Goal: Information Seeking & Learning: Learn about a topic

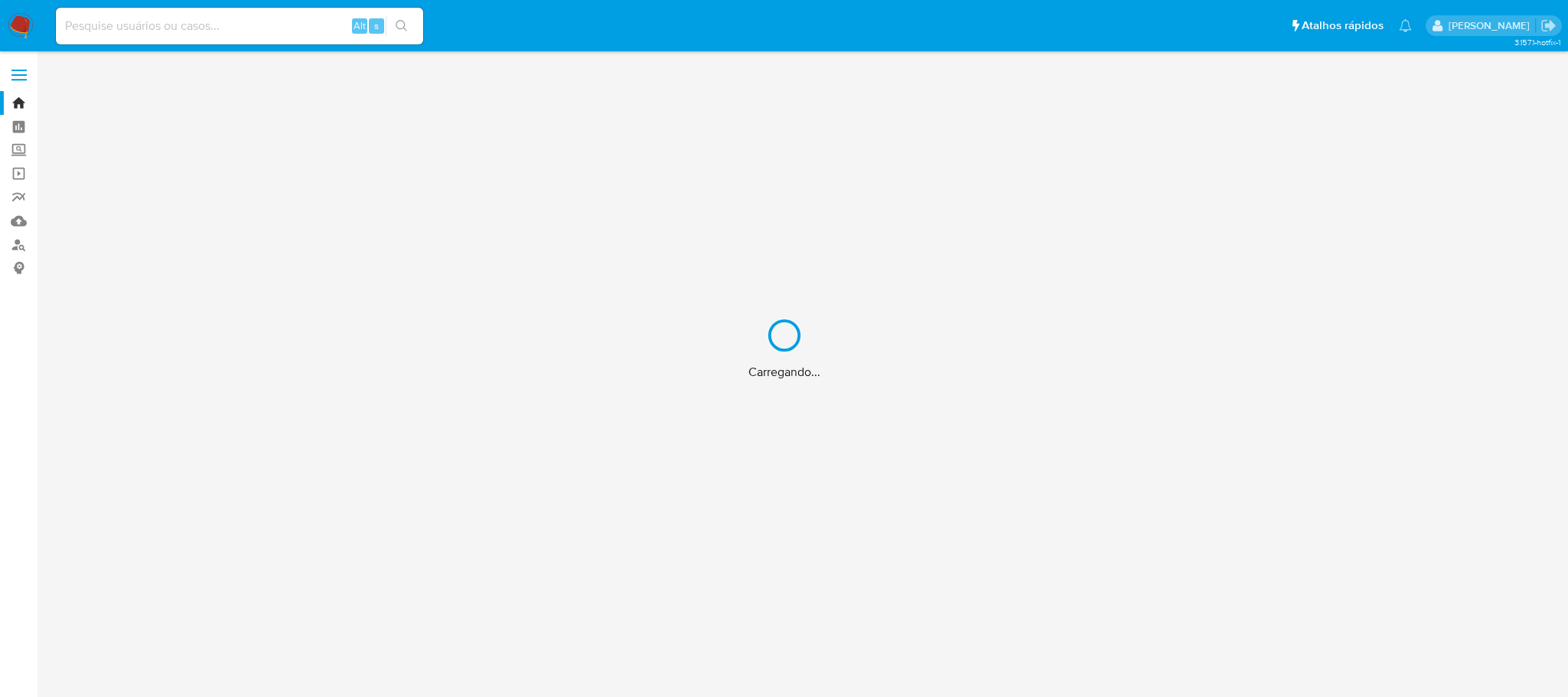
click at [150, 25] on div "Carregando..." at bounding box center [784, 348] width 1568 height 697
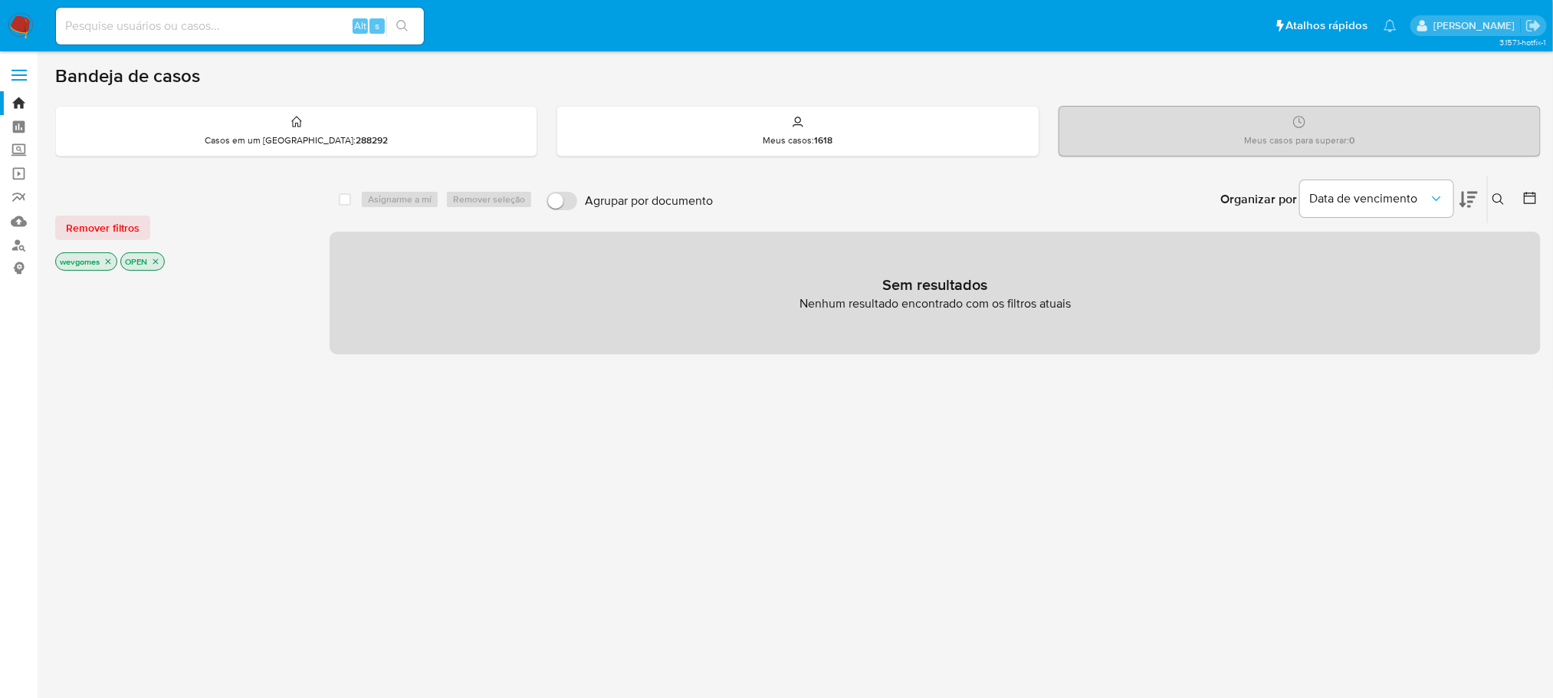
click at [111, 28] on input at bounding box center [240, 26] width 368 height 20
paste input "439431443"
type input "439431443"
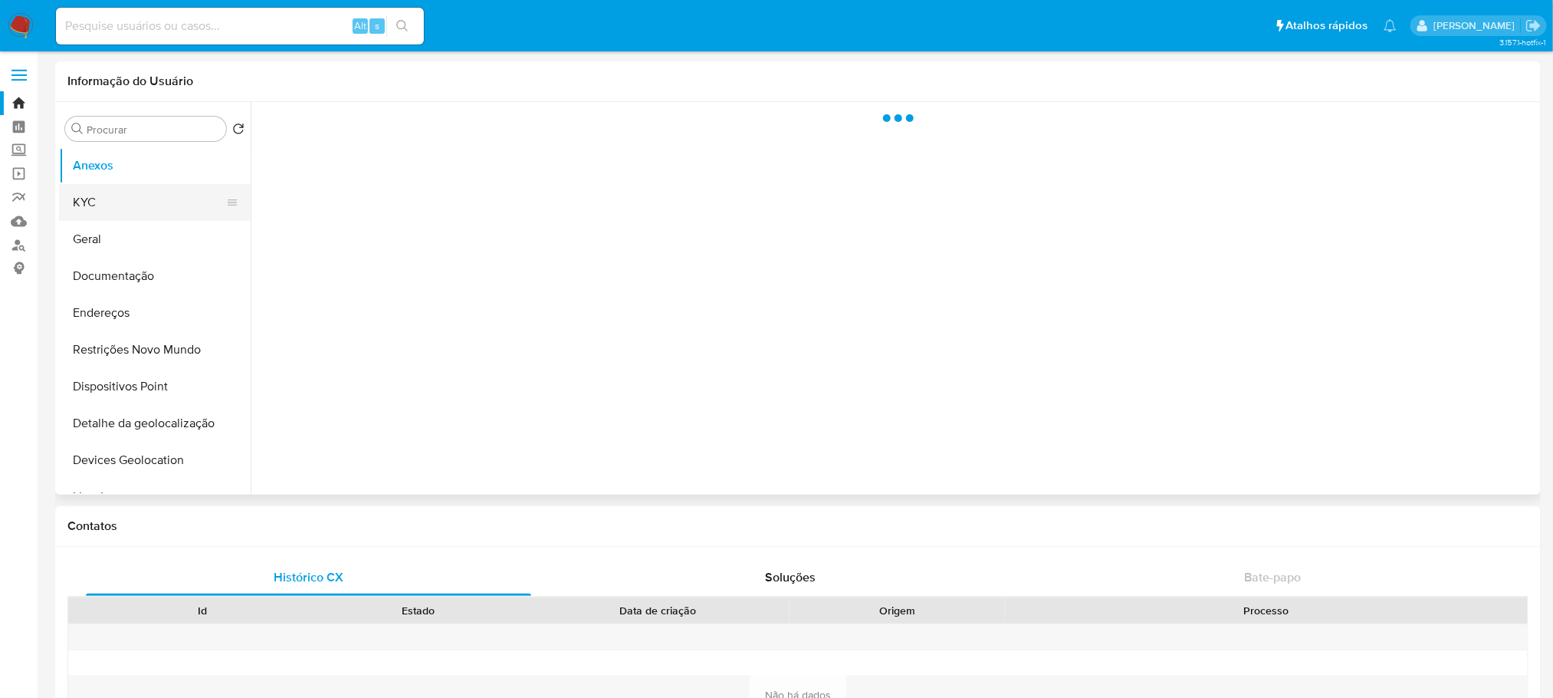
click at [88, 212] on button "KYC" at bounding box center [148, 202] width 179 height 37
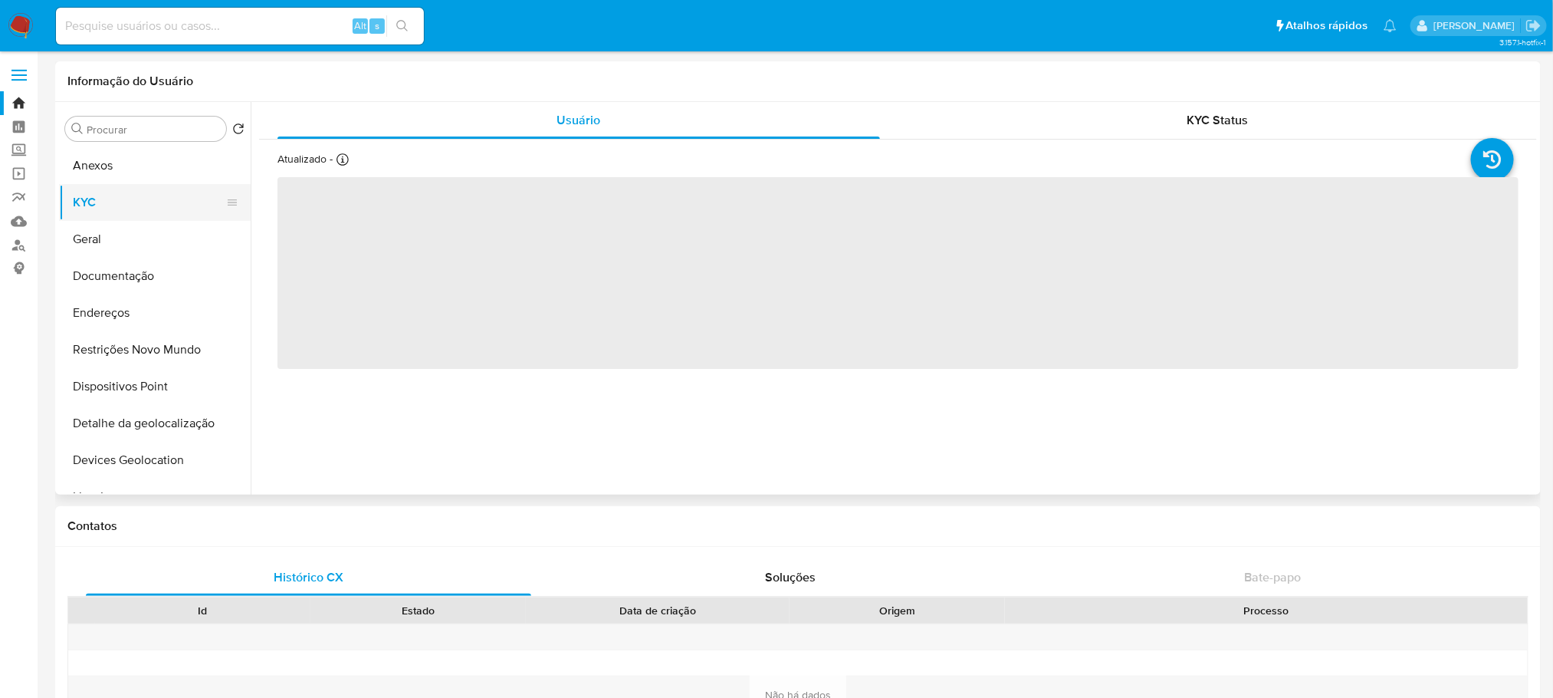
select select "10"
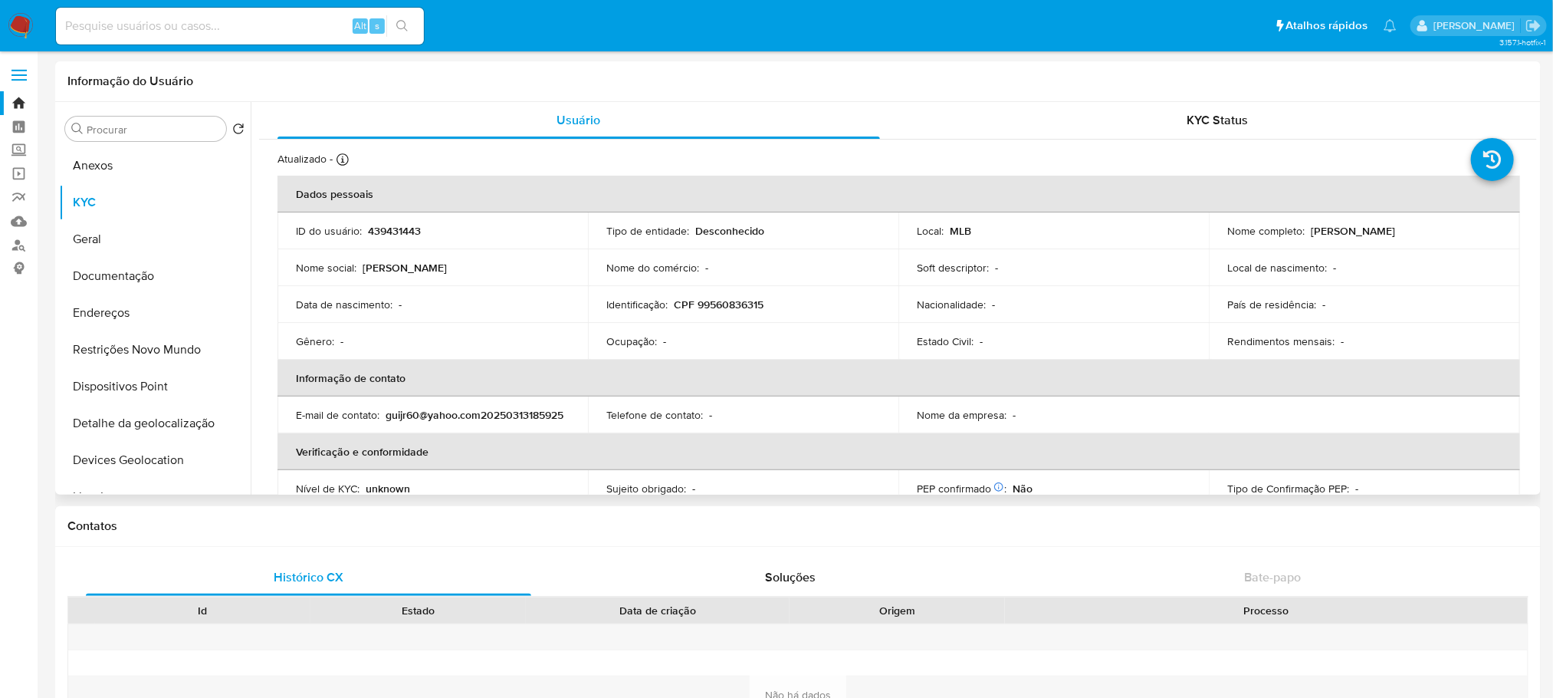
drag, startPoint x: 1408, startPoint y: 235, endPoint x: 1309, endPoint y: 235, distance: 99.7
click at [1309, 235] on div "Nome completo : Guilherme Junior" at bounding box center [1364, 231] width 274 height 14
drag, startPoint x: 695, startPoint y: 302, endPoint x: 778, endPoint y: 302, distance: 83.6
click at [778, 302] on div "Identificação : CPF 99560836315" at bounding box center [743, 304] width 274 height 14
click at [182, 25] on input at bounding box center [240, 26] width 368 height 20
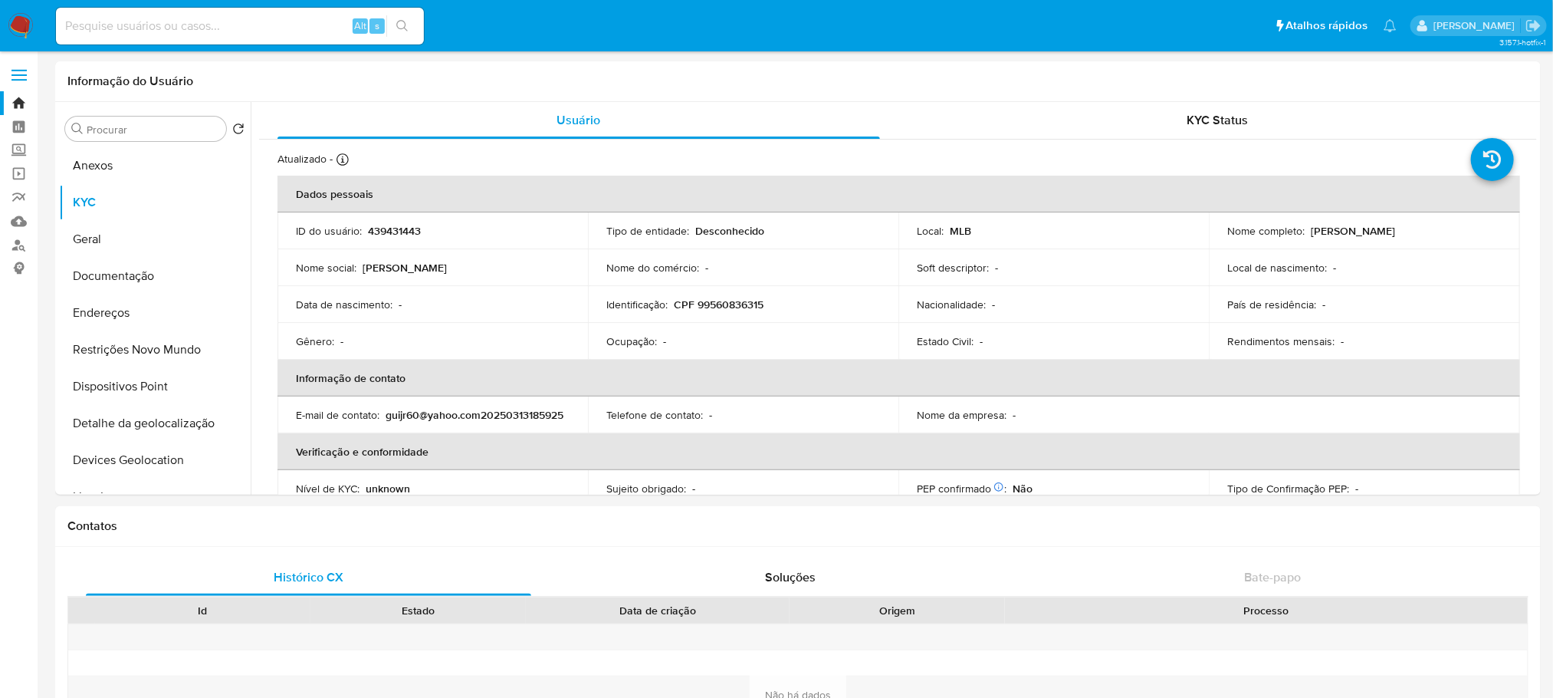
click at [182, 25] on input at bounding box center [240, 26] width 368 height 20
paste input "452852865"
type input "452852865"
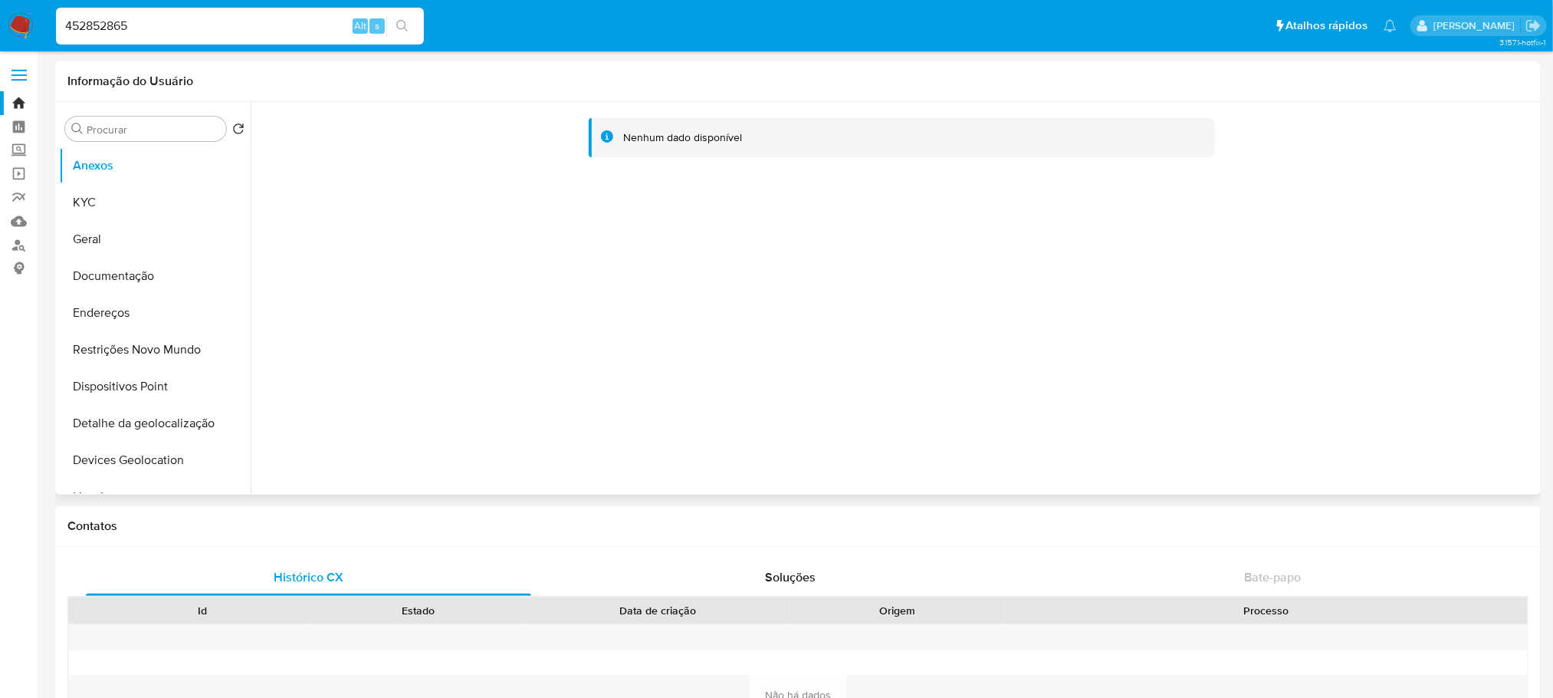
select select "10"
click at [101, 203] on button "KYC" at bounding box center [148, 202] width 179 height 37
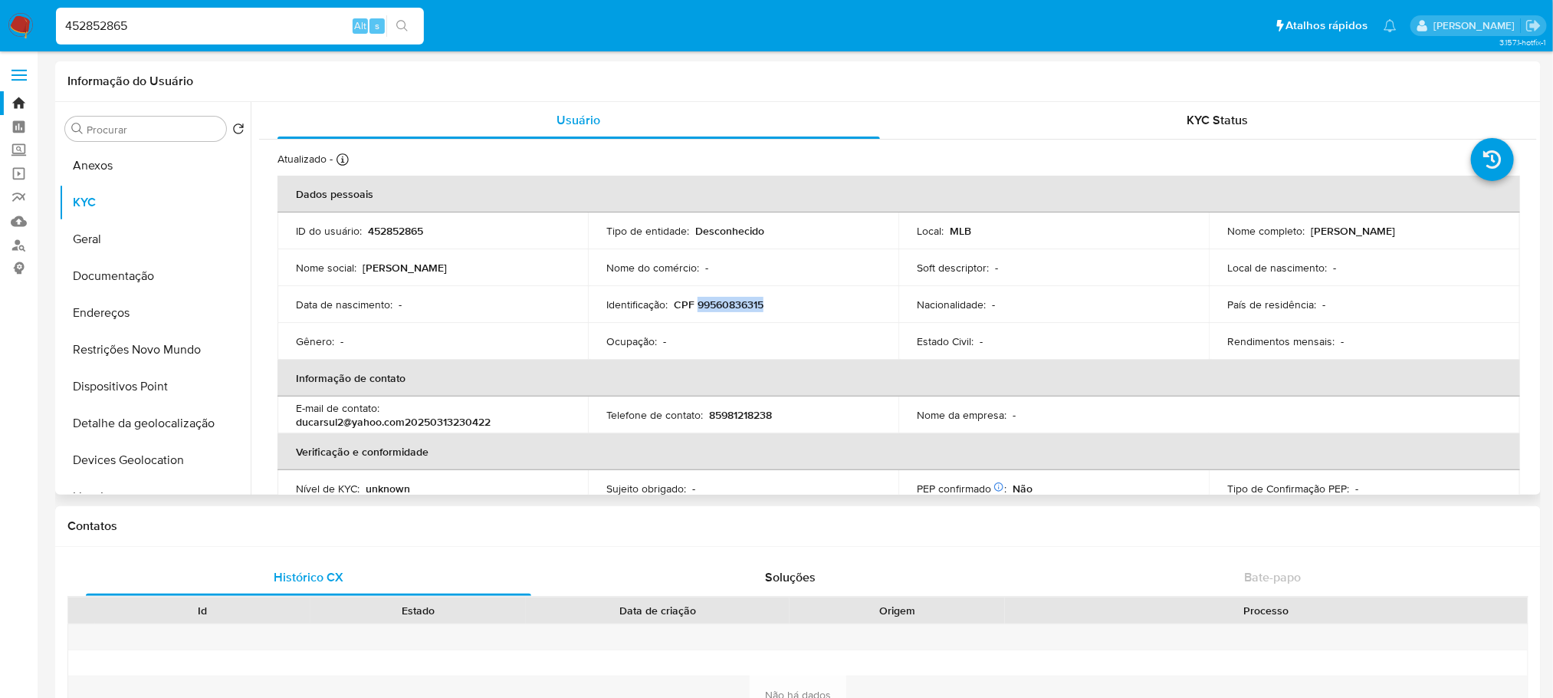
drag, startPoint x: 698, startPoint y: 304, endPoint x: 771, endPoint y: 304, distance: 73.6
click at [771, 304] on div "Identificação : CPF 99560836315" at bounding box center [743, 304] width 274 height 14
drag, startPoint x: 1404, startPoint y: 228, endPoint x: 1299, endPoint y: 225, distance: 104.3
click at [1299, 225] on div "Nome completo : Bruno Maia" at bounding box center [1364, 231] width 274 height 14
click at [198, 32] on input "452852865" at bounding box center [240, 26] width 368 height 20
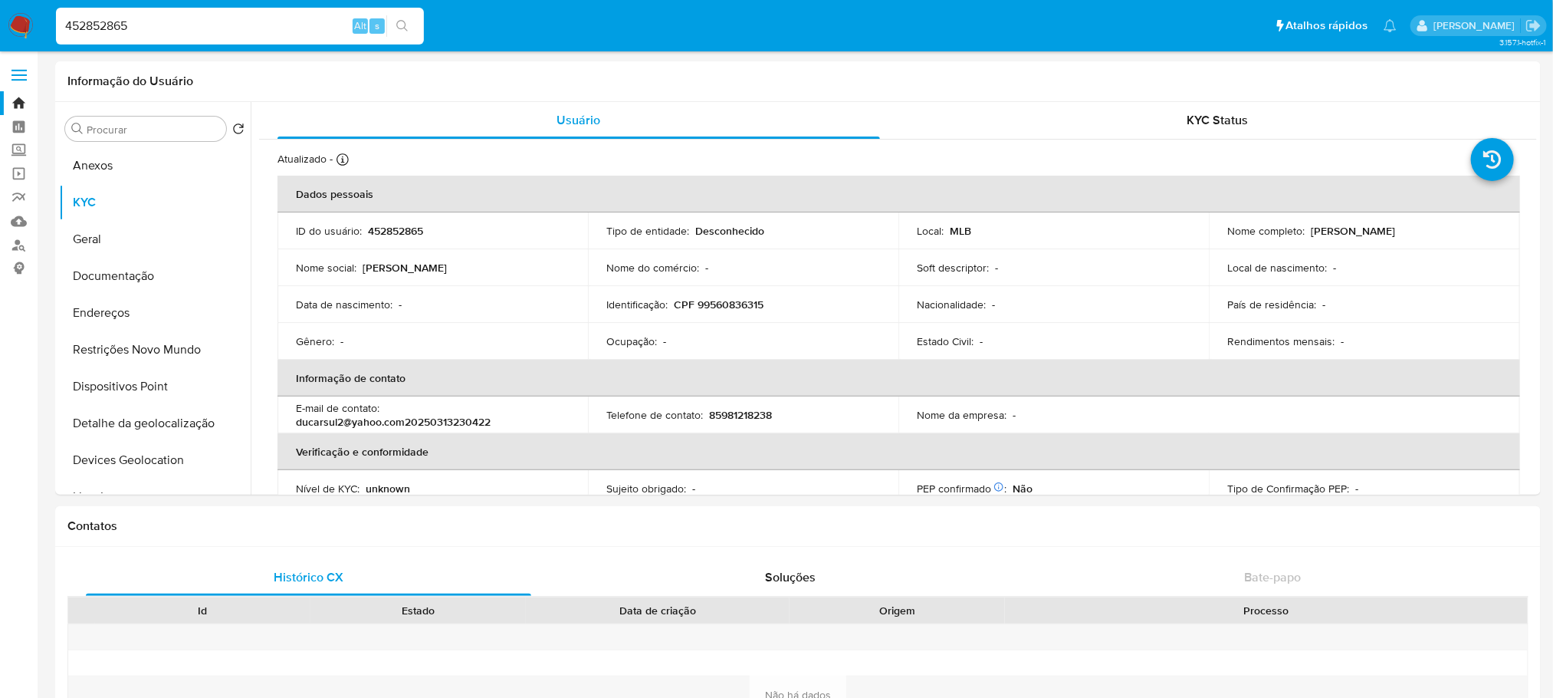
click at [198, 32] on input "452852865" at bounding box center [240, 26] width 368 height 20
paste input "1965416901"
type input "1965416901"
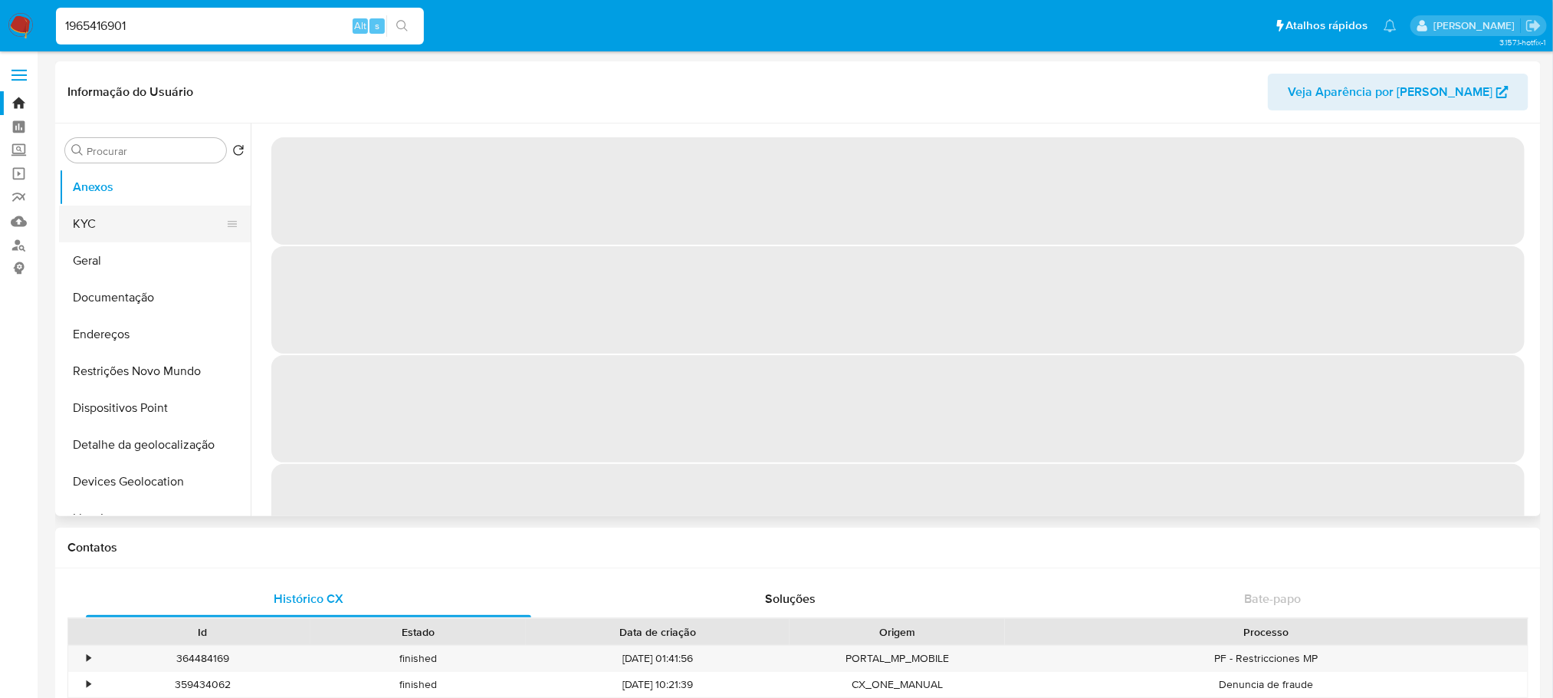
click at [103, 223] on button "KYC" at bounding box center [148, 223] width 179 height 37
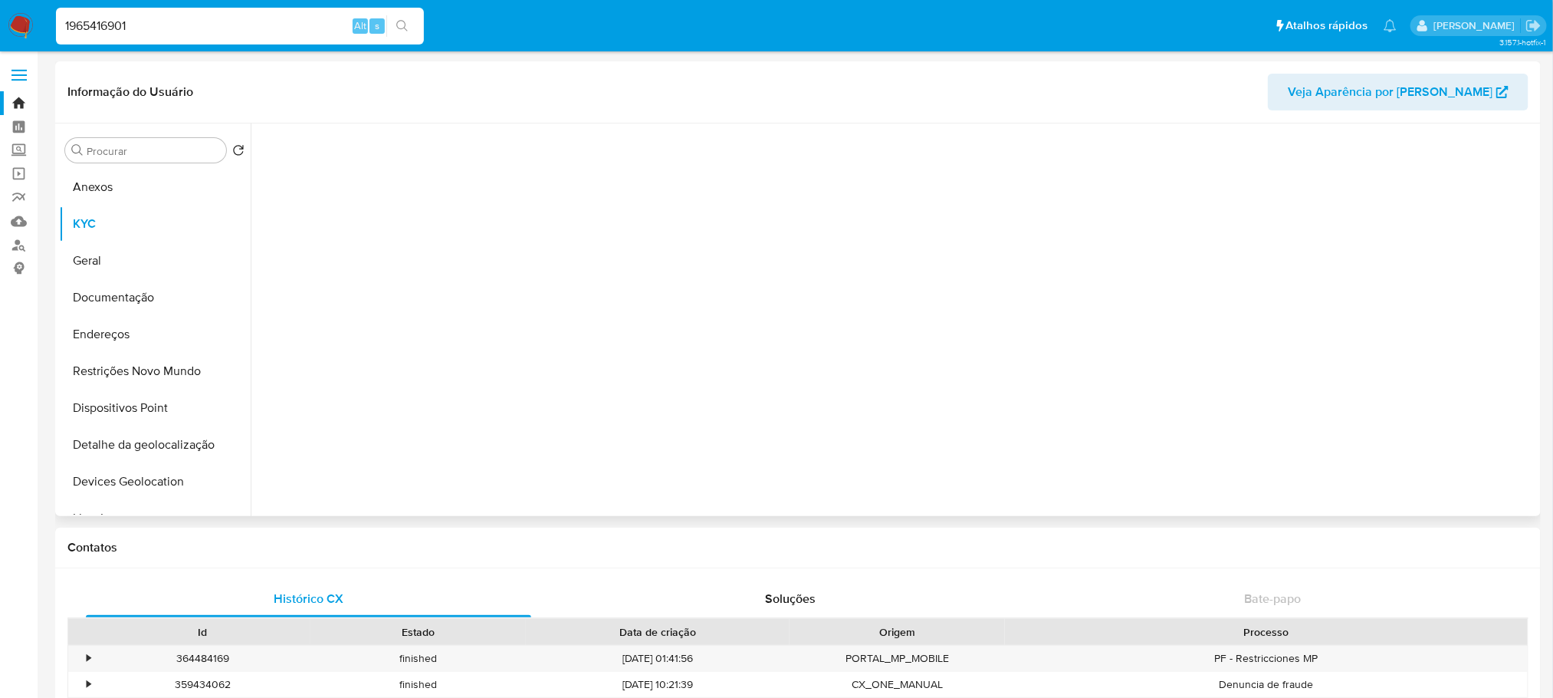
select select "10"
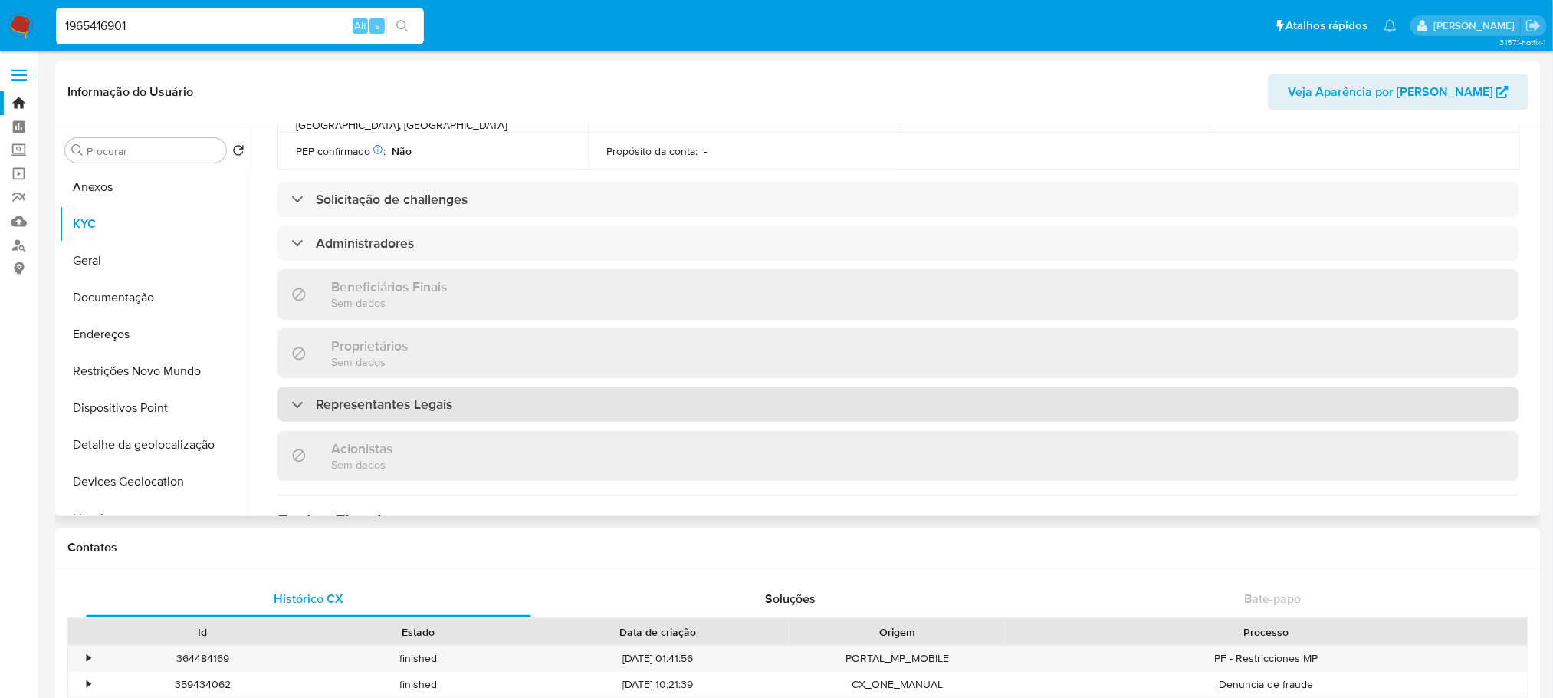
scroll to position [613, 0]
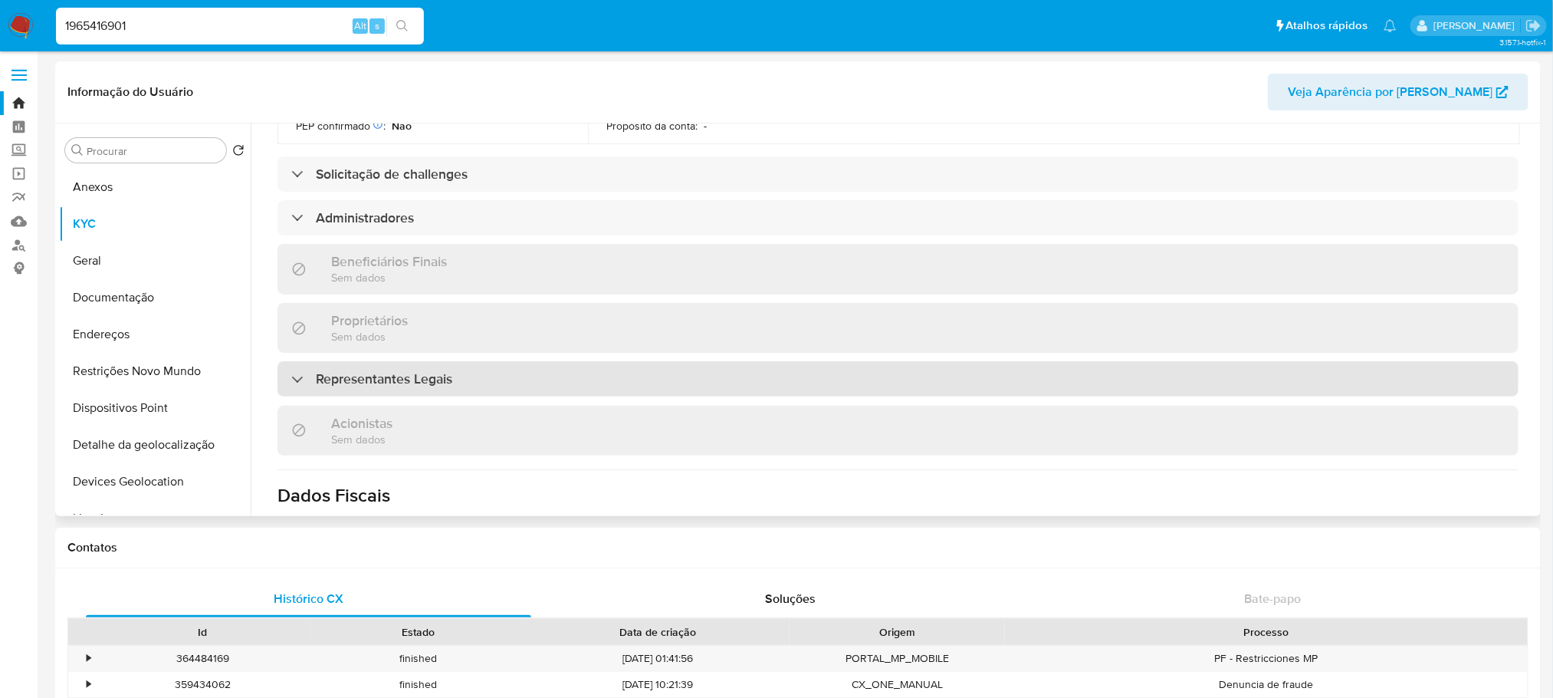
click at [401, 370] on h3 "Representantes Legais" at bounding box center [384, 378] width 136 height 17
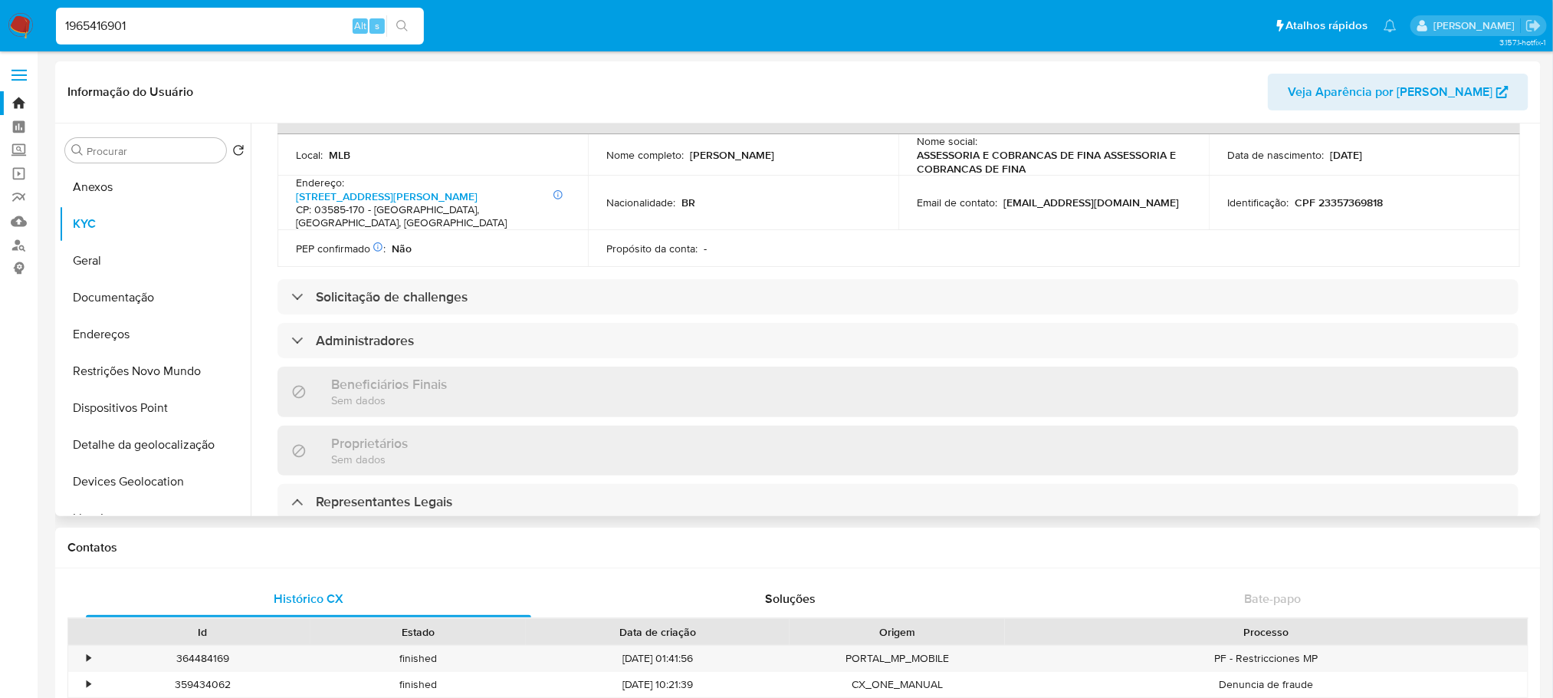
scroll to position [460, 0]
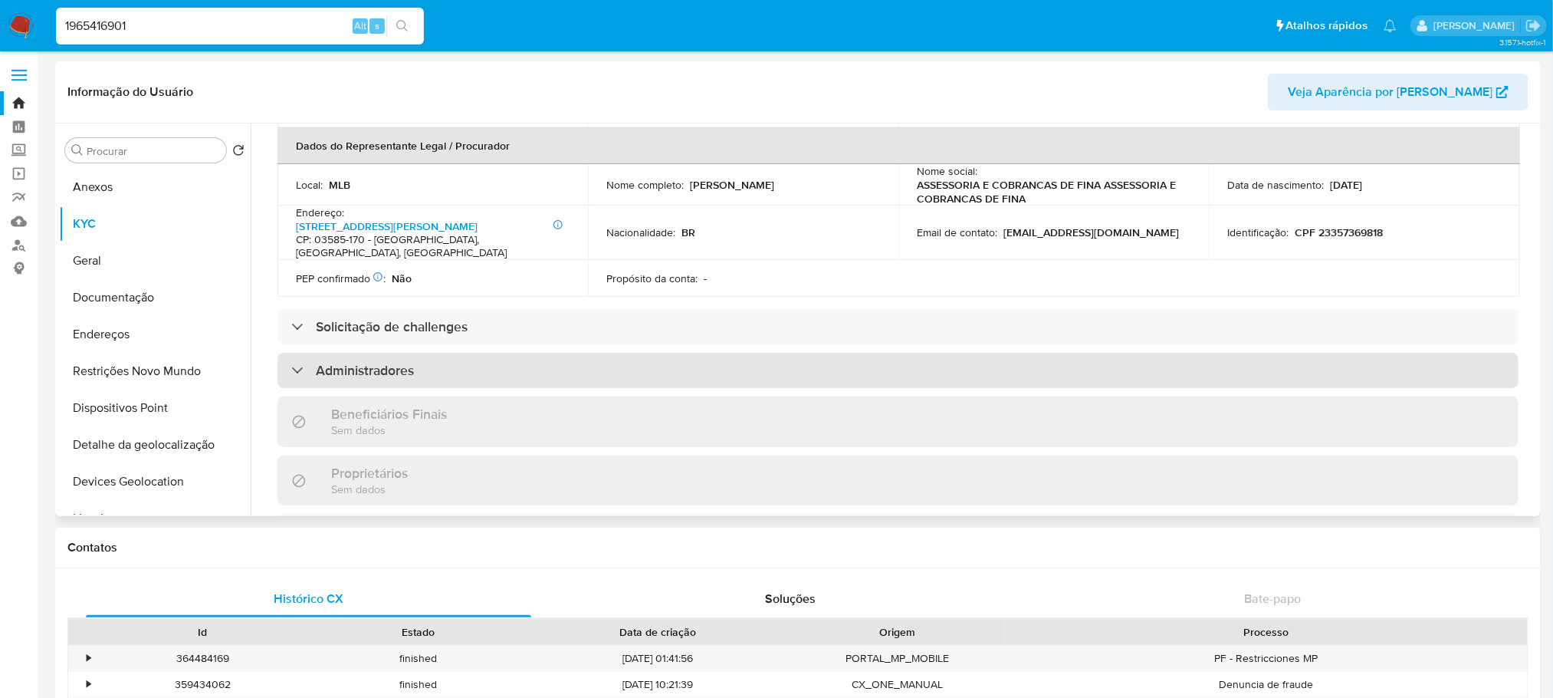
click at [517, 361] on div "Administradores" at bounding box center [898, 370] width 1241 height 35
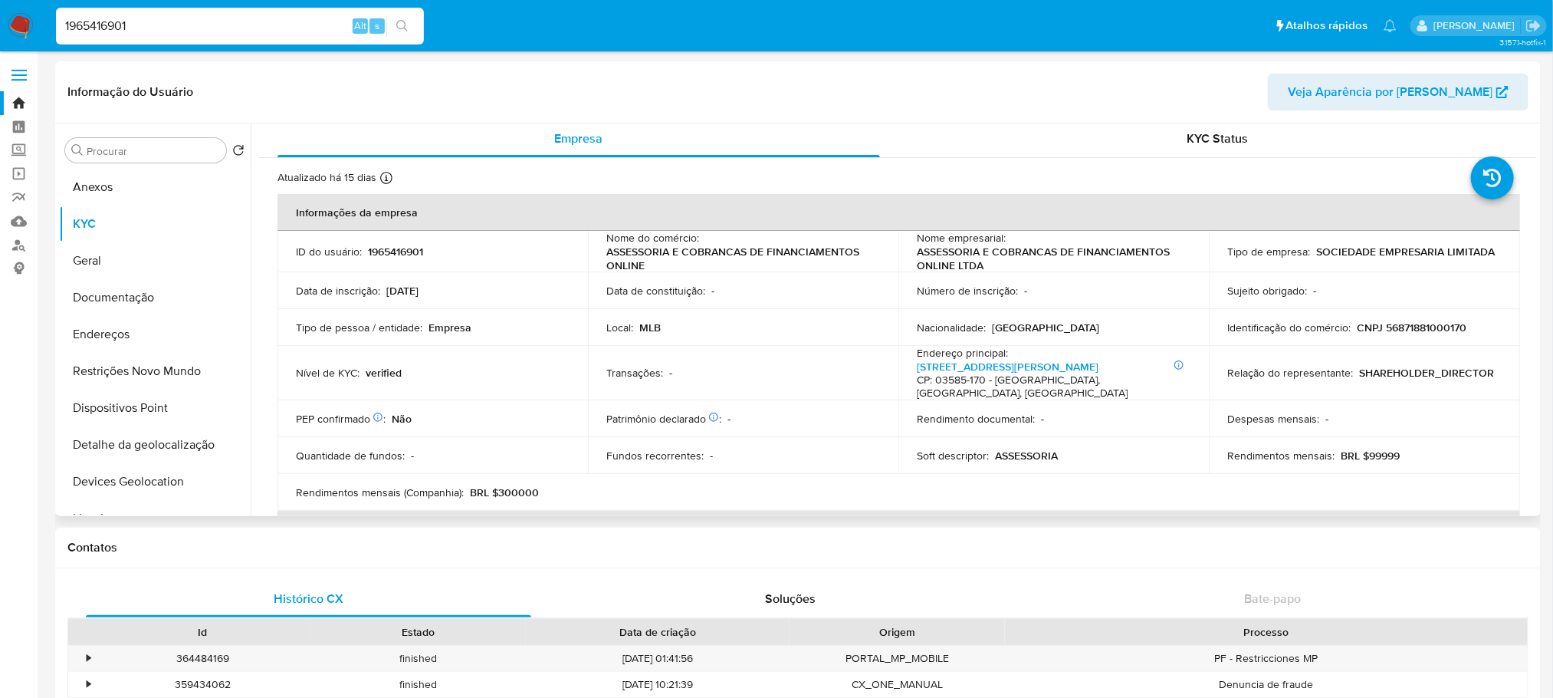
scroll to position [0, 0]
click at [1410, 325] on p "CNPJ 56871881000170" at bounding box center [1412, 331] width 110 height 14
copy p "56871881000170"
click at [97, 262] on button "Geral" at bounding box center [148, 260] width 179 height 37
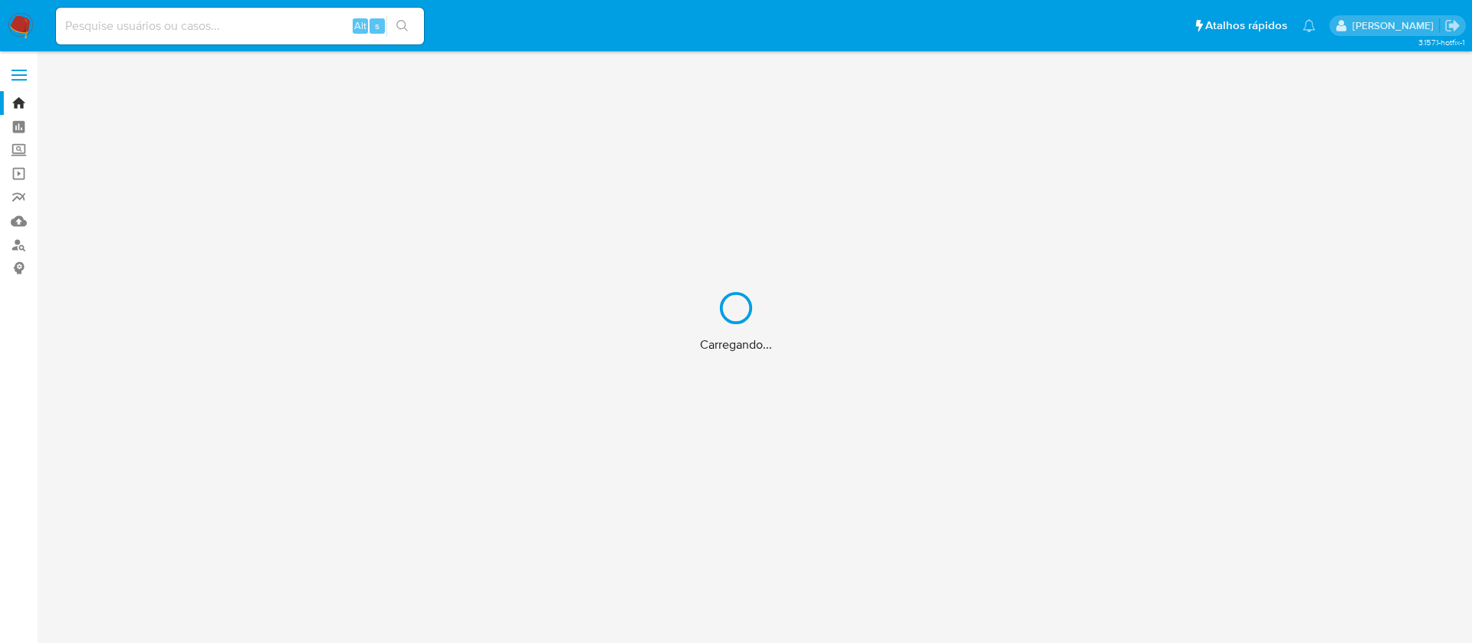
click at [177, 30] on div "Carregando..." at bounding box center [736, 321] width 1472 height 643
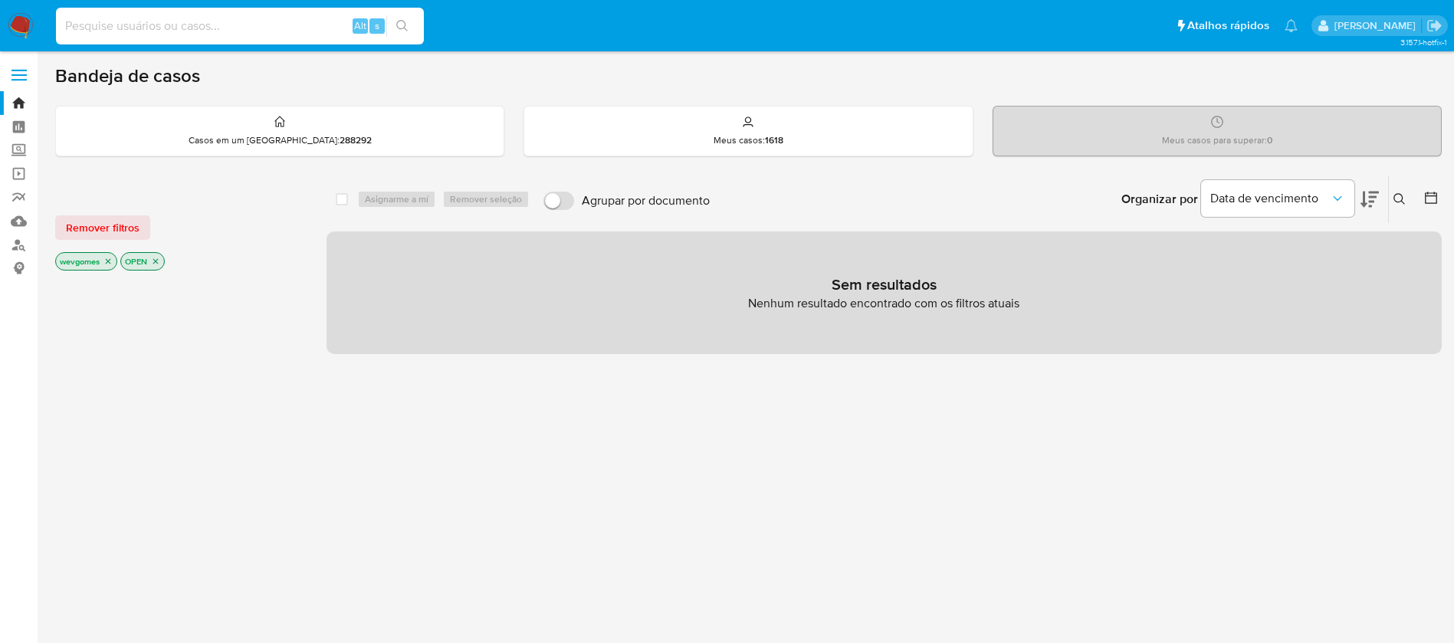
click at [117, 27] on input at bounding box center [240, 26] width 368 height 20
paste input "2075594979"
type input "2075594979"
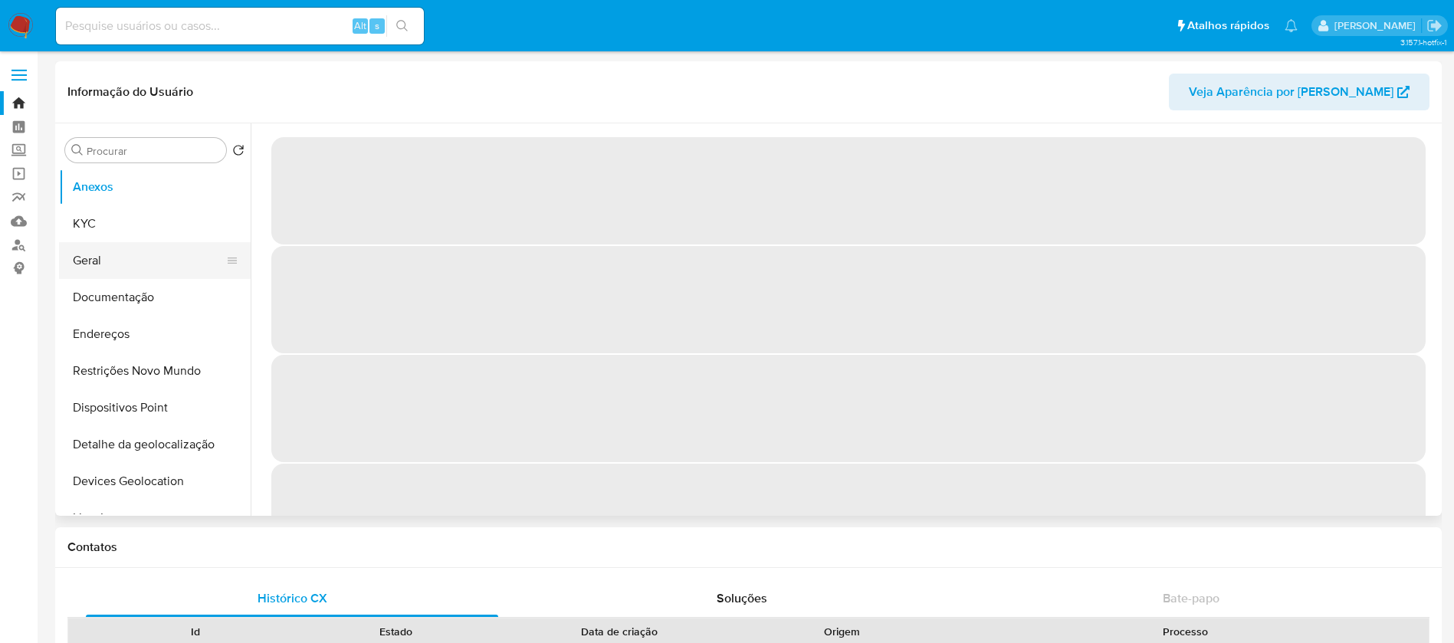
select select "10"
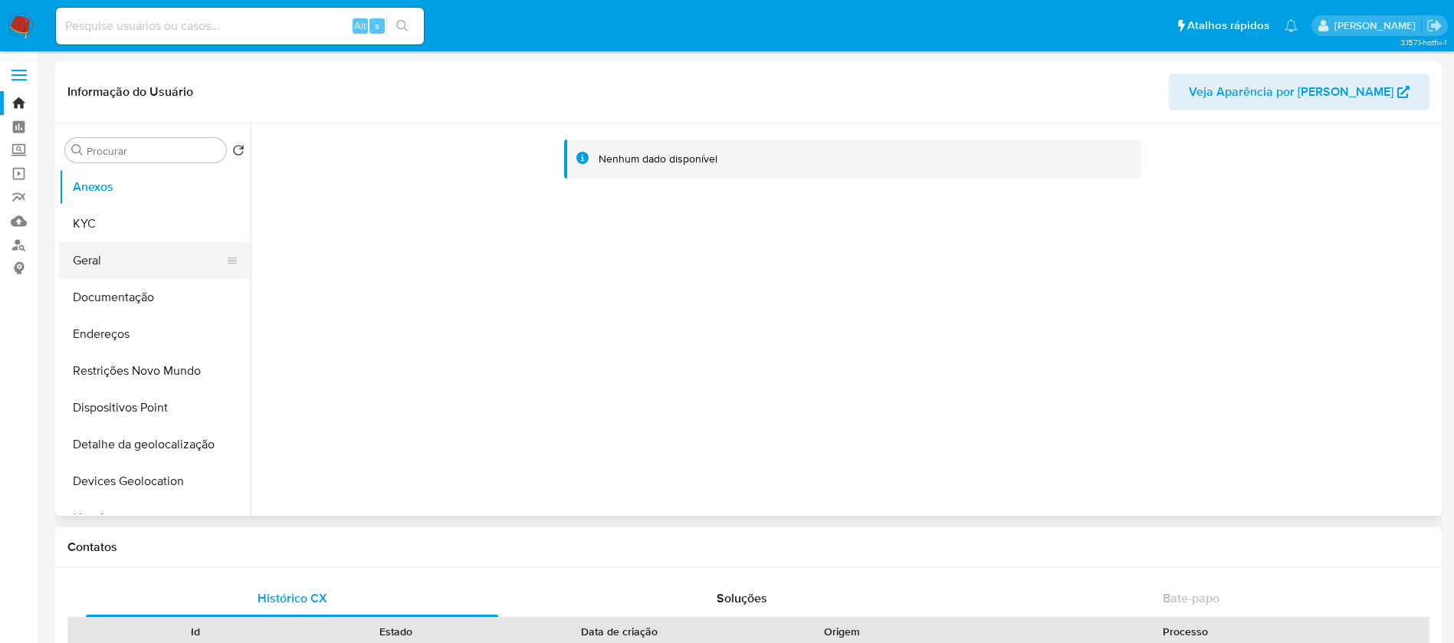
click at [120, 259] on button "Geral" at bounding box center [148, 260] width 179 height 37
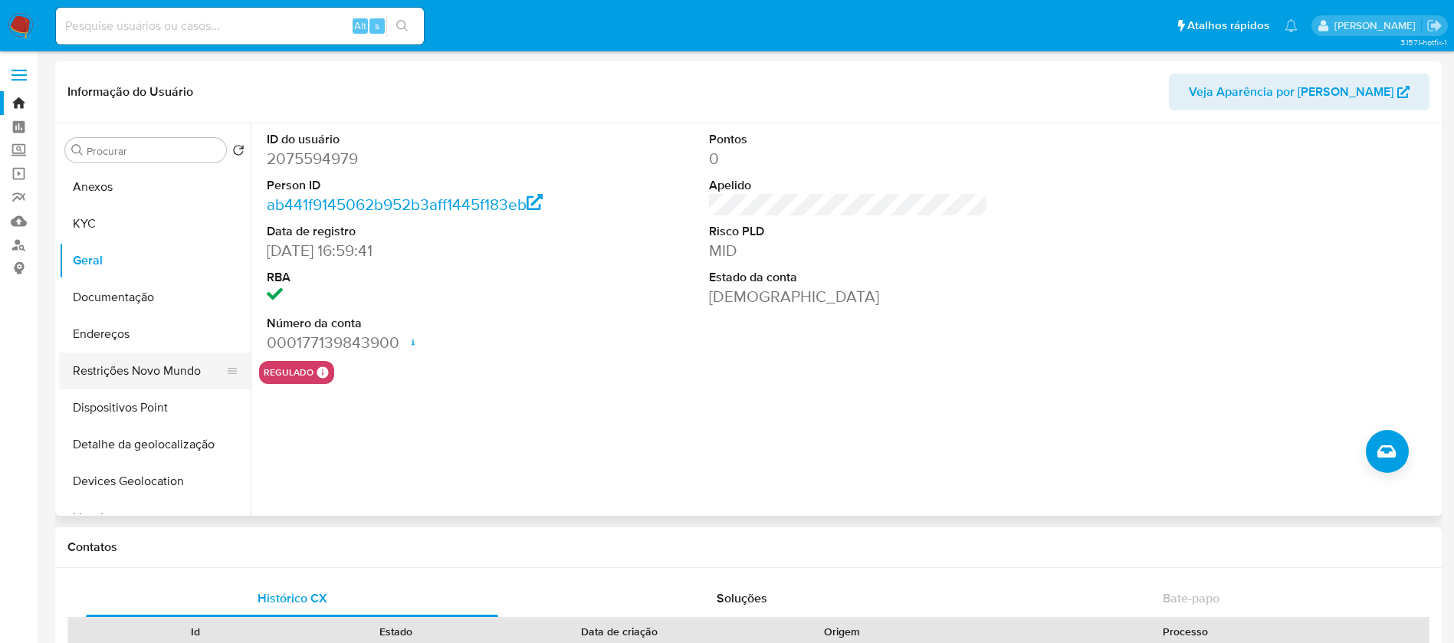
click at [123, 382] on button "Restrições Novo Mundo" at bounding box center [148, 371] width 179 height 37
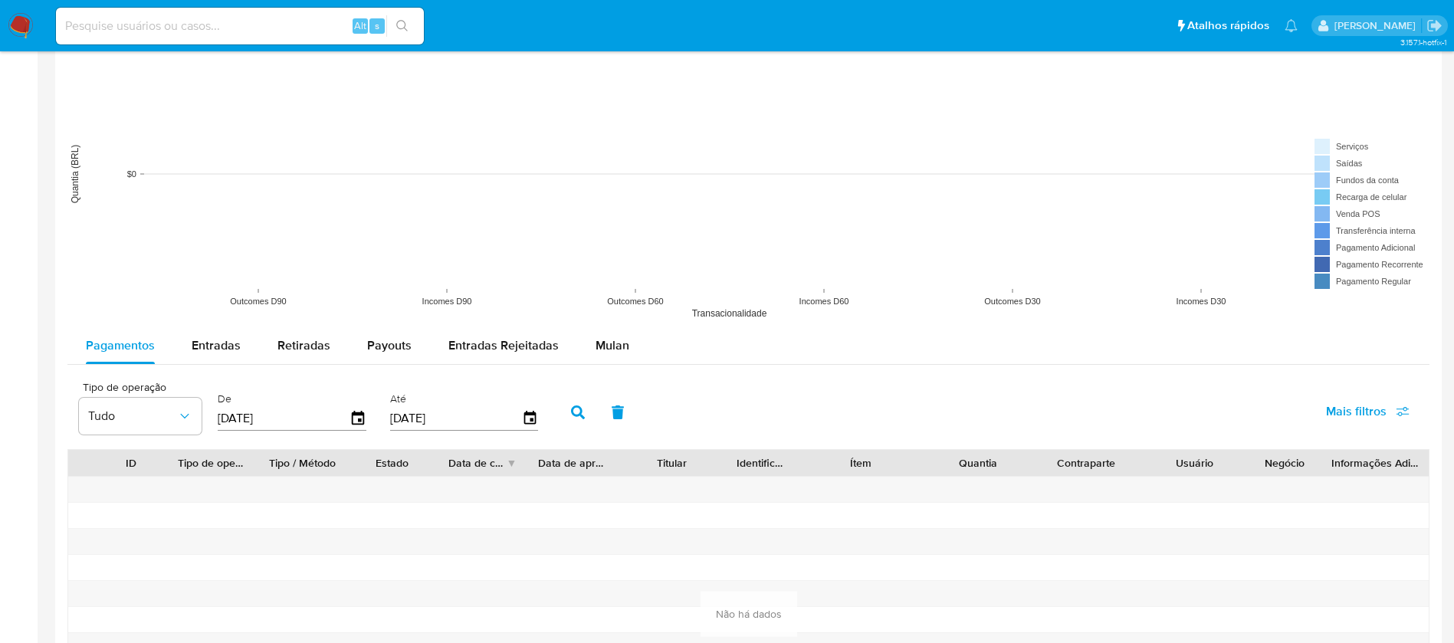
scroll to position [1073, 0]
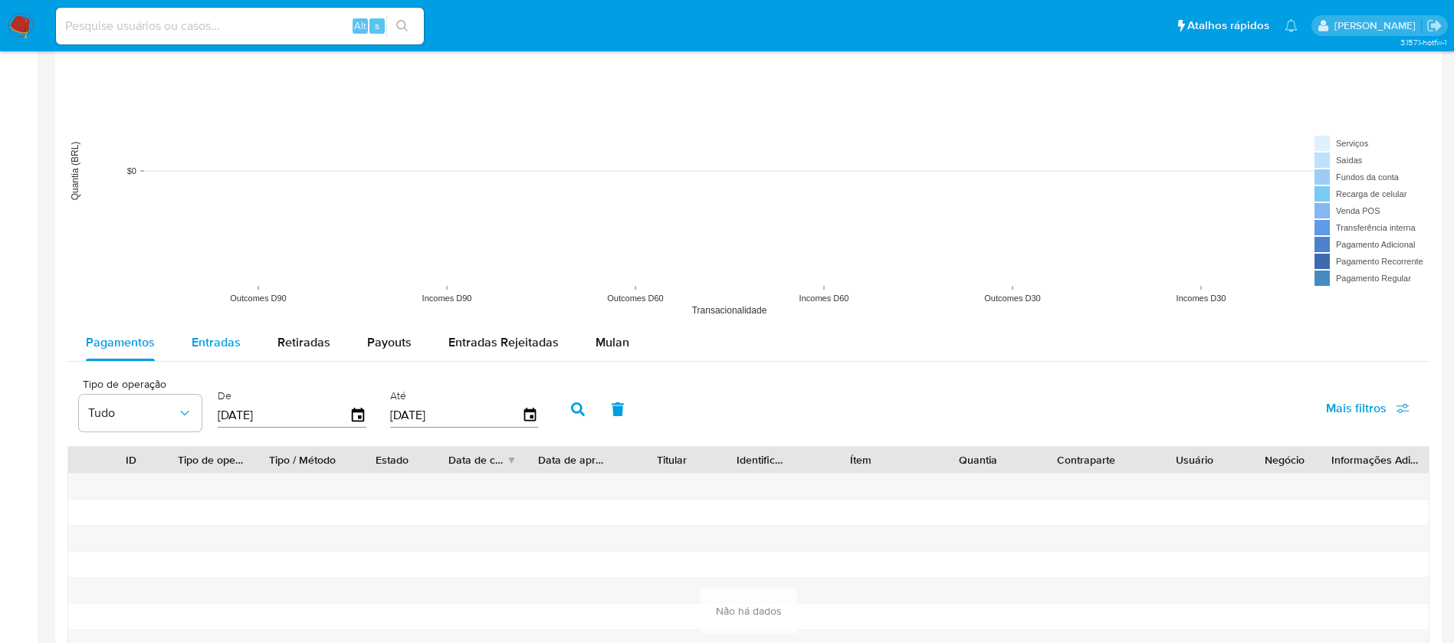
click at [215, 344] on span "Entradas" at bounding box center [216, 342] width 49 height 18
select select "10"
click at [317, 349] on span "Retiradas" at bounding box center [304, 342] width 53 height 18
select select "10"
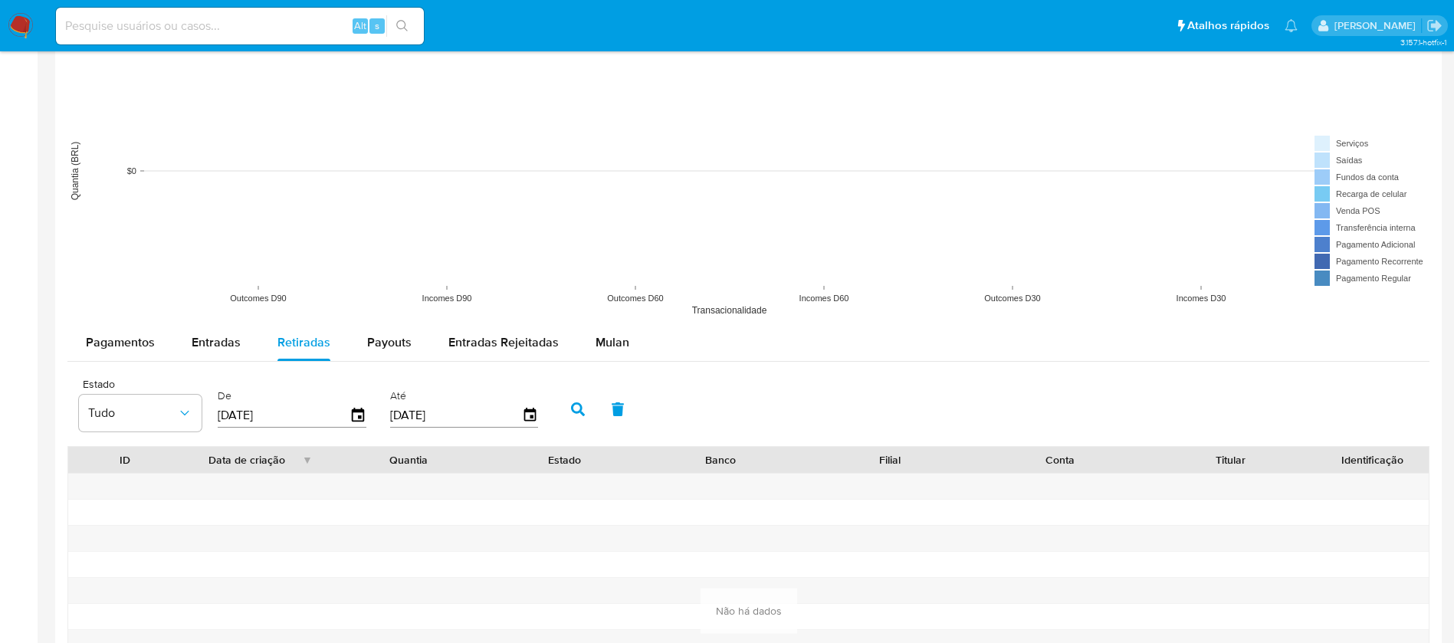
click at [301, 419] on input "[DATE]" at bounding box center [284, 415] width 132 height 25
type input "0_/__/____"
type input "1_/__/____"
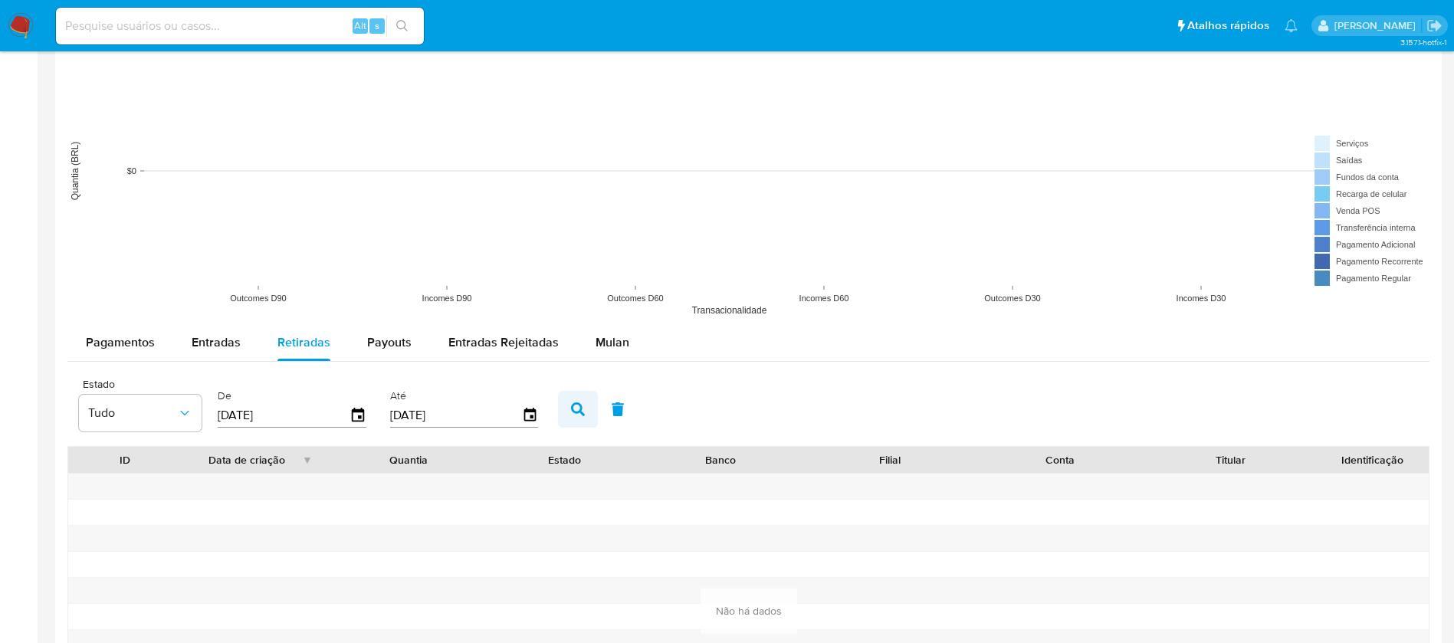
type input "[DATE]"
click at [573, 407] on icon "button" at bounding box center [578, 409] width 14 height 14
click at [396, 343] on span "Payouts" at bounding box center [389, 342] width 44 height 18
select select "10"
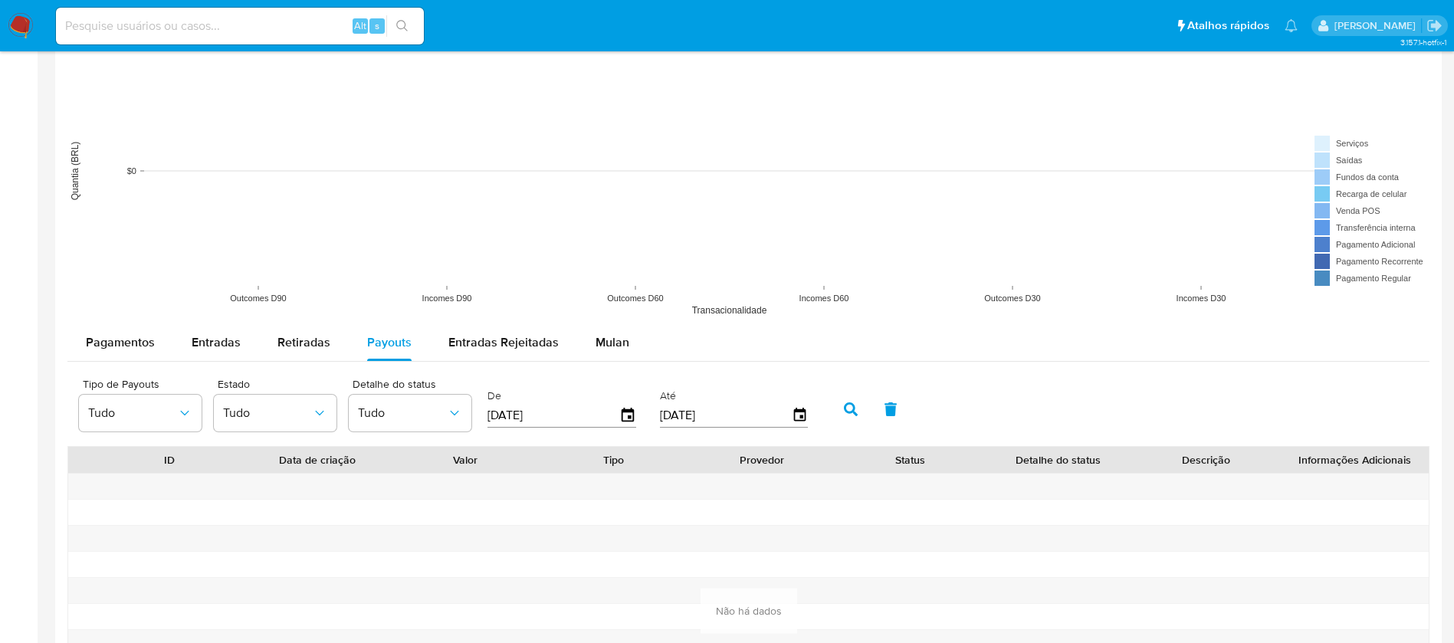
click at [580, 417] on input "[DATE]" at bounding box center [554, 415] width 132 height 25
type input "0_/__/____"
type input "01/06/2024"
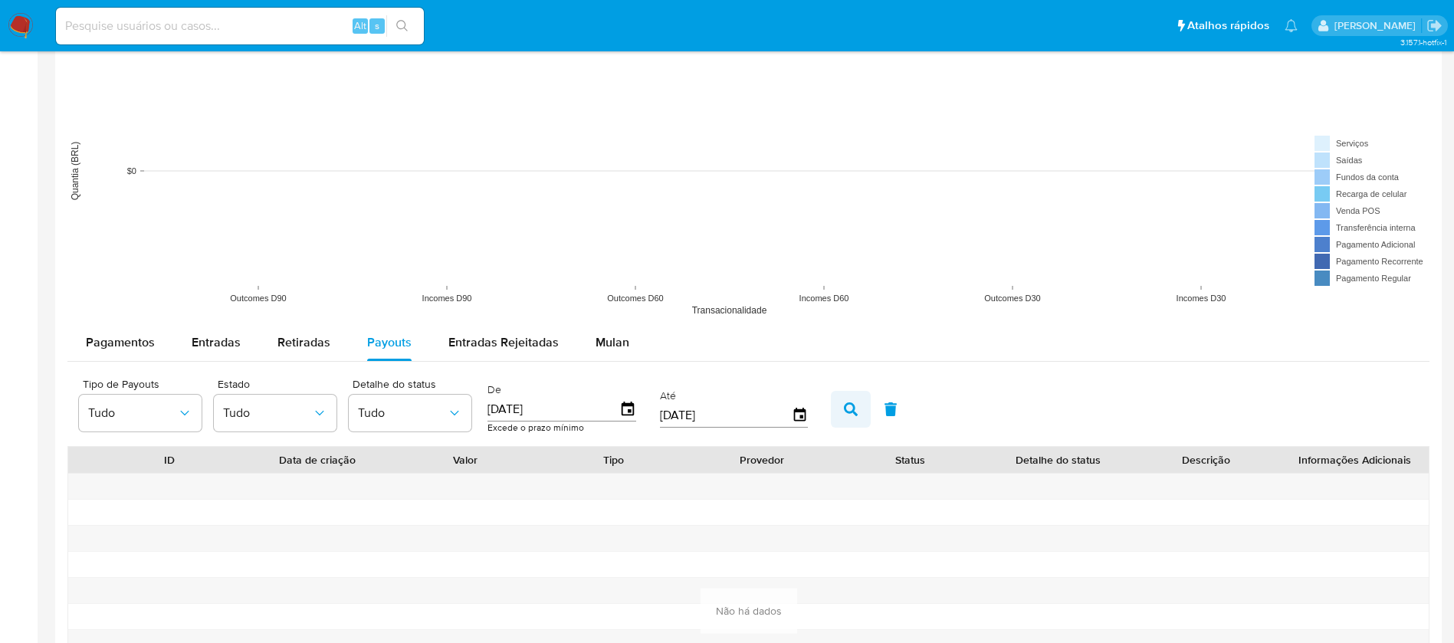
click at [846, 414] on icon "button" at bounding box center [851, 409] width 14 height 14
click at [133, 345] on span "Pagamentos" at bounding box center [120, 342] width 69 height 18
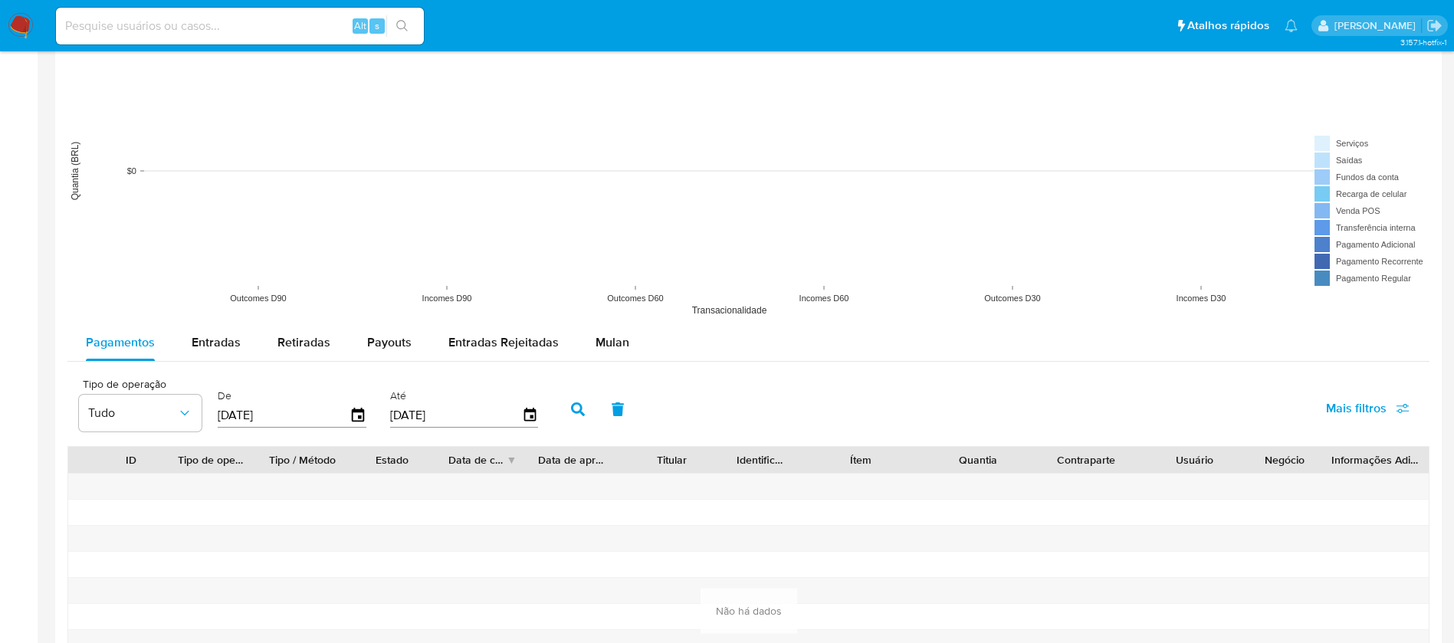
click at [282, 416] on input "[DATE]" at bounding box center [284, 415] width 132 height 25
type input "0_/__/____"
drag, startPoint x: 300, startPoint y: 409, endPoint x: 214, endPoint y: 409, distance: 85.9
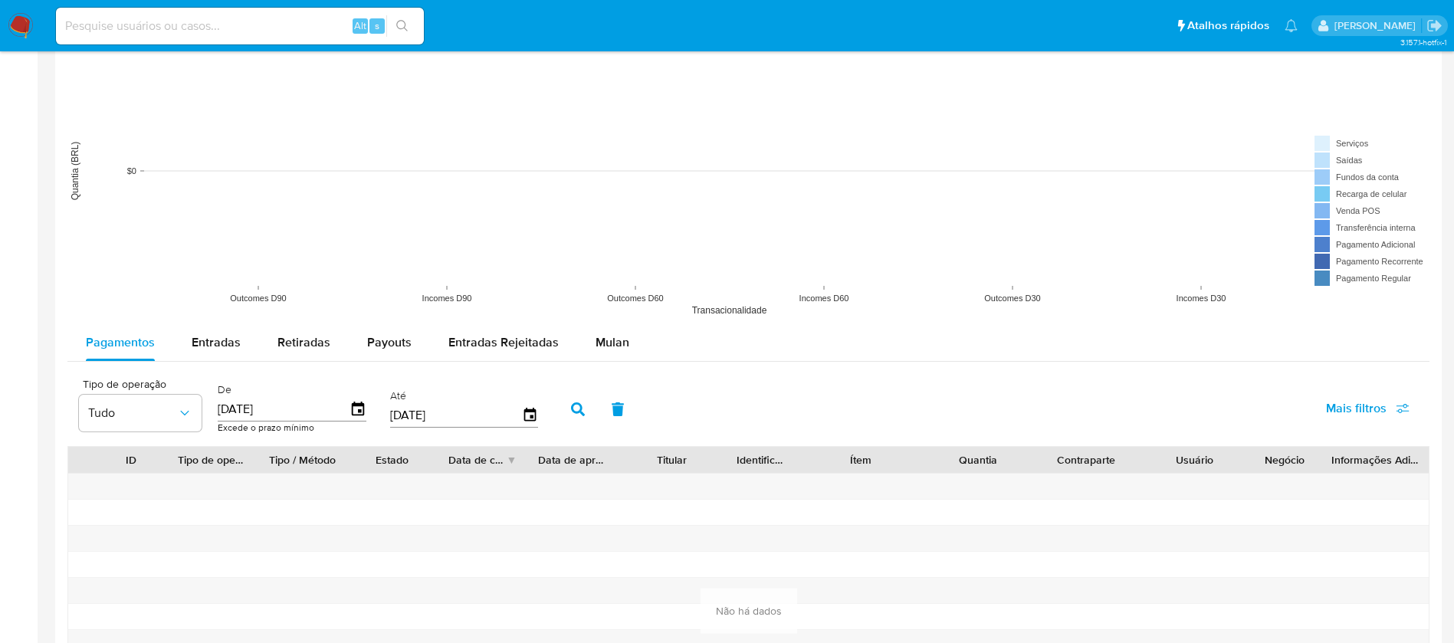
click at [214, 409] on div "De 01/06/2024 Excede o prazo mínimo" at bounding box center [294, 407] width 160 height 61
type input "0_/__/____"
type input "01/07/2024"
click at [462, 416] on input "[DATE]" at bounding box center [456, 415] width 132 height 25
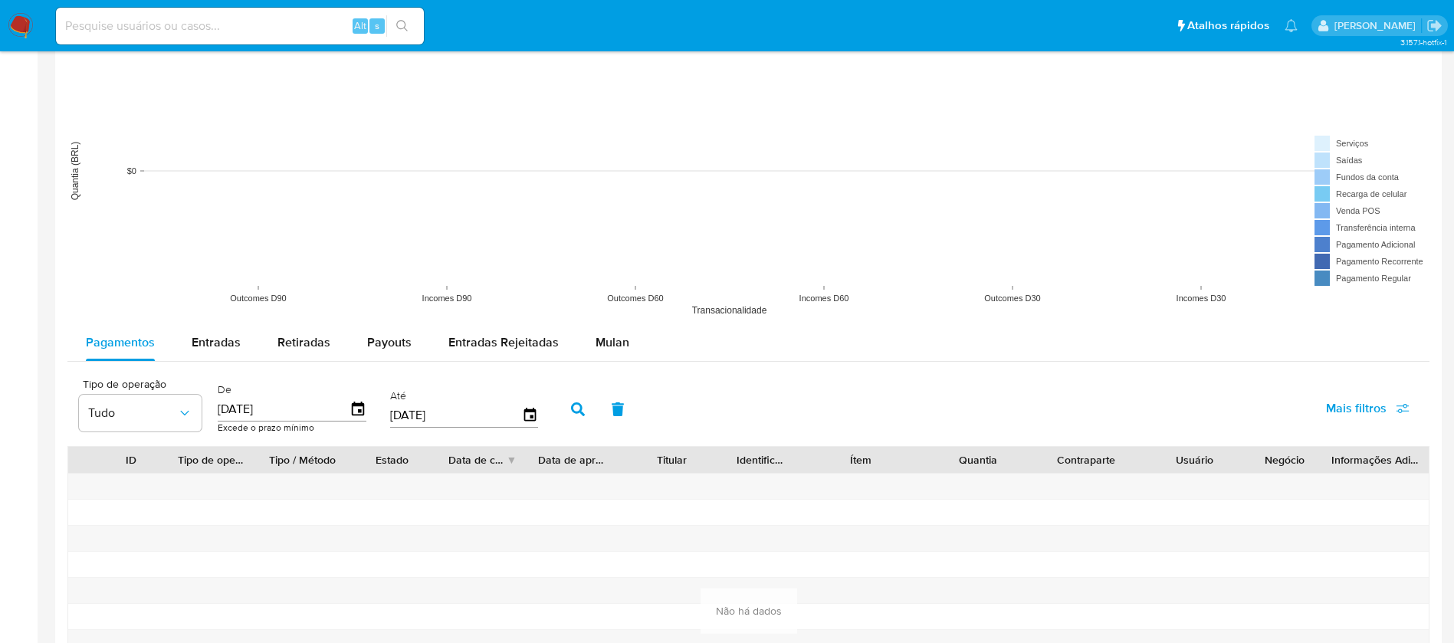
click at [462, 416] on input "[DATE]" at bounding box center [456, 415] width 132 height 25
type input "0_/__/____"
type input "1_/__/____"
type input "01/07/2025"
click at [576, 402] on icon "button" at bounding box center [578, 409] width 14 height 14
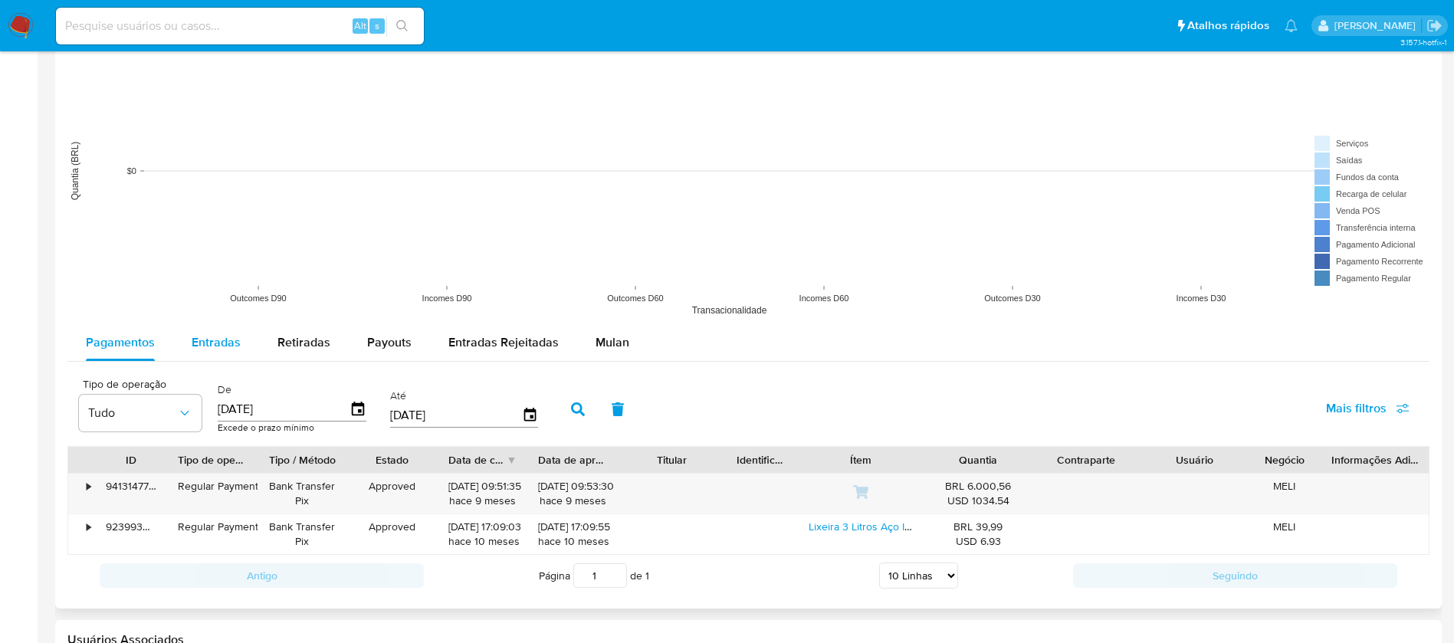
click at [218, 342] on span "Entradas" at bounding box center [216, 342] width 49 height 18
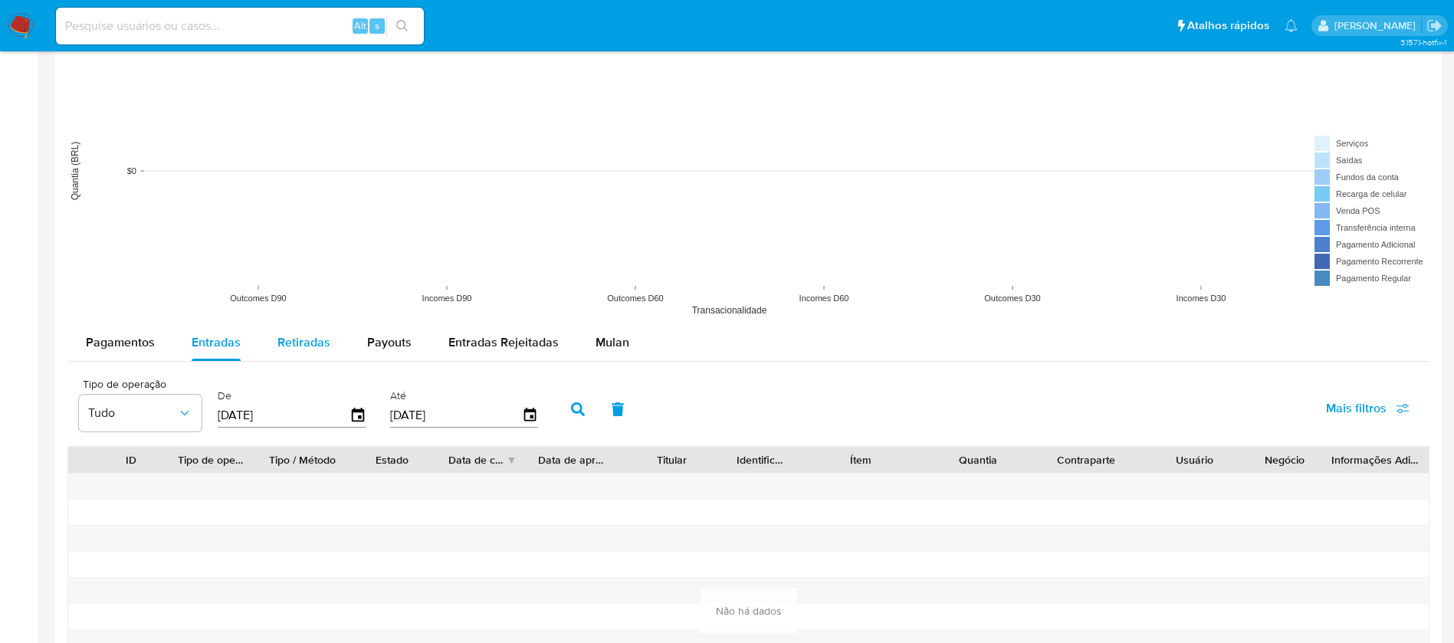
click at [301, 346] on span "Retiradas" at bounding box center [304, 342] width 53 height 18
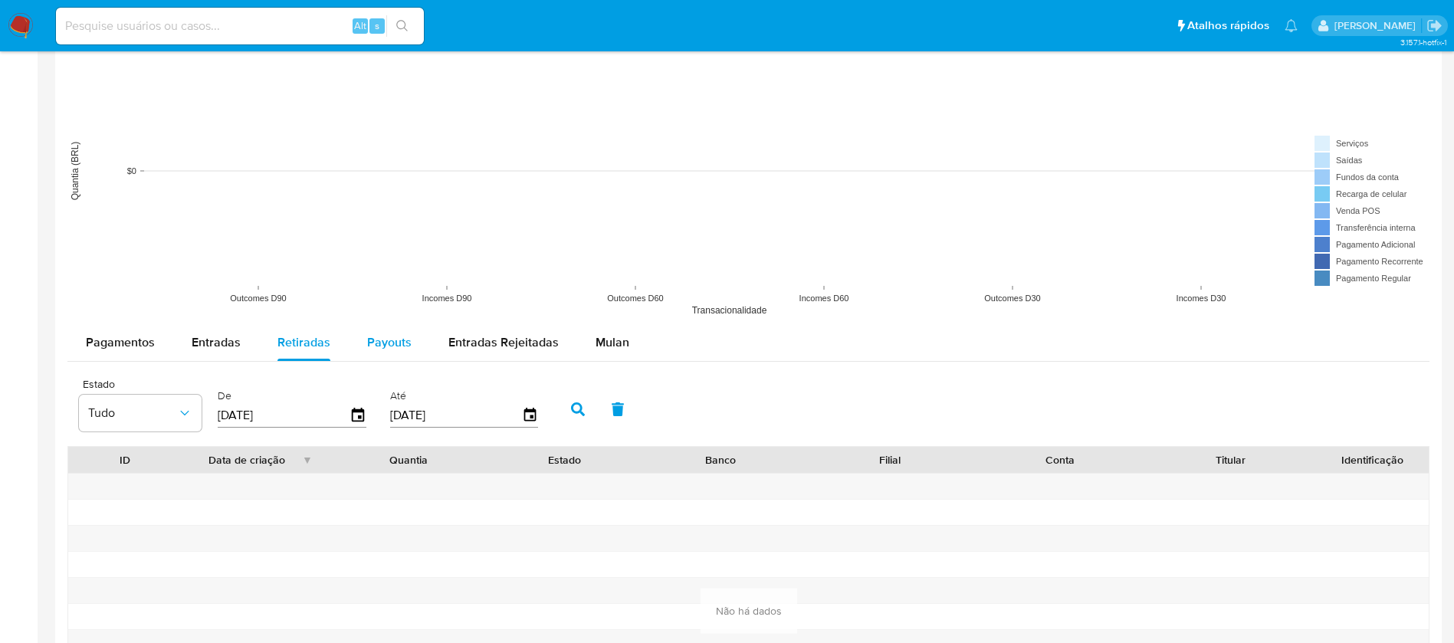
click at [372, 343] on span "Payouts" at bounding box center [389, 342] width 44 height 18
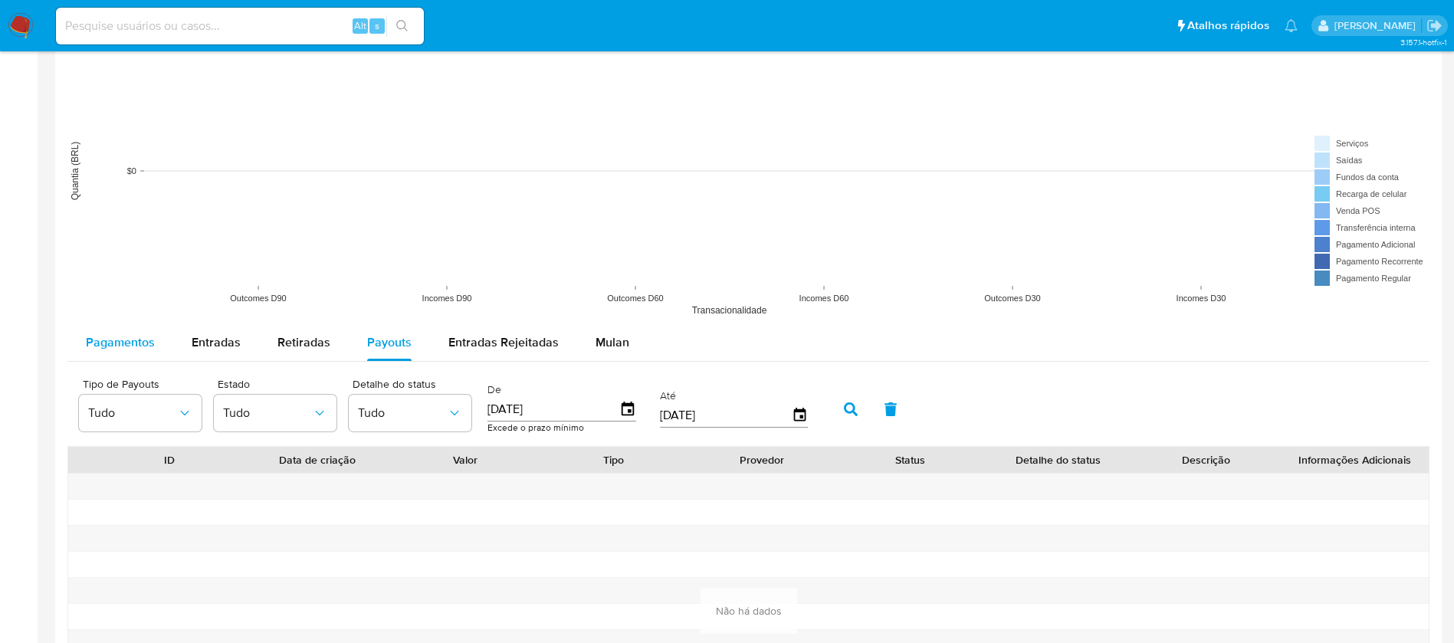
click at [120, 342] on span "Pagamentos" at bounding box center [120, 342] width 69 height 18
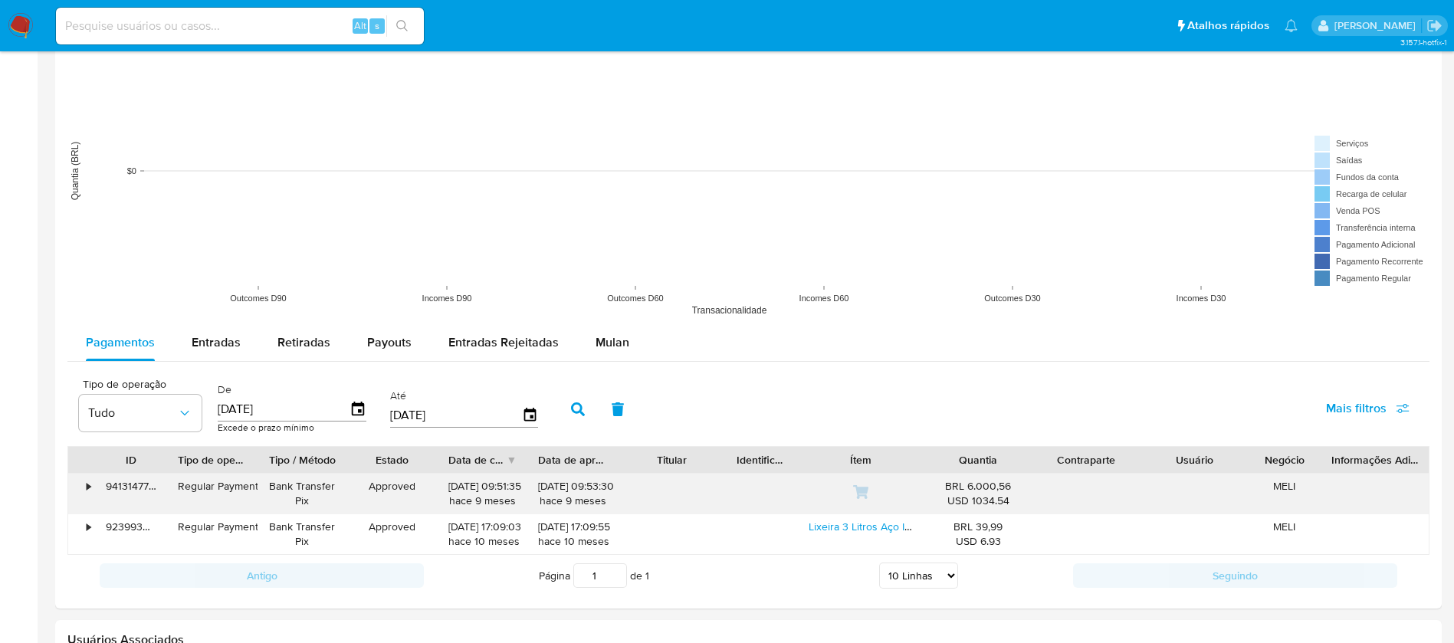
click at [90, 485] on div "•" at bounding box center [89, 486] width 4 height 15
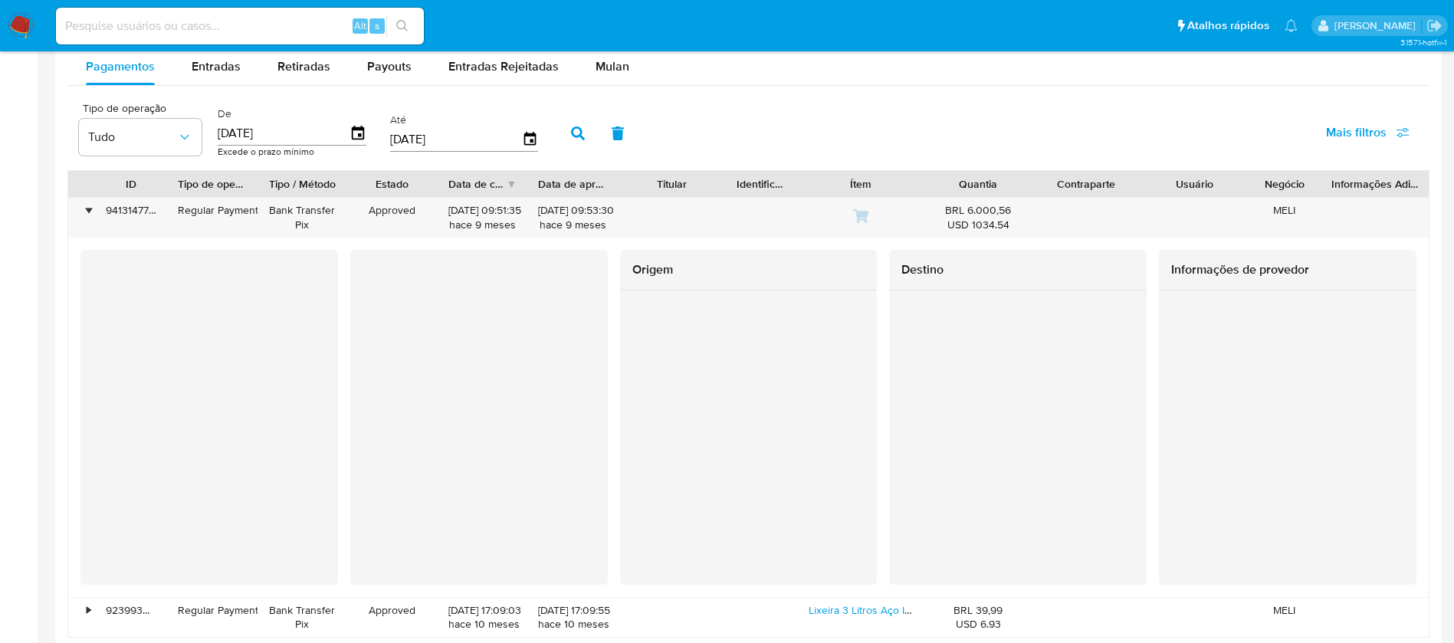
scroll to position [1380, 0]
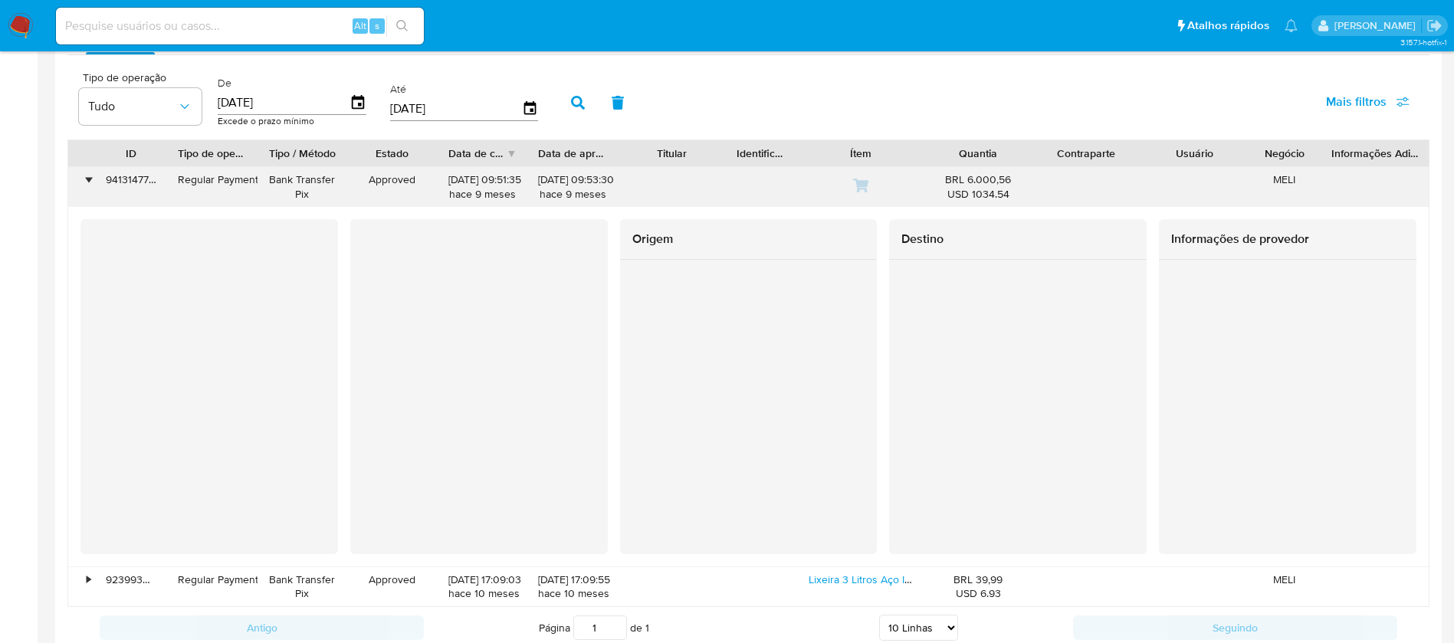
click at [89, 179] on div "•" at bounding box center [89, 179] width 4 height 15
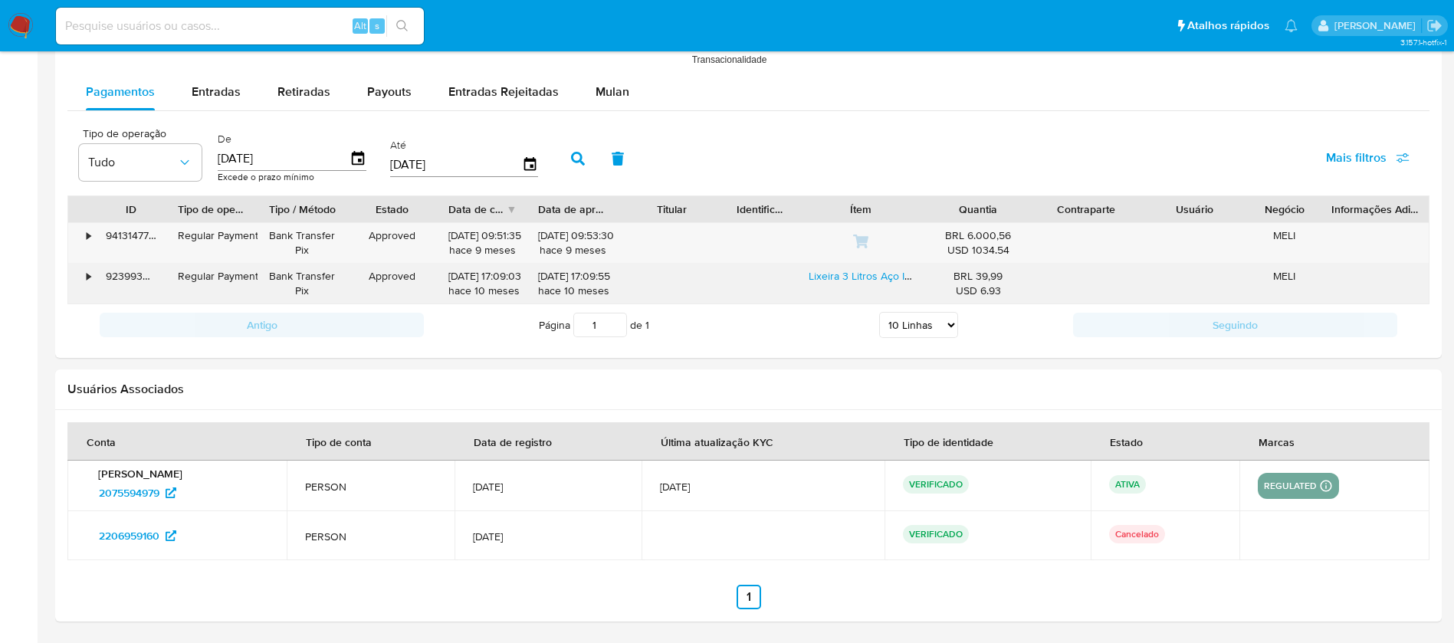
click at [85, 278] on div "•" at bounding box center [81, 284] width 27 height 40
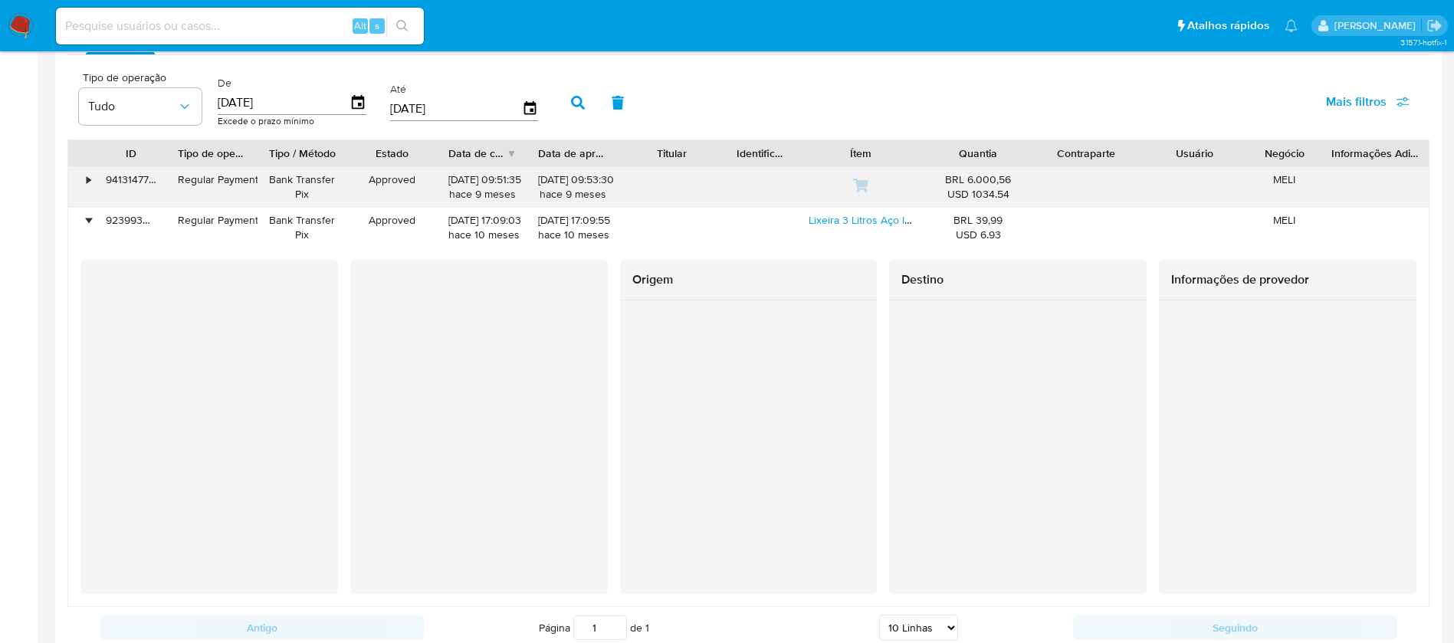
click at [89, 179] on div "•" at bounding box center [89, 179] width 4 height 15
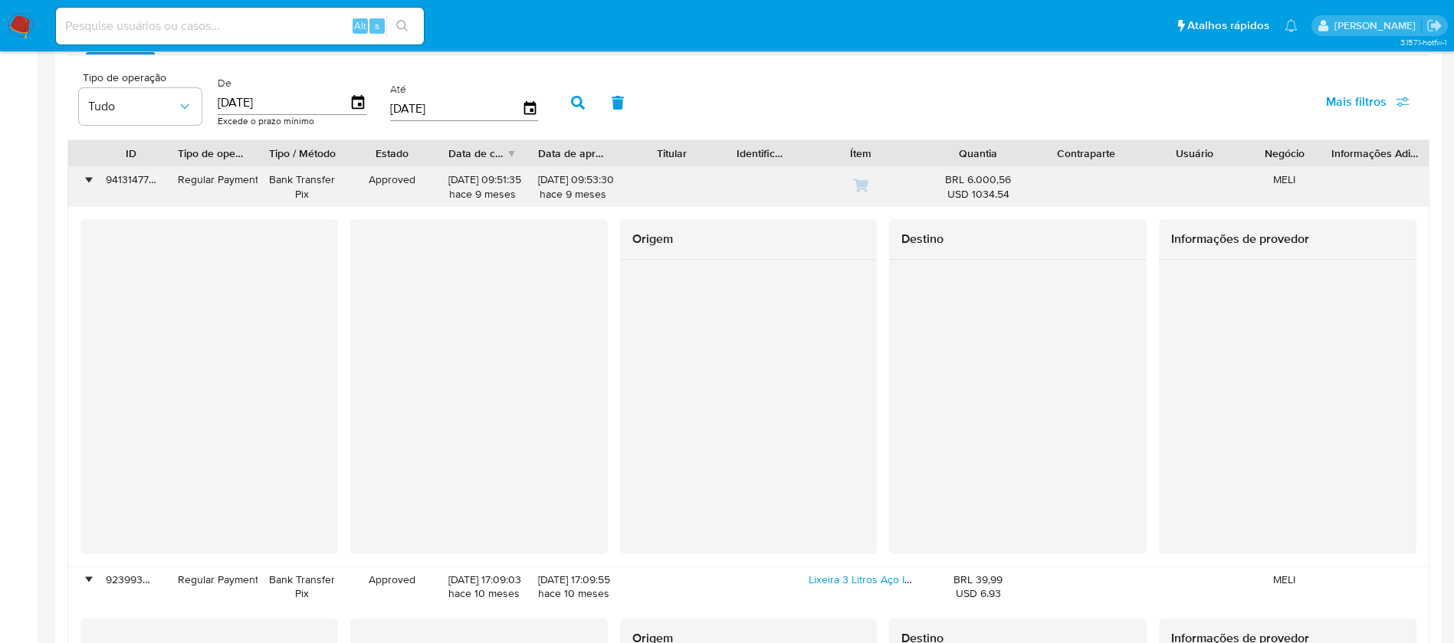
click at [89, 180] on div "•" at bounding box center [89, 179] width 4 height 15
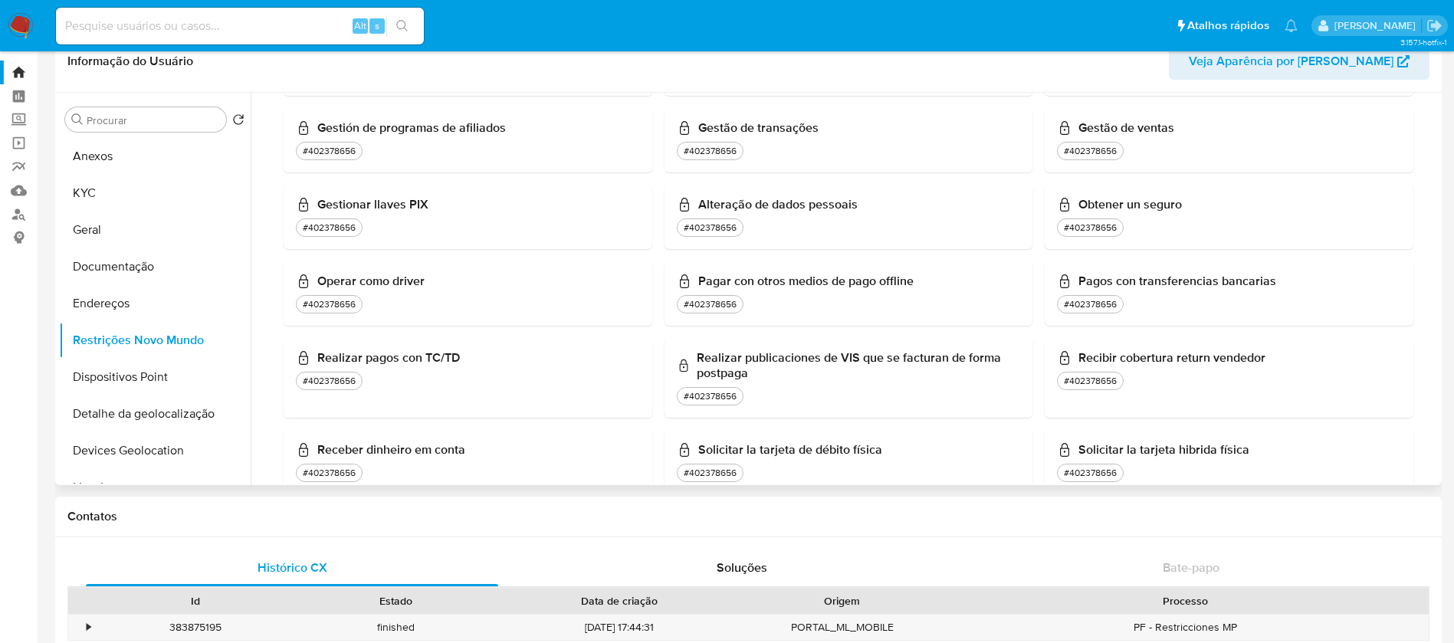
scroll to position [0, 0]
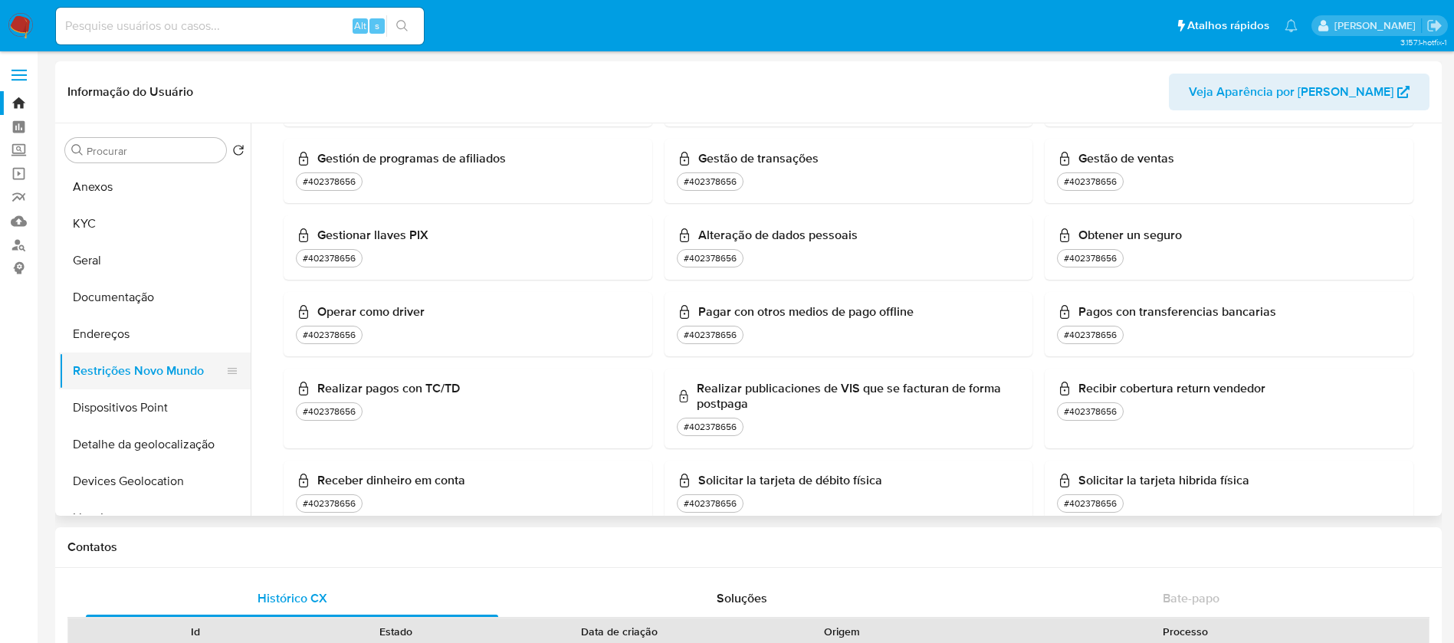
click at [113, 383] on button "Restrições Novo Mundo" at bounding box center [148, 371] width 179 height 37
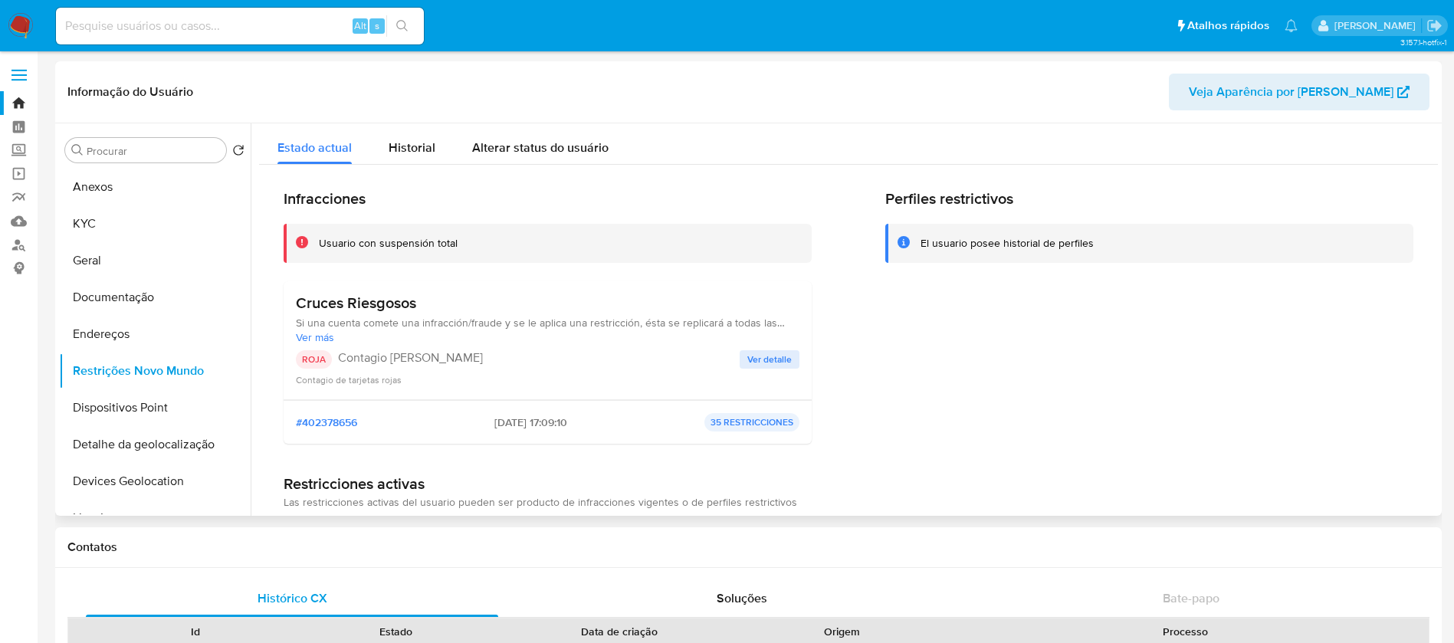
click at [761, 356] on span "Ver detalle" at bounding box center [769, 359] width 44 height 15
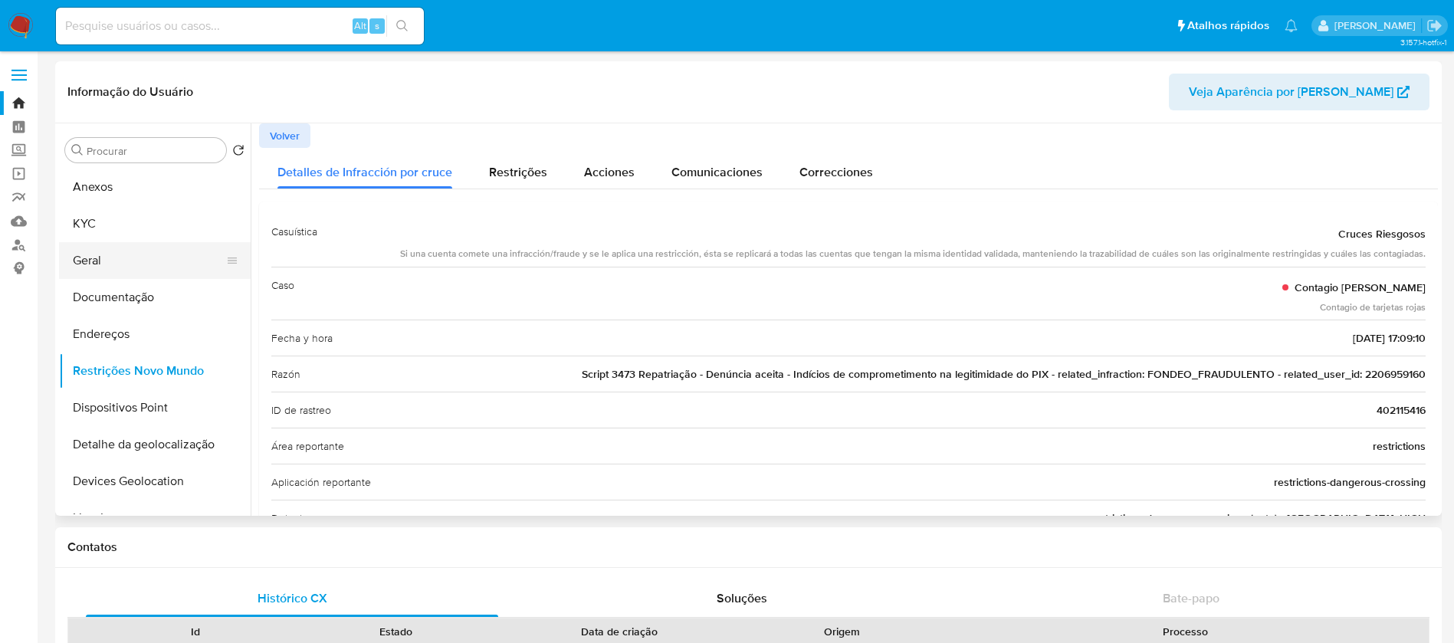
click at [94, 264] on button "Geral" at bounding box center [148, 260] width 179 height 37
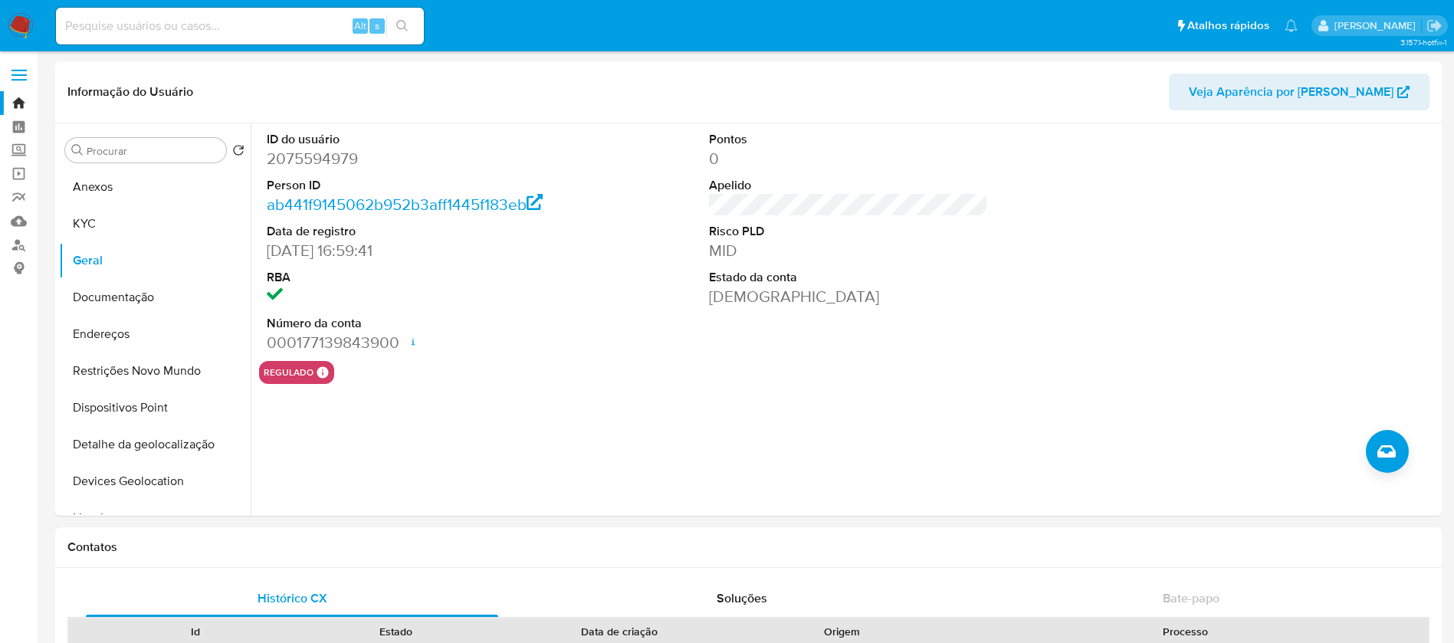
click at [143, 26] on input at bounding box center [240, 26] width 368 height 20
paste input "1682729585"
type input "1682729585"
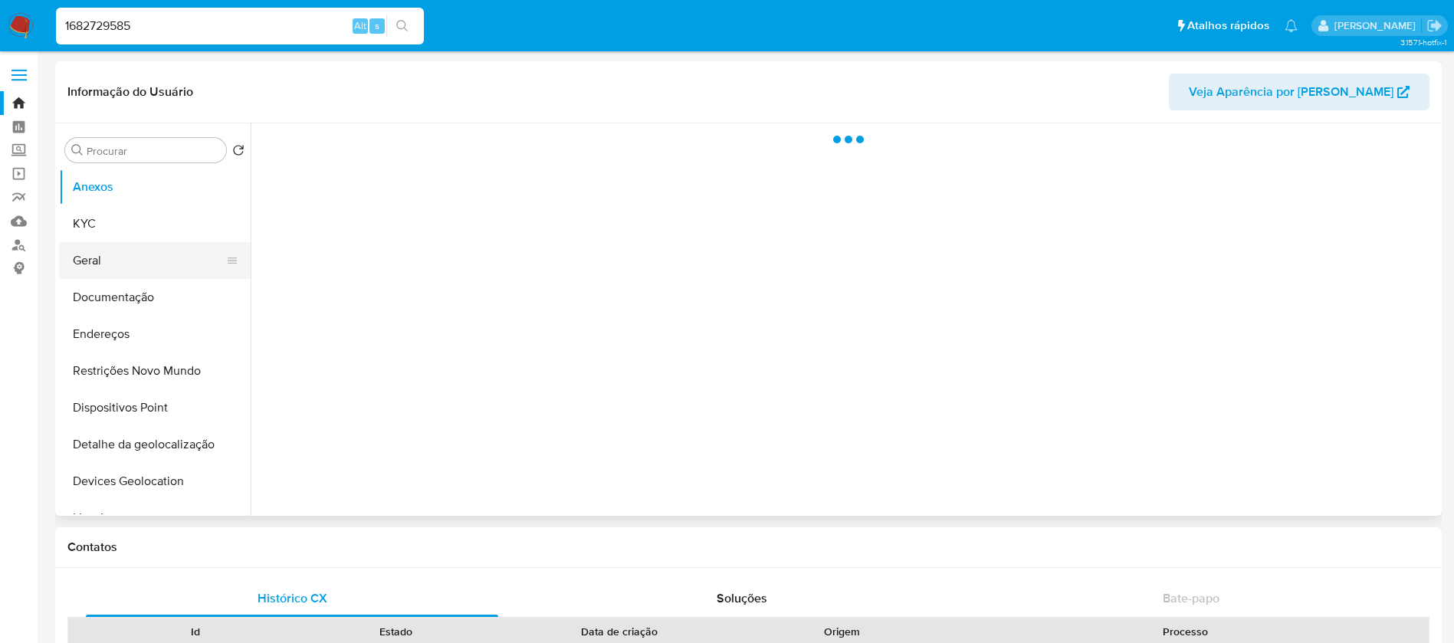
click at [106, 263] on button "Geral" at bounding box center [148, 260] width 179 height 37
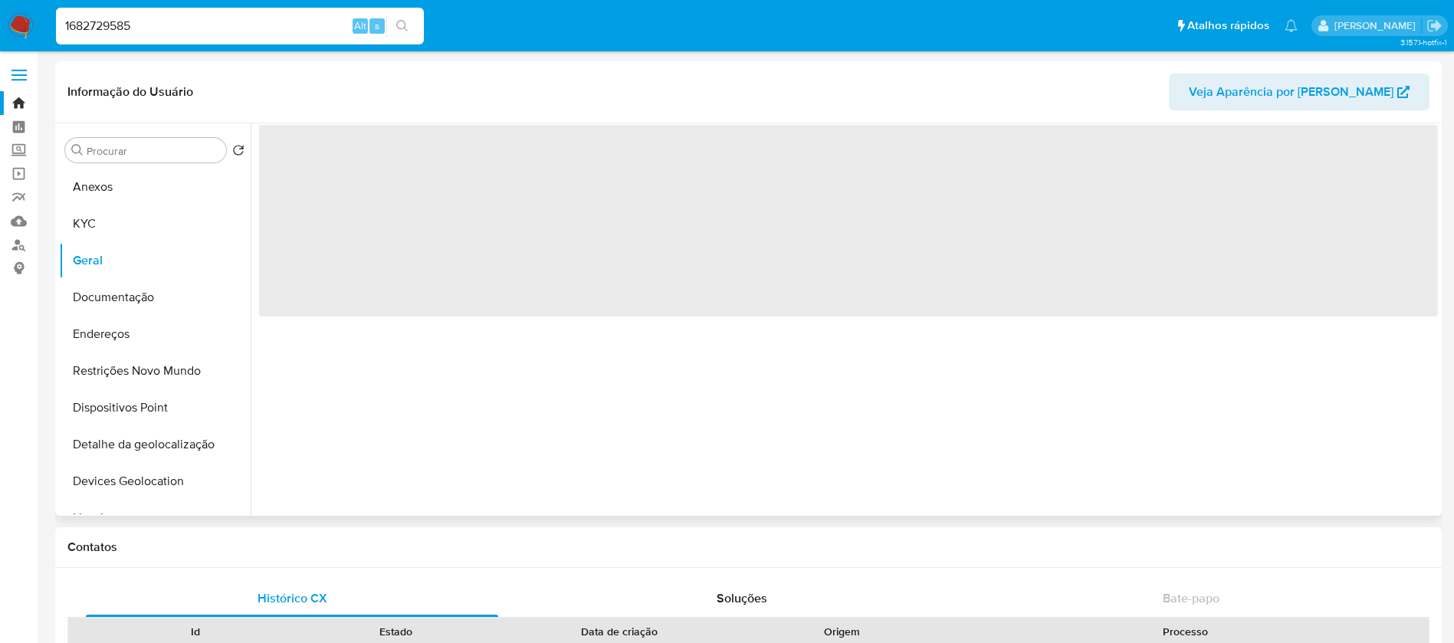
select select "10"
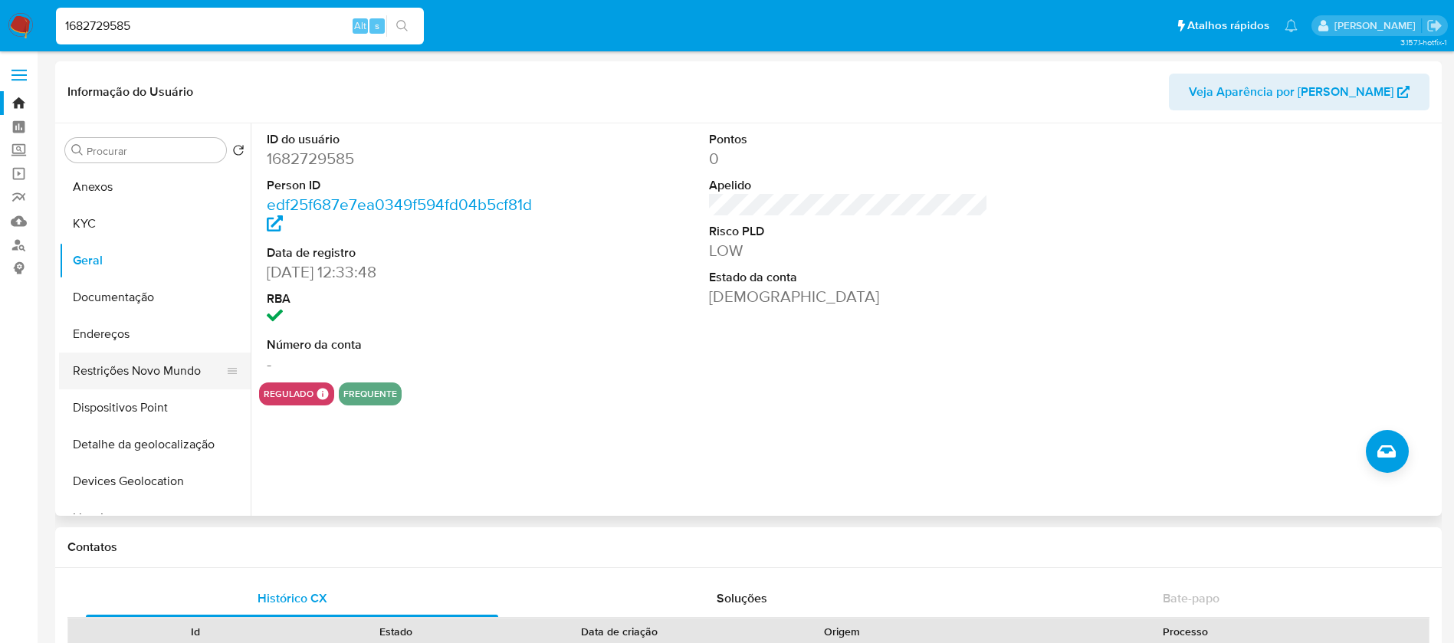
click at [126, 376] on button "Restrições Novo Mundo" at bounding box center [148, 371] width 179 height 37
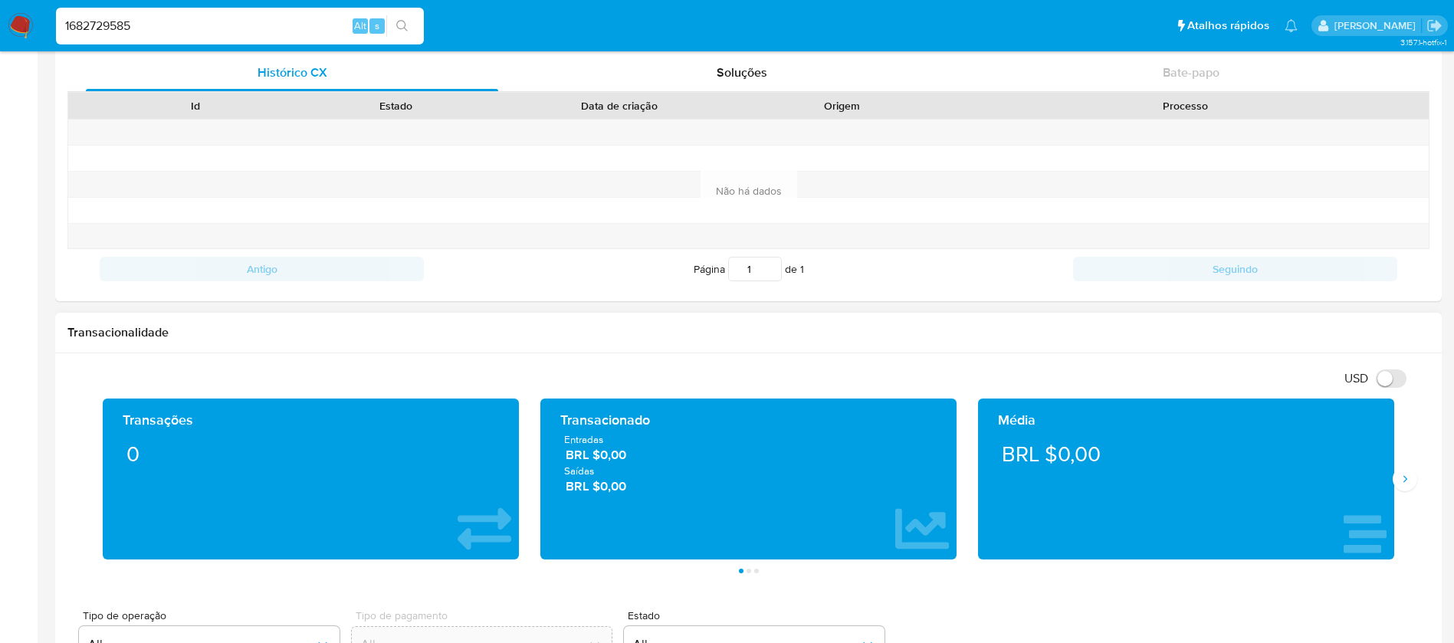
scroll to position [613, 0]
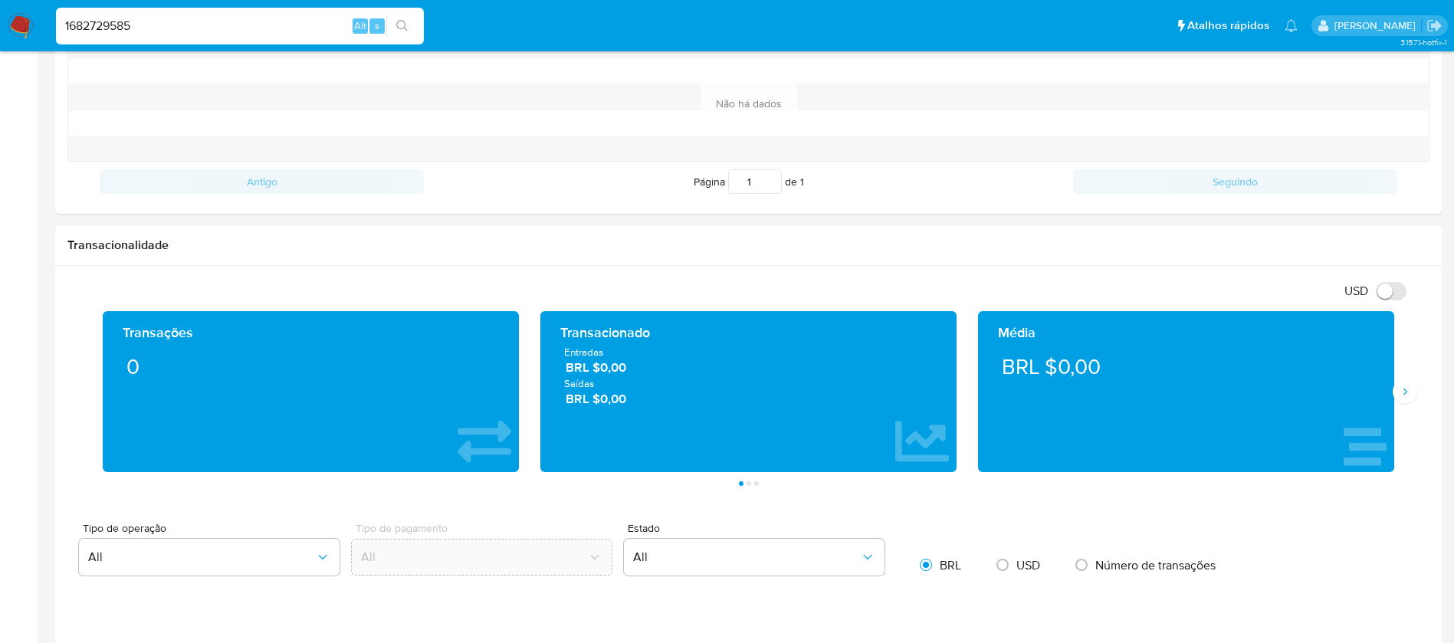
click at [231, 31] on input "1682729585" at bounding box center [240, 26] width 368 height 20
paste input "547778684"
type input "547778684"
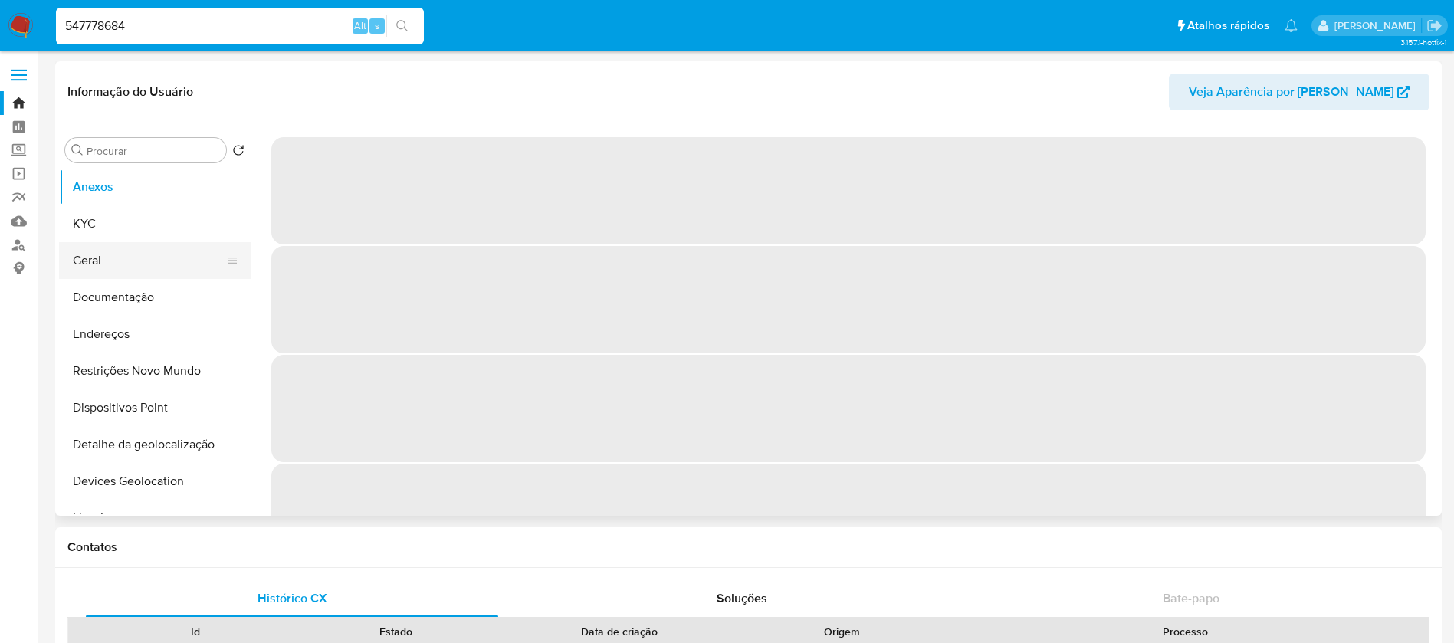
click at [97, 253] on button "Geral" at bounding box center [148, 260] width 179 height 37
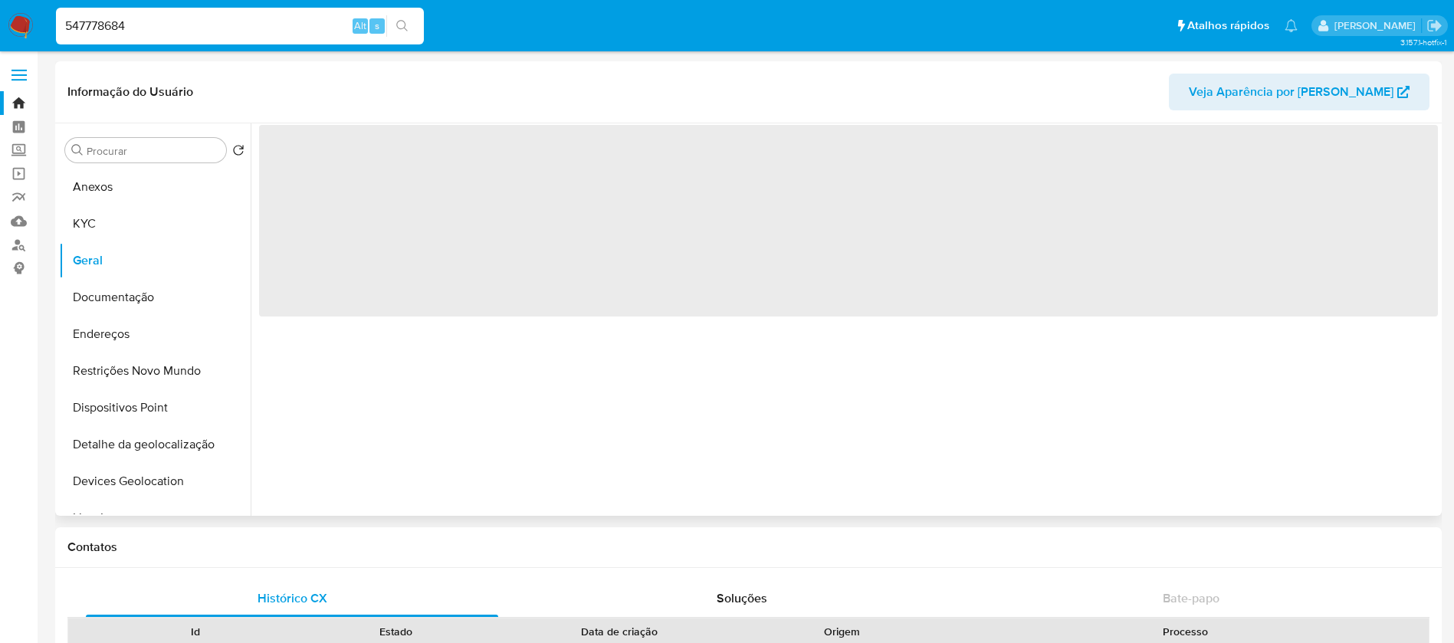
select select "10"
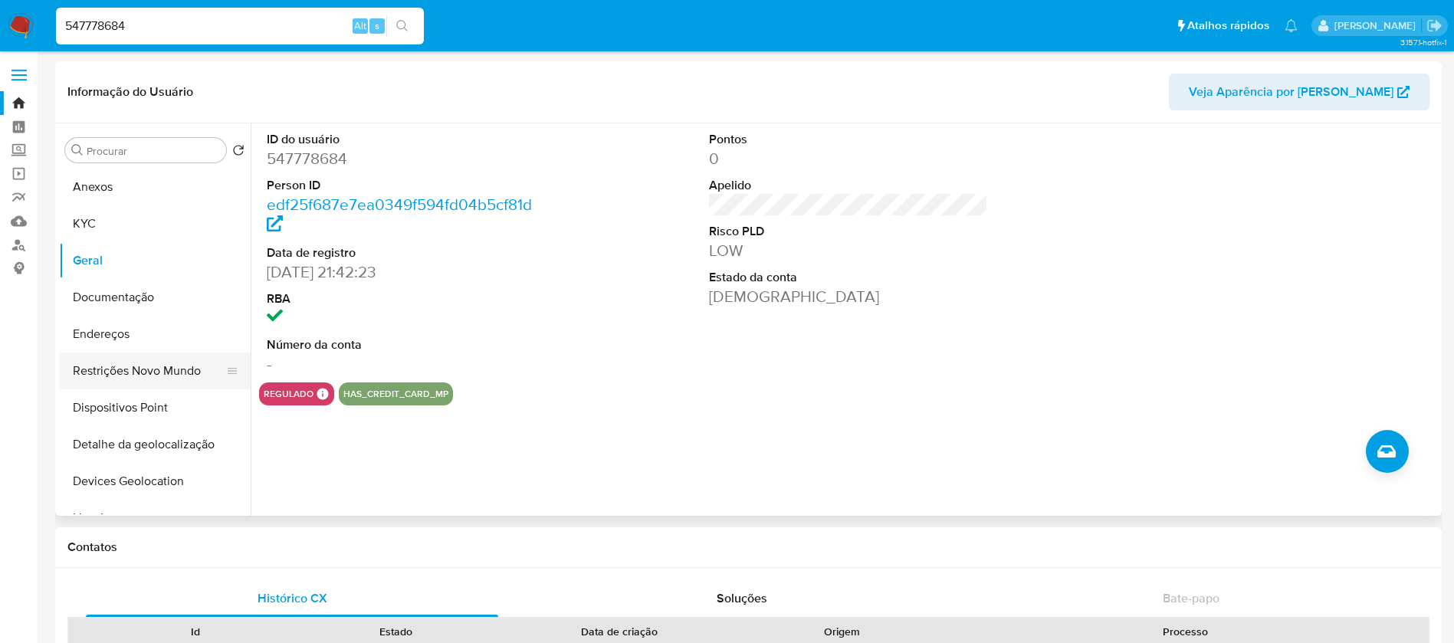
click at [122, 373] on button "Restrições Novo Mundo" at bounding box center [148, 371] width 179 height 37
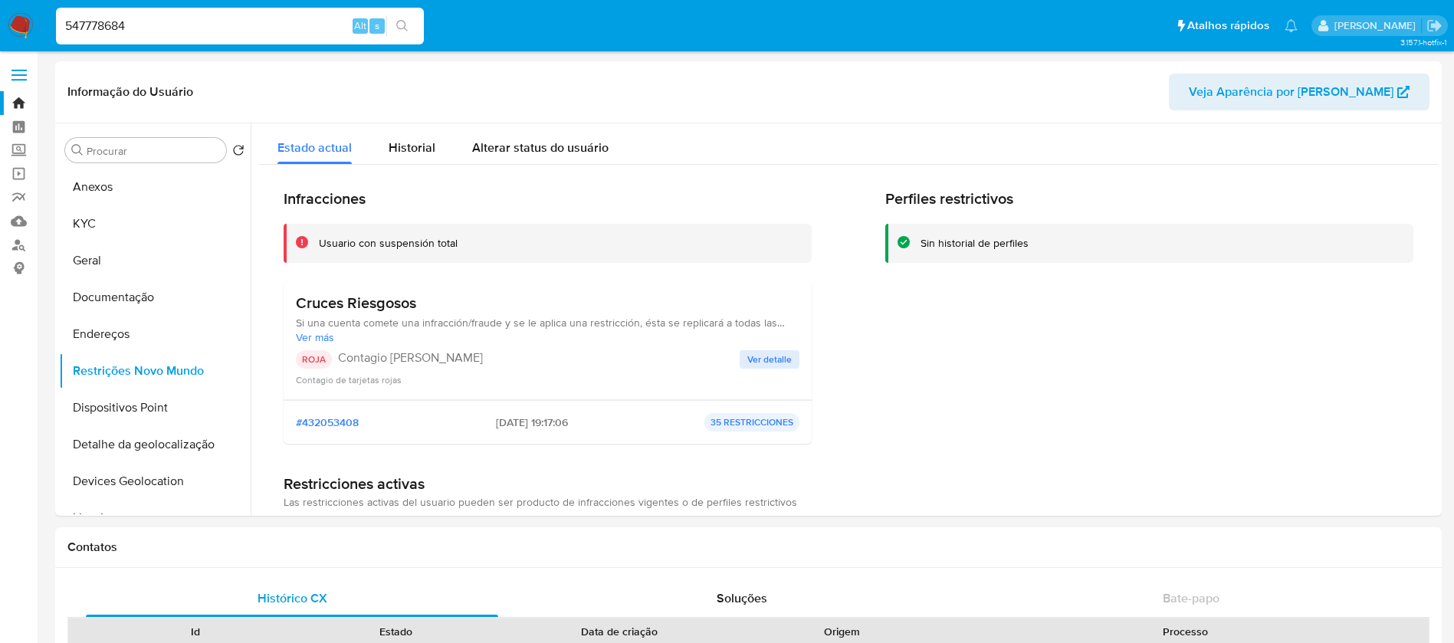
click at [144, 28] on input "547778684" at bounding box center [240, 26] width 368 height 20
paste input "2075594979"
type input "2075594979"
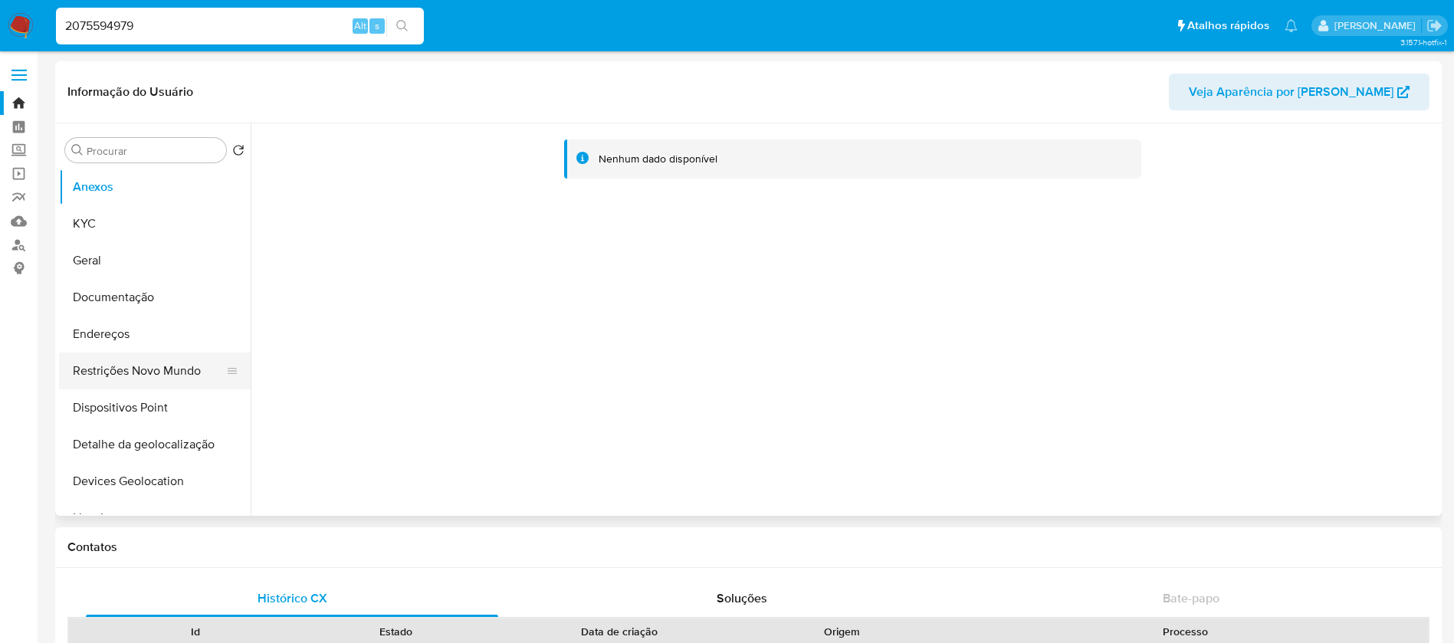
select select "10"
click at [101, 263] on button "Geral" at bounding box center [148, 260] width 179 height 37
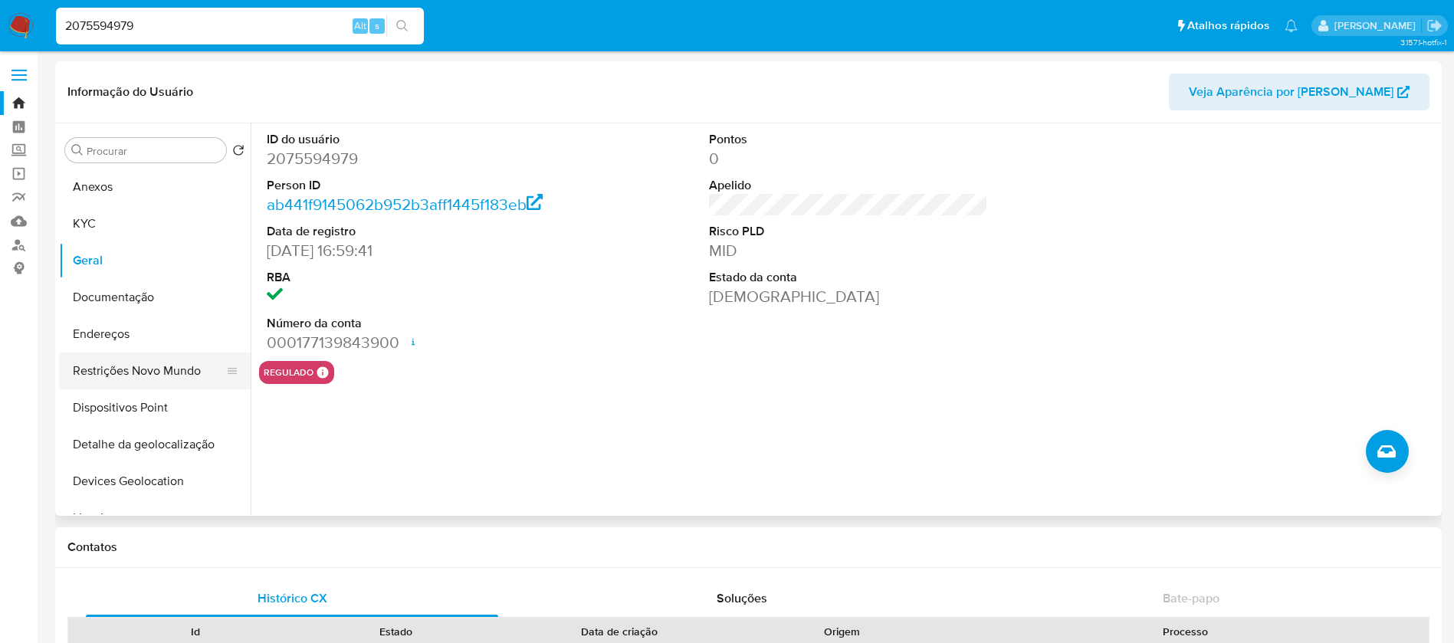
click at [110, 376] on button "Restrições Novo Mundo" at bounding box center [148, 371] width 179 height 37
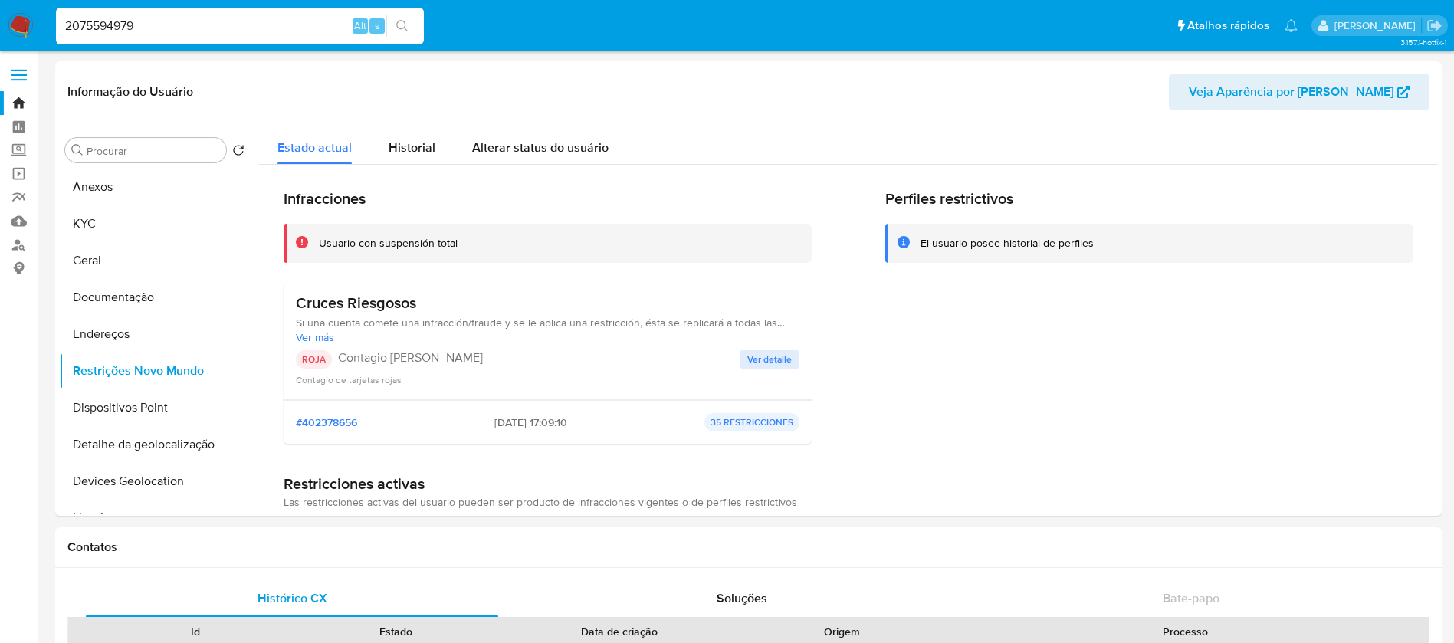
click at [210, 21] on input "2075594979" at bounding box center [240, 26] width 368 height 20
paste input "1682729585"
type input "1682729585"
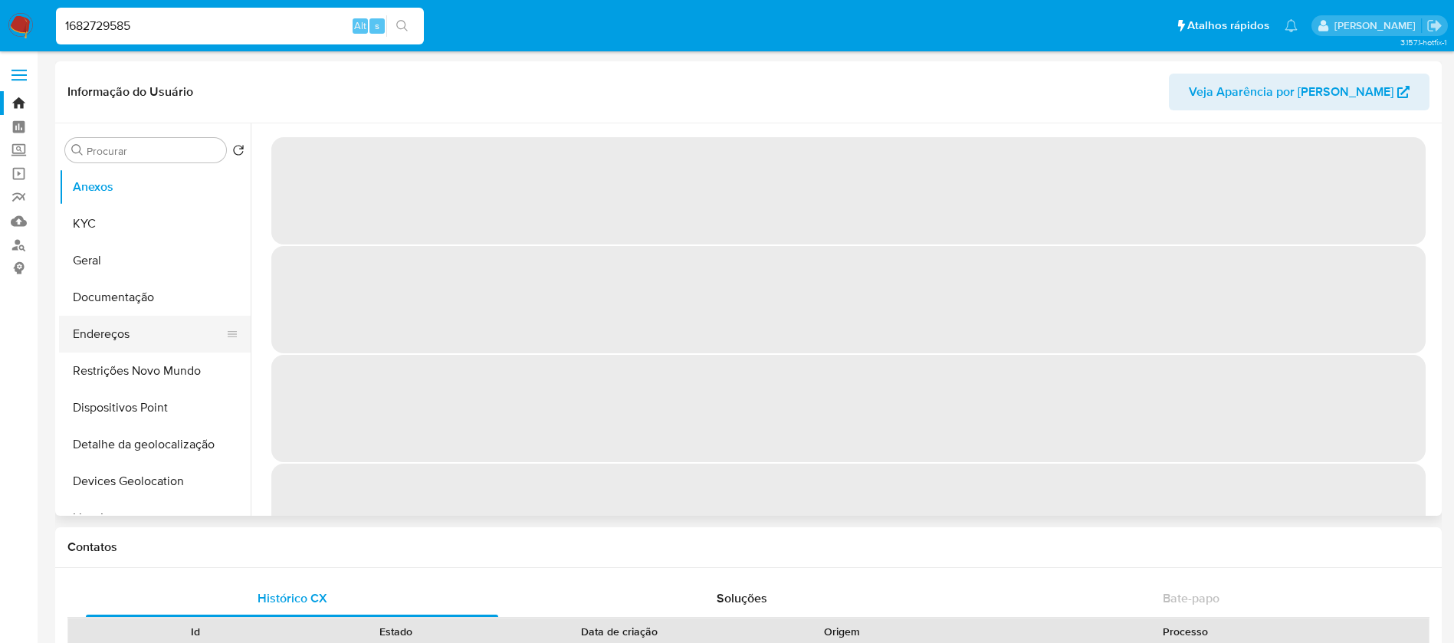
select select "10"
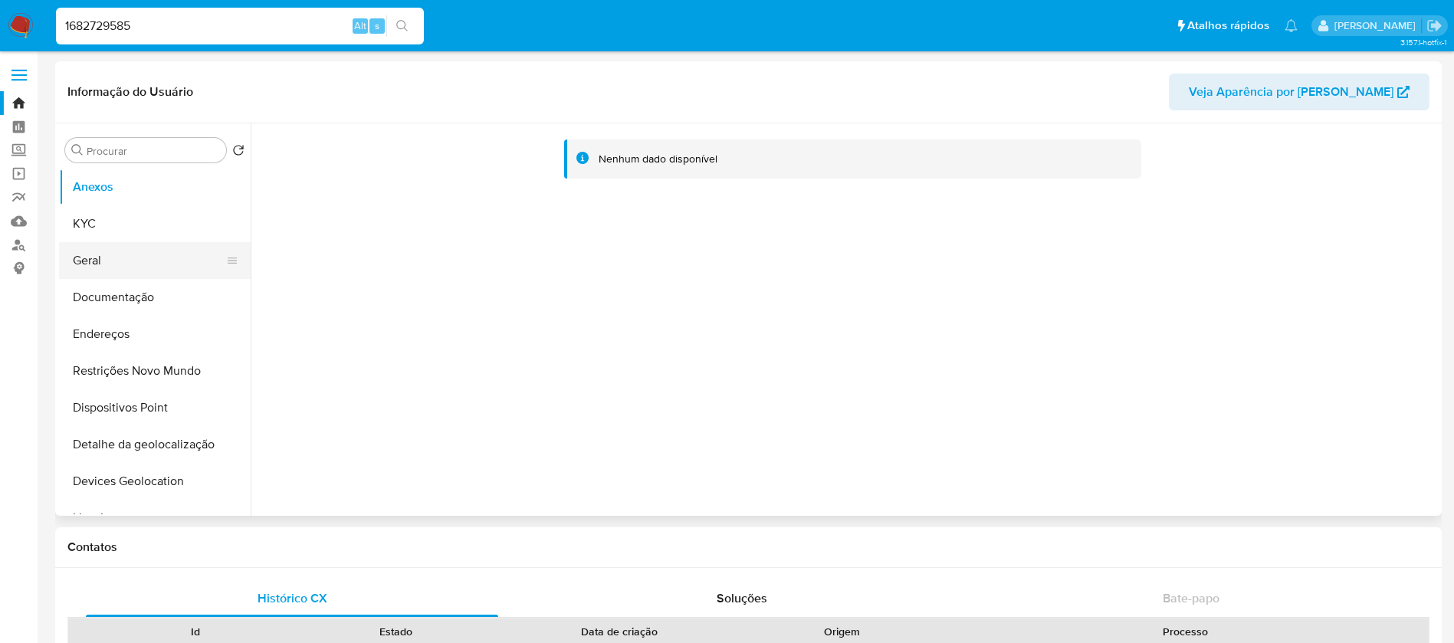
click at [84, 268] on button "Geral" at bounding box center [148, 260] width 179 height 37
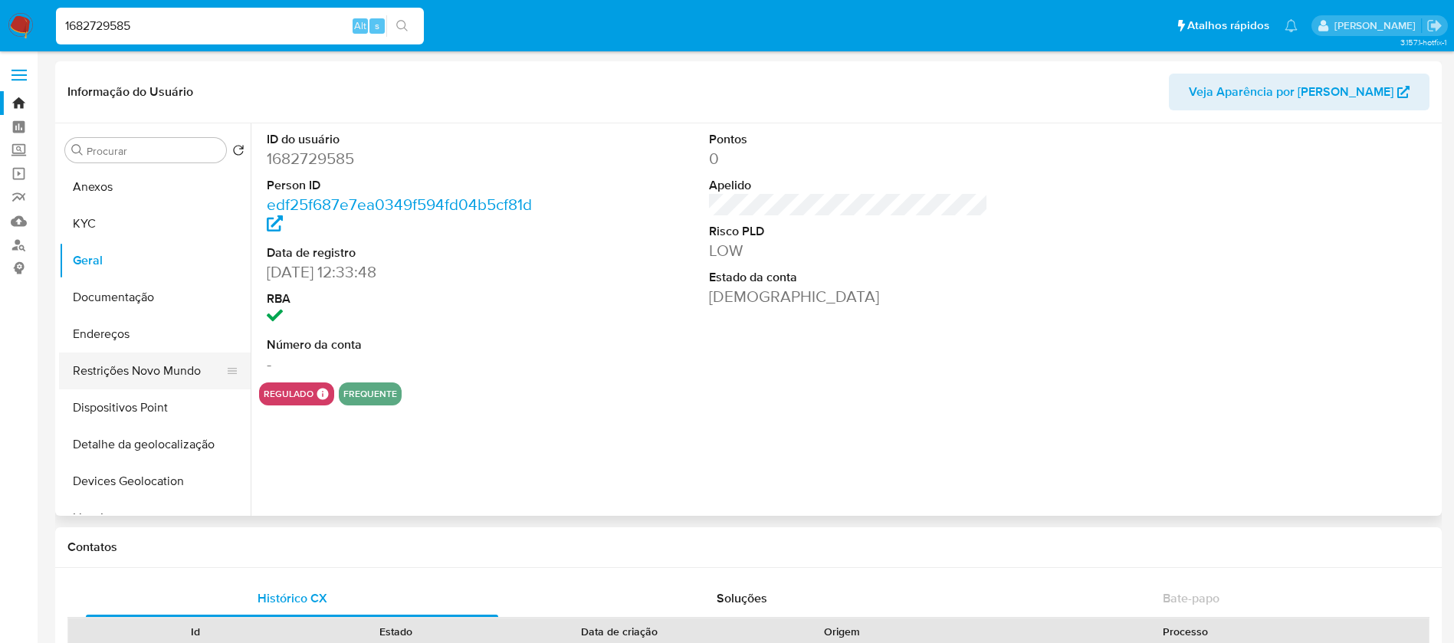
click at [99, 376] on button "Restrições Novo Mundo" at bounding box center [148, 371] width 179 height 37
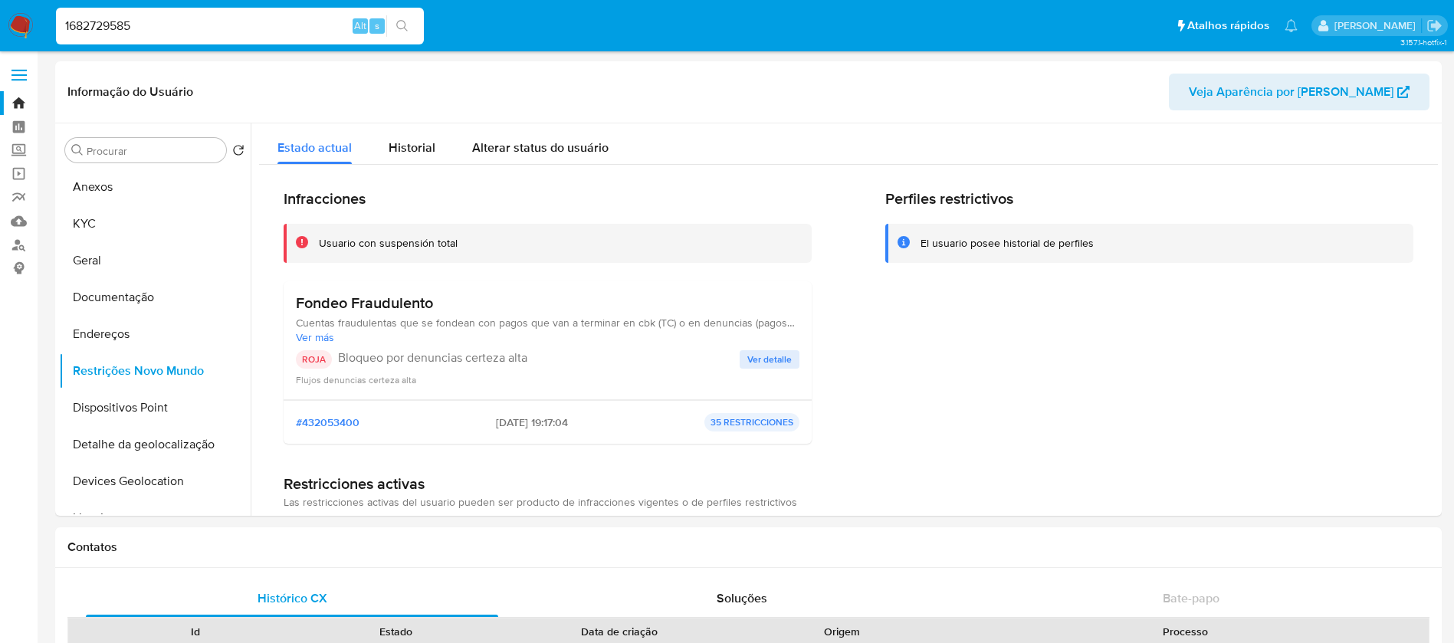
click at [160, 31] on input "1682729585" at bounding box center [240, 26] width 368 height 20
paste input "547778684"
type input "547778684"
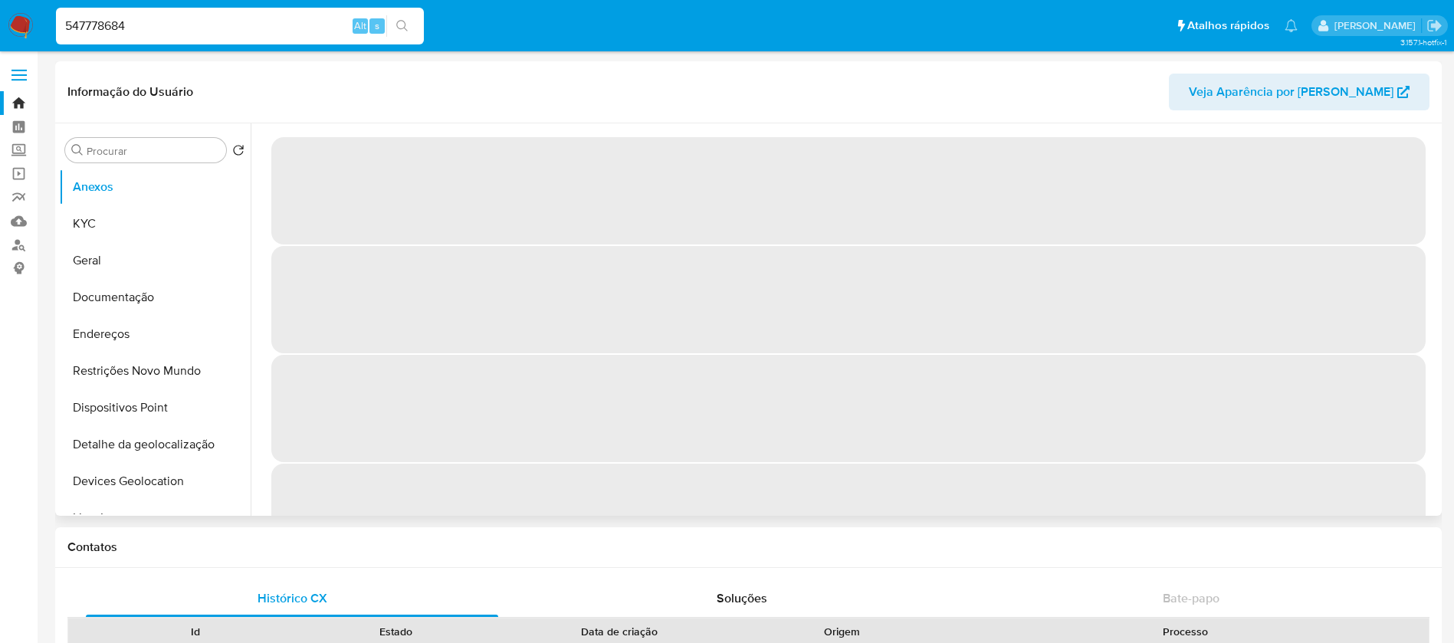
select select "10"
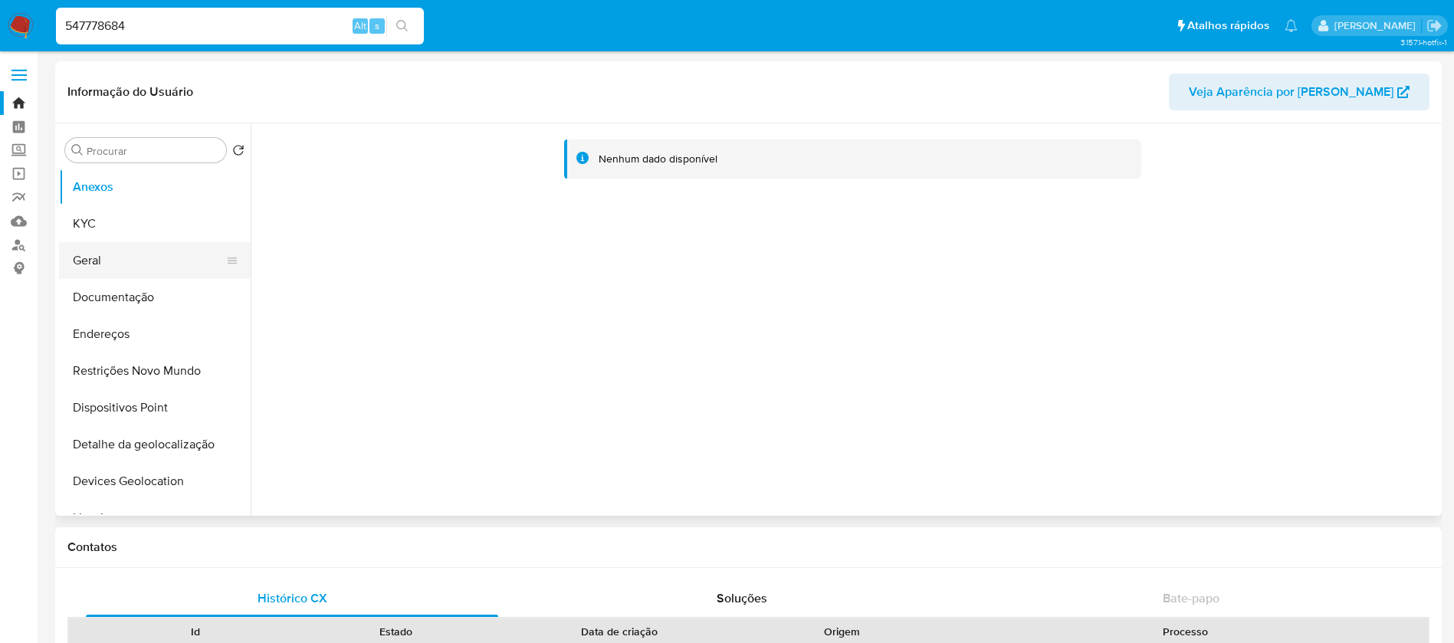
click at [94, 262] on button "Geral" at bounding box center [148, 260] width 179 height 37
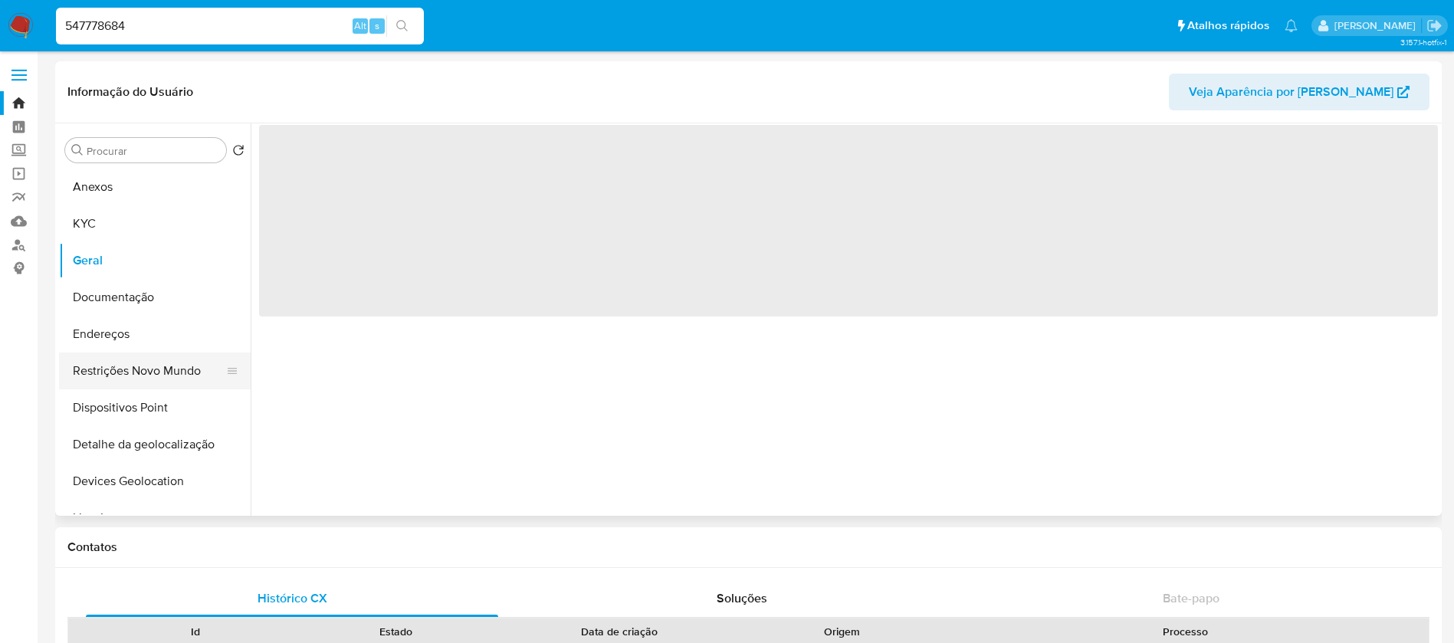
click at [110, 369] on button "Restrições Novo Mundo" at bounding box center [148, 371] width 179 height 37
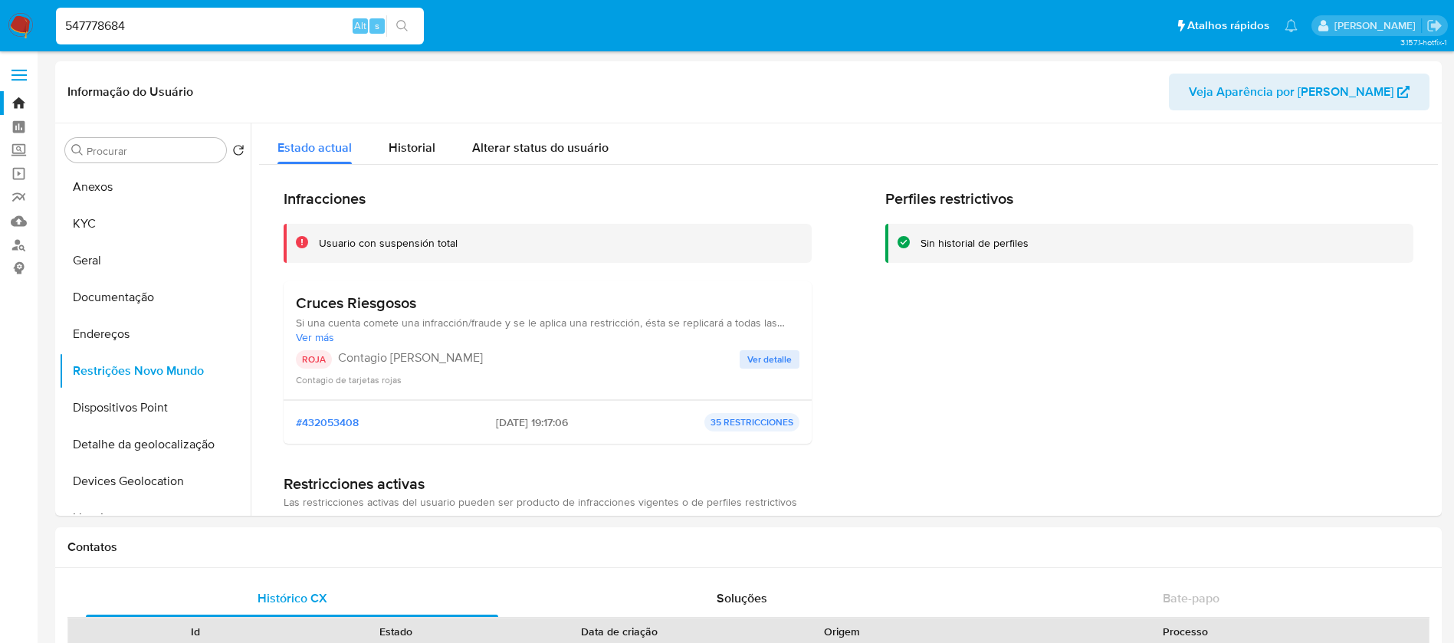
click at [192, 24] on input "547778684" at bounding box center [240, 26] width 368 height 20
paste input "1682729585"
type input "1682729585"
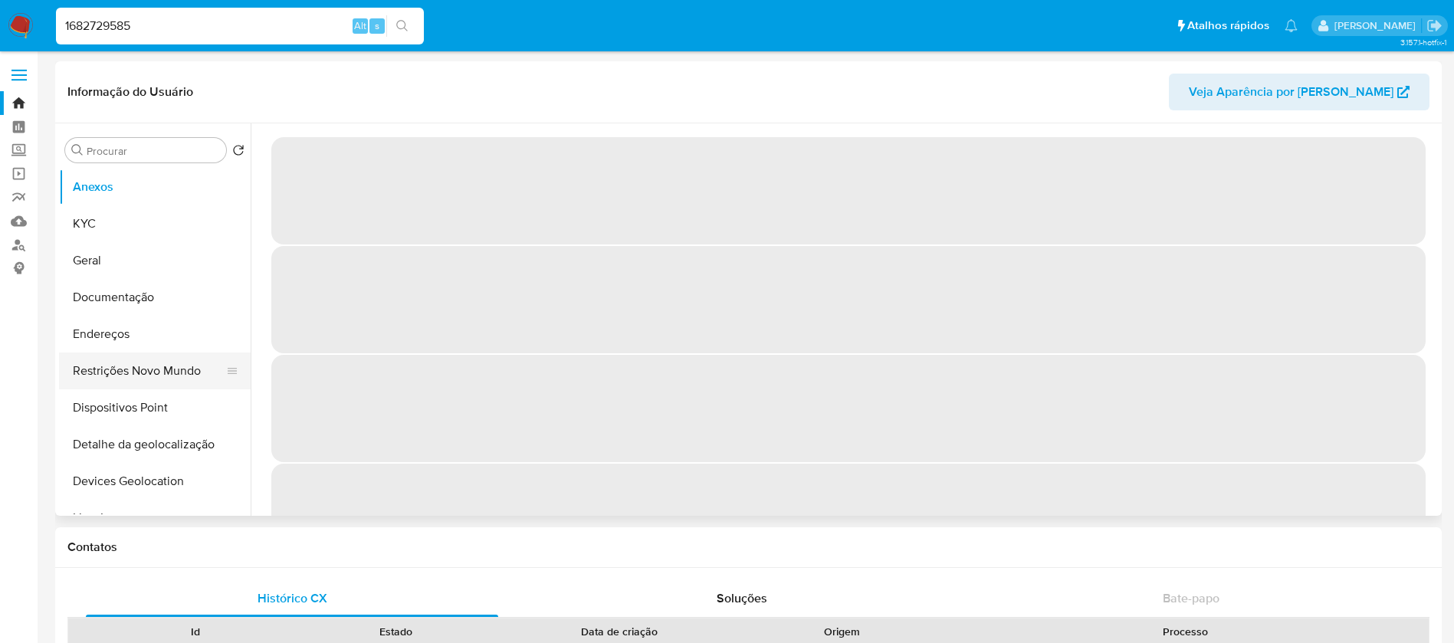
click at [126, 371] on button "Restrições Novo Mundo" at bounding box center [148, 371] width 179 height 37
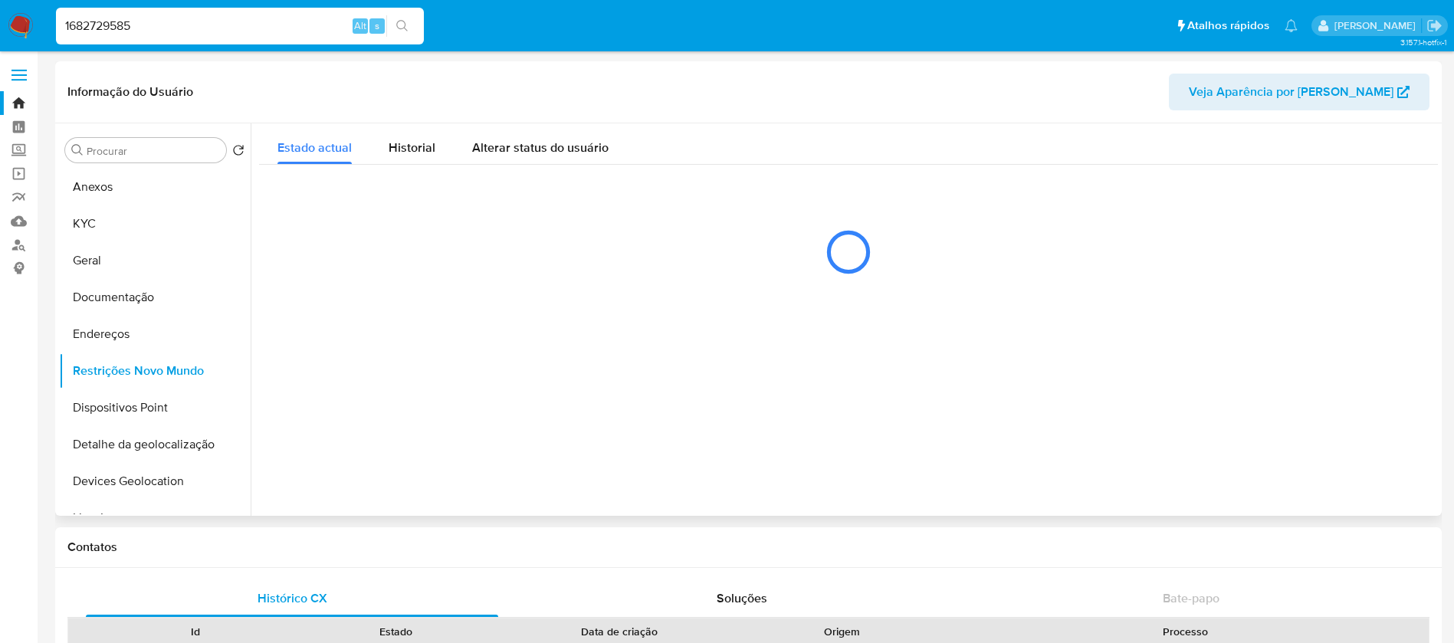
select select "10"
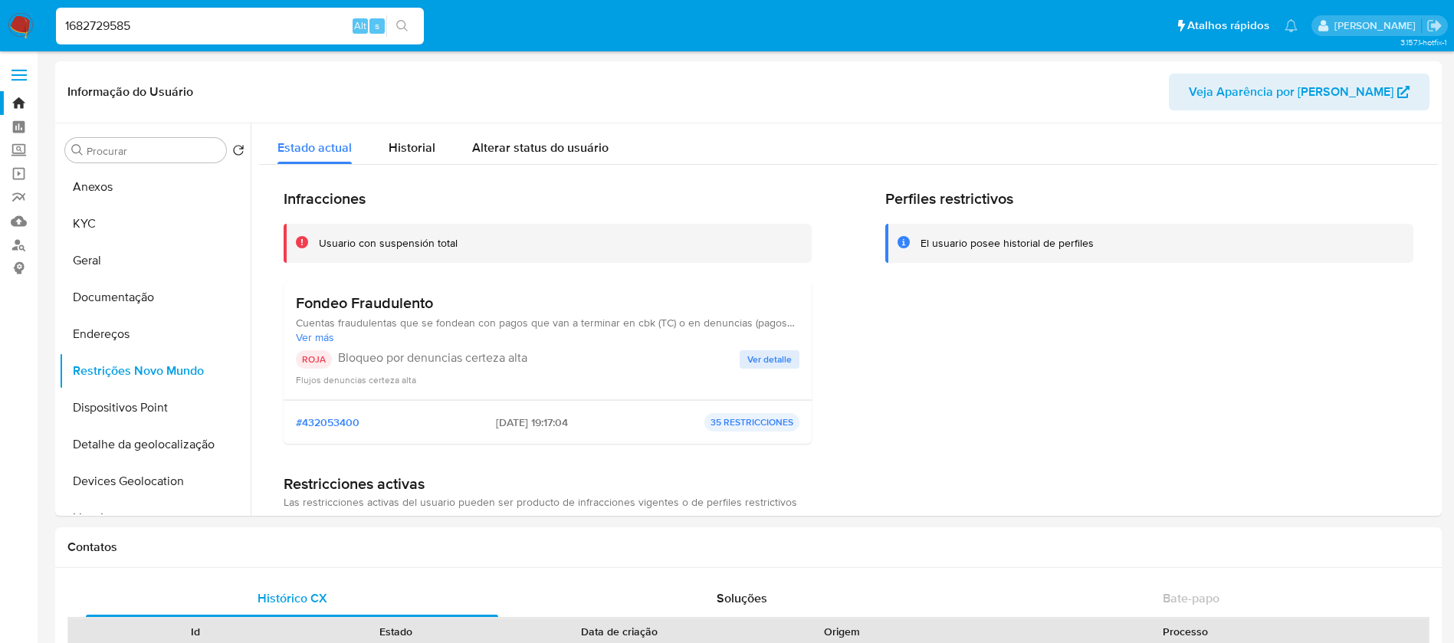
click at [193, 34] on input "1682729585" at bounding box center [240, 26] width 368 height 20
paste input "547778684"
type input "547778684"
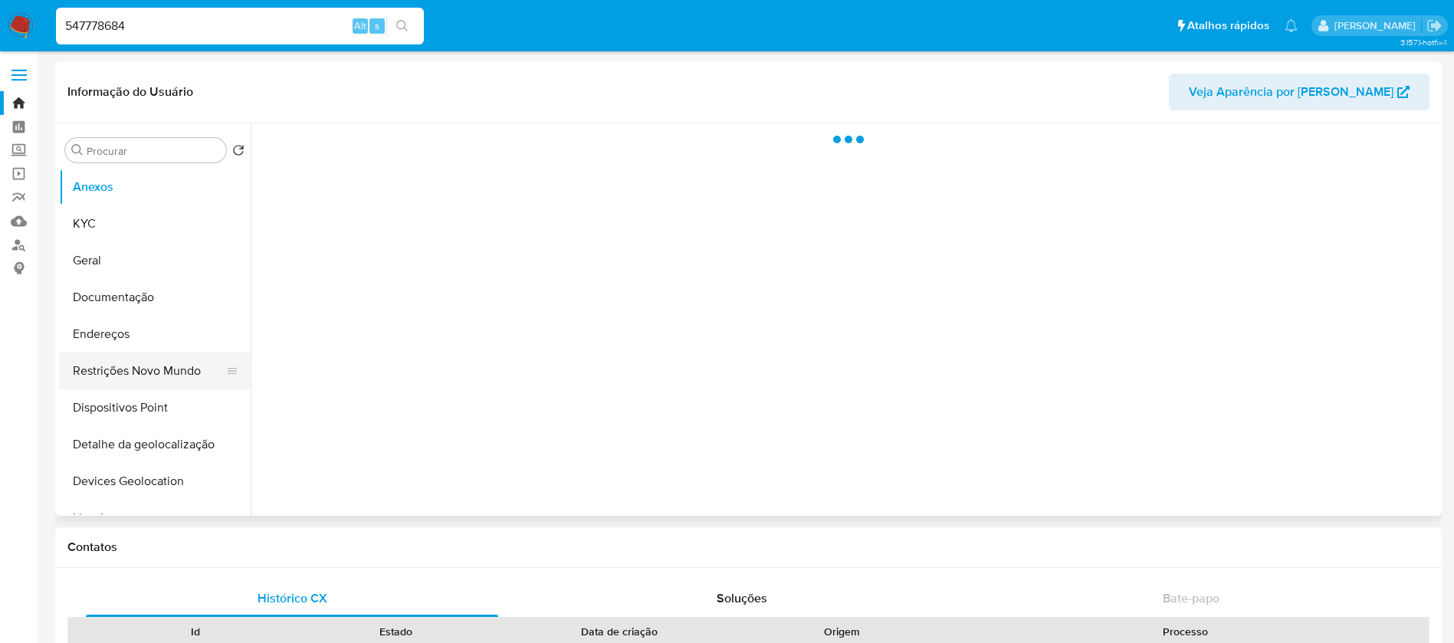
click at [104, 376] on button "Restrições Novo Mundo" at bounding box center [148, 371] width 179 height 37
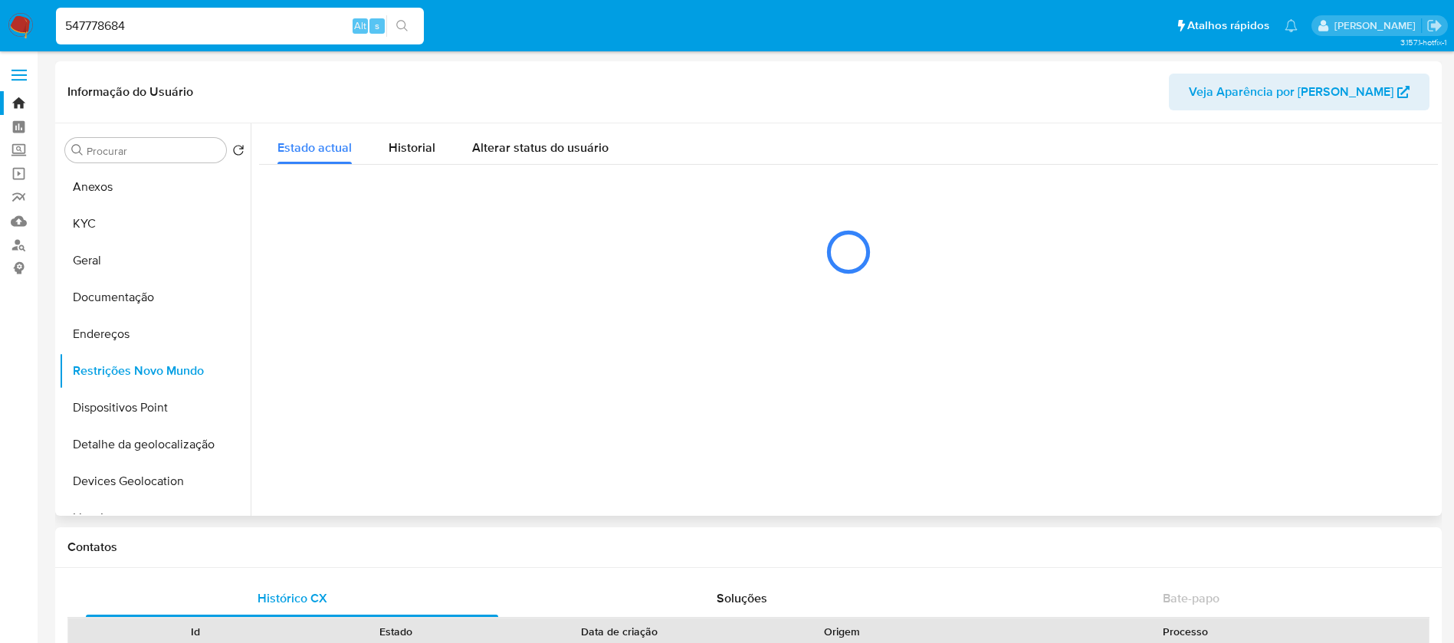
select select "10"
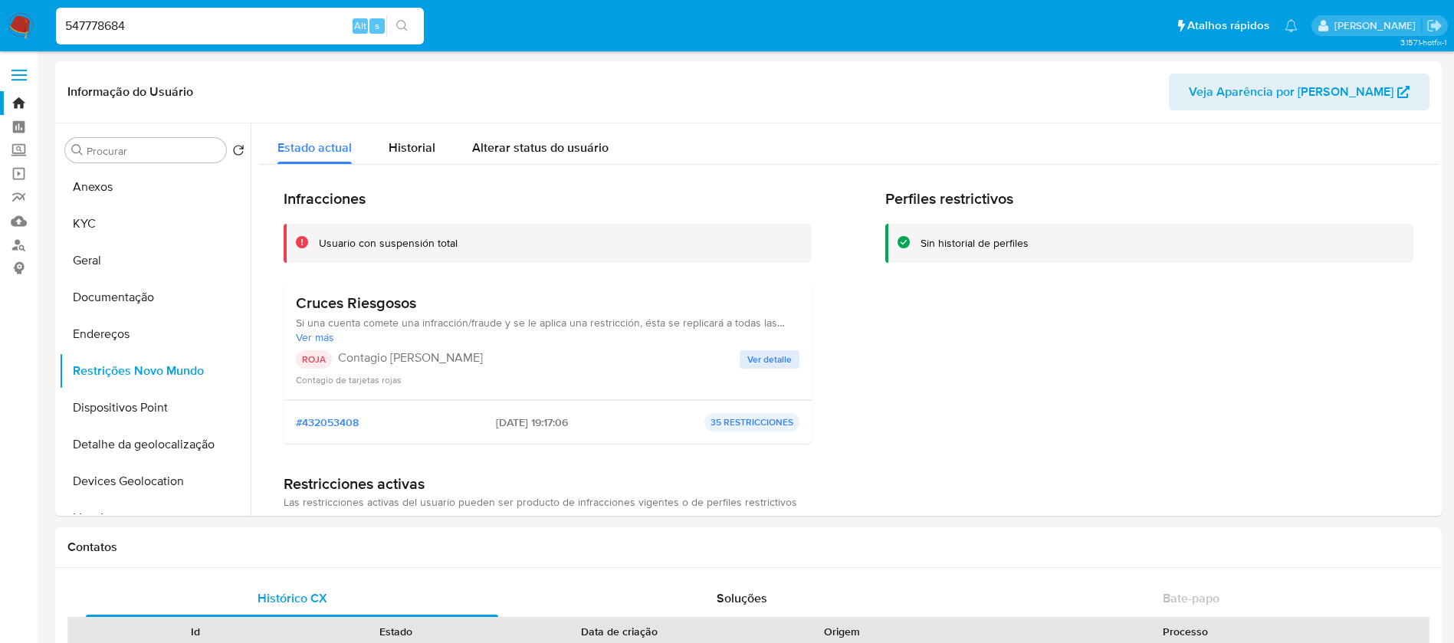
click at [227, 21] on input "547778684" at bounding box center [240, 26] width 368 height 20
paste input "1111470143"
type input "1111470143"
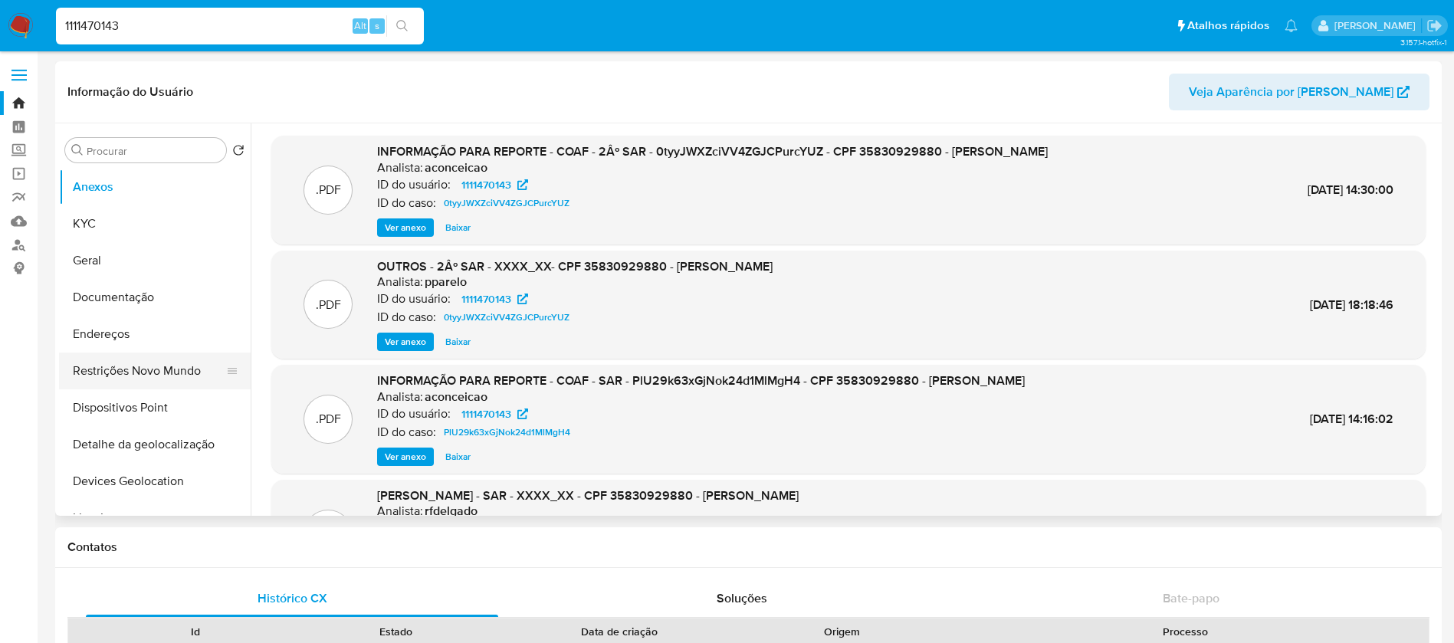
select select "10"
click at [126, 378] on button "Restrições Novo Mundo" at bounding box center [148, 371] width 179 height 37
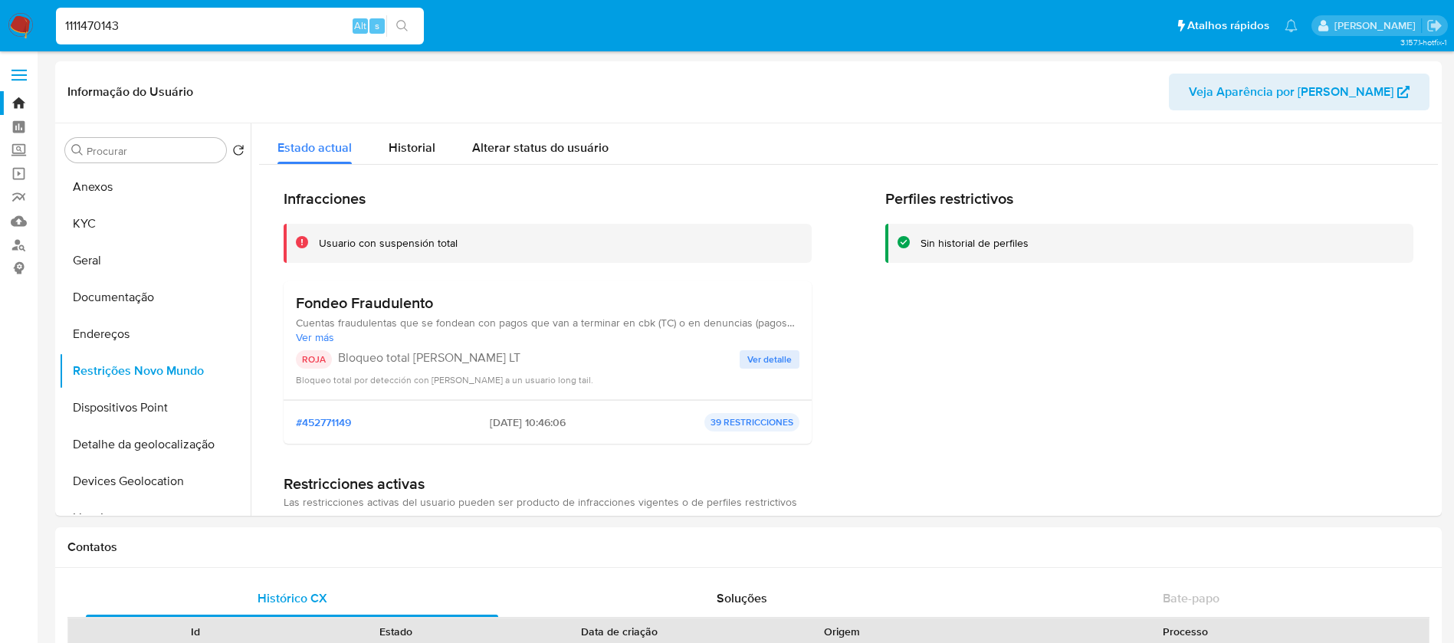
click at [142, 24] on input "1111470143" at bounding box center [240, 26] width 368 height 20
paste input "01235394"
type input "1101235394"
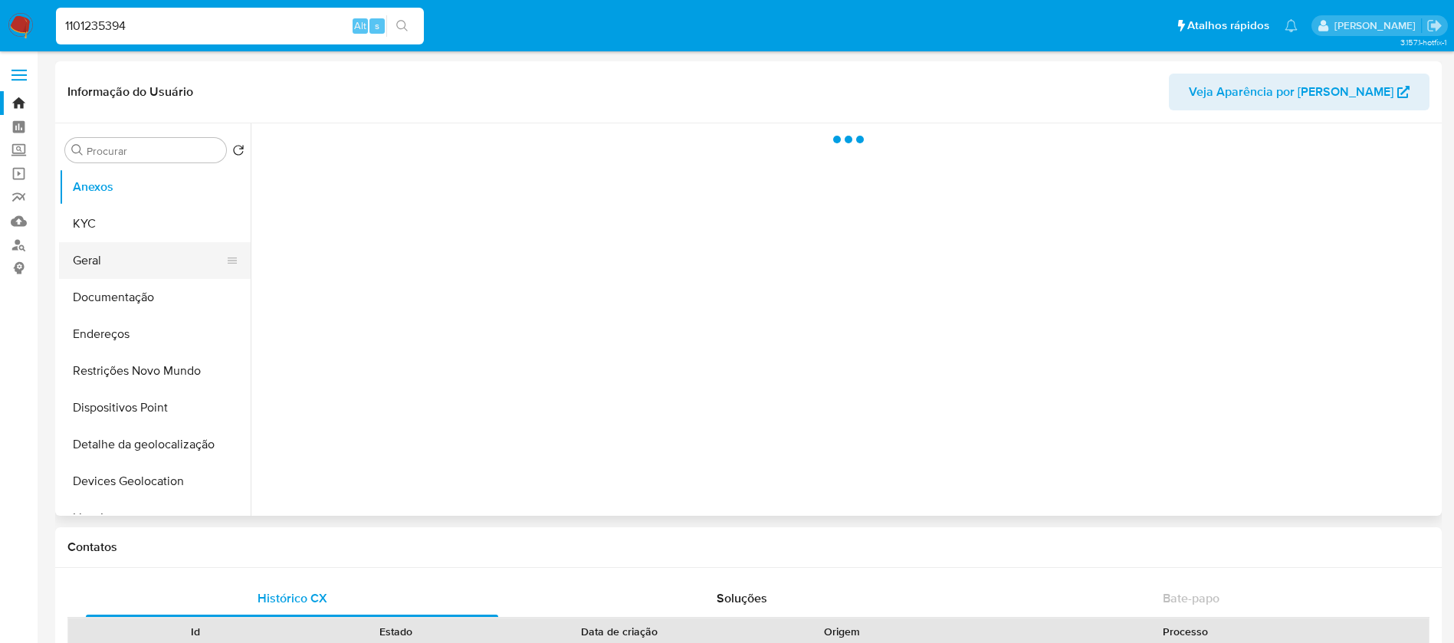
click at [94, 263] on button "Geral" at bounding box center [148, 260] width 179 height 37
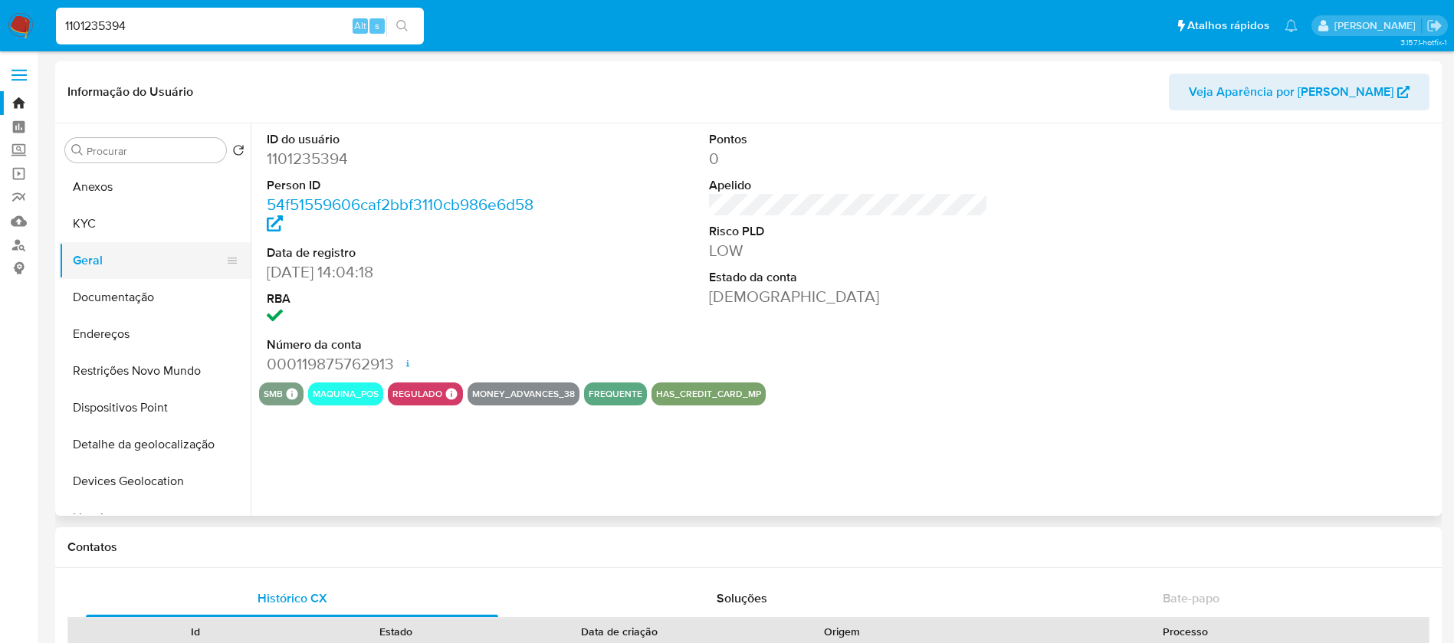
select select "10"
click at [117, 370] on button "Restrições Novo Mundo" at bounding box center [148, 371] width 179 height 37
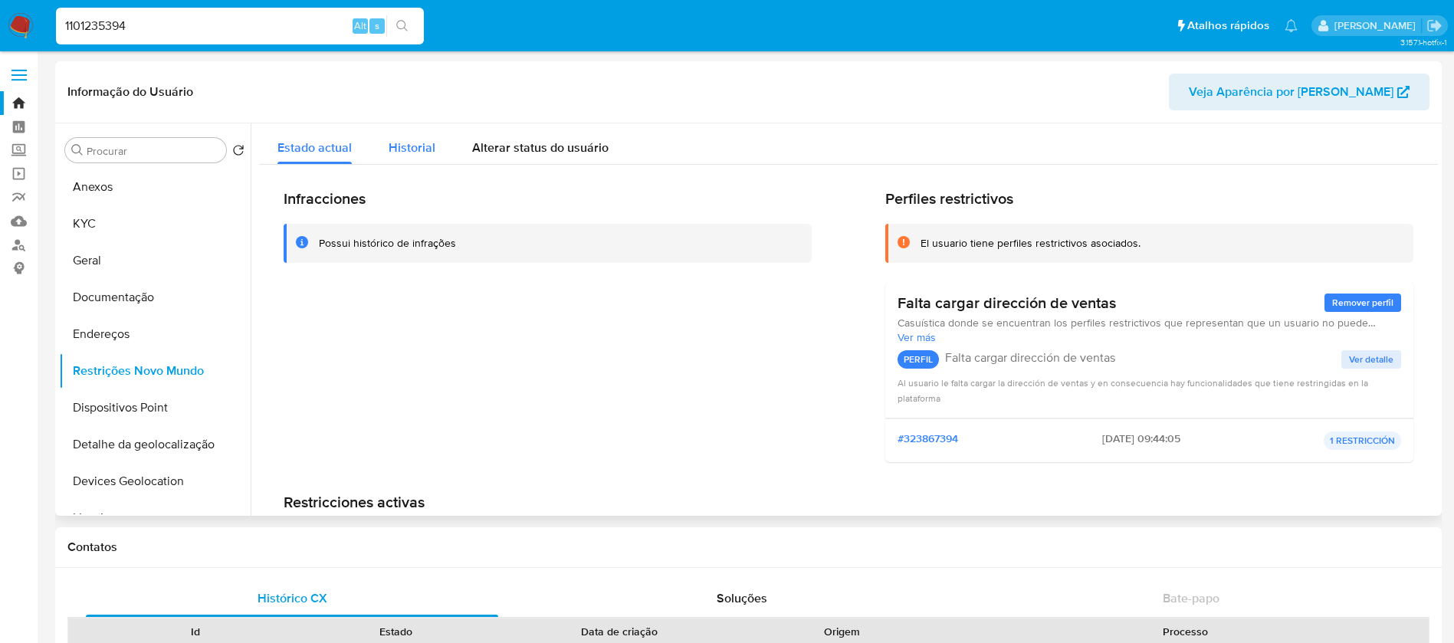
click at [396, 152] on span "Historial" at bounding box center [412, 148] width 47 height 18
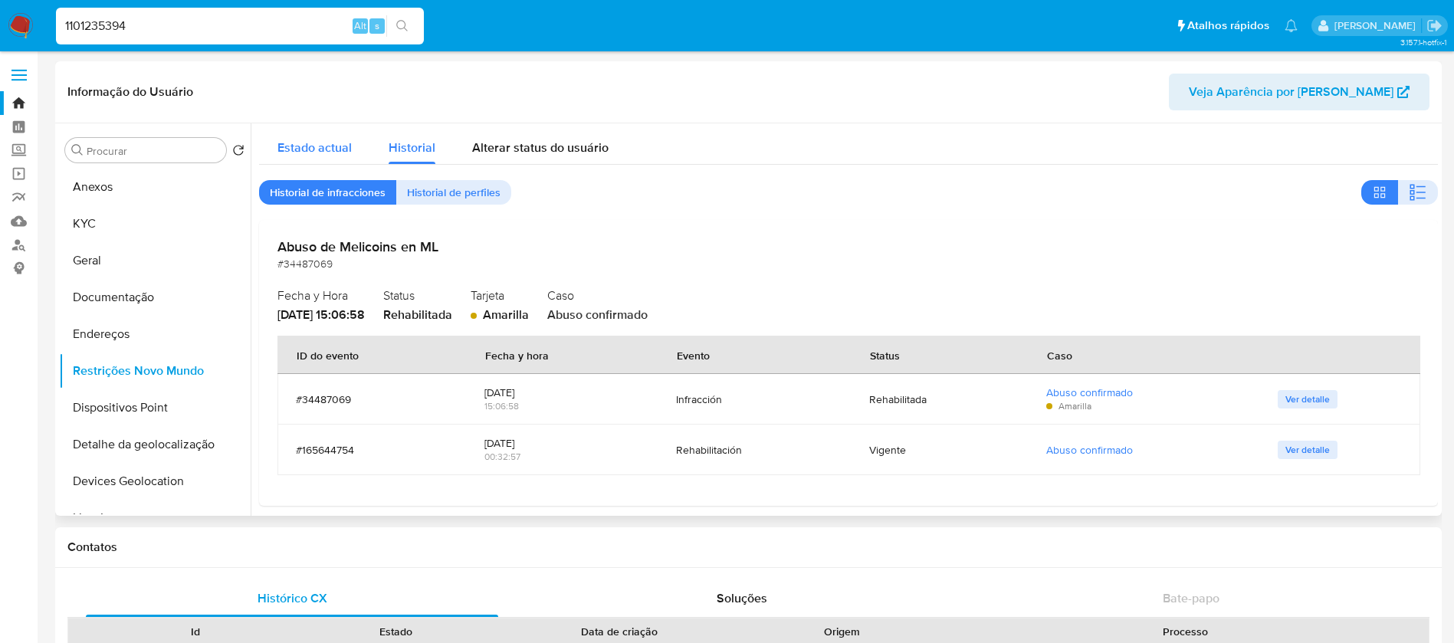
click at [319, 146] on span "Estado actual" at bounding box center [315, 148] width 74 height 18
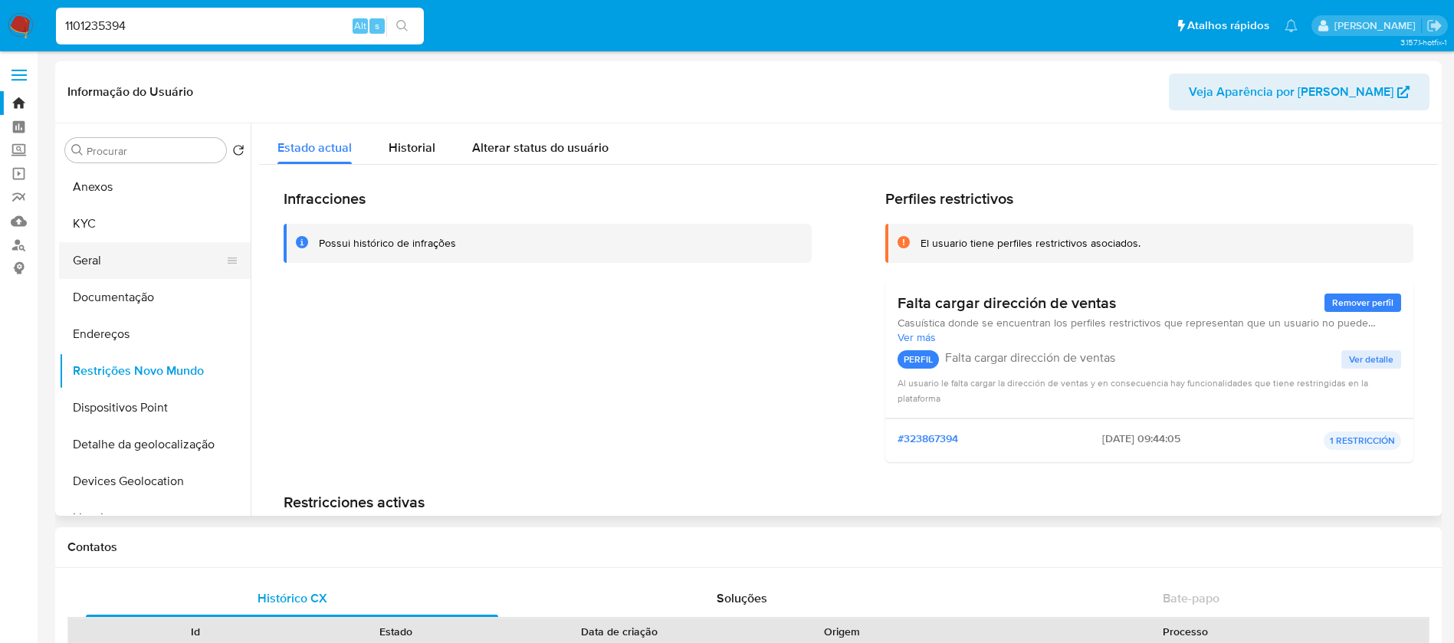
click at [103, 267] on button "Geral" at bounding box center [148, 260] width 179 height 37
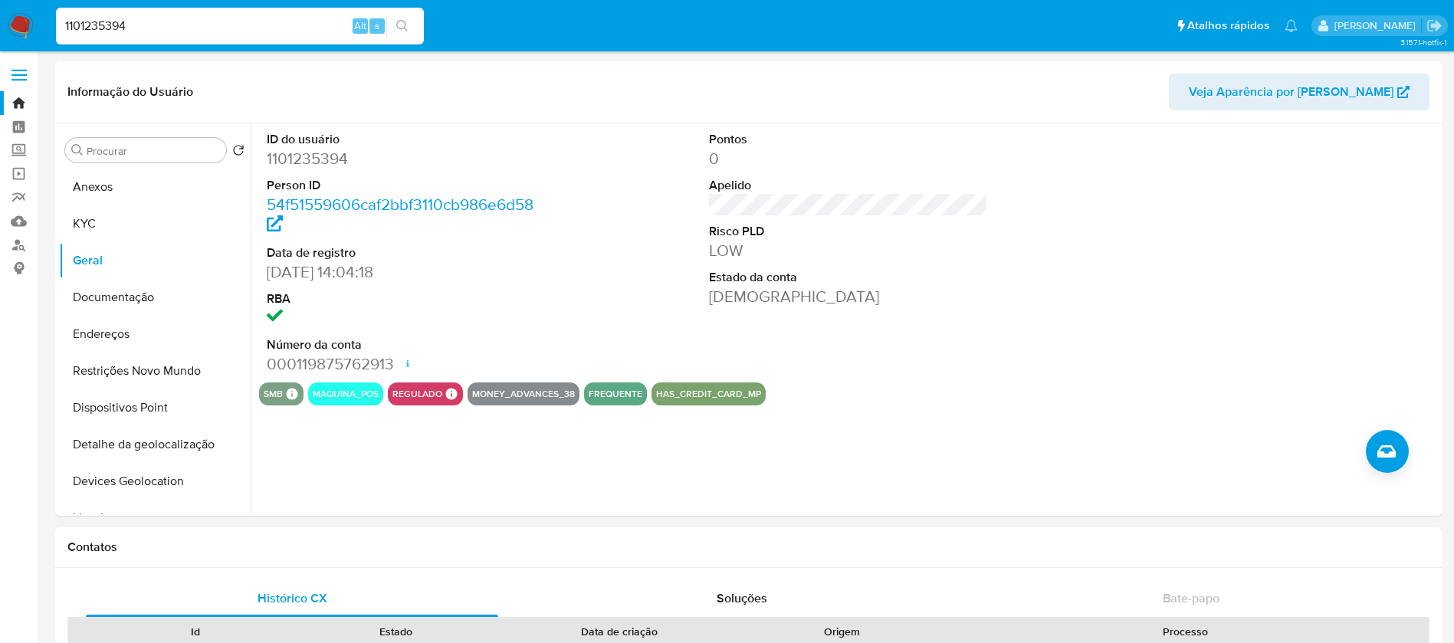
click at [160, 24] on input "1101235394" at bounding box center [240, 26] width 368 height 20
paste input "046939405"
type input "1046939405"
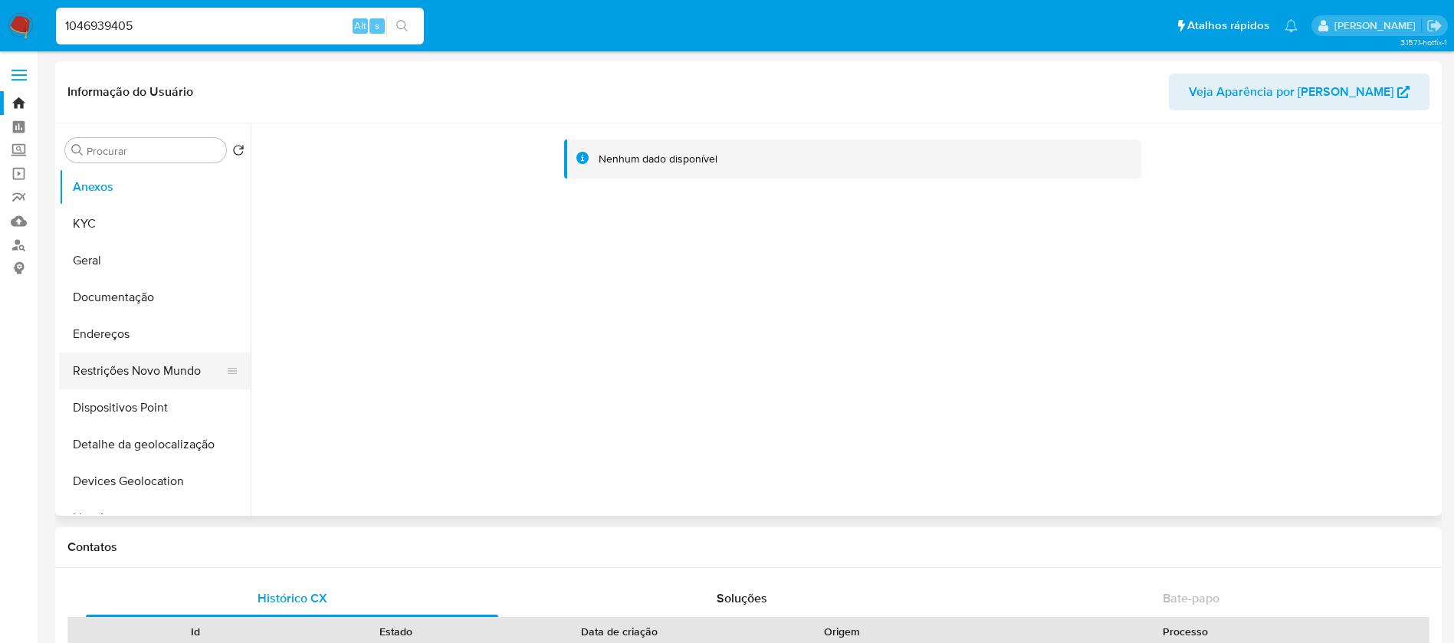
select select "10"
click at [110, 373] on button "Restrições Novo Mundo" at bounding box center [148, 371] width 179 height 37
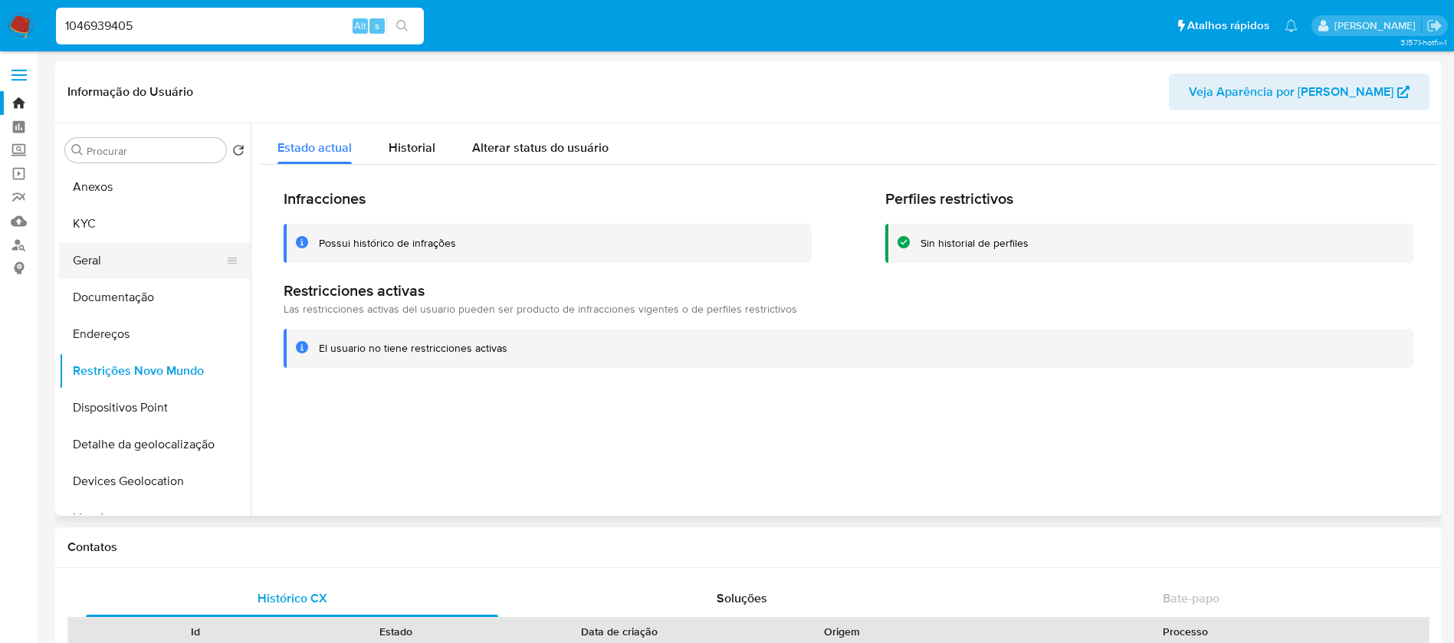
click at [96, 267] on button "Geral" at bounding box center [148, 260] width 179 height 37
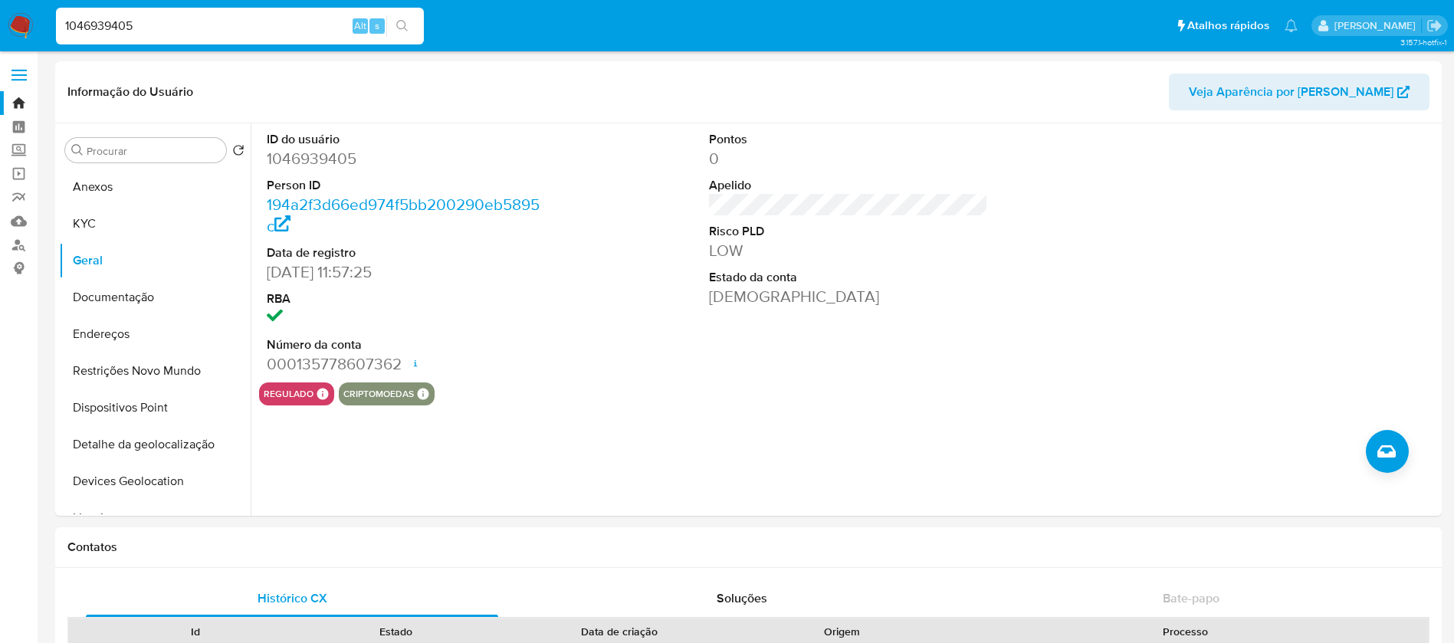
click at [283, 26] on input "1046939405" at bounding box center [240, 26] width 368 height 20
paste input "945155901"
type input "1945155901"
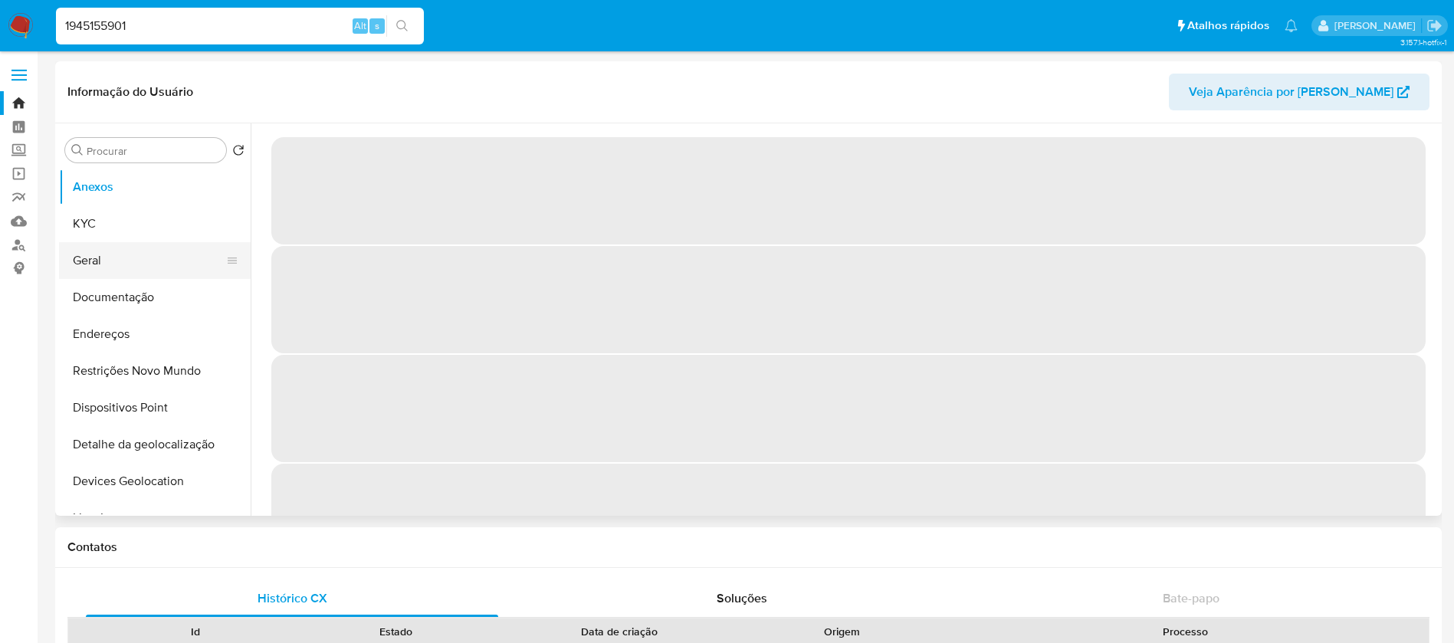
click at [90, 271] on button "Geral" at bounding box center [148, 260] width 179 height 37
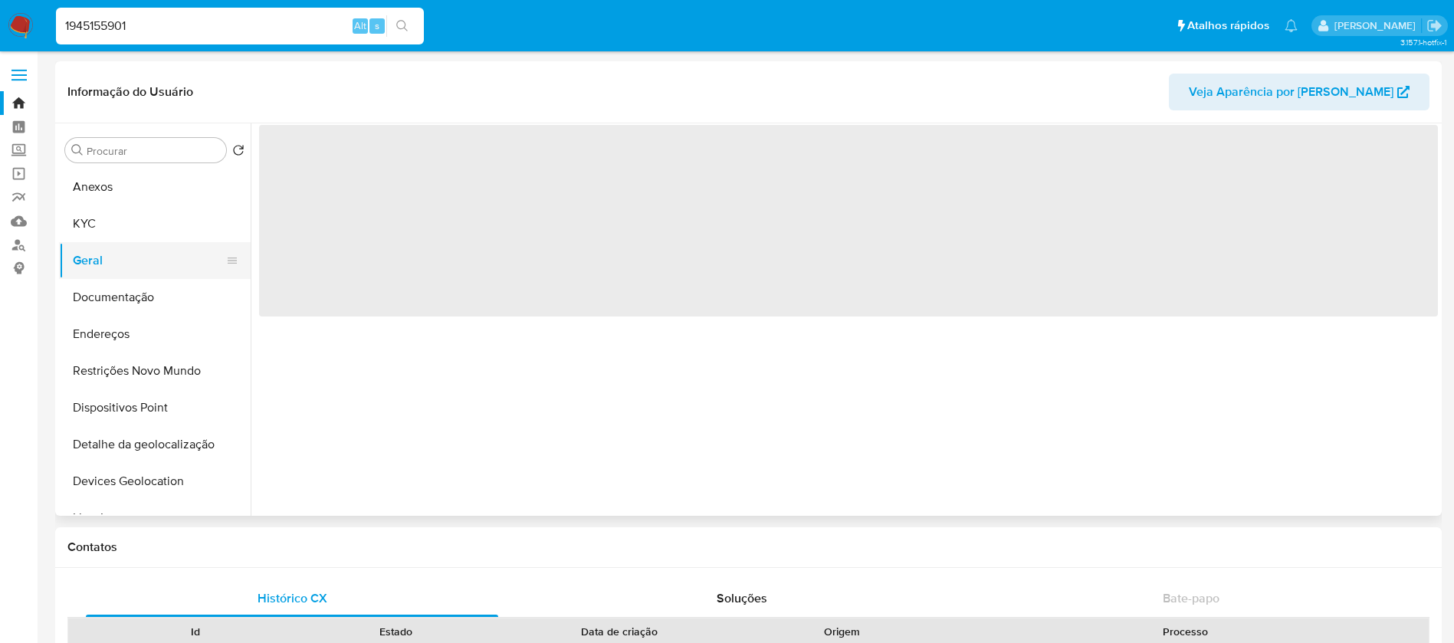
select select "10"
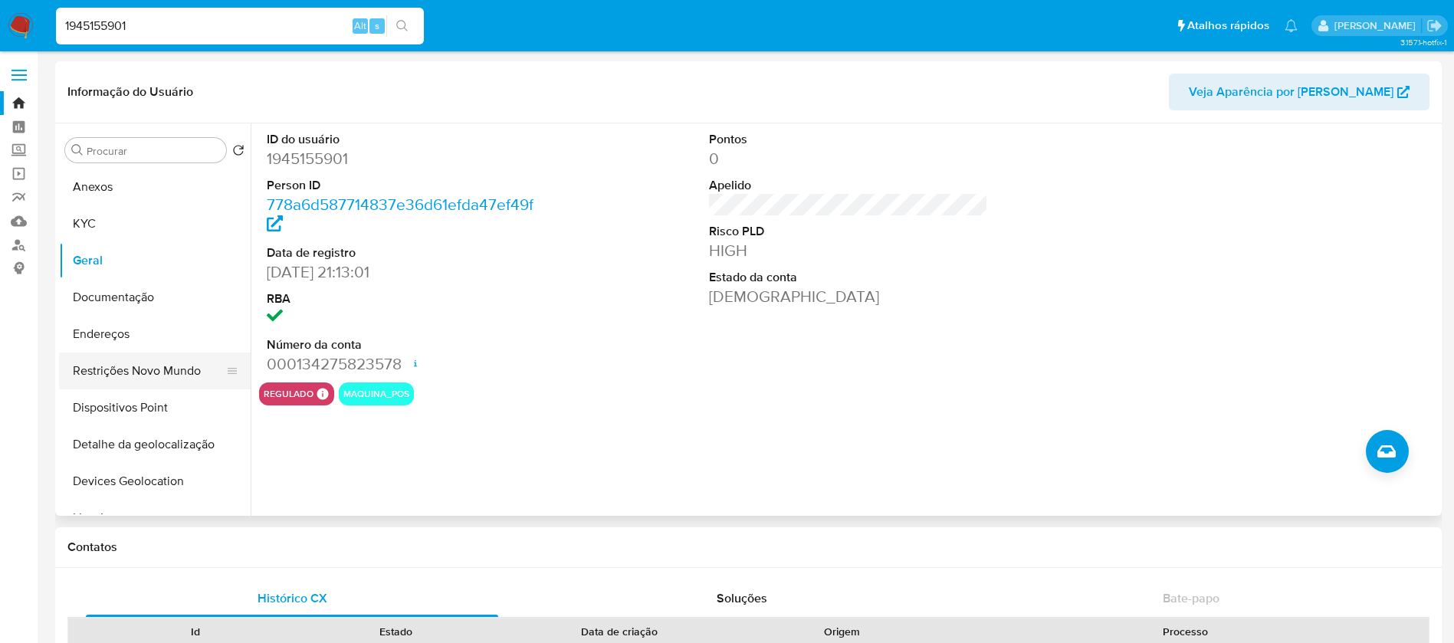
click at [100, 370] on button "Restrições Novo Mundo" at bounding box center [148, 371] width 179 height 37
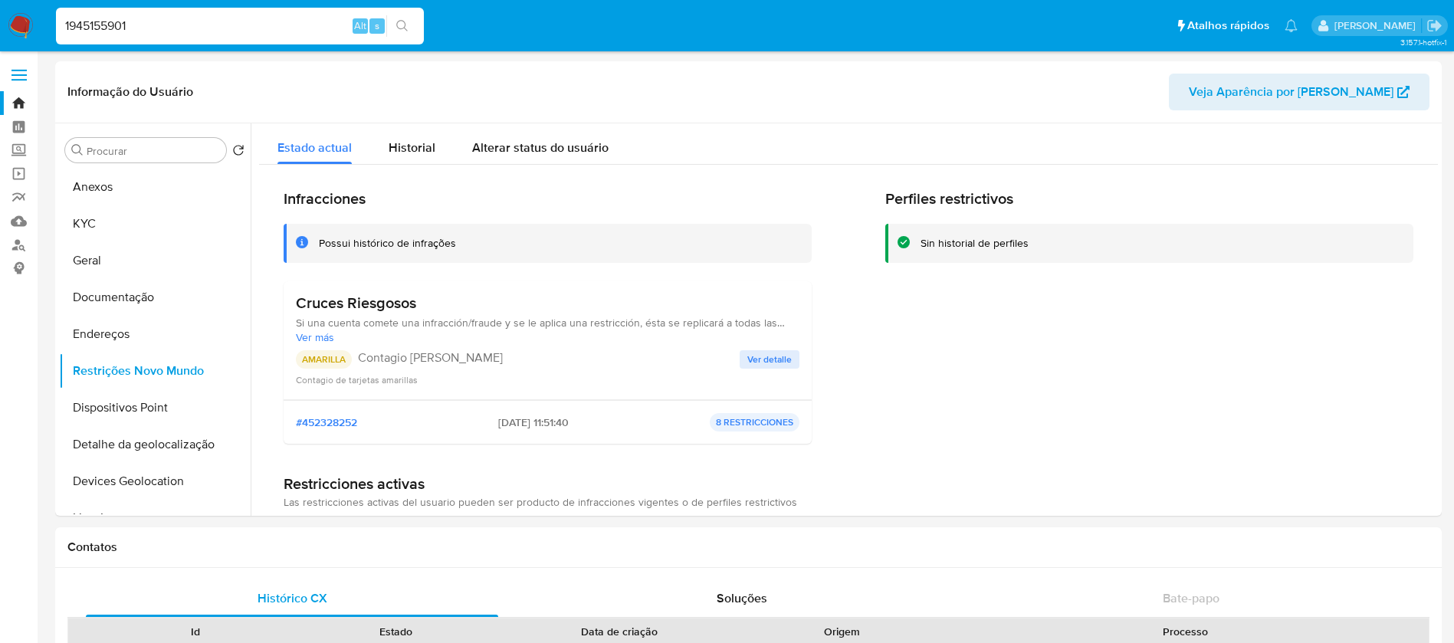
click at [178, 25] on input "1945155901" at bounding box center [240, 26] width 368 height 20
paste input "2248535442"
type input "2248535442"
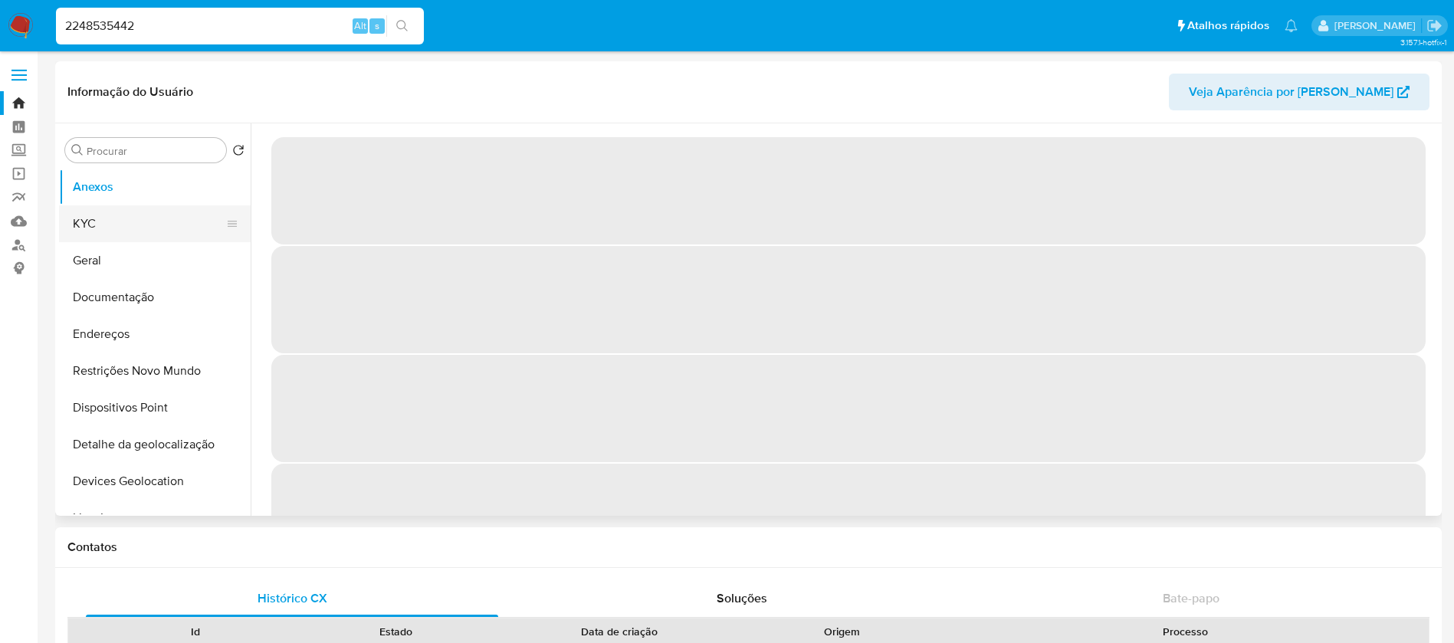
select select "10"
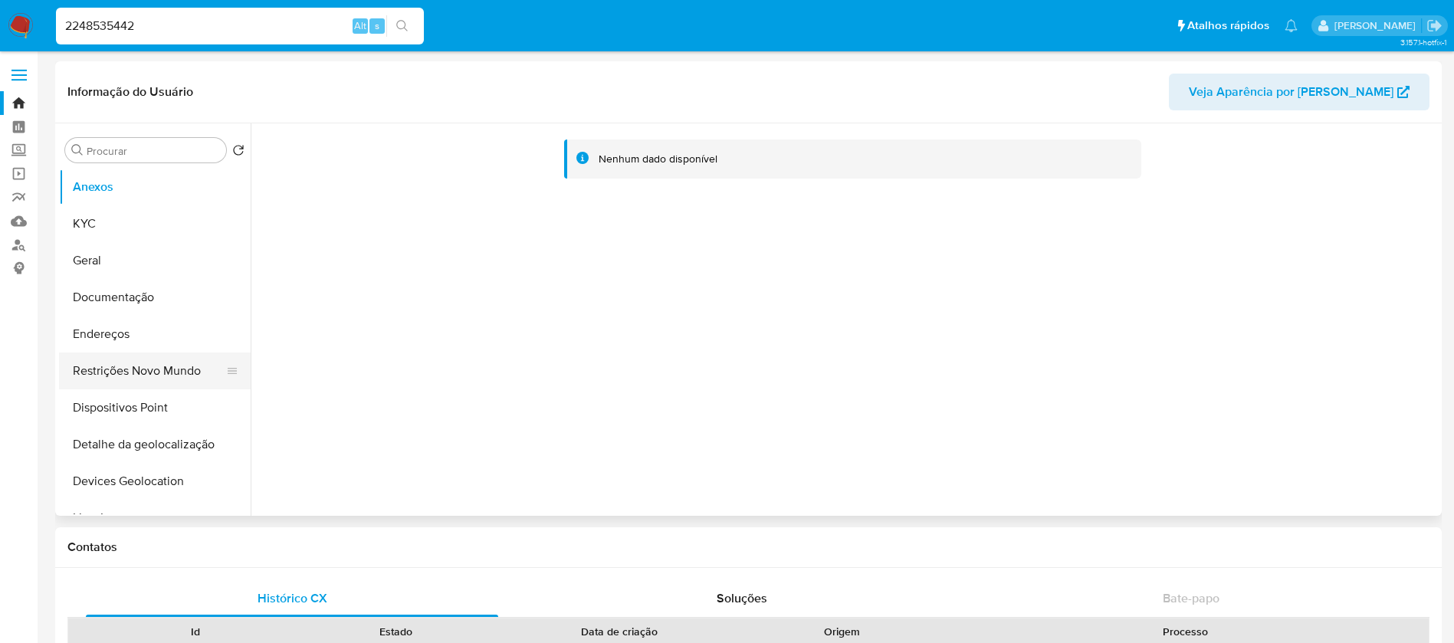
click at [107, 371] on button "Restrições Novo Mundo" at bounding box center [148, 371] width 179 height 37
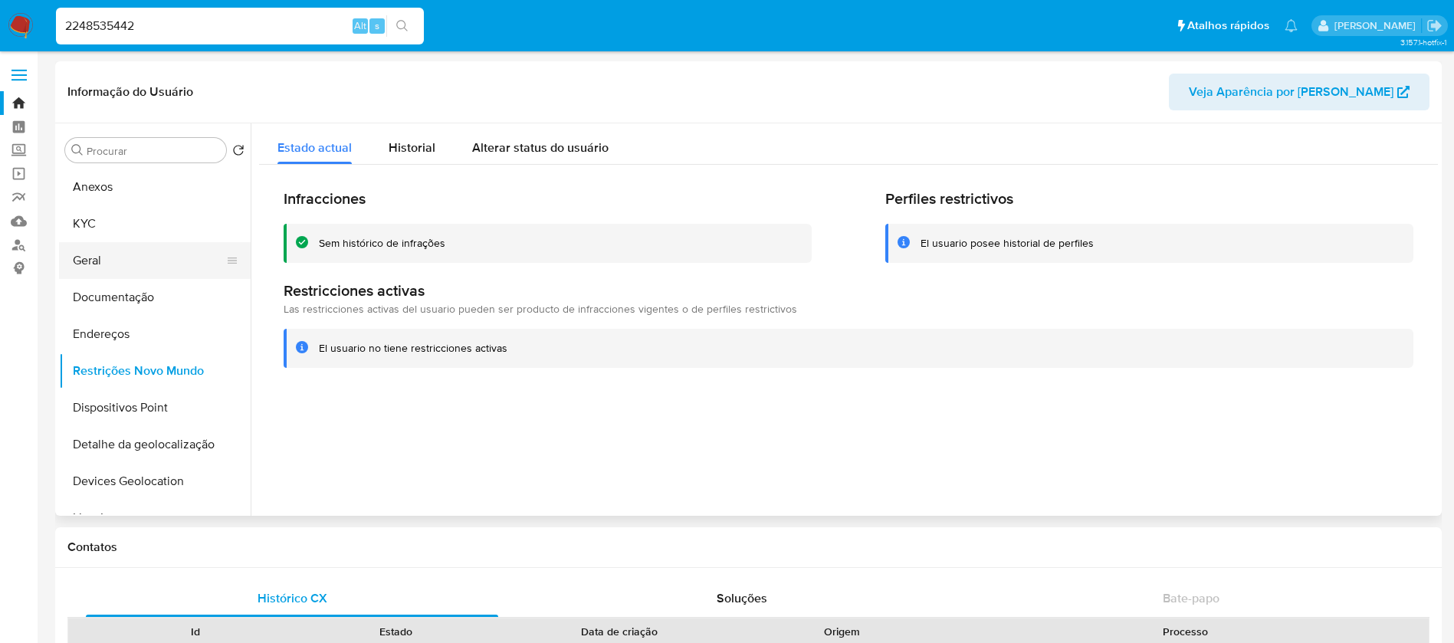
click at [87, 268] on button "Geral" at bounding box center [148, 260] width 179 height 37
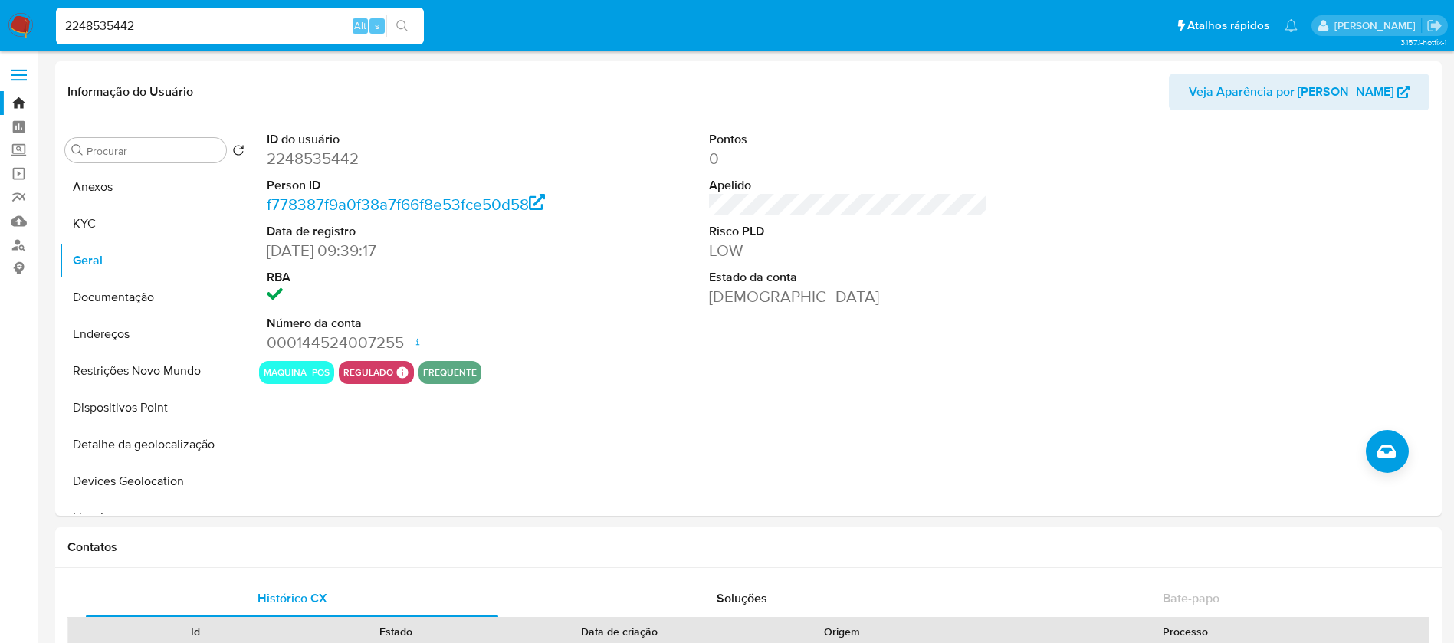
click at [206, 31] on input "2248535442" at bounding box center [240, 26] width 368 height 20
paste input "469510138"
type input "469510138"
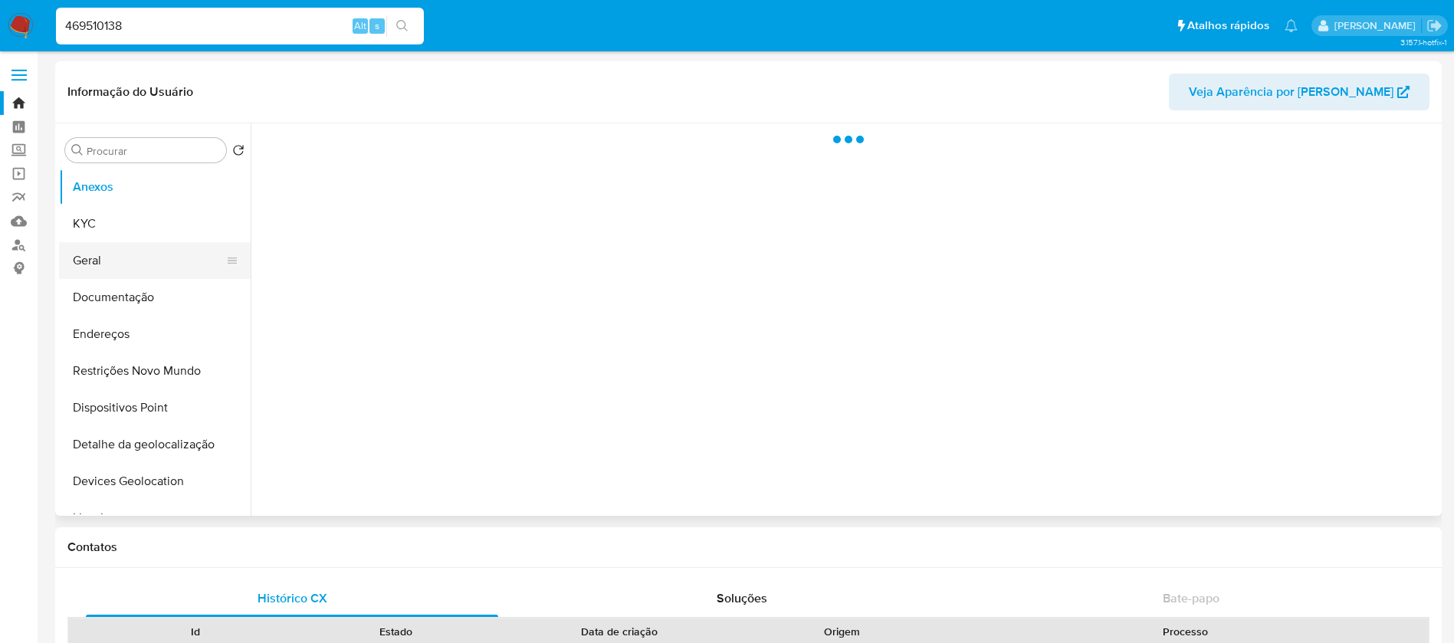
click at [87, 264] on button "Geral" at bounding box center [148, 260] width 179 height 37
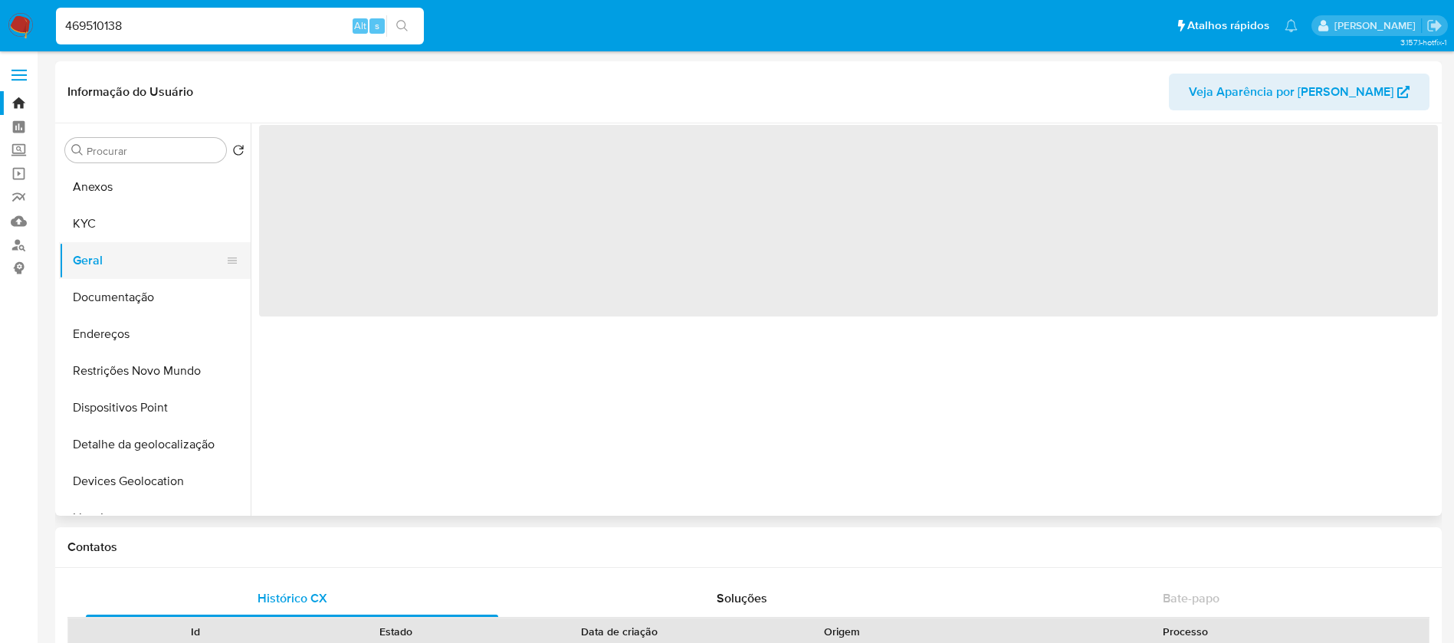
select select "10"
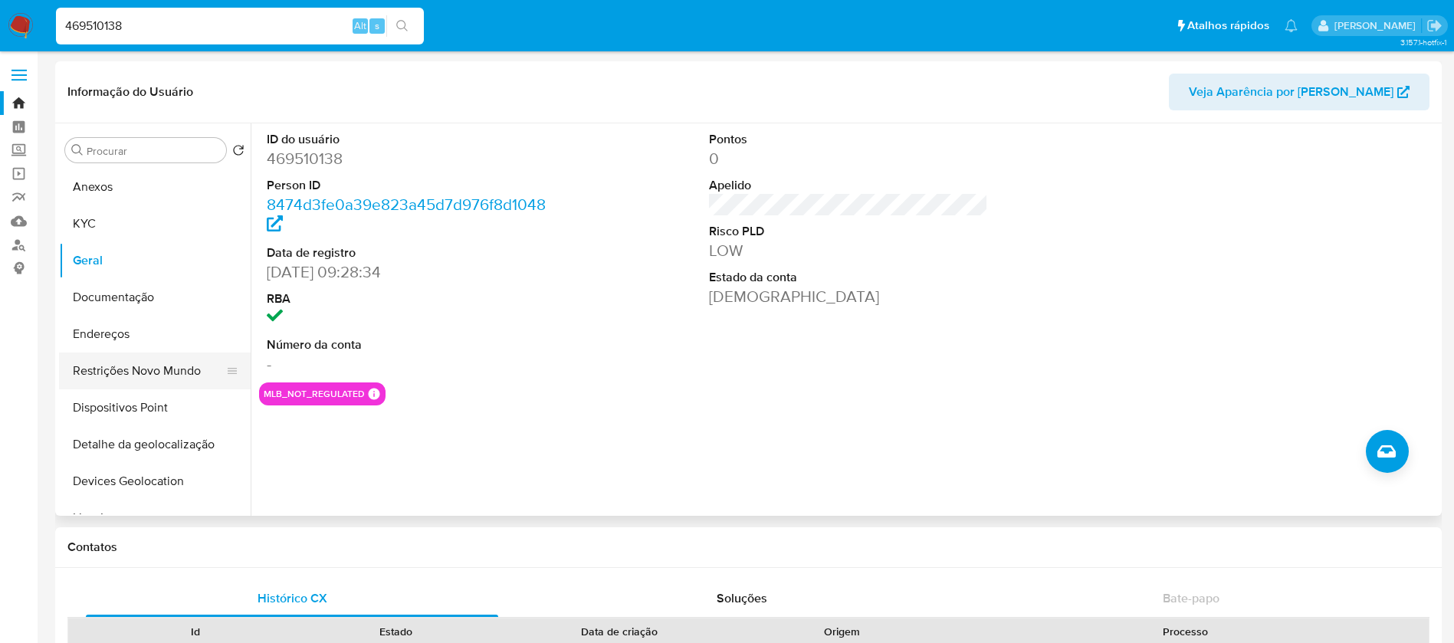
click at [110, 367] on button "Restrições Novo Mundo" at bounding box center [148, 371] width 179 height 37
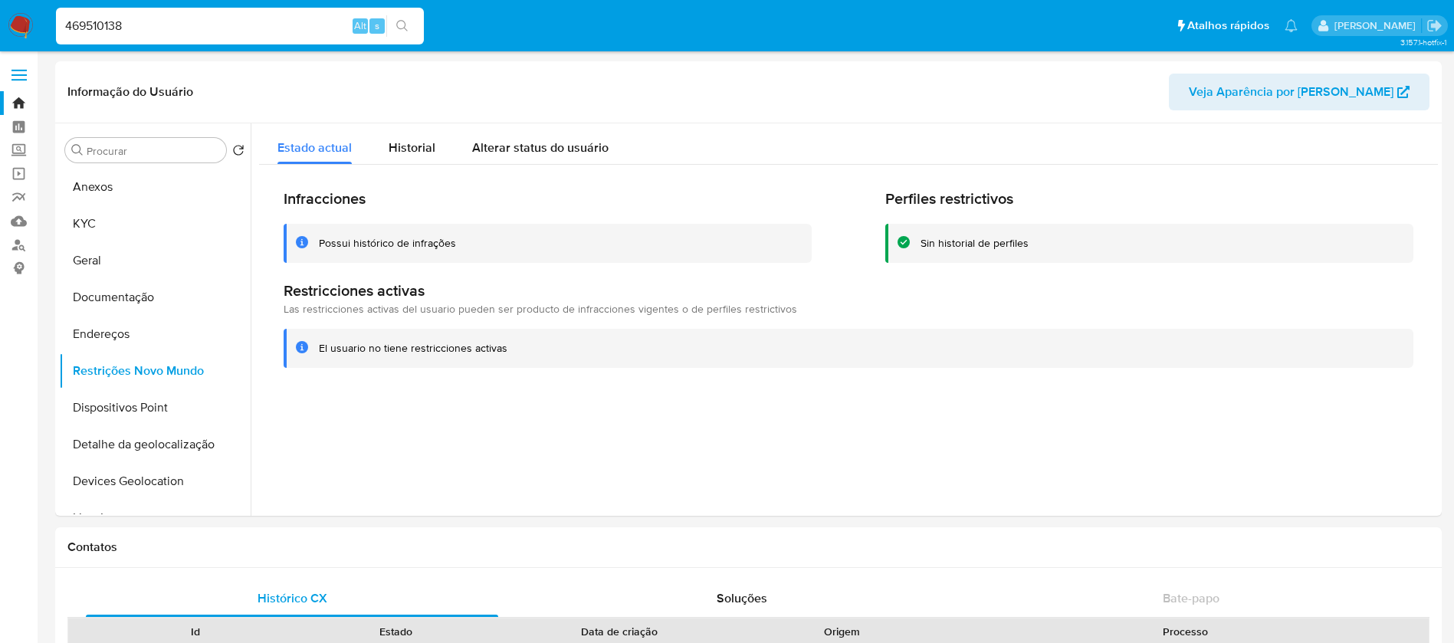
click at [205, 27] on input "469510138" at bounding box center [240, 26] width 368 height 20
click at [204, 27] on input "469510138" at bounding box center [240, 26] width 368 height 20
paste input "2075594979"
type input "2075594979"
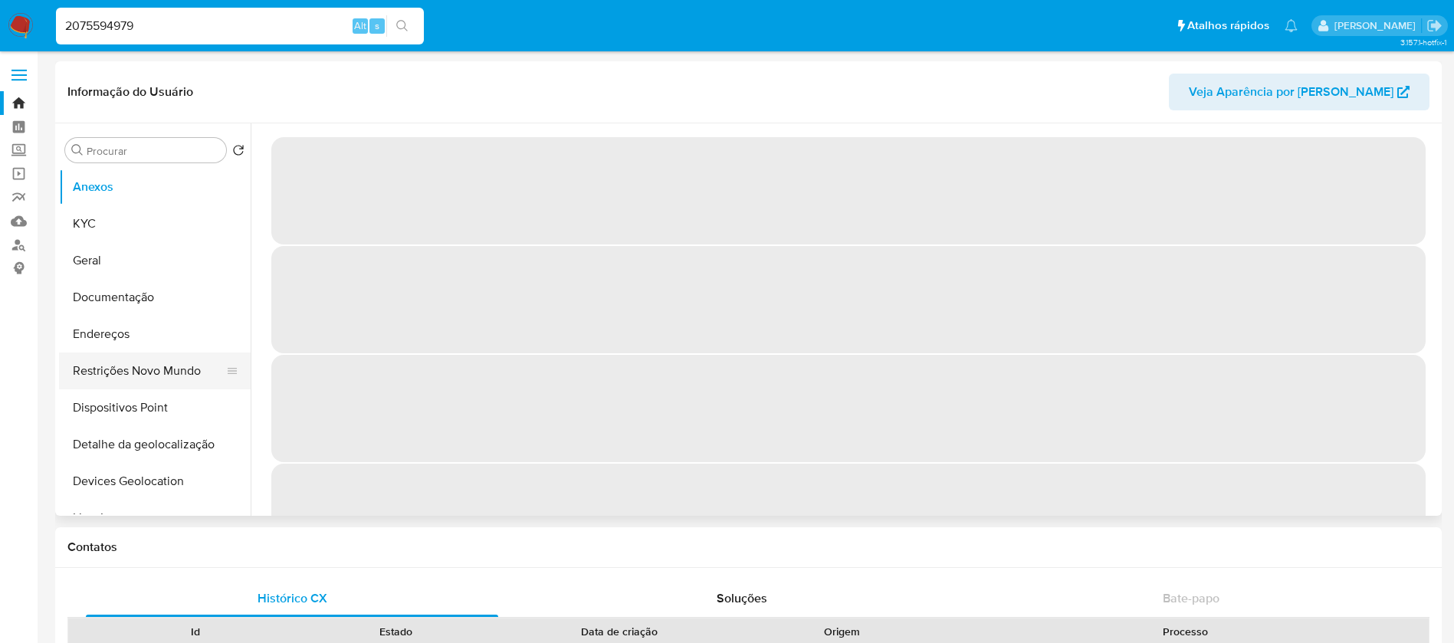
click at [100, 370] on button "Restrições Novo Mundo" at bounding box center [148, 371] width 179 height 37
select select "10"
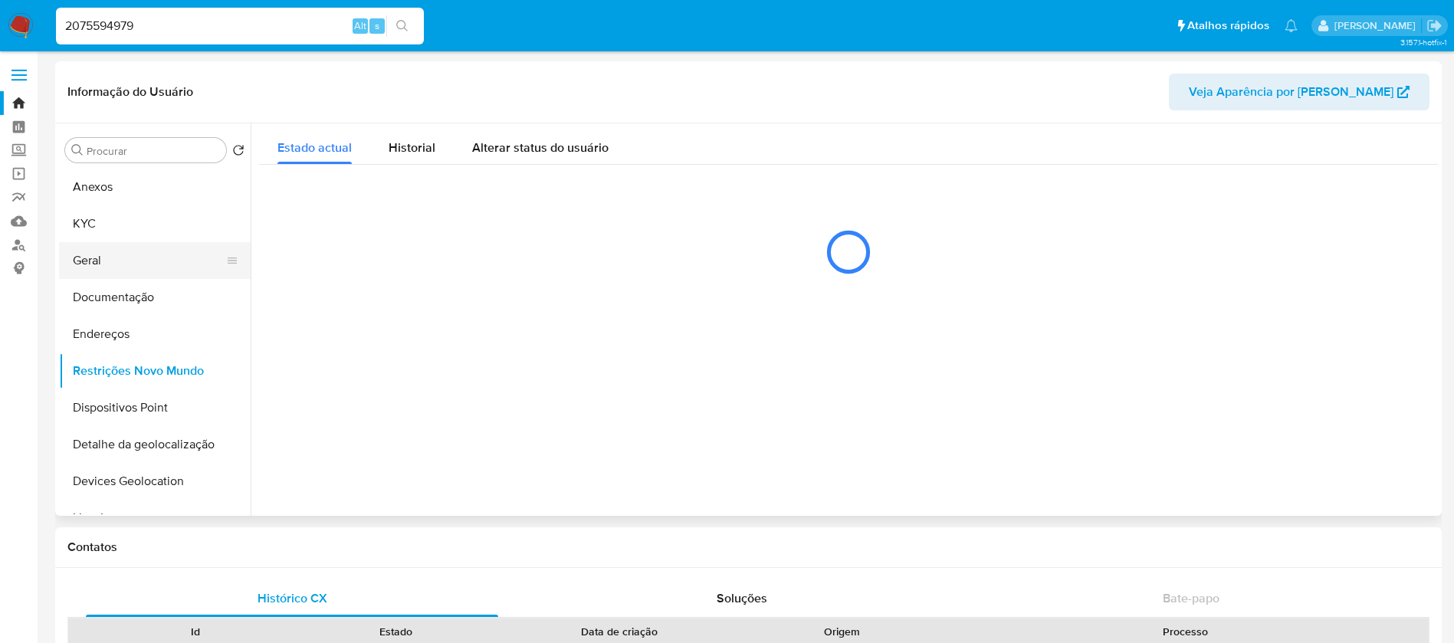
click at [86, 264] on button "Geral" at bounding box center [148, 260] width 179 height 37
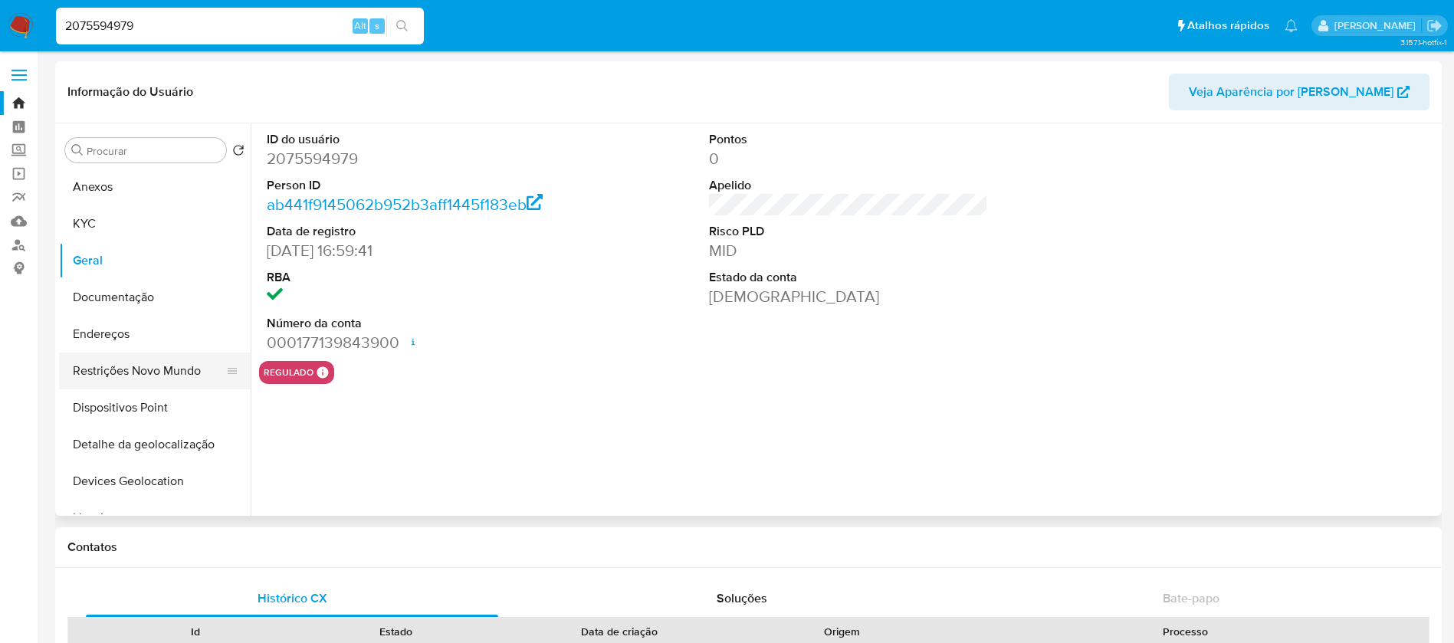
click at [100, 363] on button "Restrições Novo Mundo" at bounding box center [148, 371] width 179 height 37
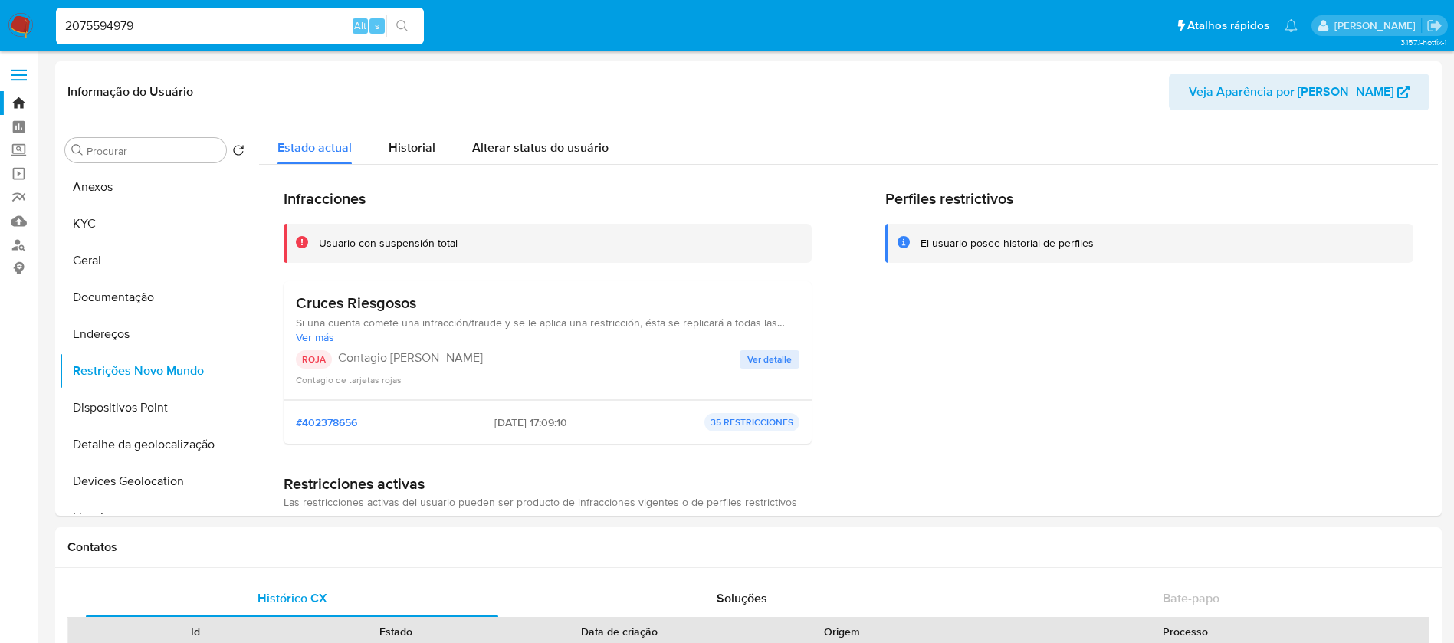
click at [178, 29] on input "2075594979" at bounding box center [240, 26] width 368 height 20
paste input "1682729585"
type input "1682729585"
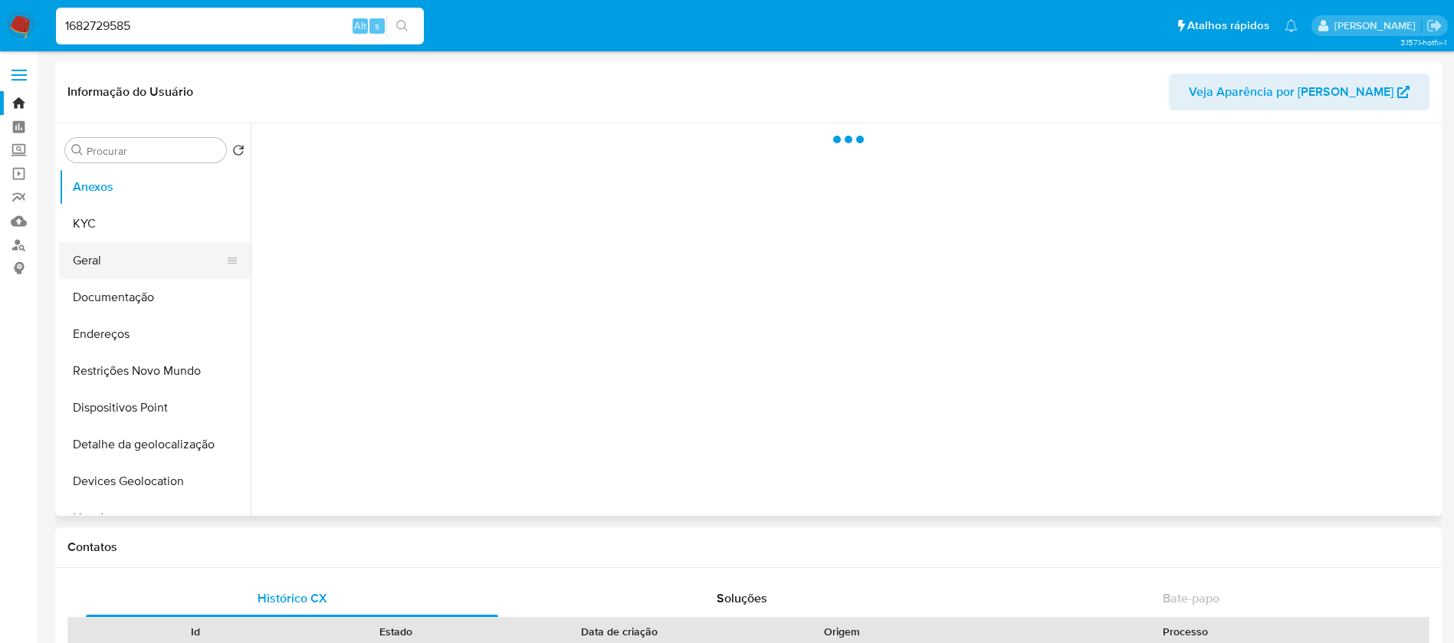
click at [90, 259] on button "Geral" at bounding box center [148, 260] width 179 height 37
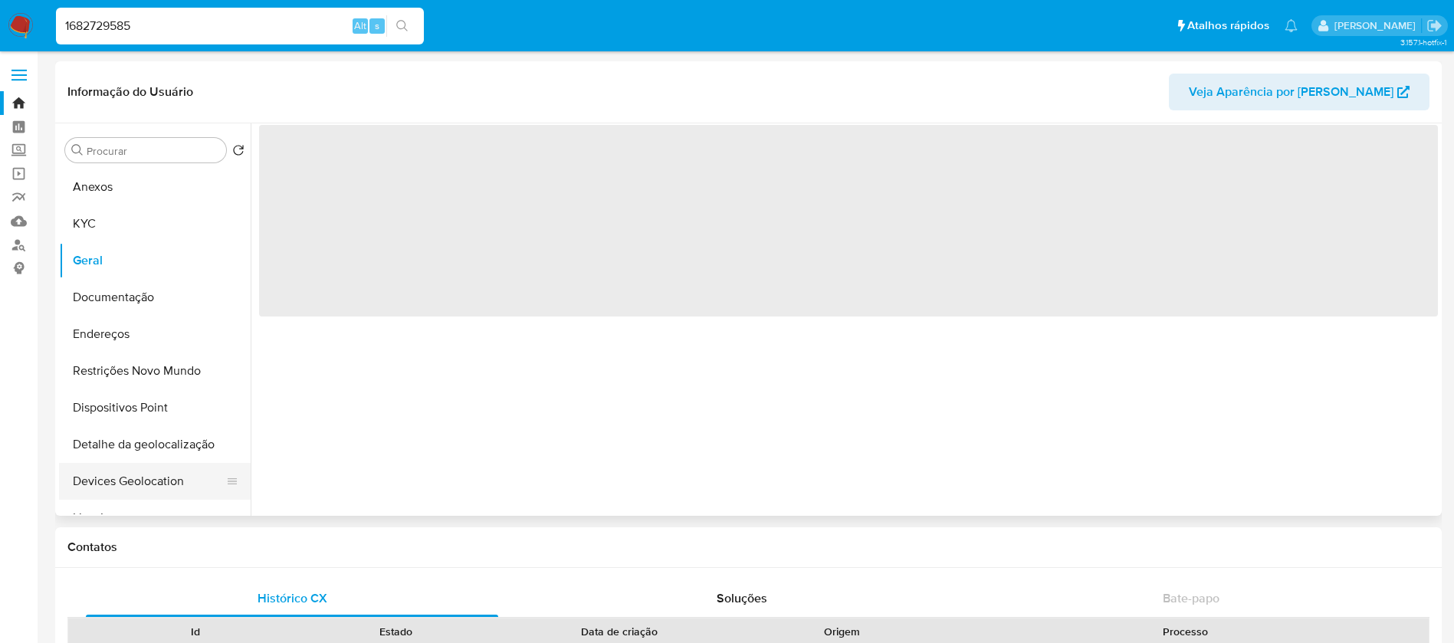
select select "10"
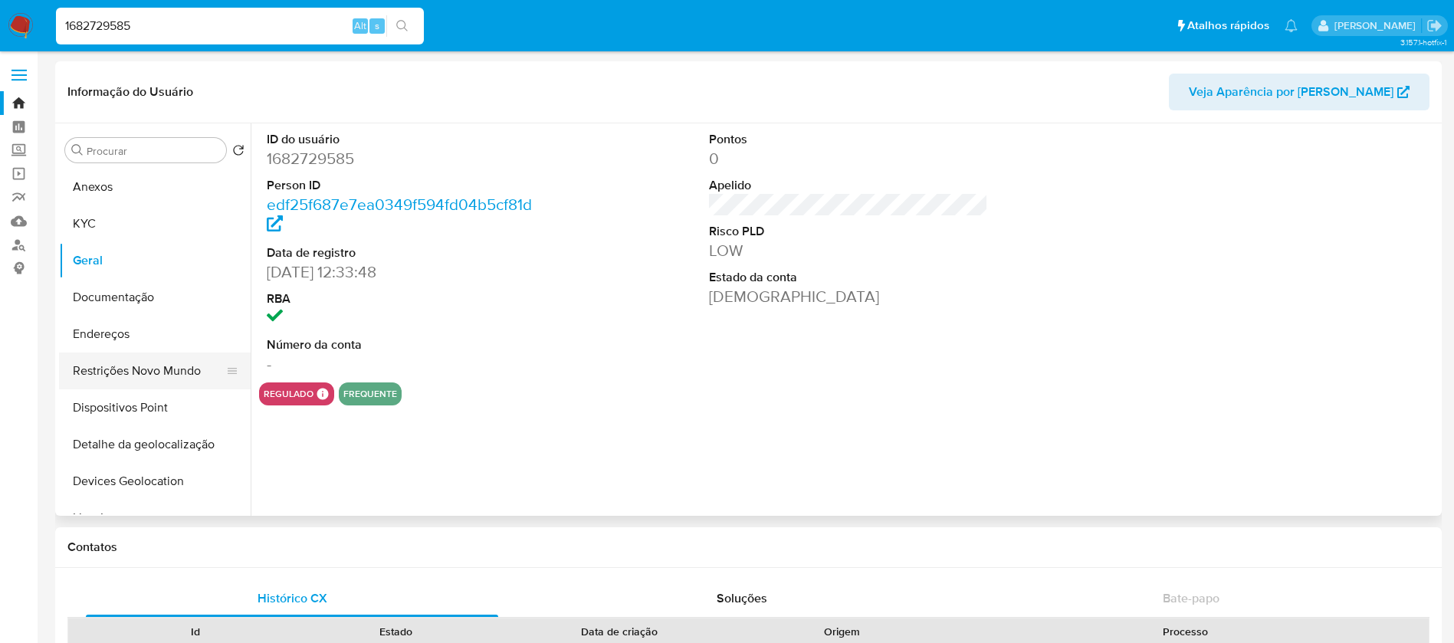
click at [131, 379] on button "Restrições Novo Mundo" at bounding box center [148, 371] width 179 height 37
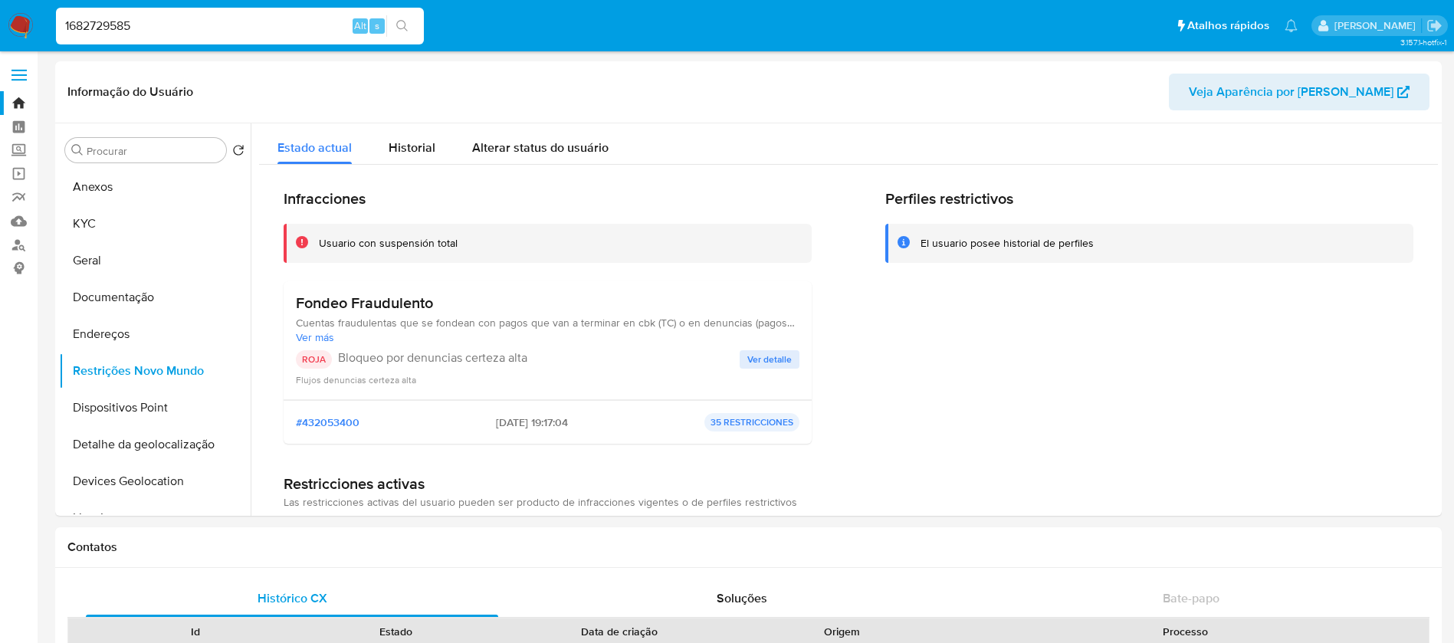
click at [177, 28] on input "1682729585" at bounding box center [240, 26] width 368 height 20
paste input "547778684"
type input "547778684"
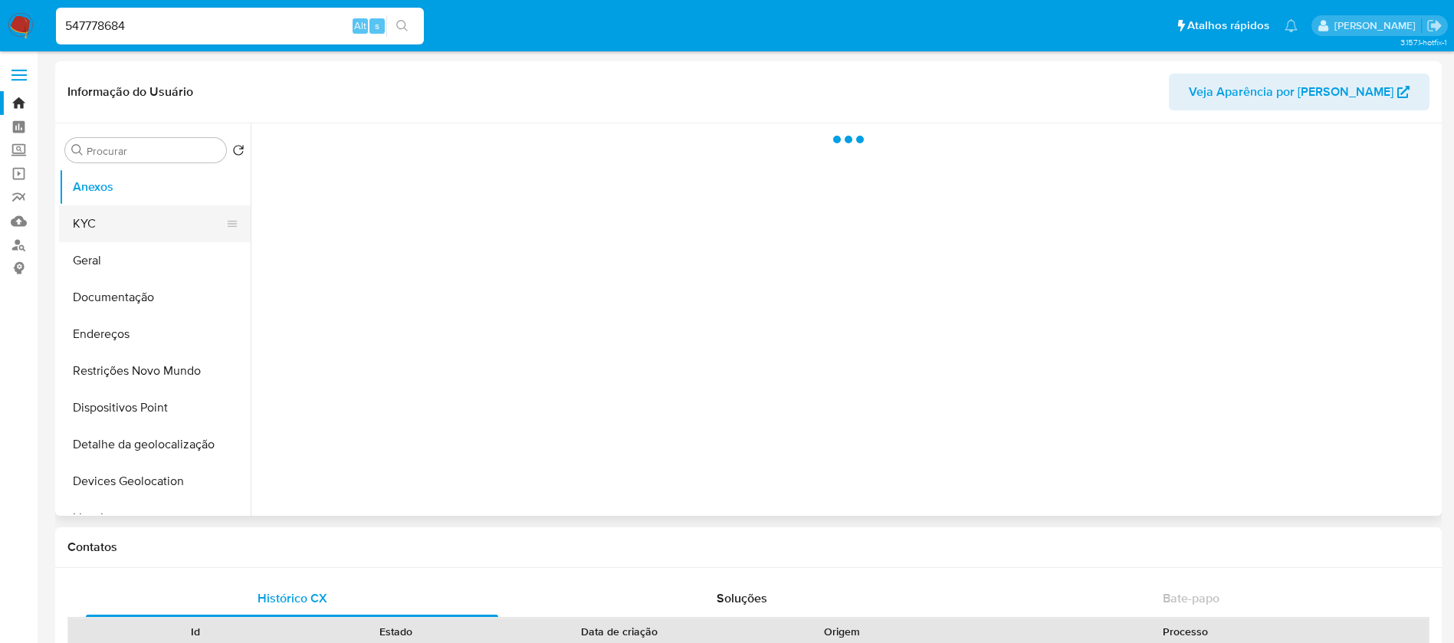
click at [94, 226] on button "KYC" at bounding box center [148, 223] width 179 height 37
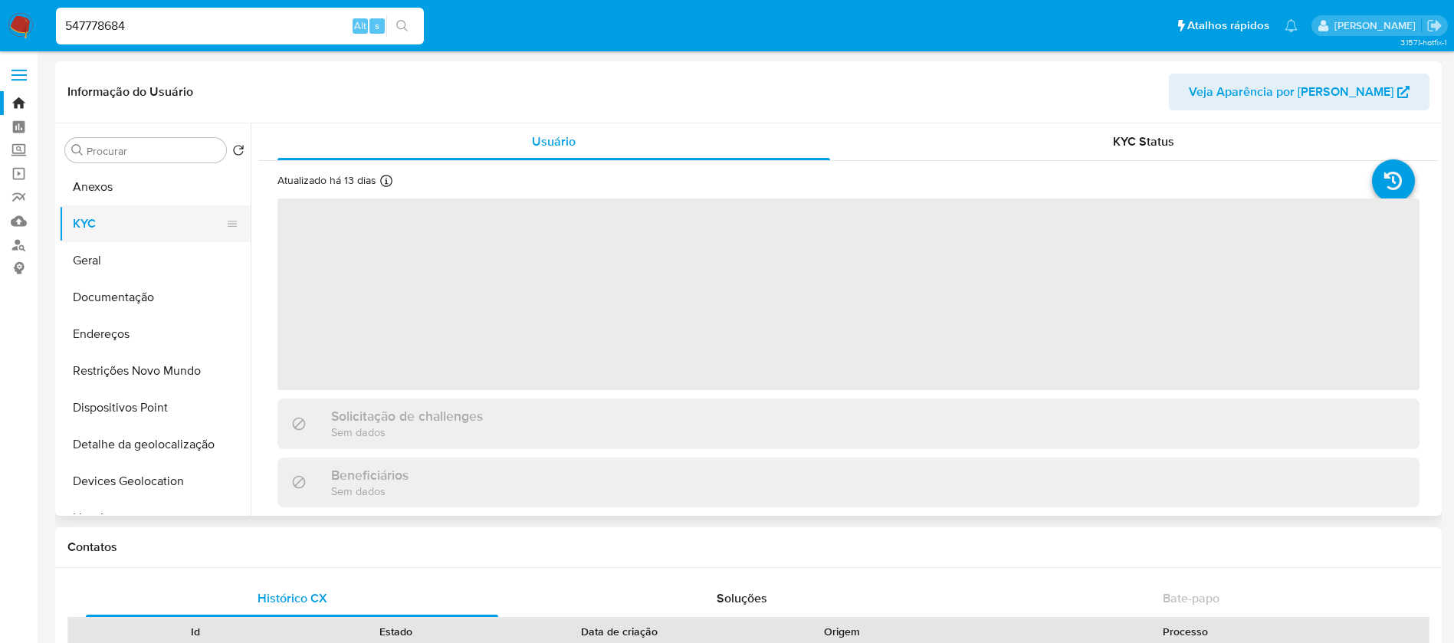
select select "10"
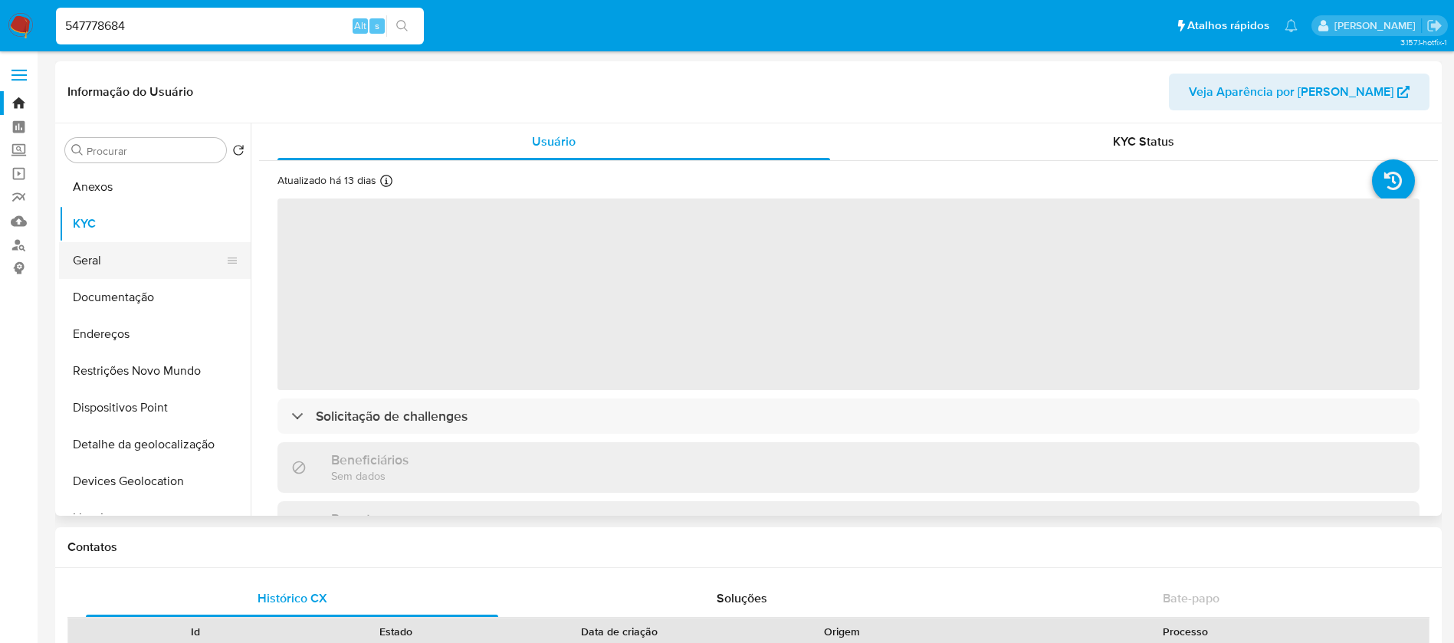
click at [89, 261] on button "Geral" at bounding box center [148, 260] width 179 height 37
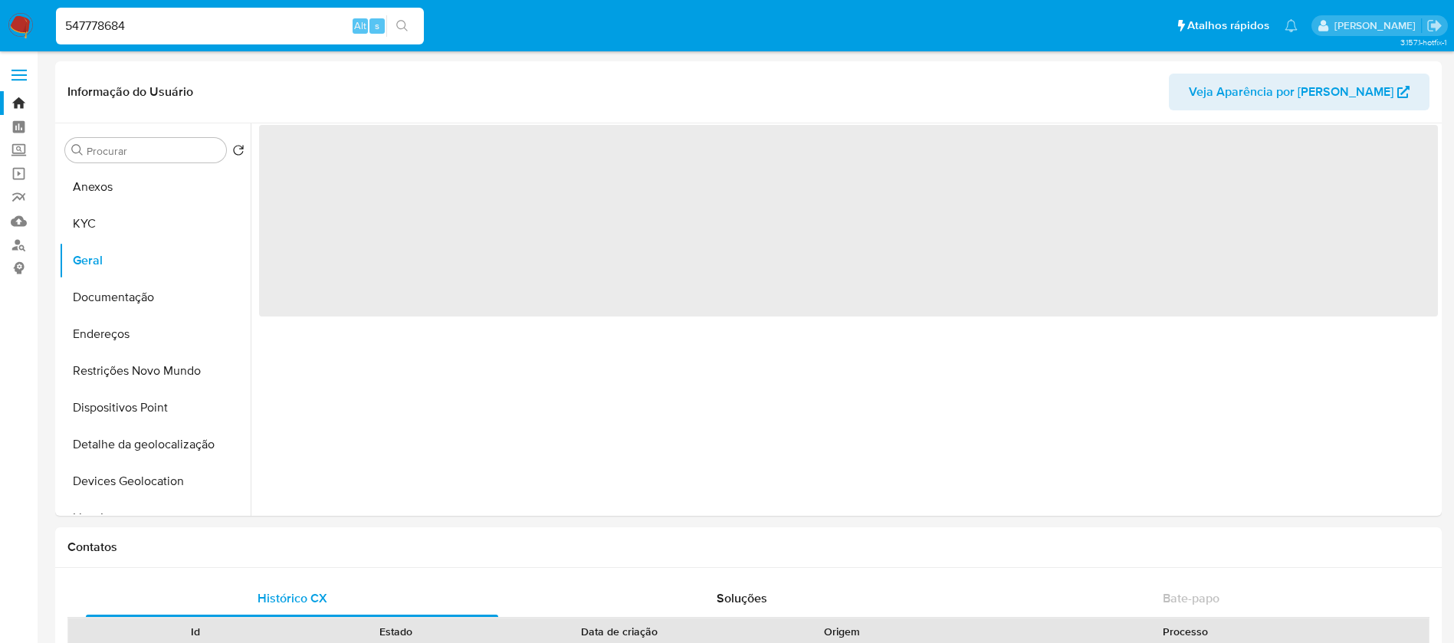
select select "10"
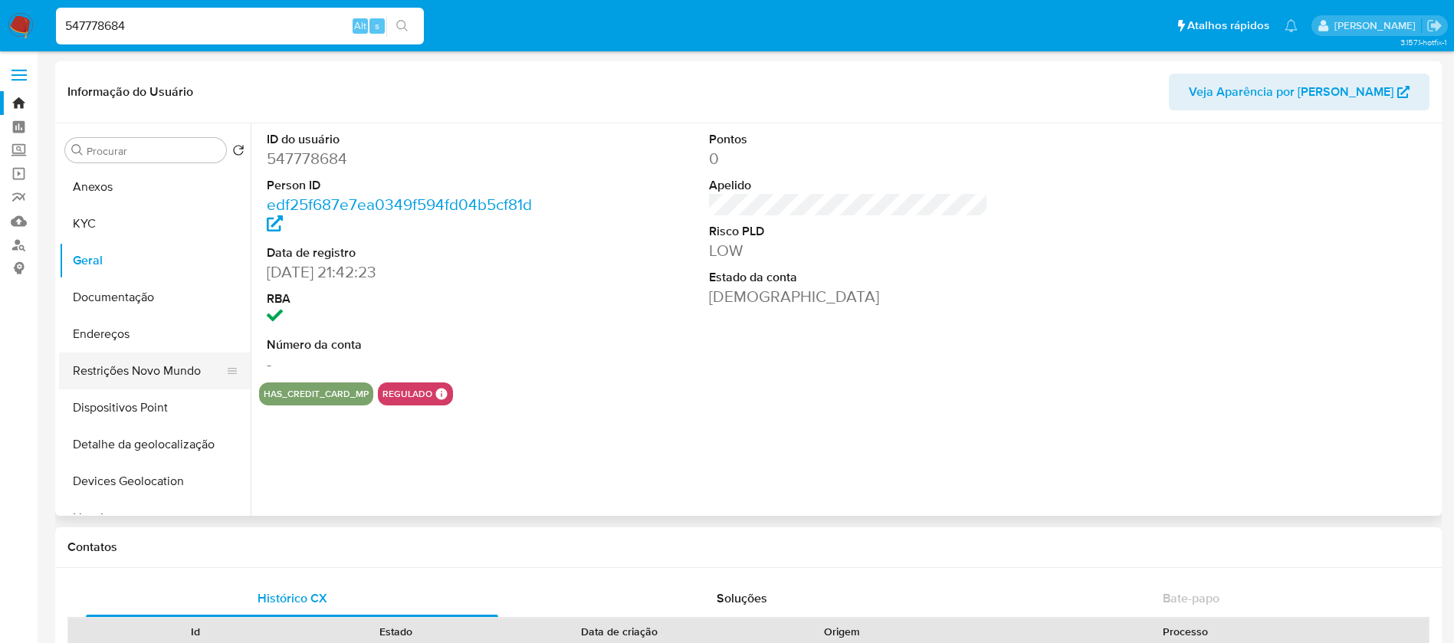
click at [109, 373] on button "Restrições Novo Mundo" at bounding box center [148, 371] width 179 height 37
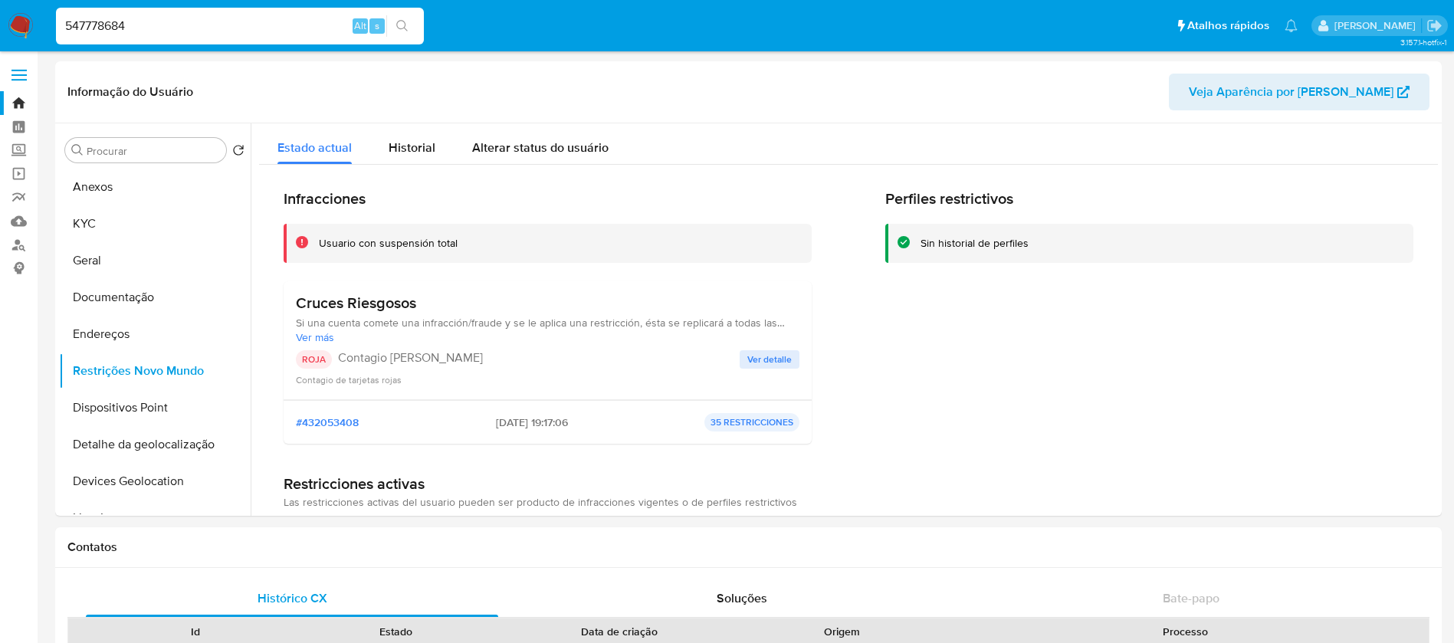
click at [172, 25] on input "547778684" at bounding box center [240, 26] width 368 height 20
paste input "1111470143"
type input "1111470143"
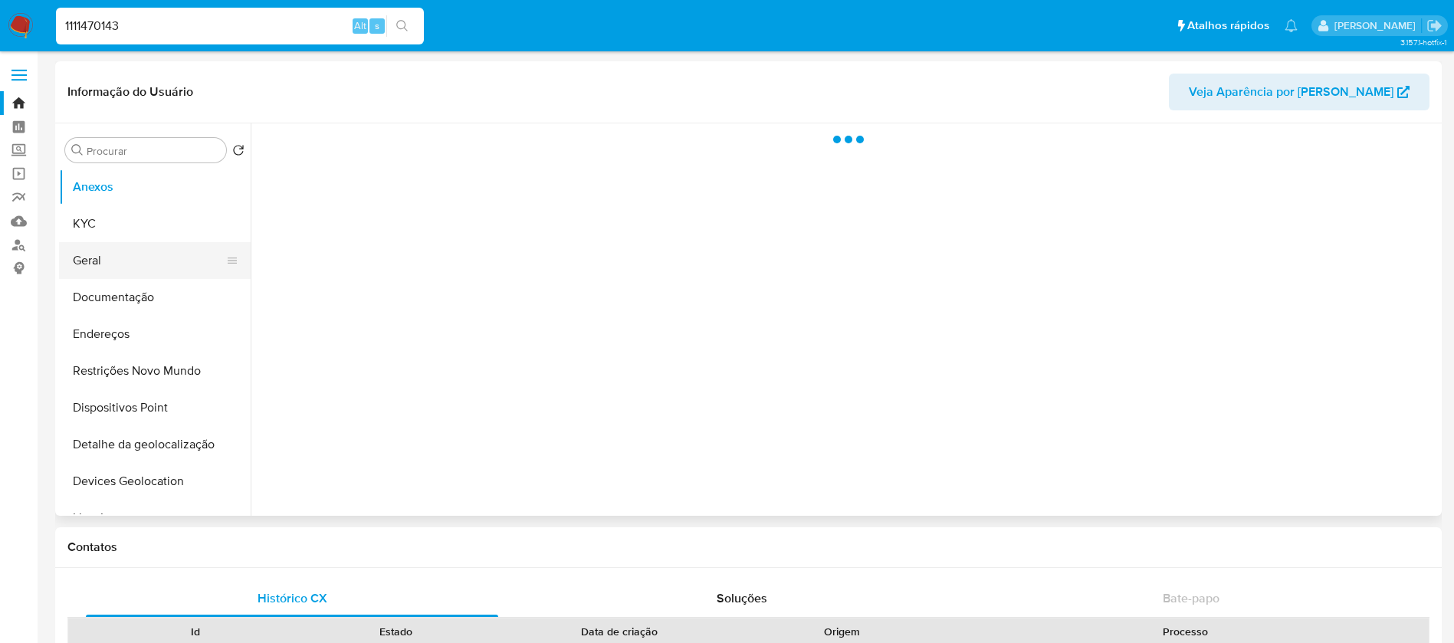
click at [100, 276] on button "Geral" at bounding box center [148, 260] width 179 height 37
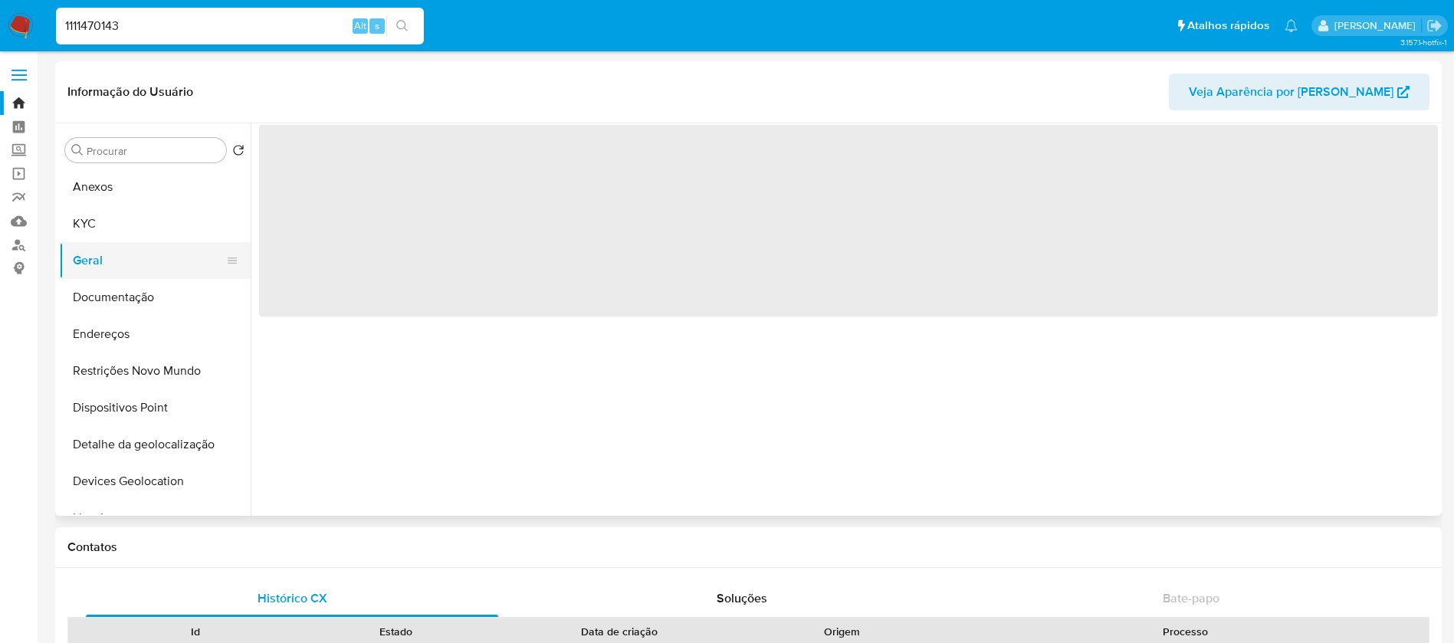
select select "10"
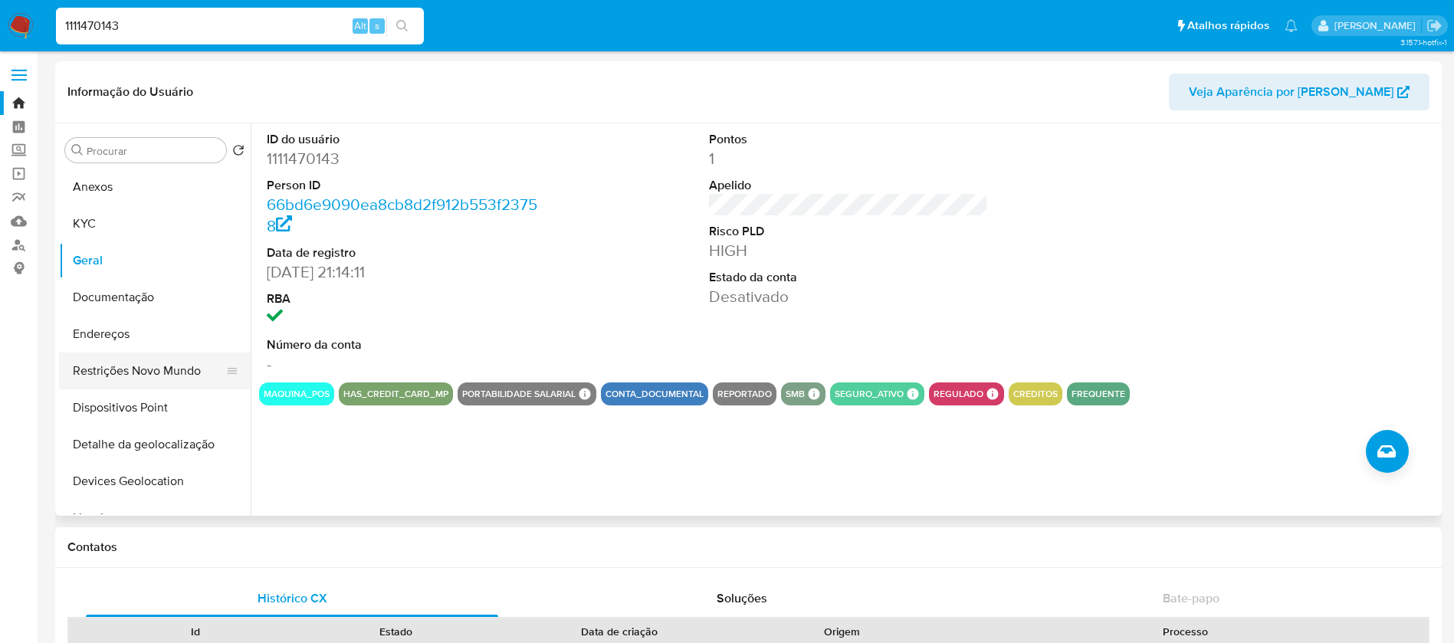
click at [117, 373] on button "Restrições Novo Mundo" at bounding box center [148, 371] width 179 height 37
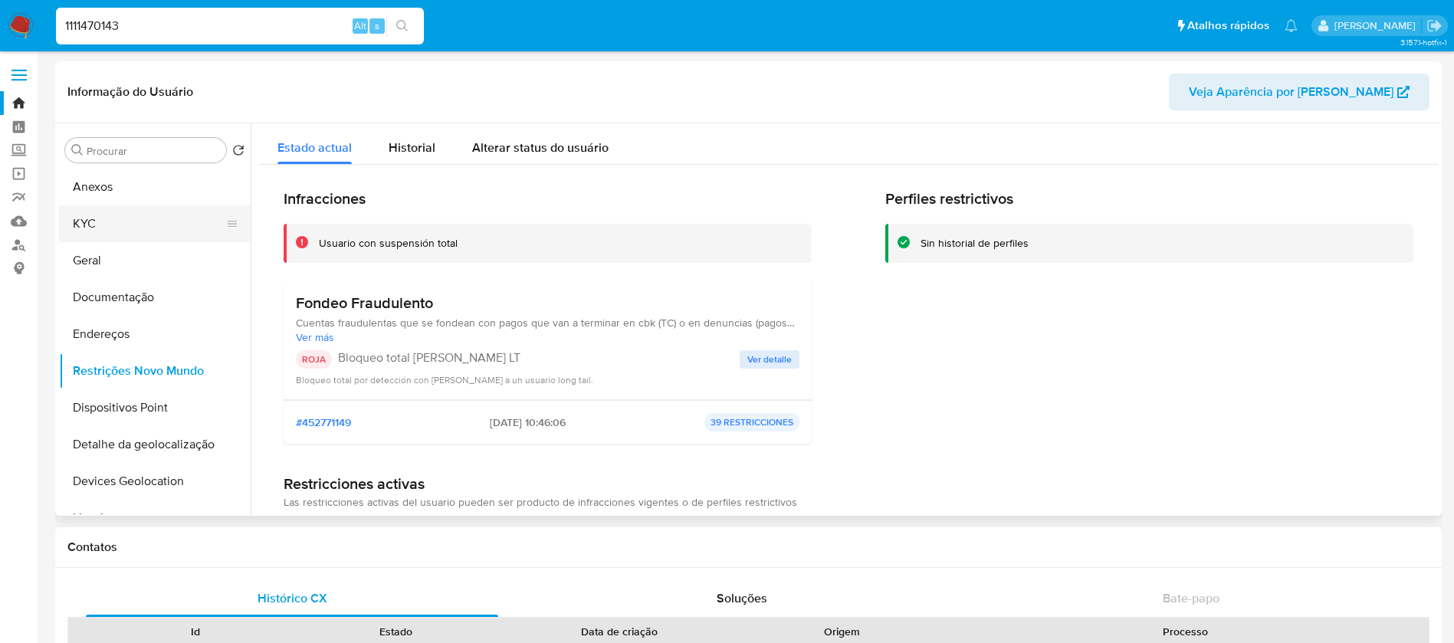
click at [101, 216] on button "KYC" at bounding box center [148, 223] width 179 height 37
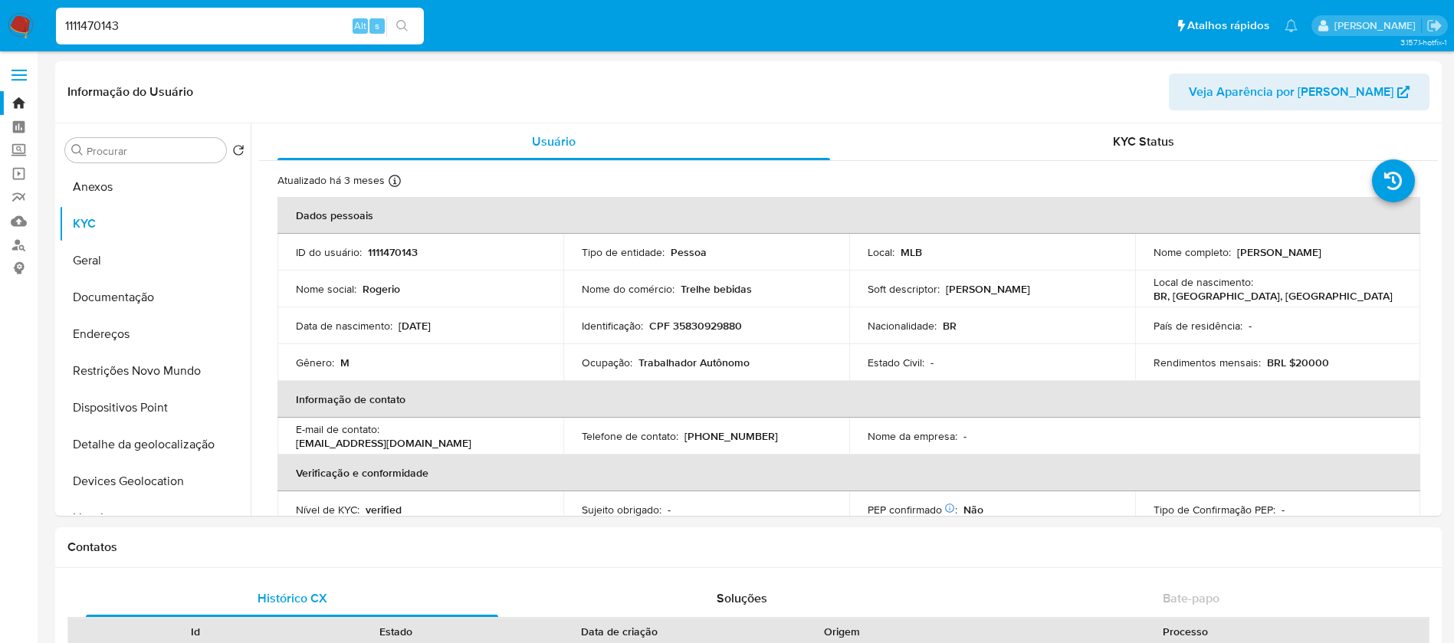
click at [194, 5] on div "1111470143 Alt s" at bounding box center [240, 26] width 368 height 43
click at [189, 25] on input "1111470143" at bounding box center [240, 26] width 368 height 20
paste input "387217838"
type input "387217838"
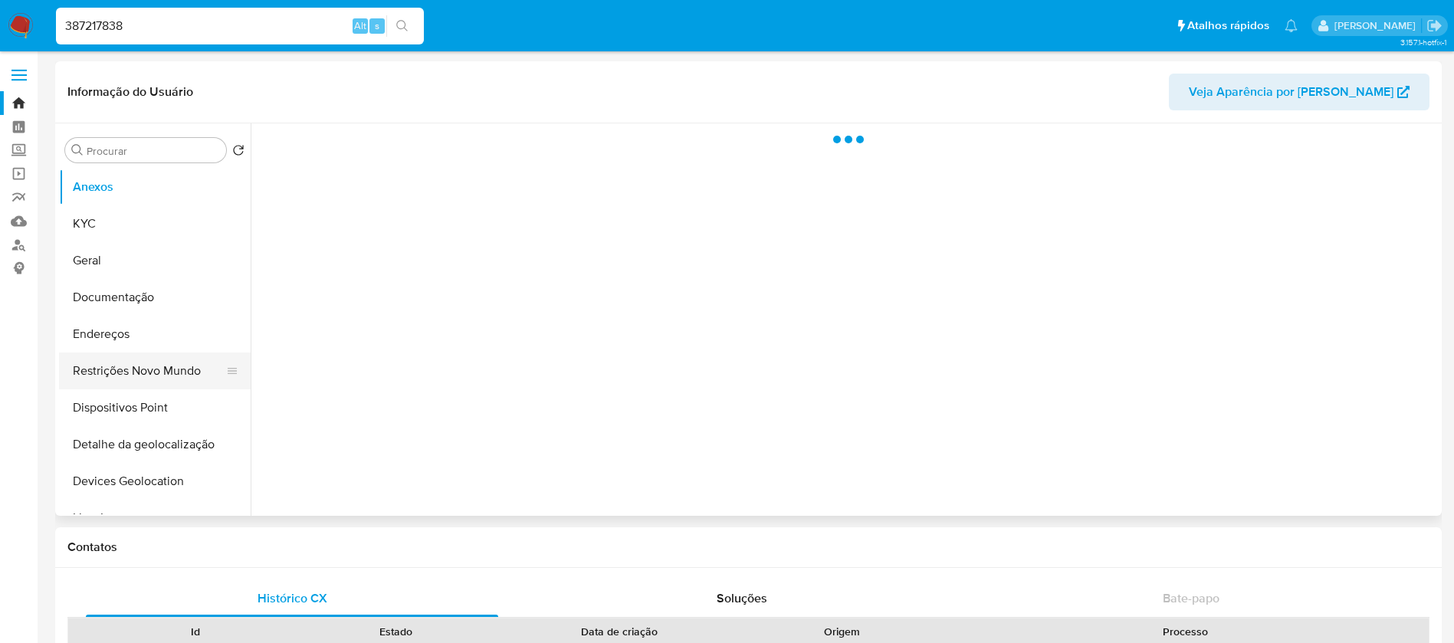
click at [108, 363] on button "Restrições Novo Mundo" at bounding box center [148, 371] width 179 height 37
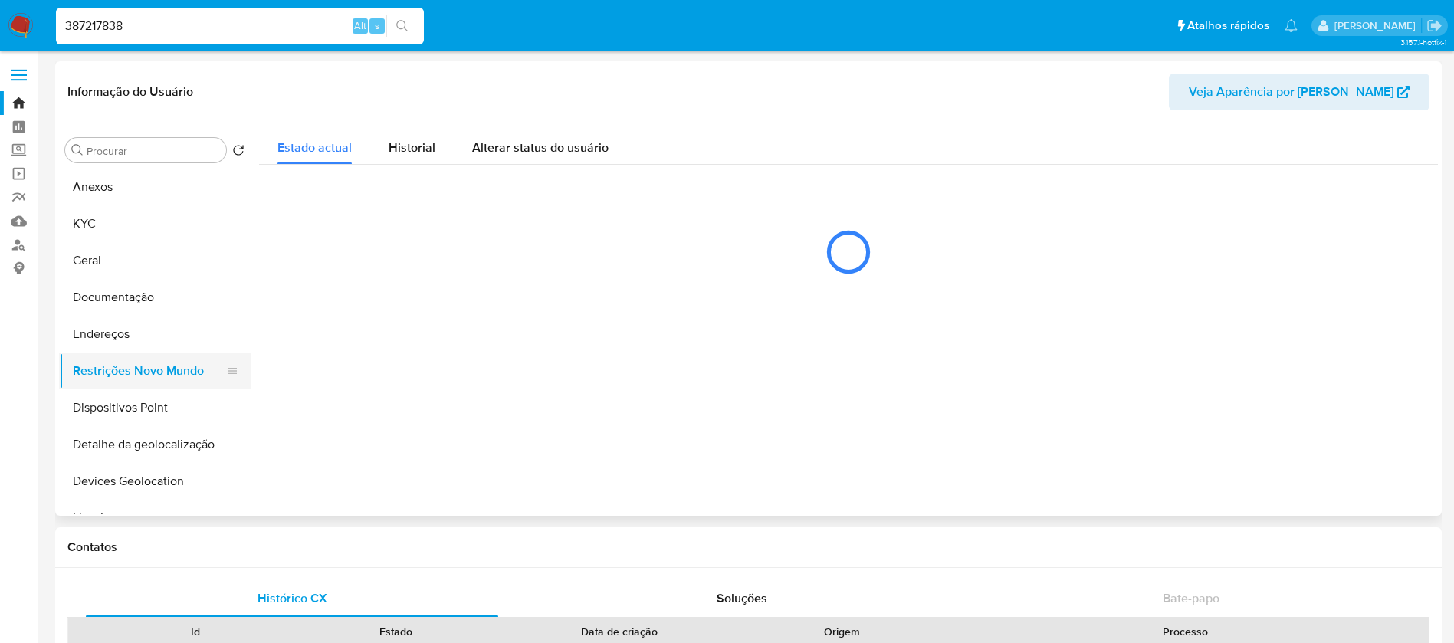
select select "10"
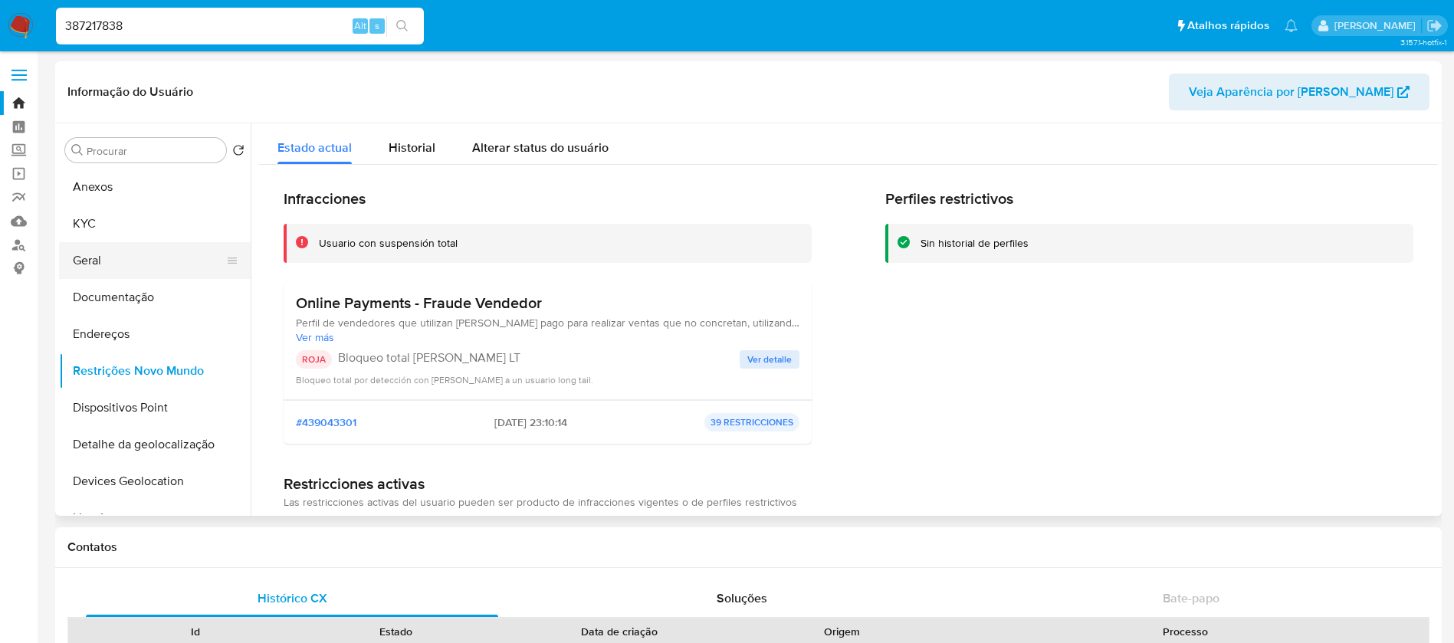
click at [82, 258] on button "Geral" at bounding box center [148, 260] width 179 height 37
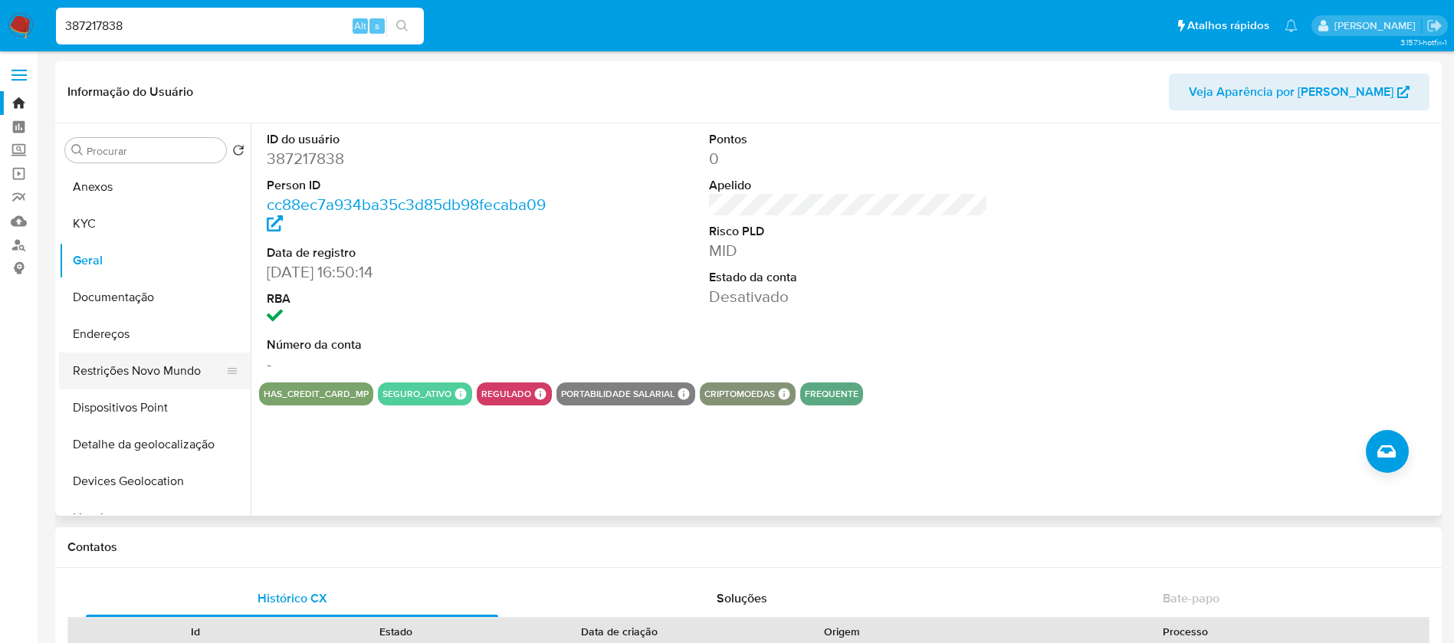
click at [108, 365] on button "Restrições Novo Mundo" at bounding box center [148, 371] width 179 height 37
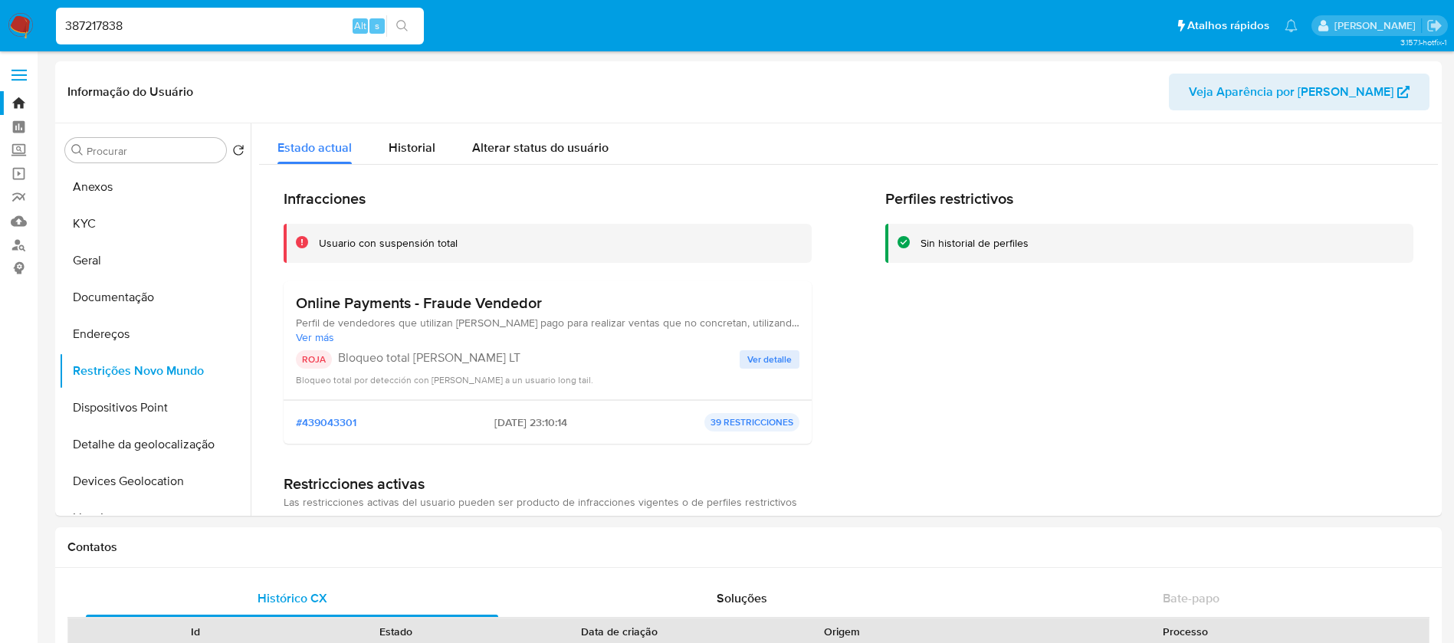
click at [174, 29] on input "387217838" at bounding box center [240, 26] width 368 height 20
paste input "1522005032"
type input "1522005032"
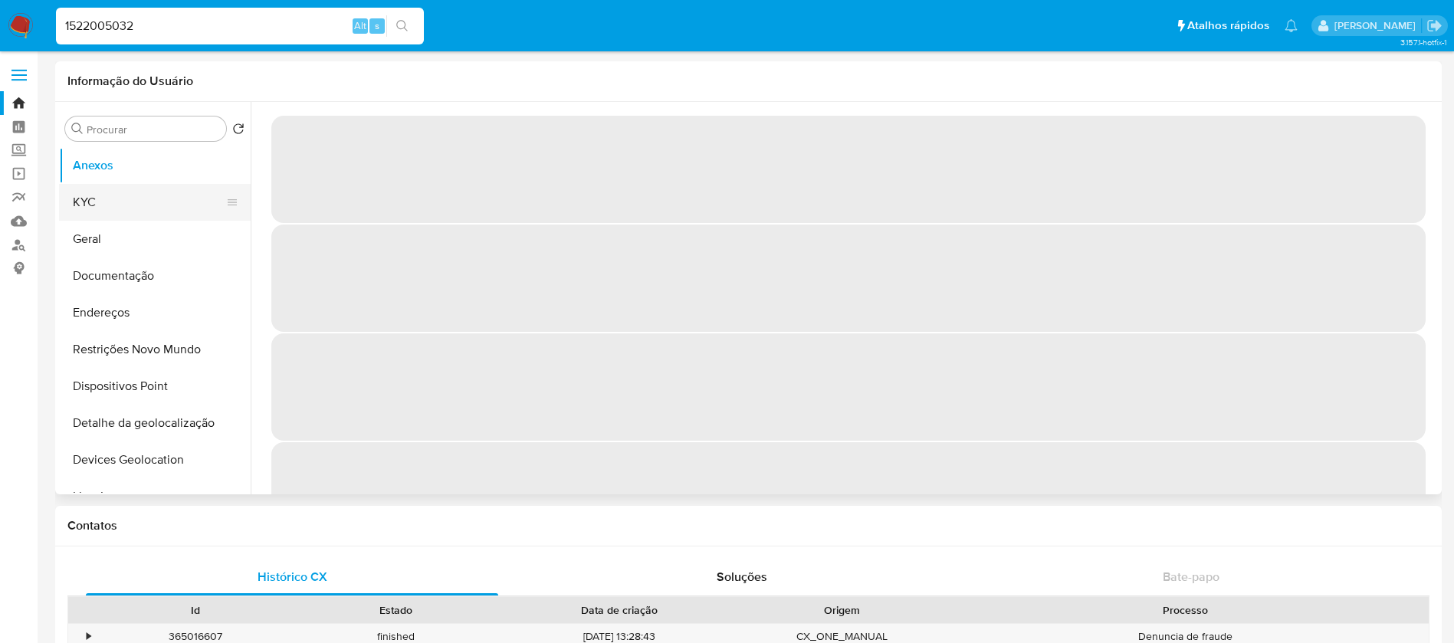
select select "10"
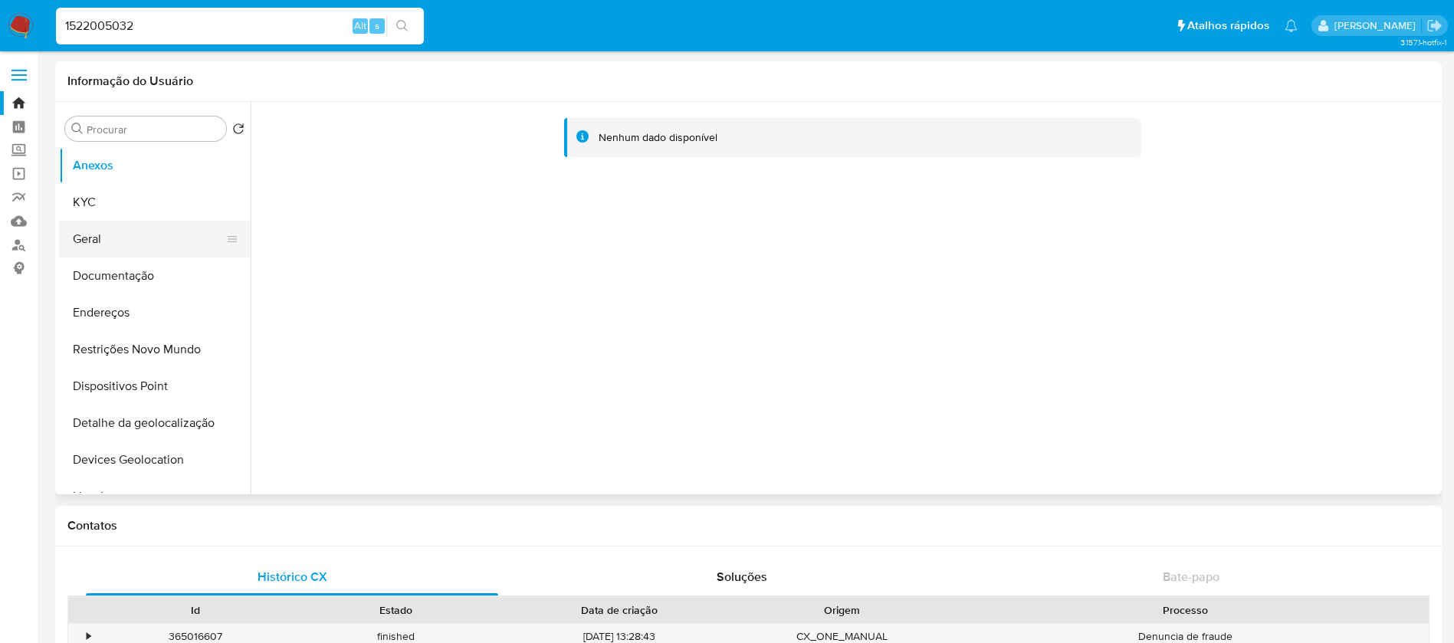
click at [107, 235] on button "Geral" at bounding box center [148, 239] width 179 height 37
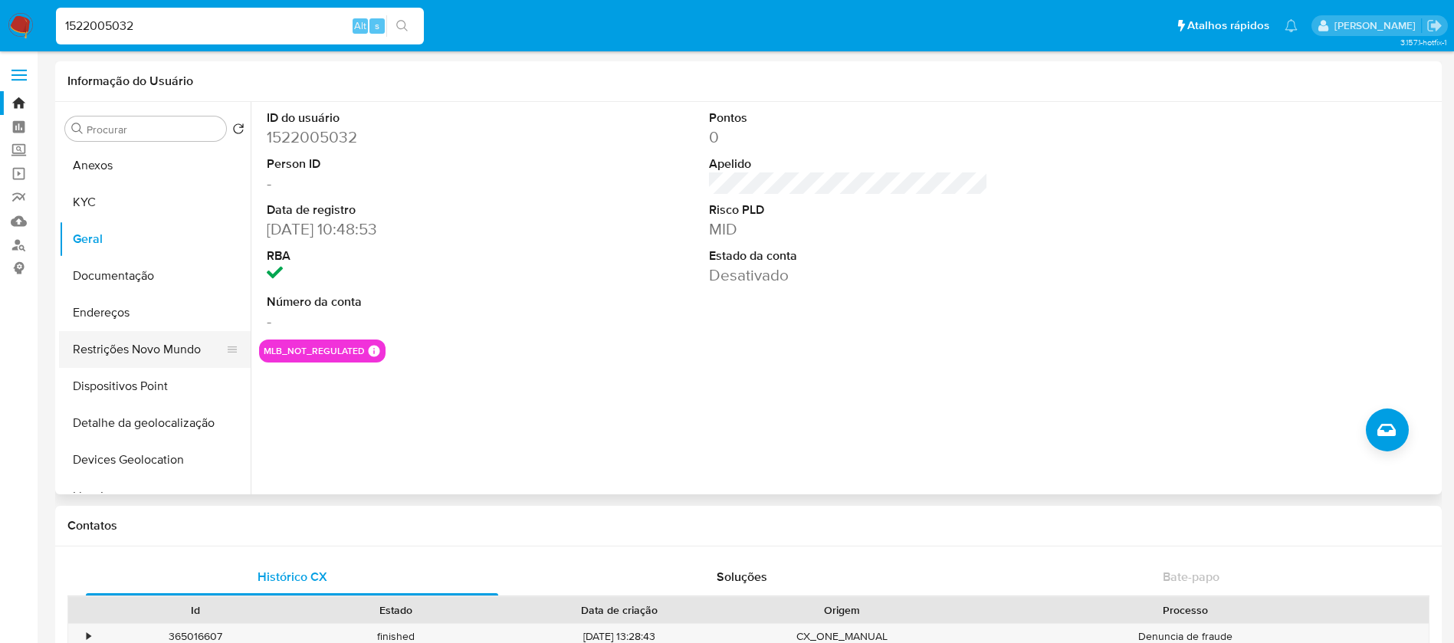
click at [105, 360] on button "Restrições Novo Mundo" at bounding box center [148, 349] width 179 height 37
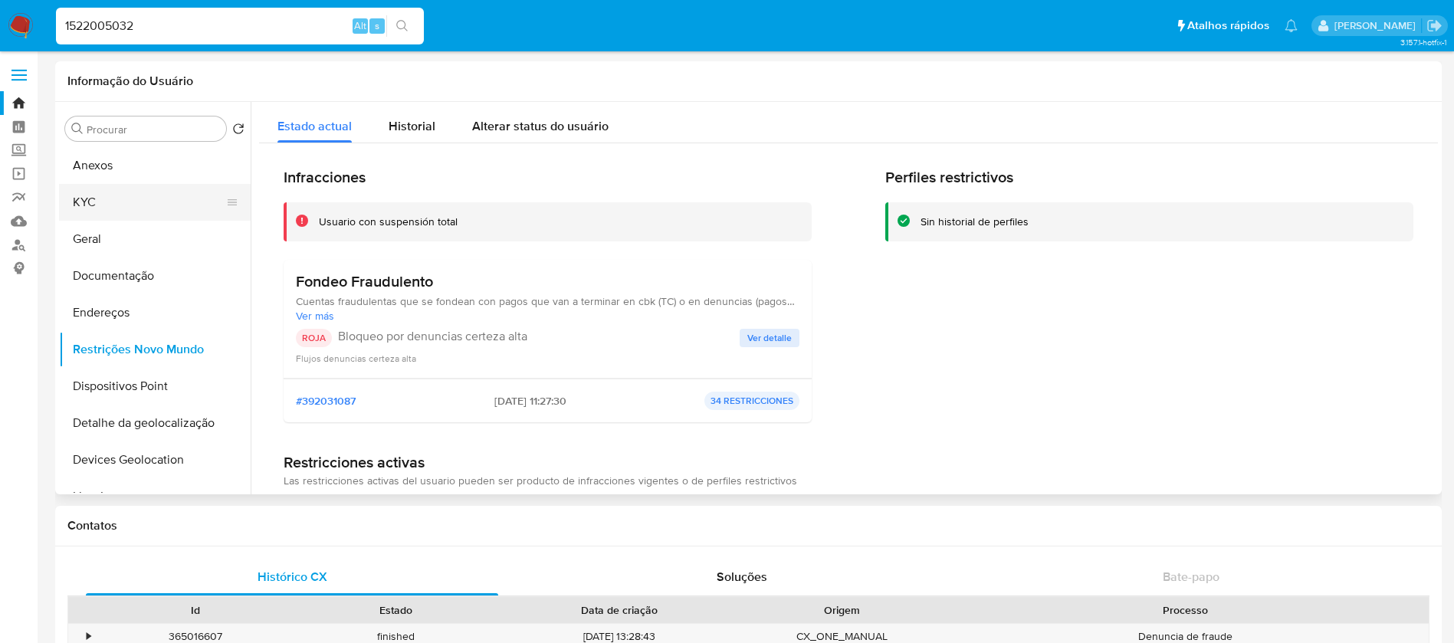
click at [107, 213] on button "KYC" at bounding box center [148, 202] width 179 height 37
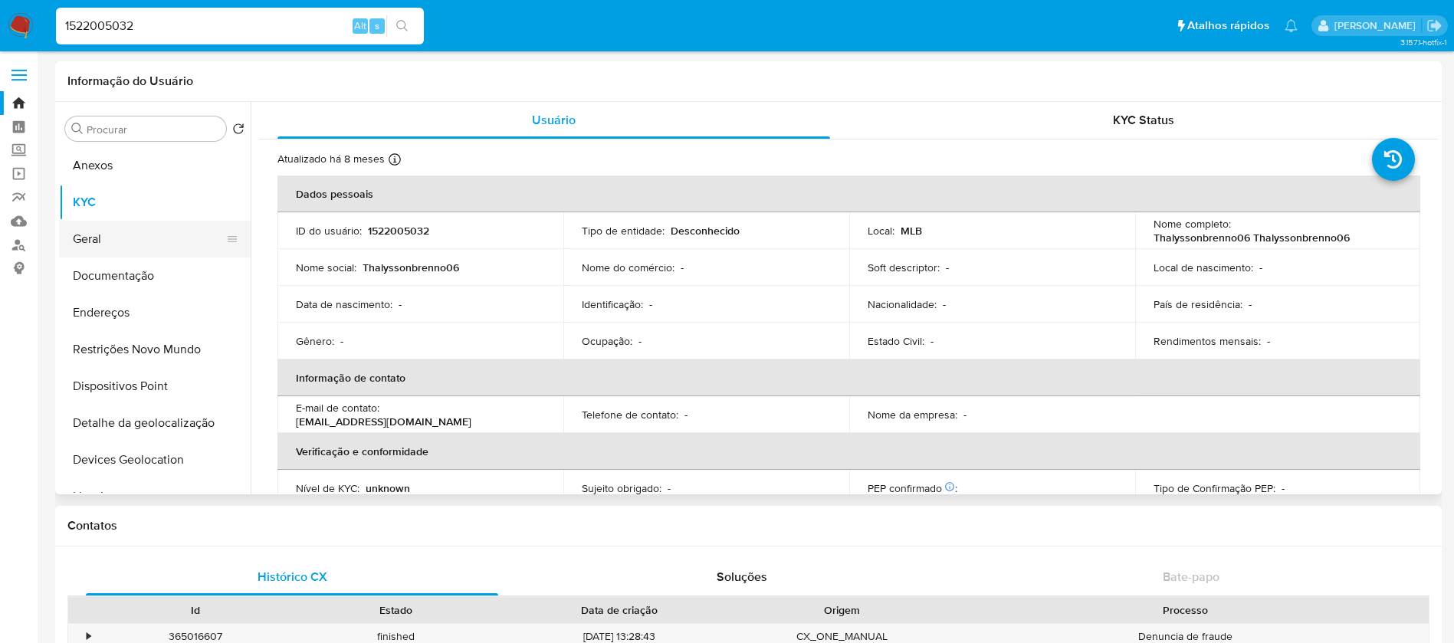
click at [105, 241] on button "Geral" at bounding box center [148, 239] width 179 height 37
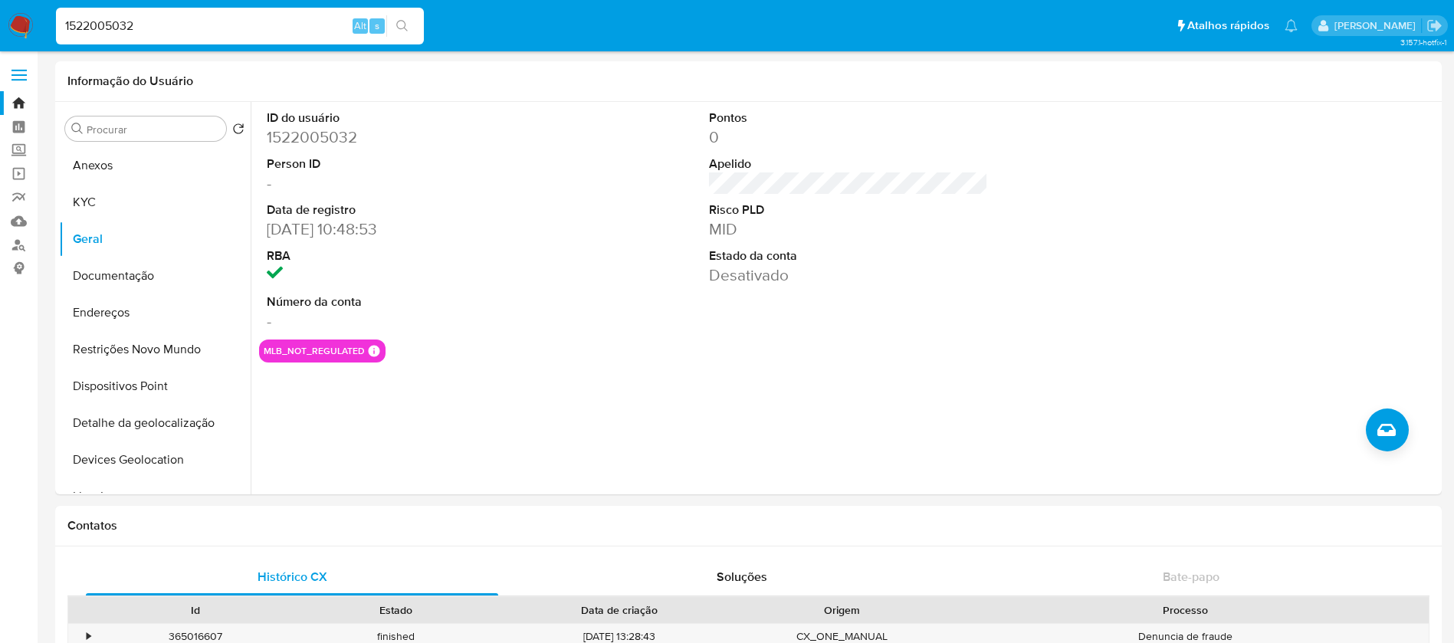
click at [209, 35] on input "1522005032" at bounding box center [240, 26] width 368 height 20
click at [209, 36] on div "1522005032 Alt s" at bounding box center [240, 26] width 368 height 37
click at [182, 19] on input "1522005032" at bounding box center [240, 26] width 368 height 20
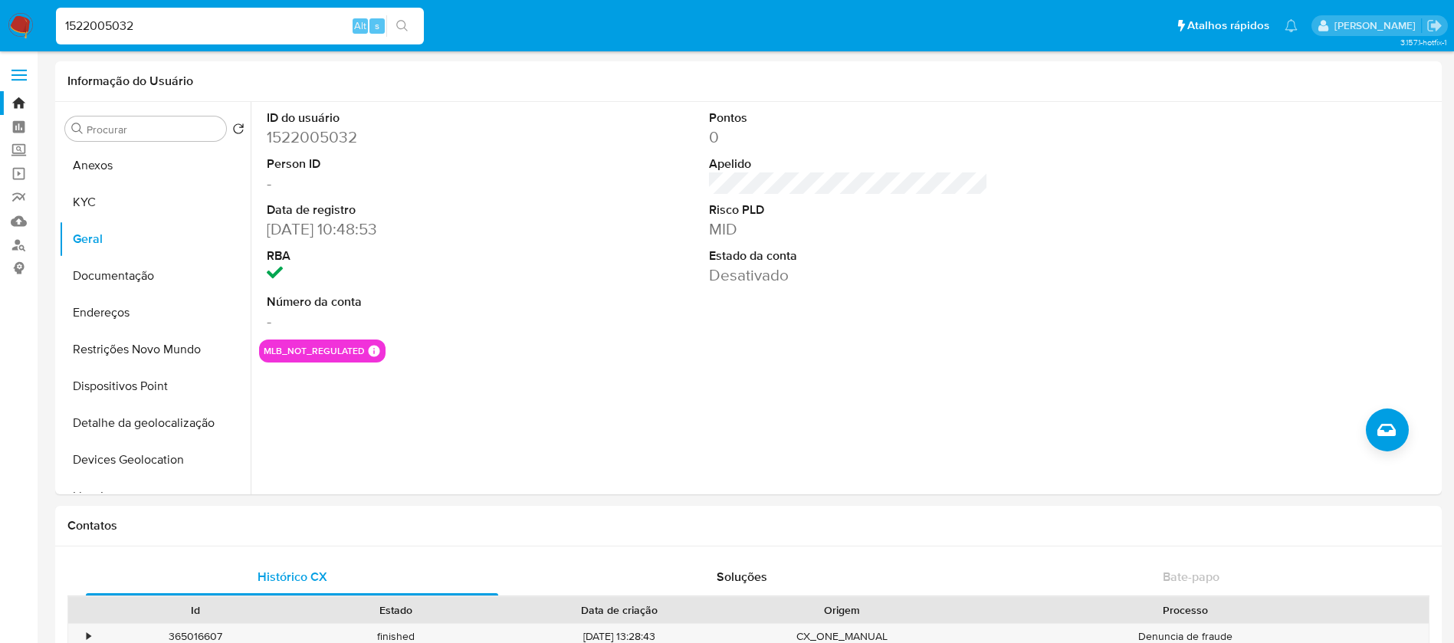
click at [182, 19] on input "1522005032" at bounding box center [240, 26] width 368 height 20
paste input "51730589"
type input "51730589"
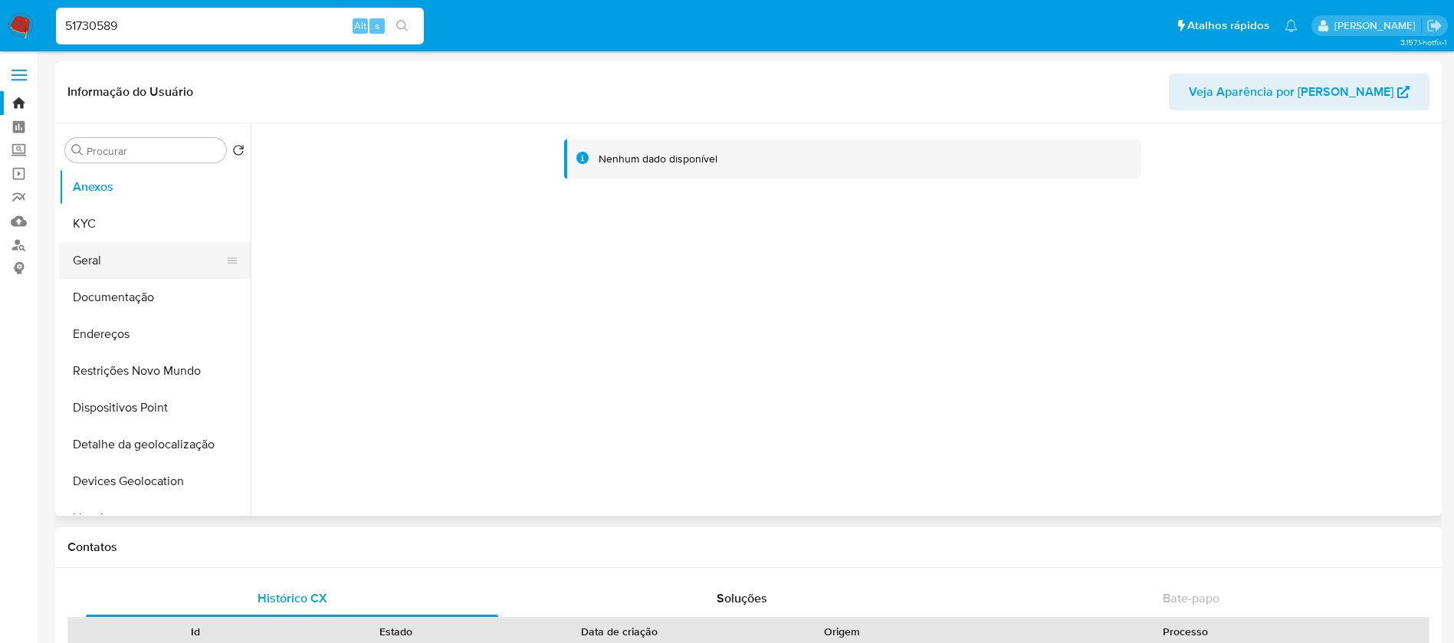
select select "10"
click at [84, 225] on button "KYC" at bounding box center [148, 223] width 179 height 37
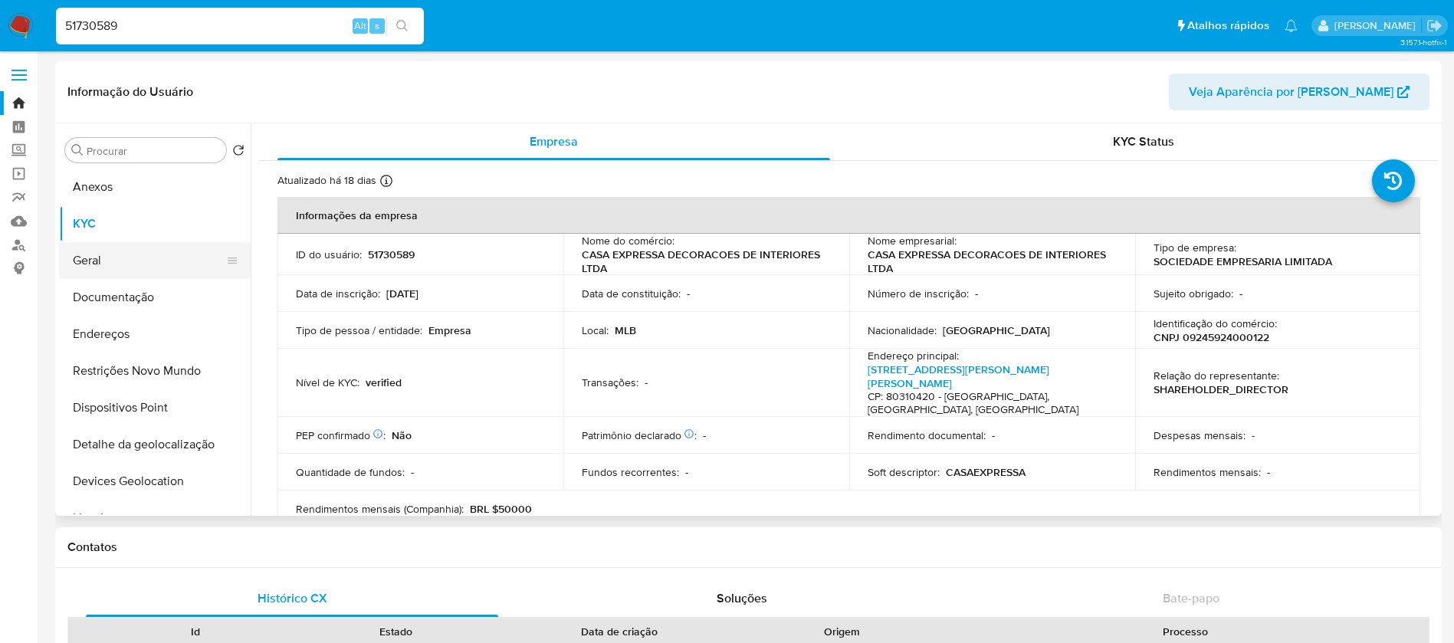
click at [100, 261] on button "Geral" at bounding box center [148, 260] width 179 height 37
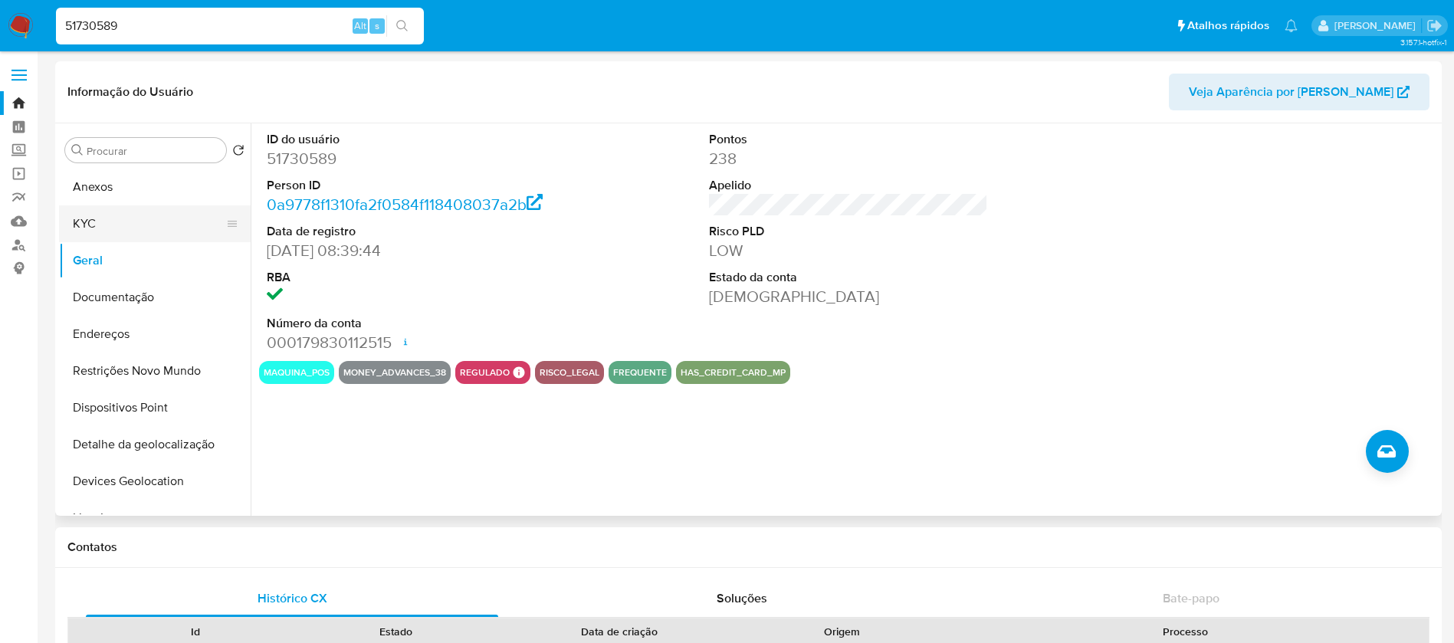
click at [93, 230] on button "KYC" at bounding box center [148, 223] width 179 height 37
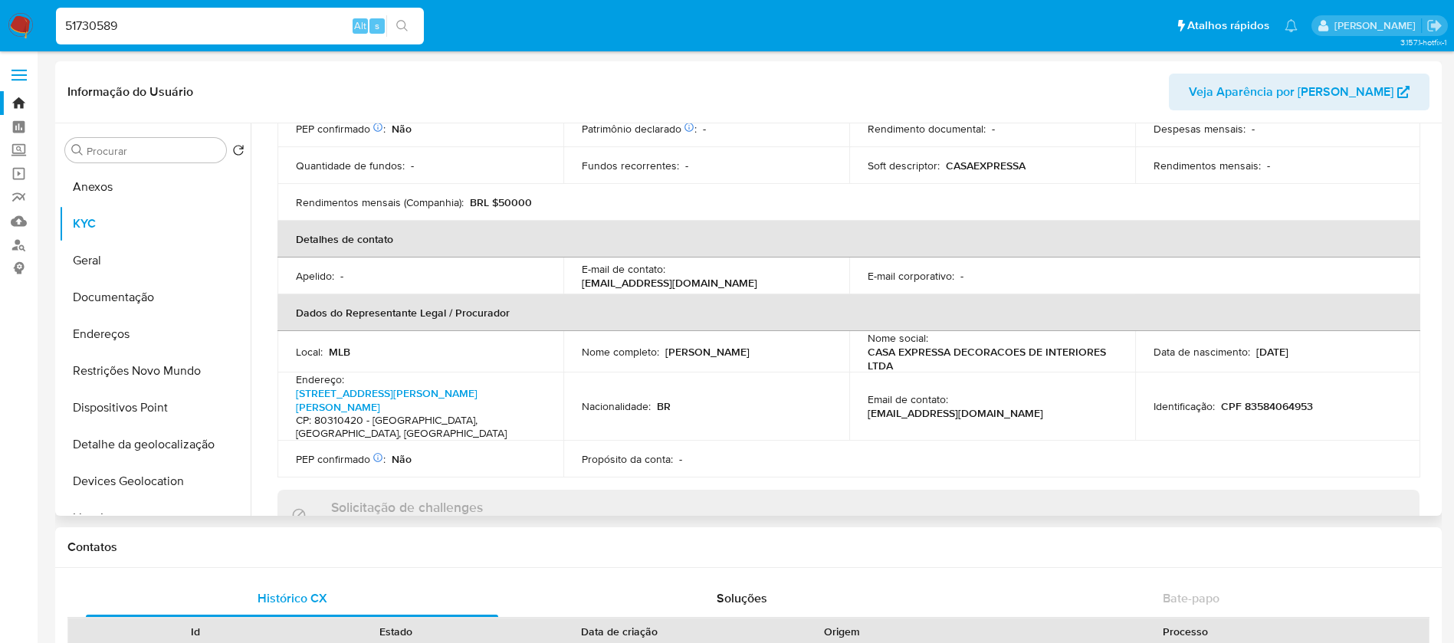
scroll to position [460, 0]
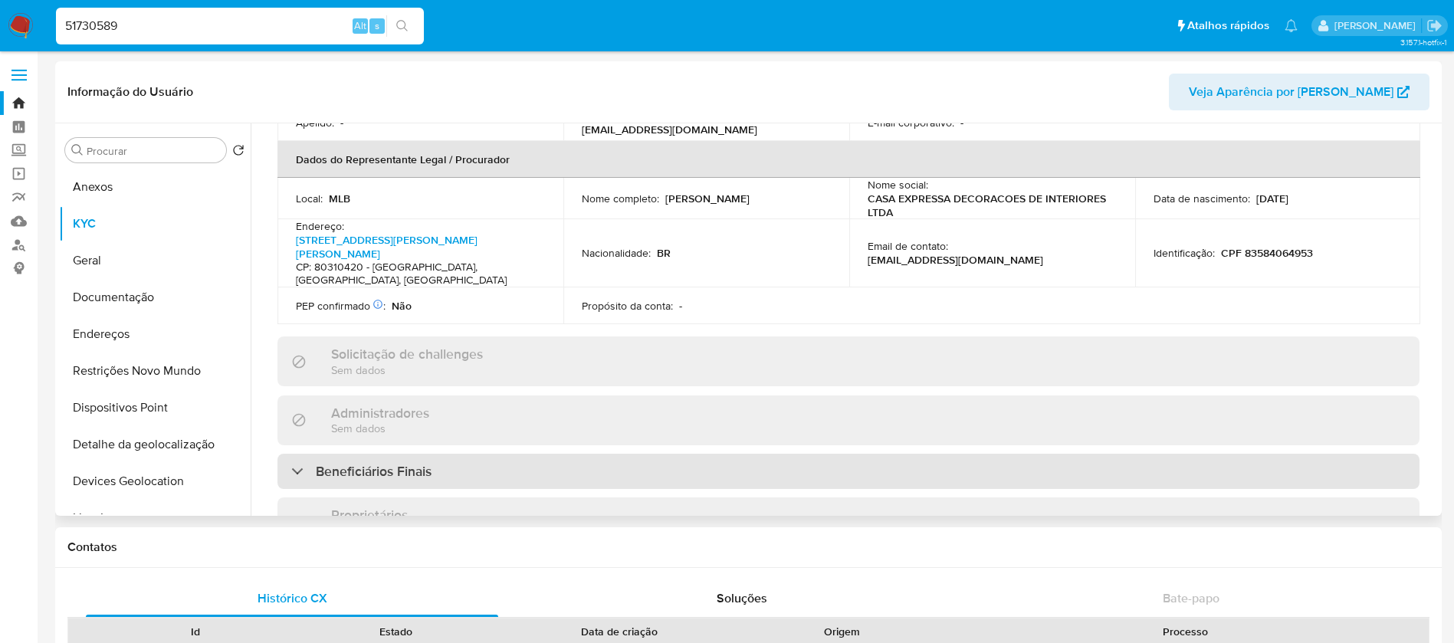
click at [536, 454] on div "Beneficiários Finais" at bounding box center [849, 471] width 1142 height 35
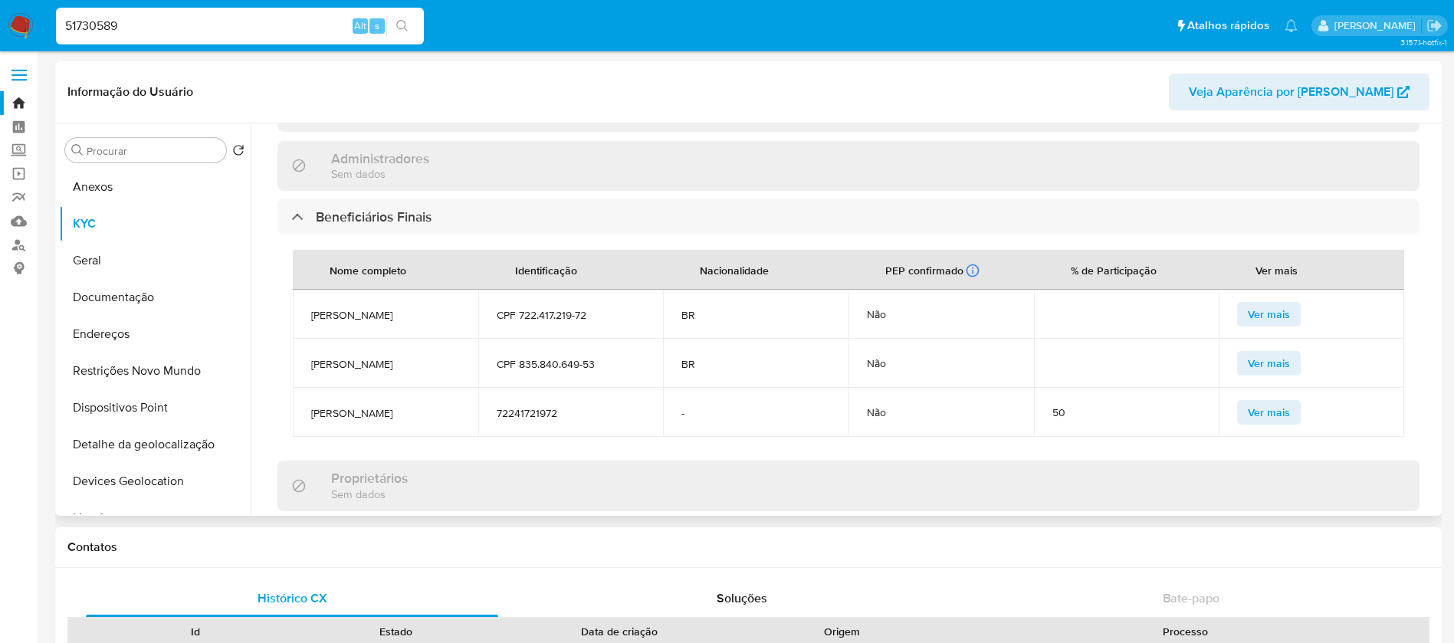
scroll to position [767, 0]
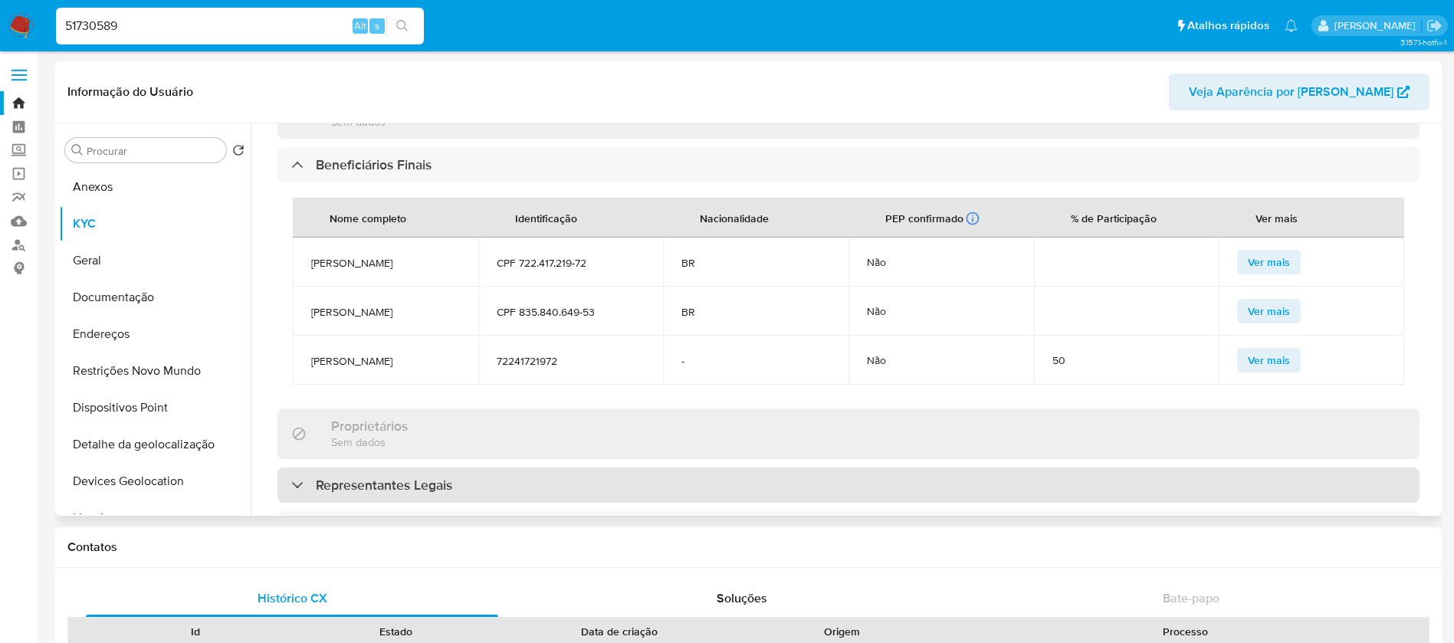
click at [473, 468] on div "Representantes Legais" at bounding box center [849, 485] width 1142 height 35
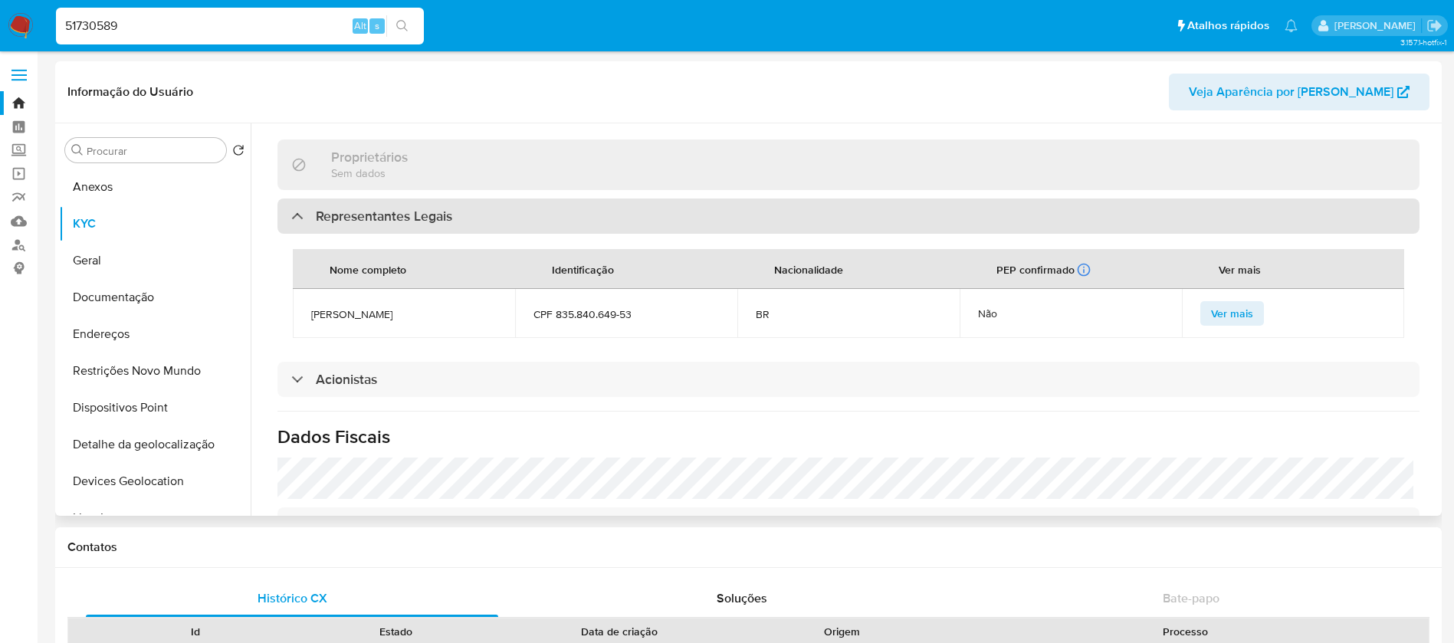
scroll to position [1073, 0]
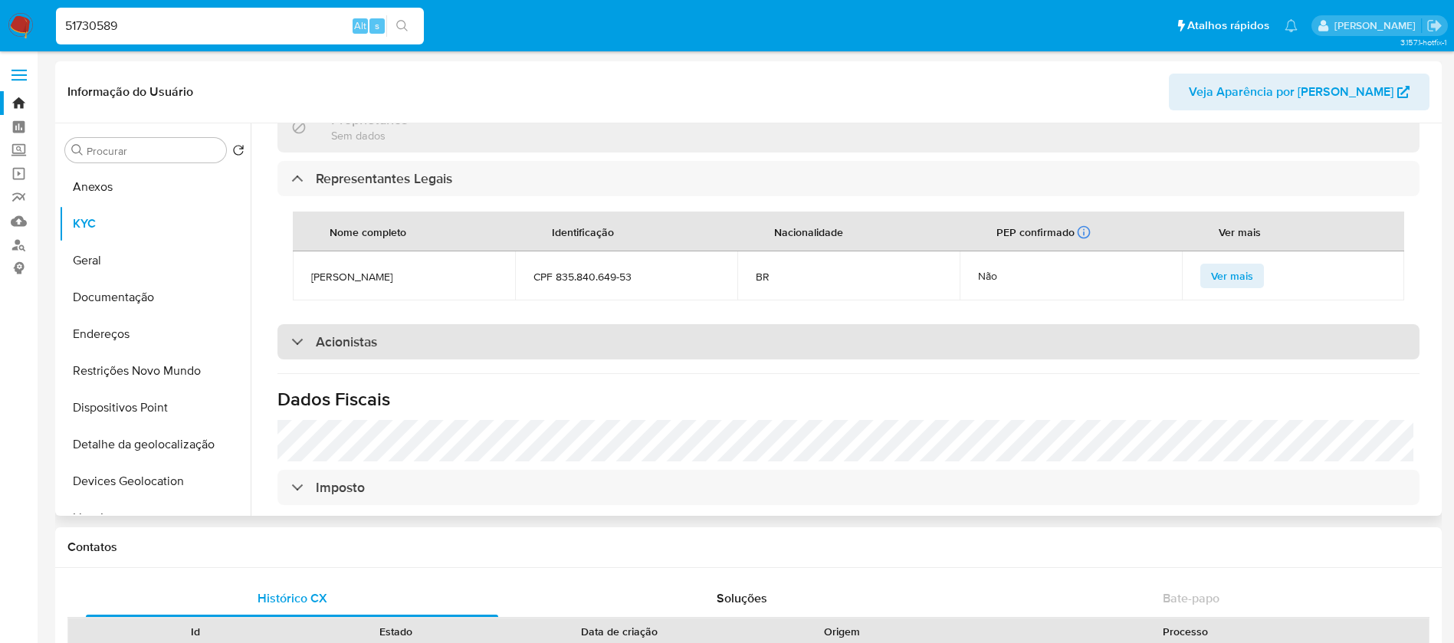
click at [423, 324] on div "Acionistas" at bounding box center [849, 341] width 1142 height 35
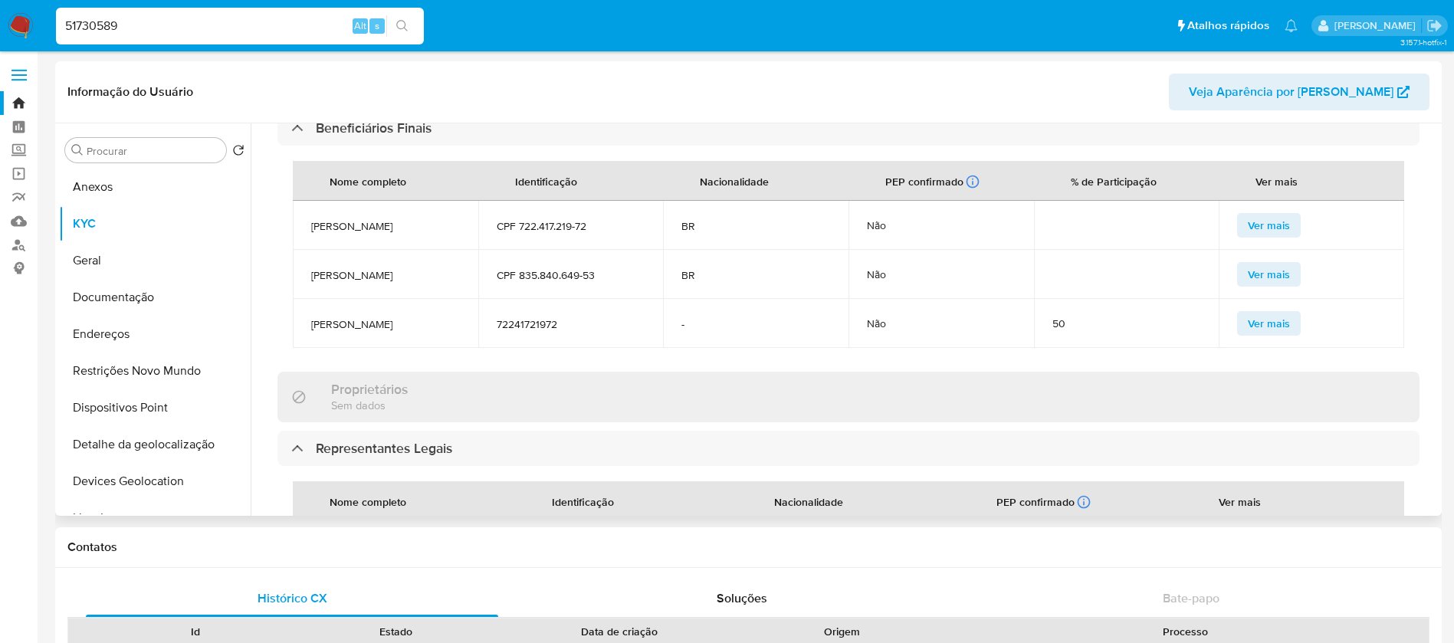
scroll to position [767, 0]
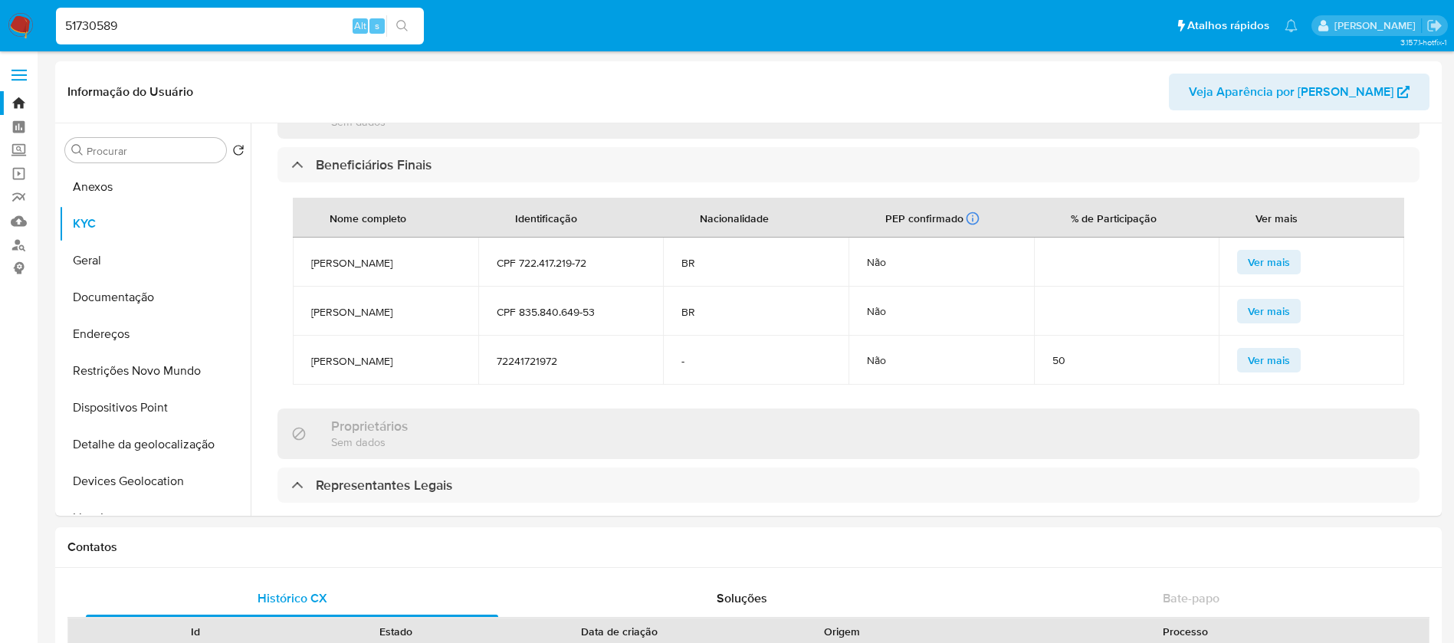
click at [170, 37] on div "51730589 Alt s" at bounding box center [240, 26] width 368 height 37
click at [160, 29] on input "51730589" at bounding box center [240, 26] width 368 height 20
paste input "1965416901"
type input "1965416901"
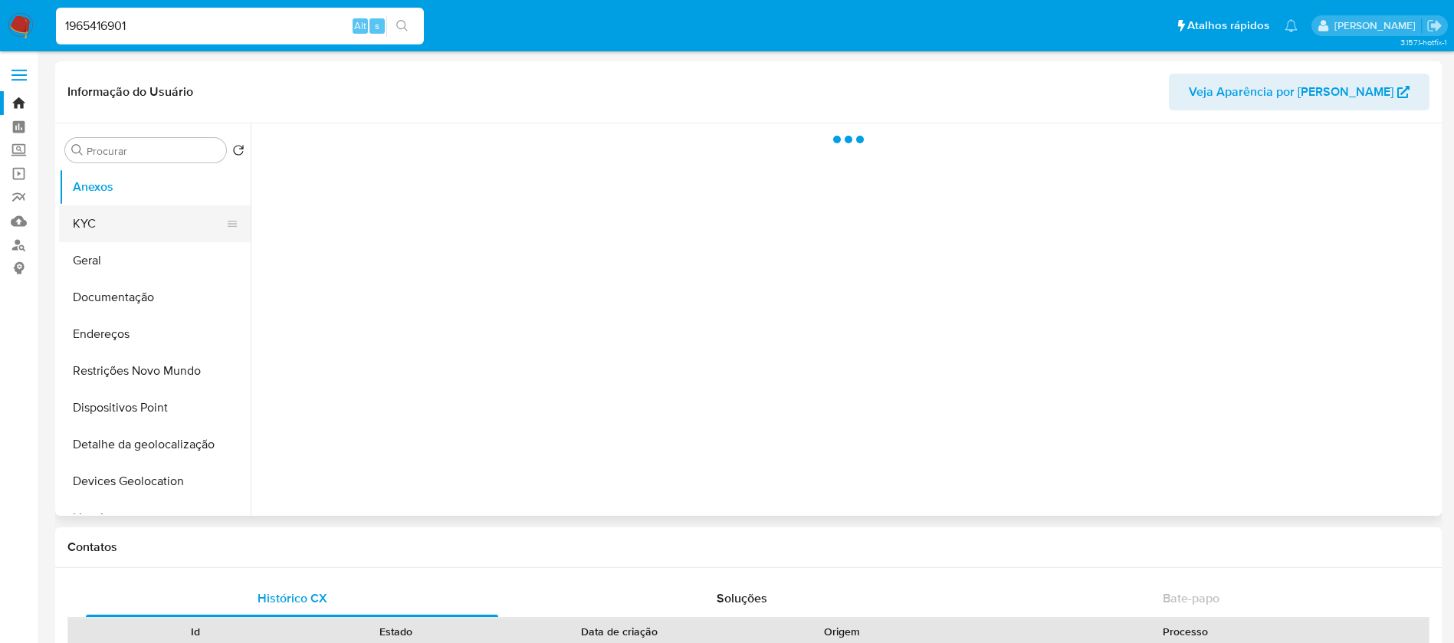
click at [84, 233] on button "KYC" at bounding box center [148, 223] width 179 height 37
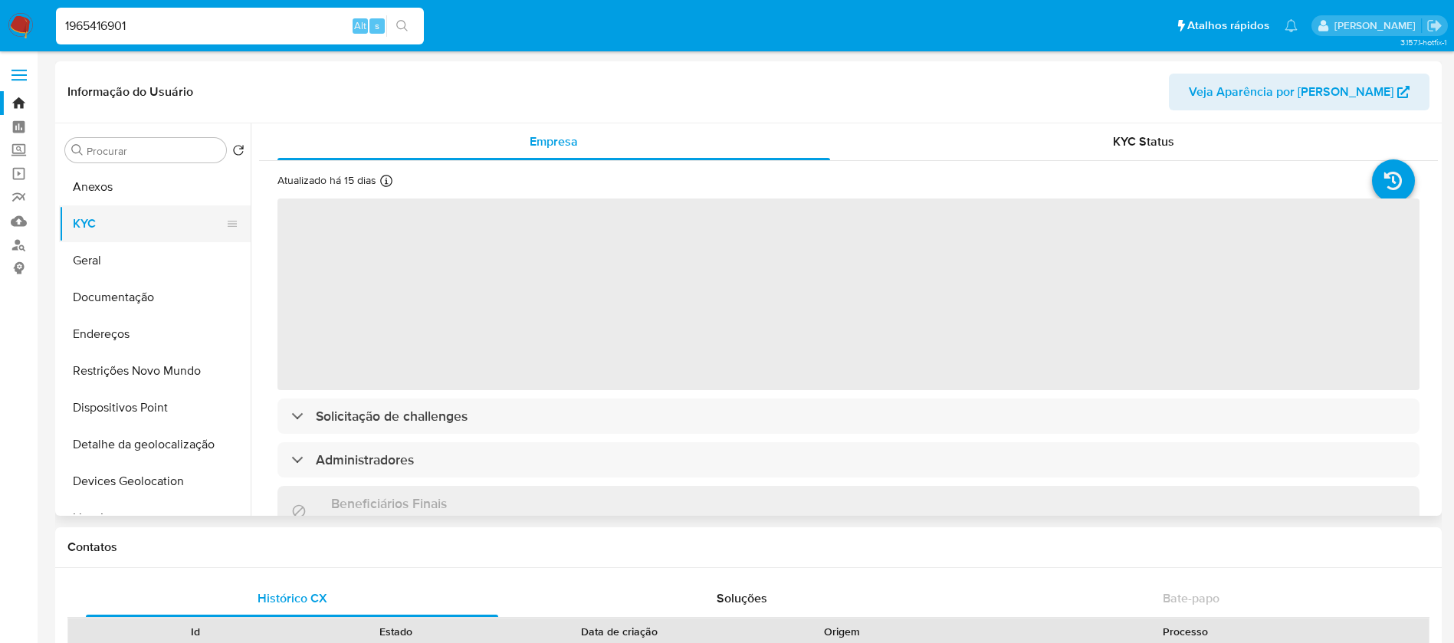
select select "10"
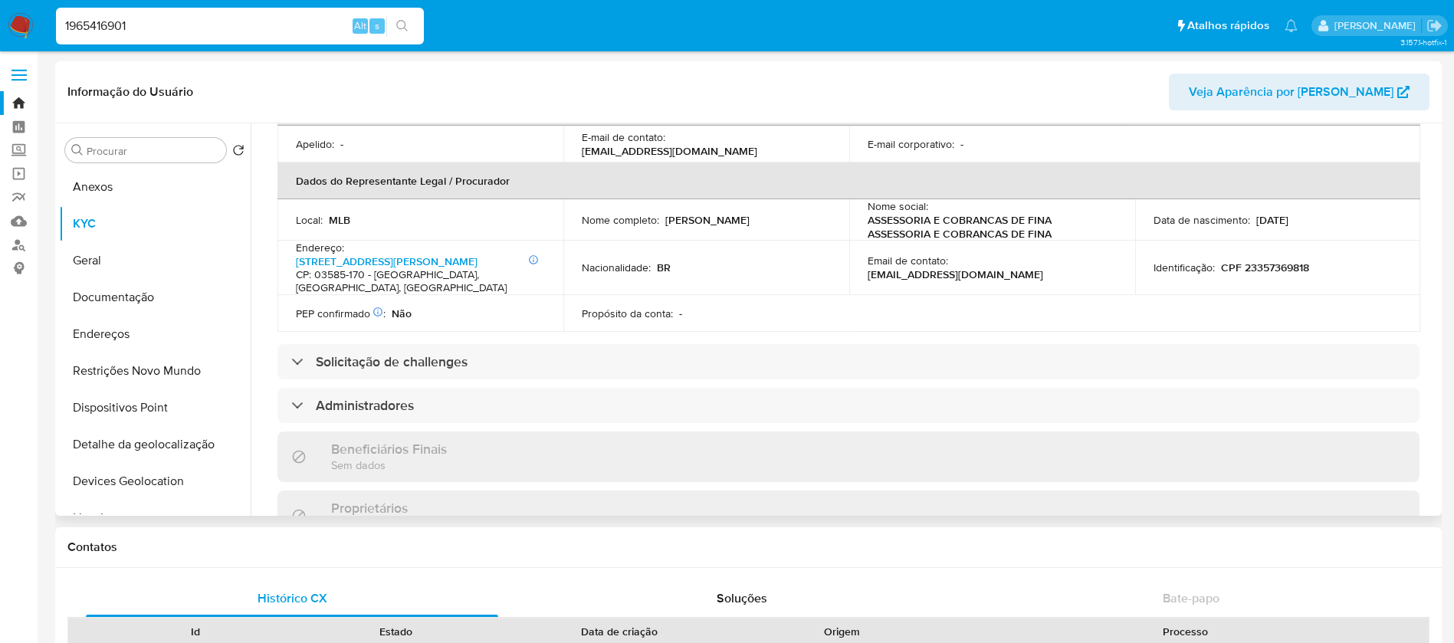
scroll to position [460, 0]
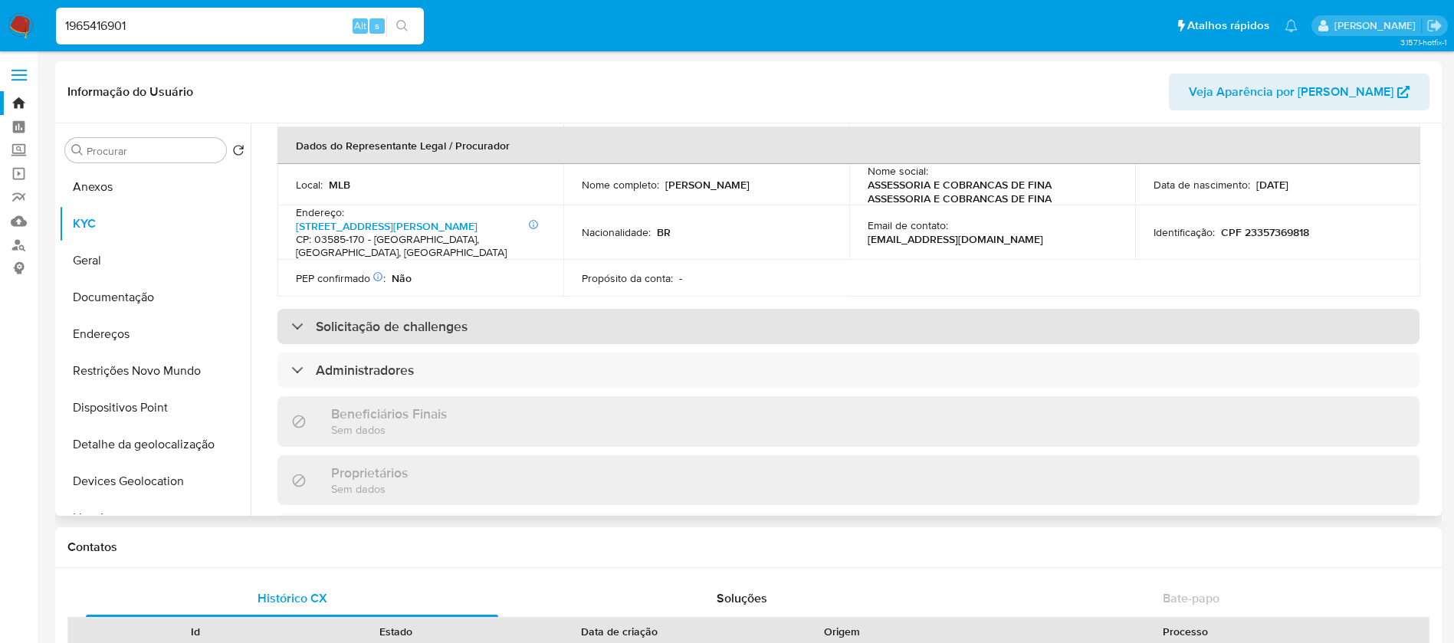
click at [424, 318] on h3 "Solicitação de challenges" at bounding box center [392, 326] width 152 height 17
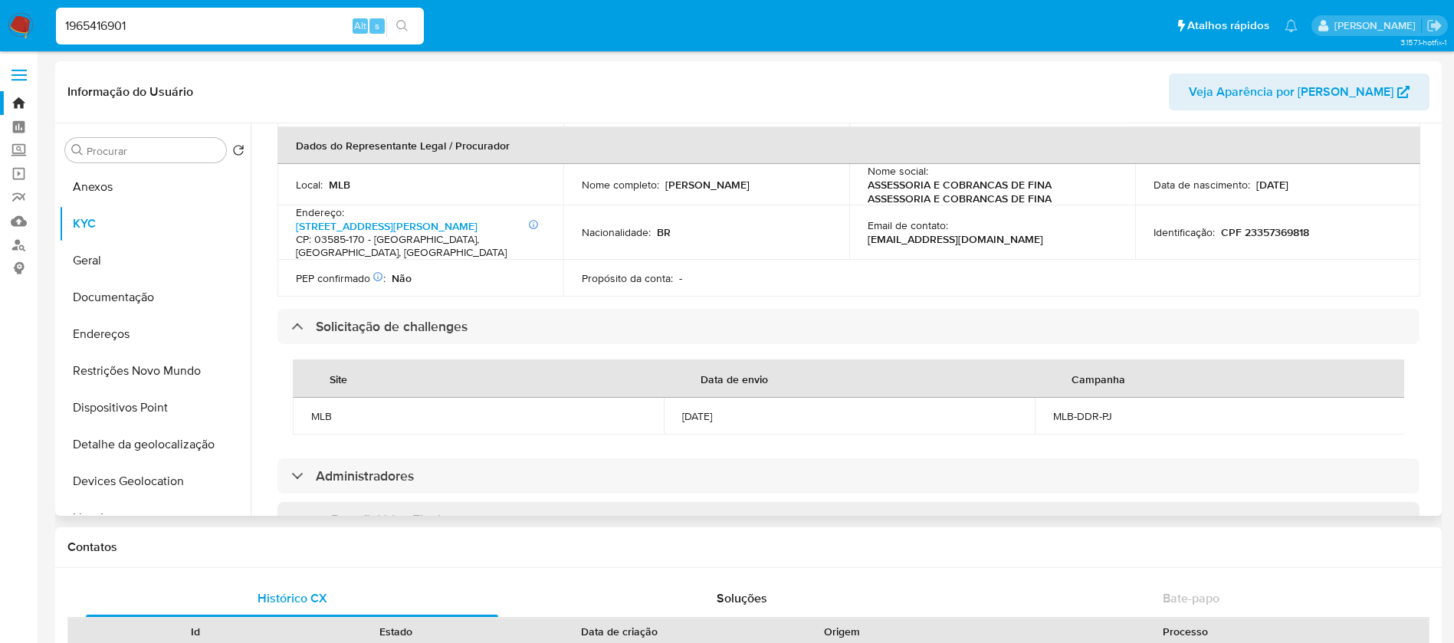
scroll to position [613, 0]
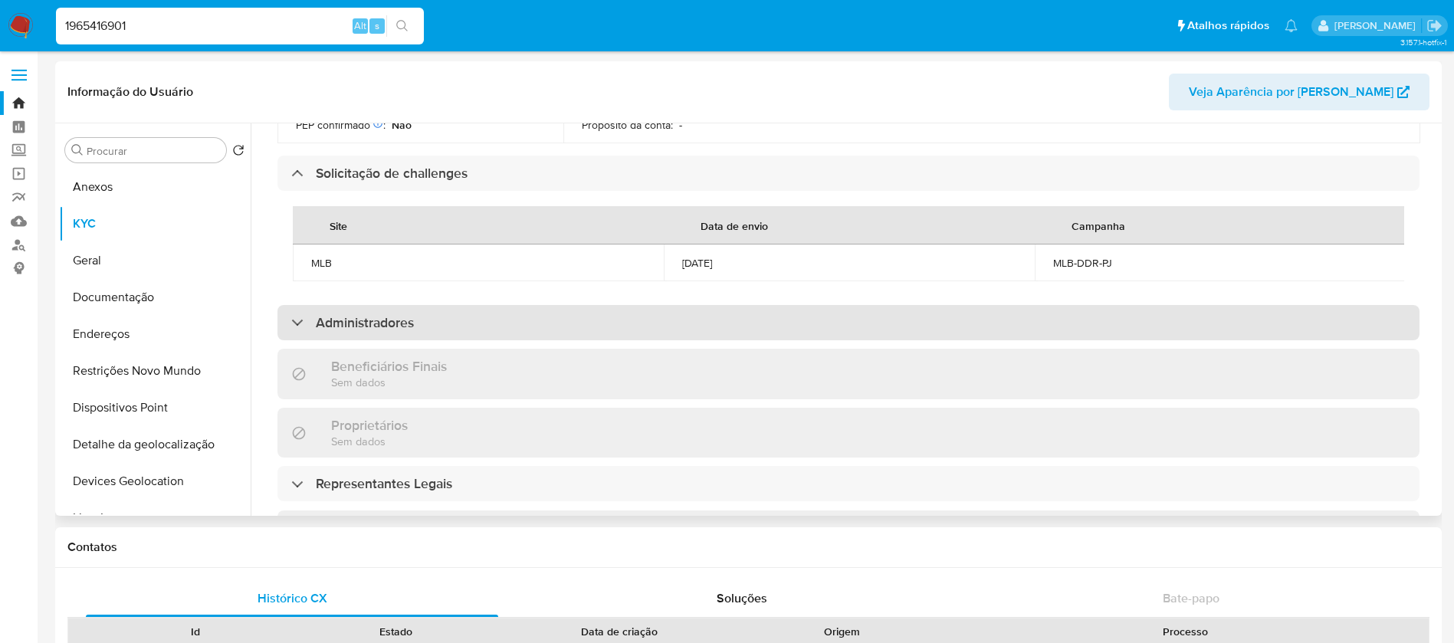
click at [424, 325] on div "Administradores" at bounding box center [849, 322] width 1142 height 35
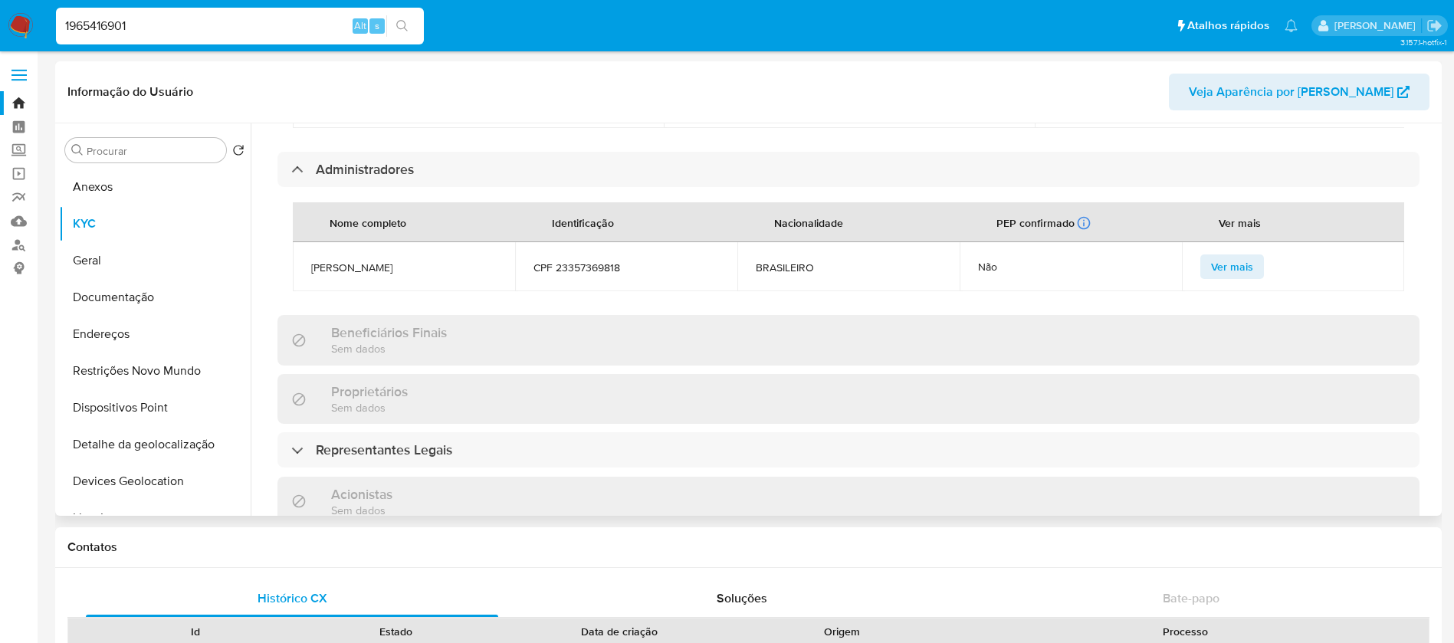
scroll to position [920, 0]
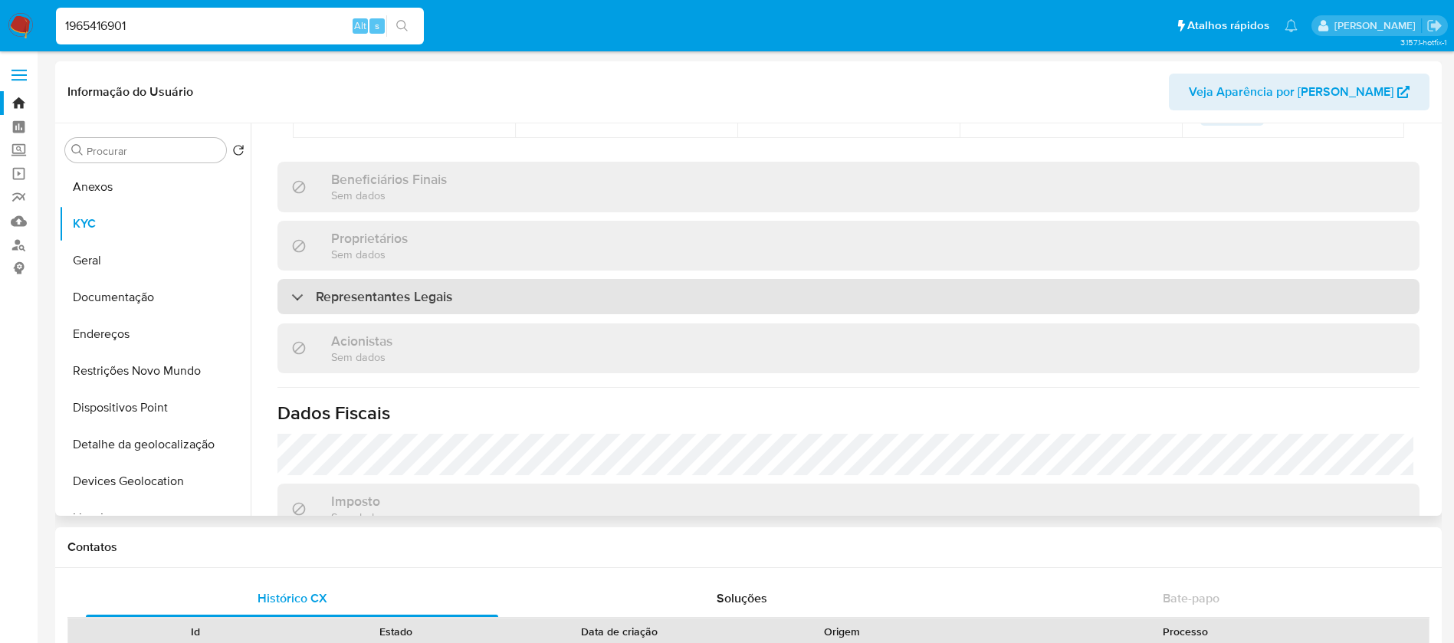
click at [449, 293] on h3 "Representantes Legais" at bounding box center [384, 296] width 136 height 17
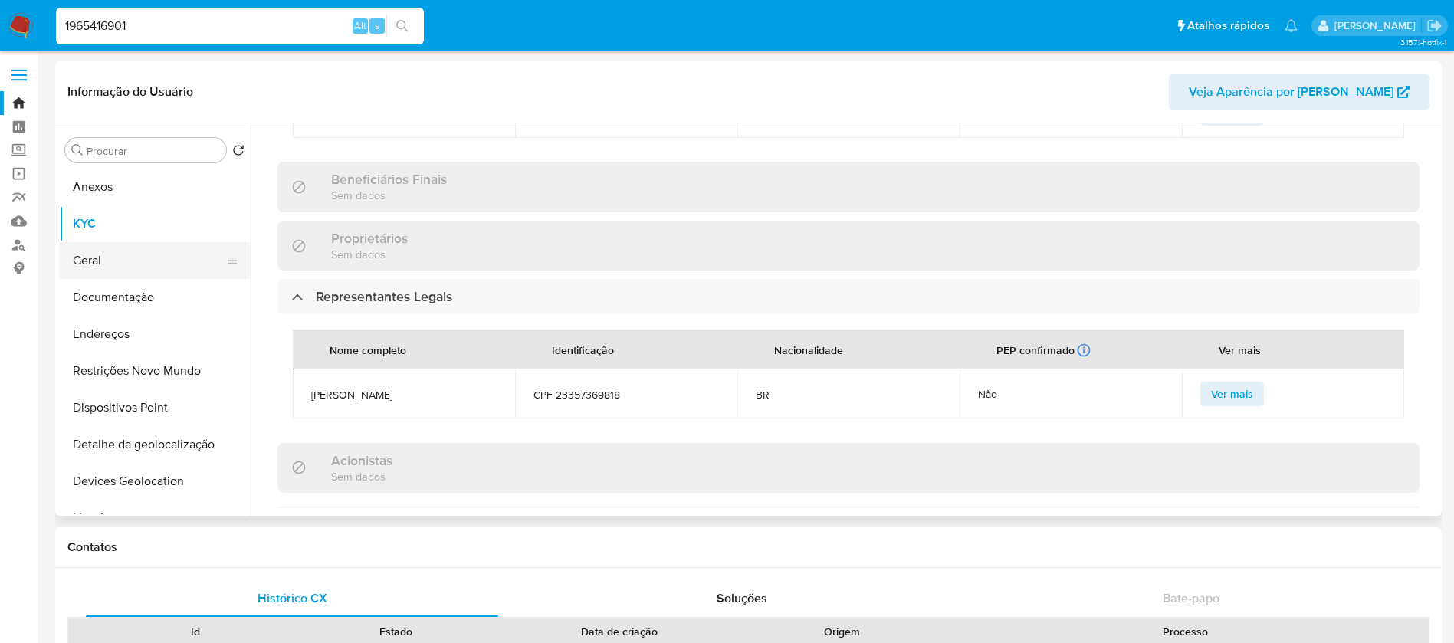
click at [129, 256] on button "Geral" at bounding box center [148, 260] width 179 height 37
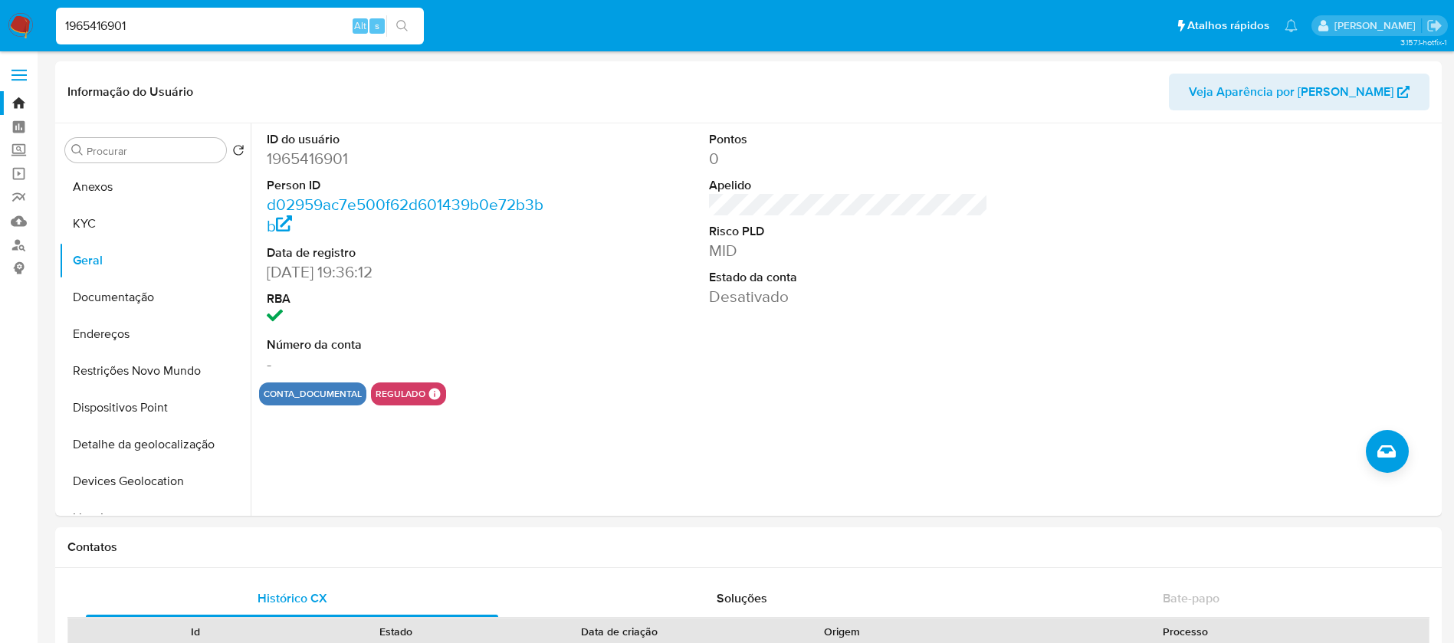
click at [162, 35] on input "1965416901" at bounding box center [240, 26] width 368 height 20
paste input "2129851134"
type input "2129851134"
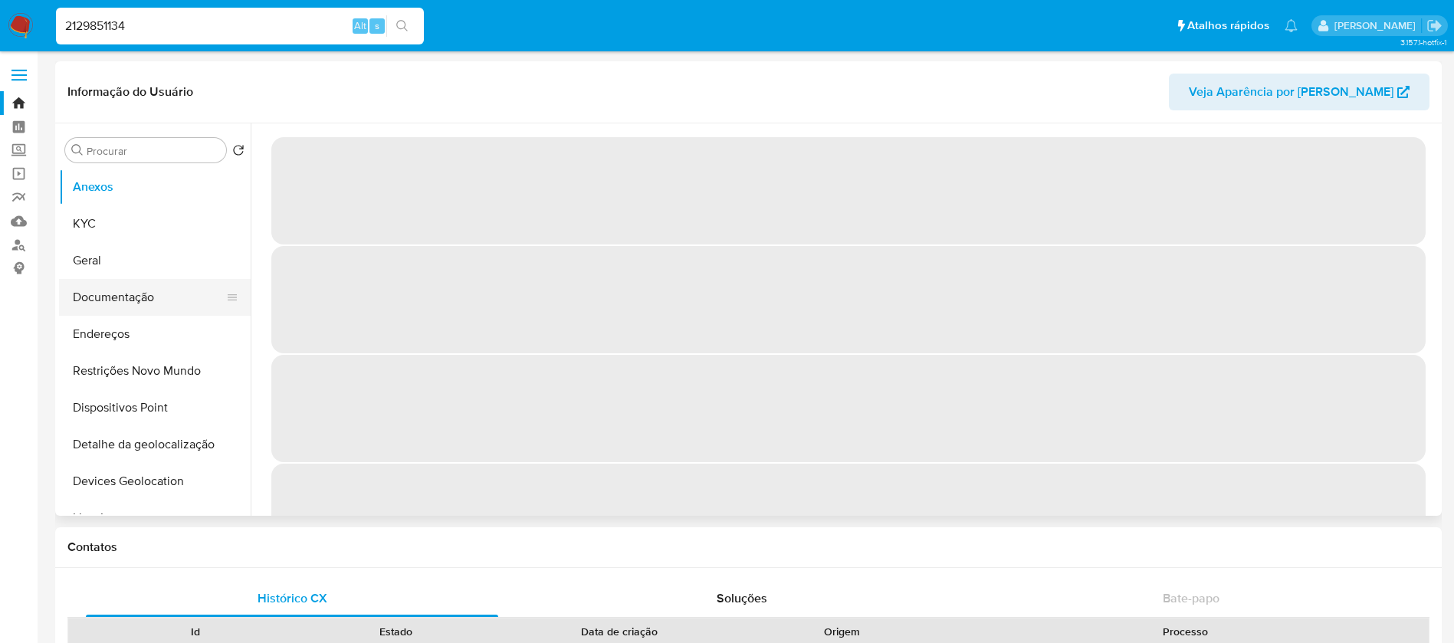
select select "10"
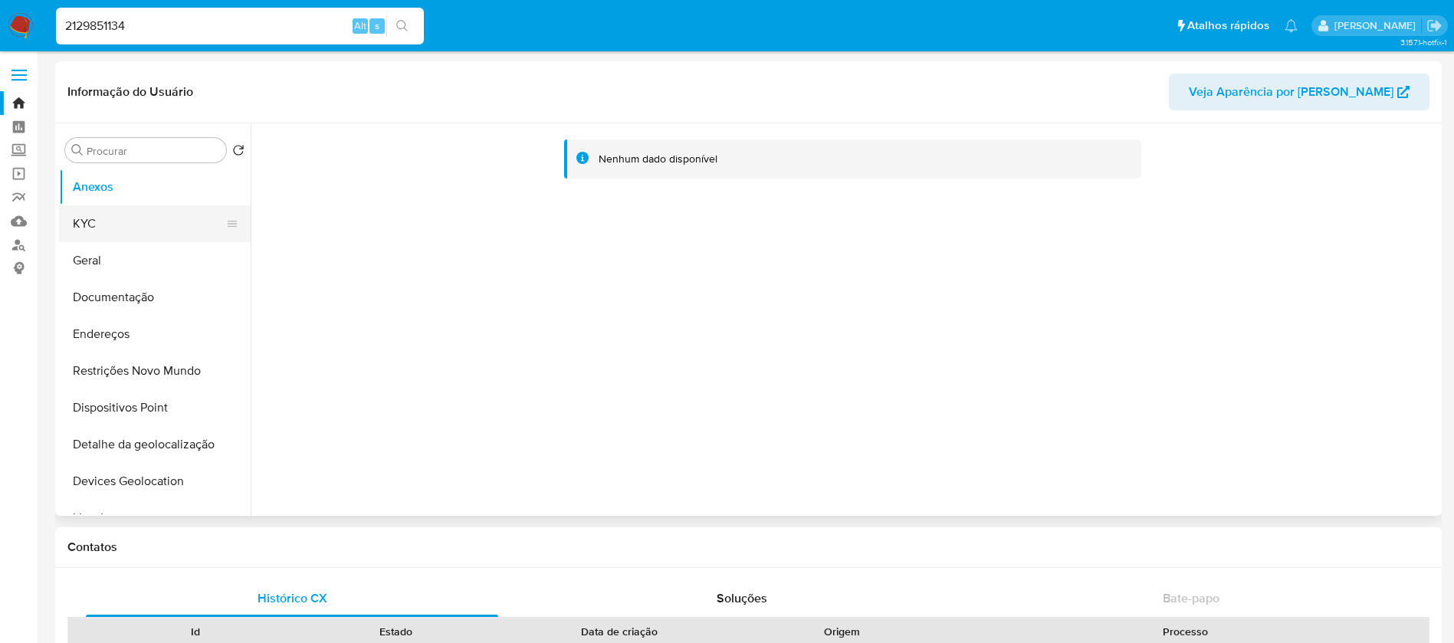
click at [87, 224] on button "KYC" at bounding box center [148, 223] width 179 height 37
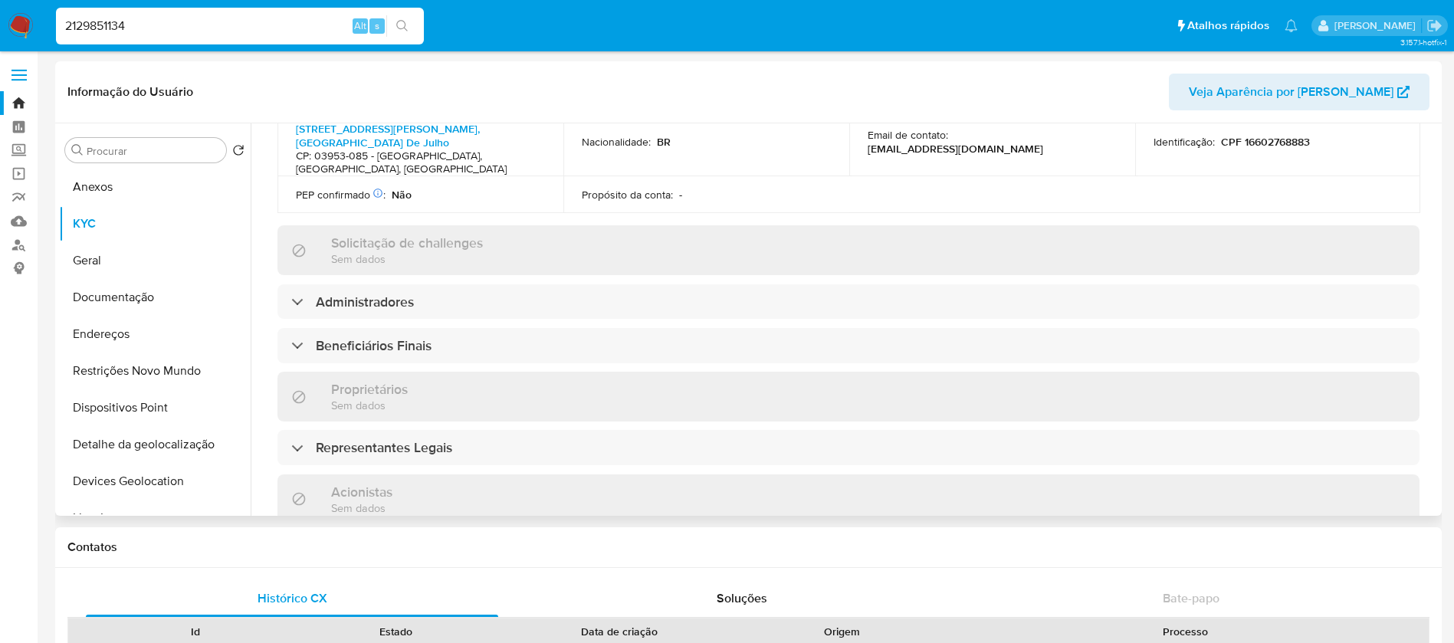
scroll to position [613, 0]
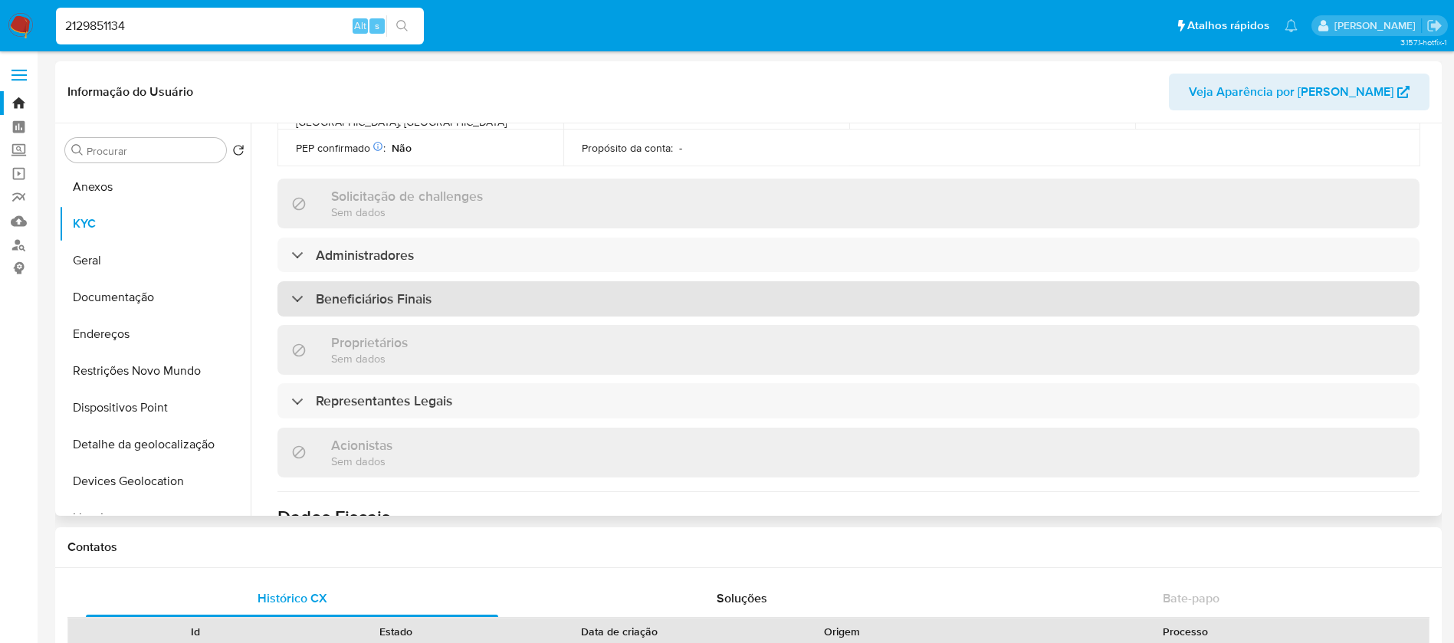
click at [416, 282] on div "Beneficiários Finais" at bounding box center [849, 298] width 1142 height 35
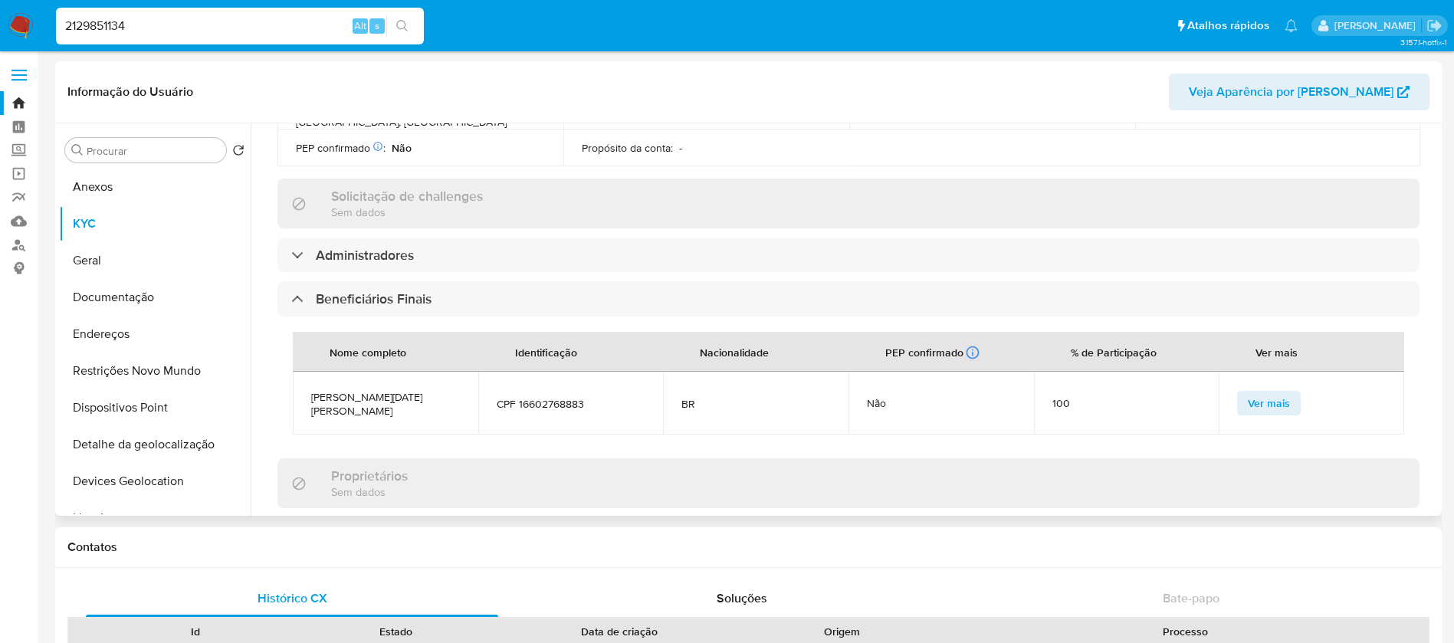
click at [371, 526] on h3 "Representantes Legais" at bounding box center [384, 534] width 136 height 17
click at [263, 31] on input "2129851134" at bounding box center [240, 26] width 368 height 20
paste input "67380252"
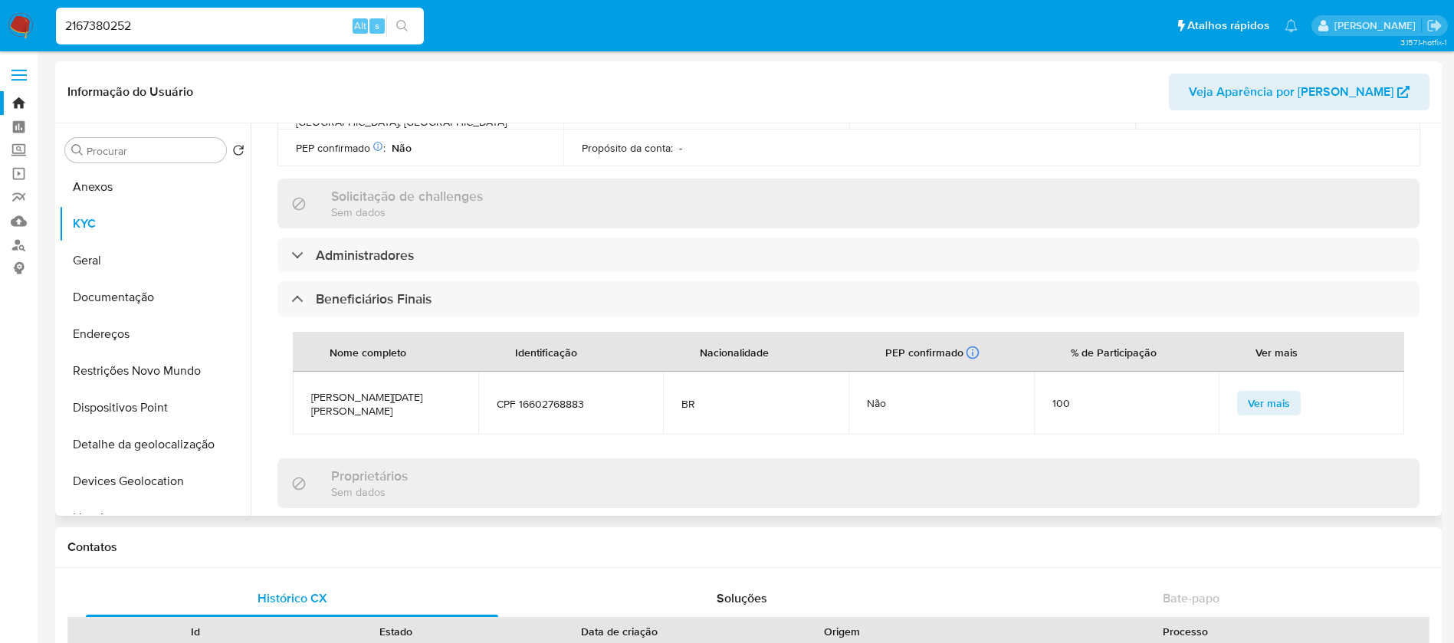
type input "2167380252"
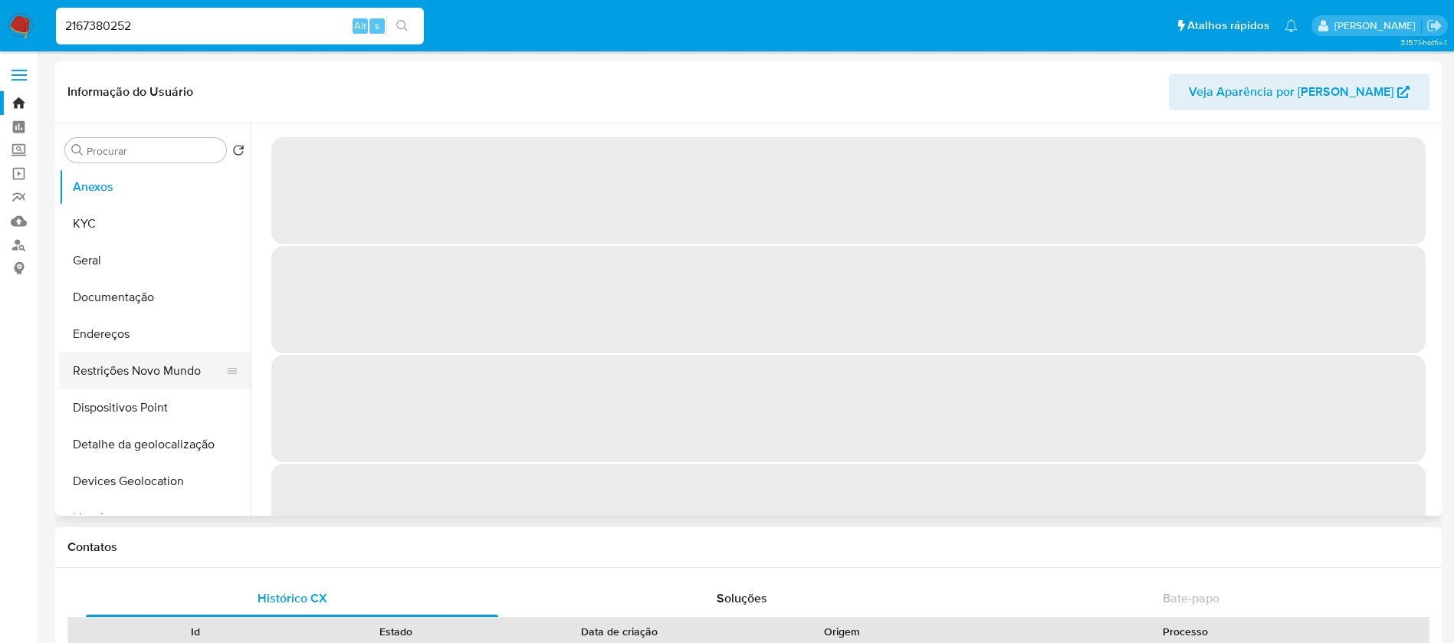
click at [128, 376] on button "Restrições Novo Mundo" at bounding box center [148, 371] width 179 height 37
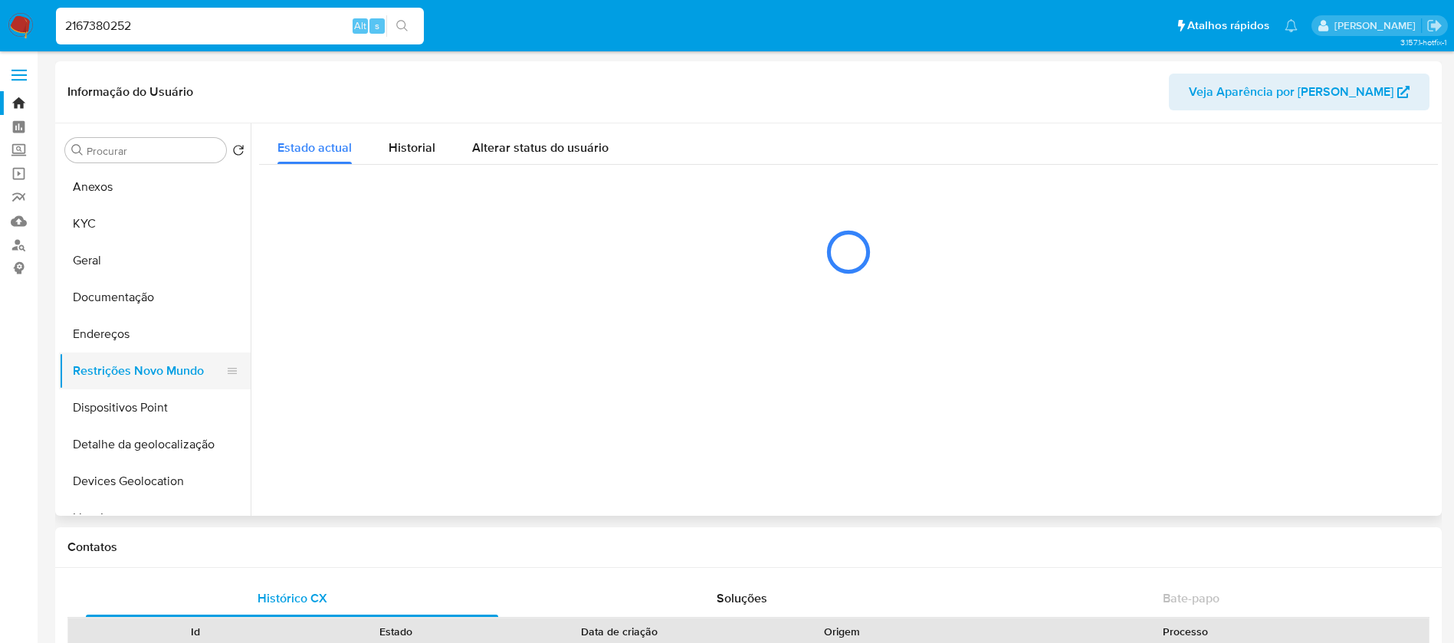
select select "10"
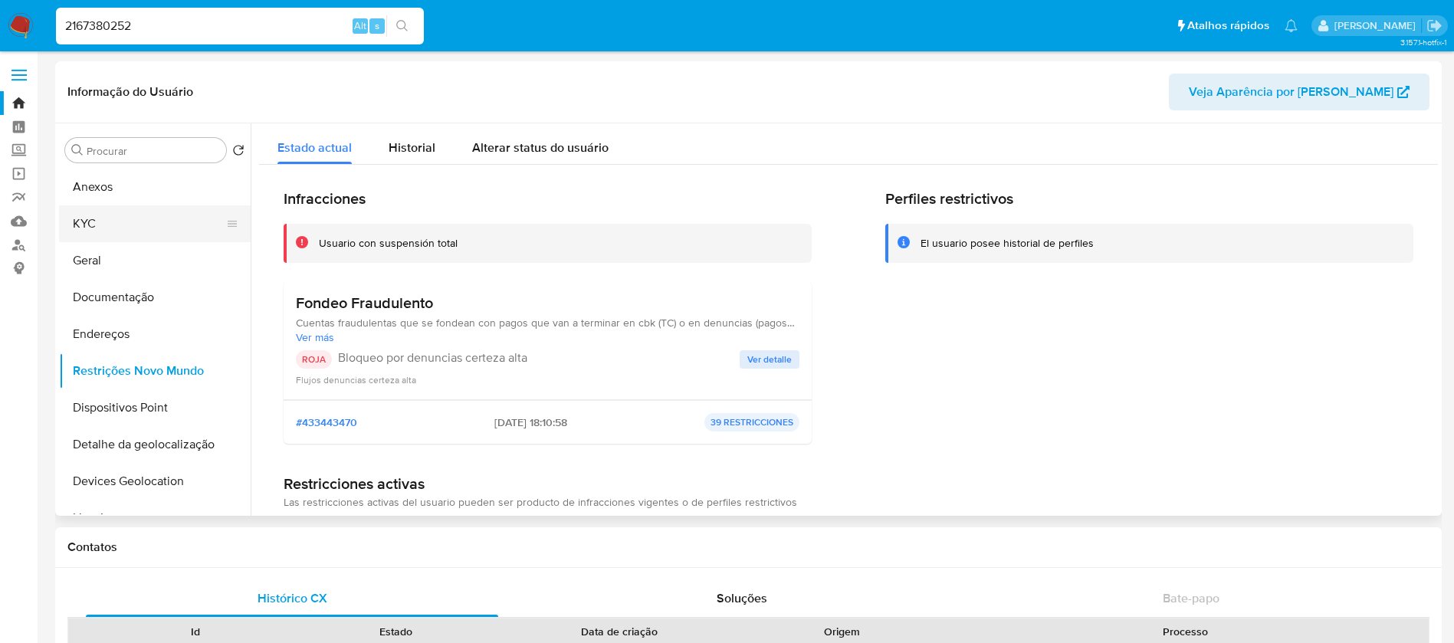
click at [85, 238] on button "KYC" at bounding box center [148, 223] width 179 height 37
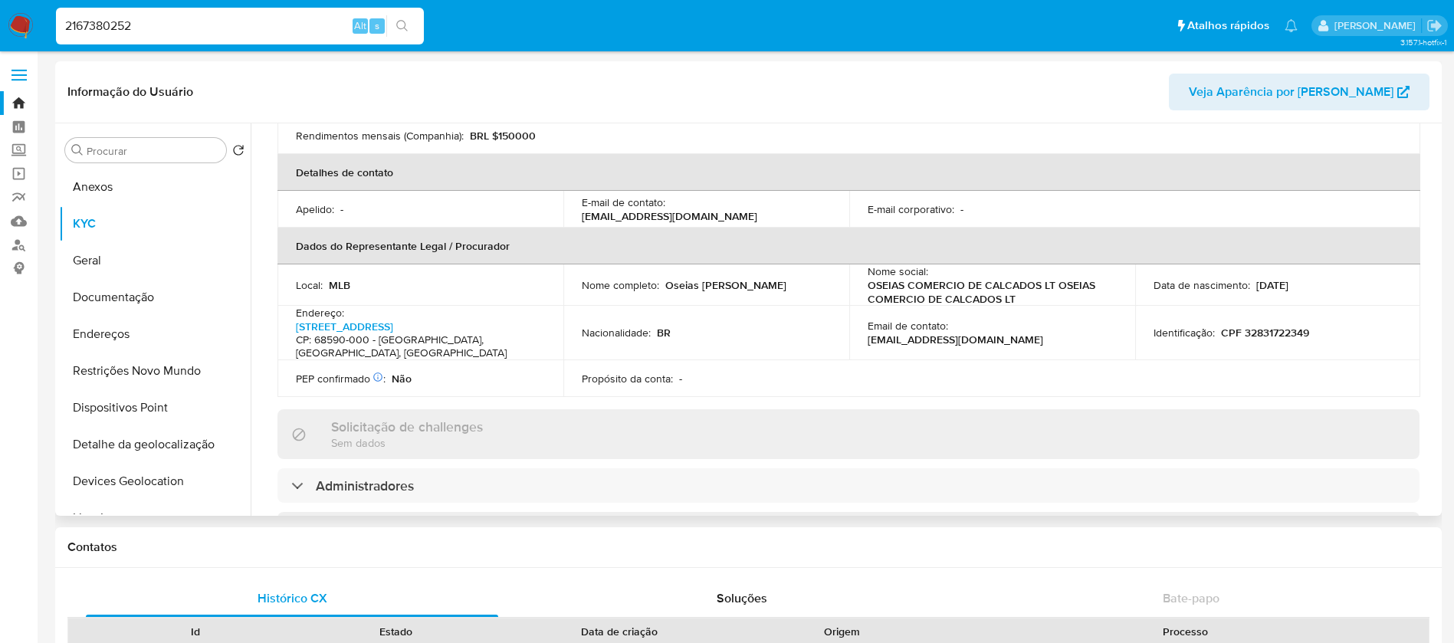
scroll to position [460, 0]
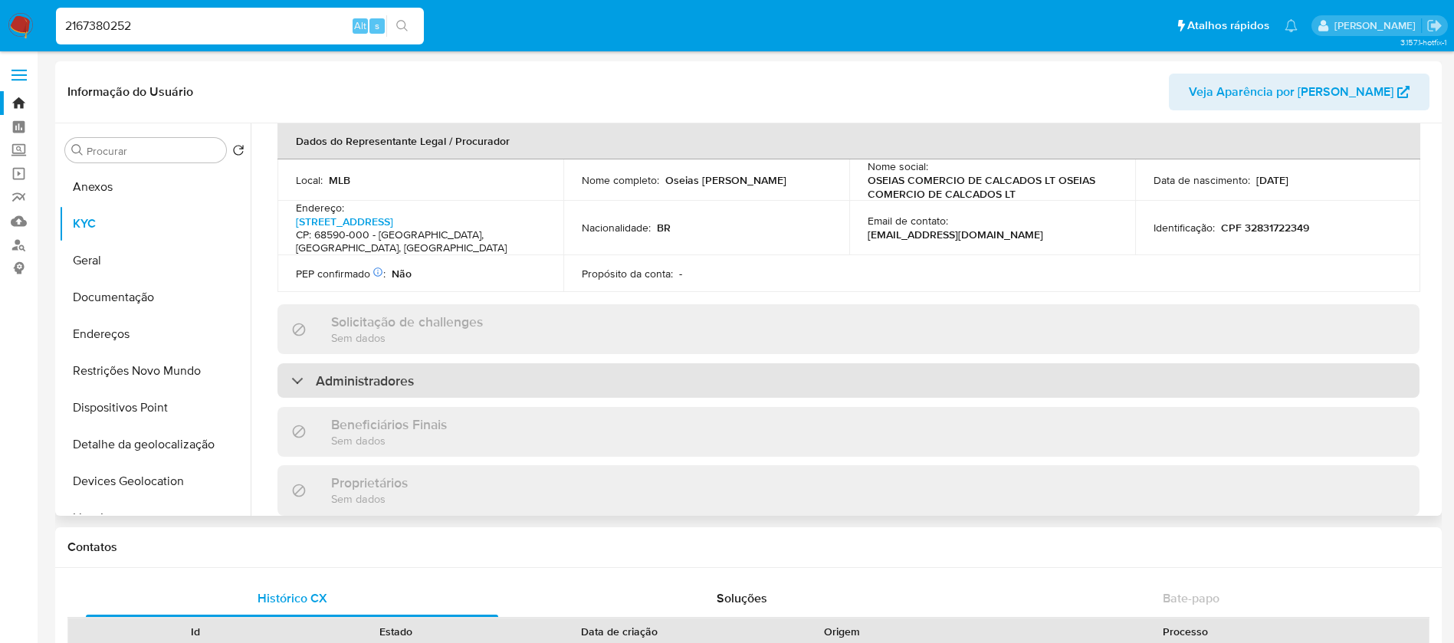
click at [560, 363] on div "Administradores" at bounding box center [849, 380] width 1142 height 35
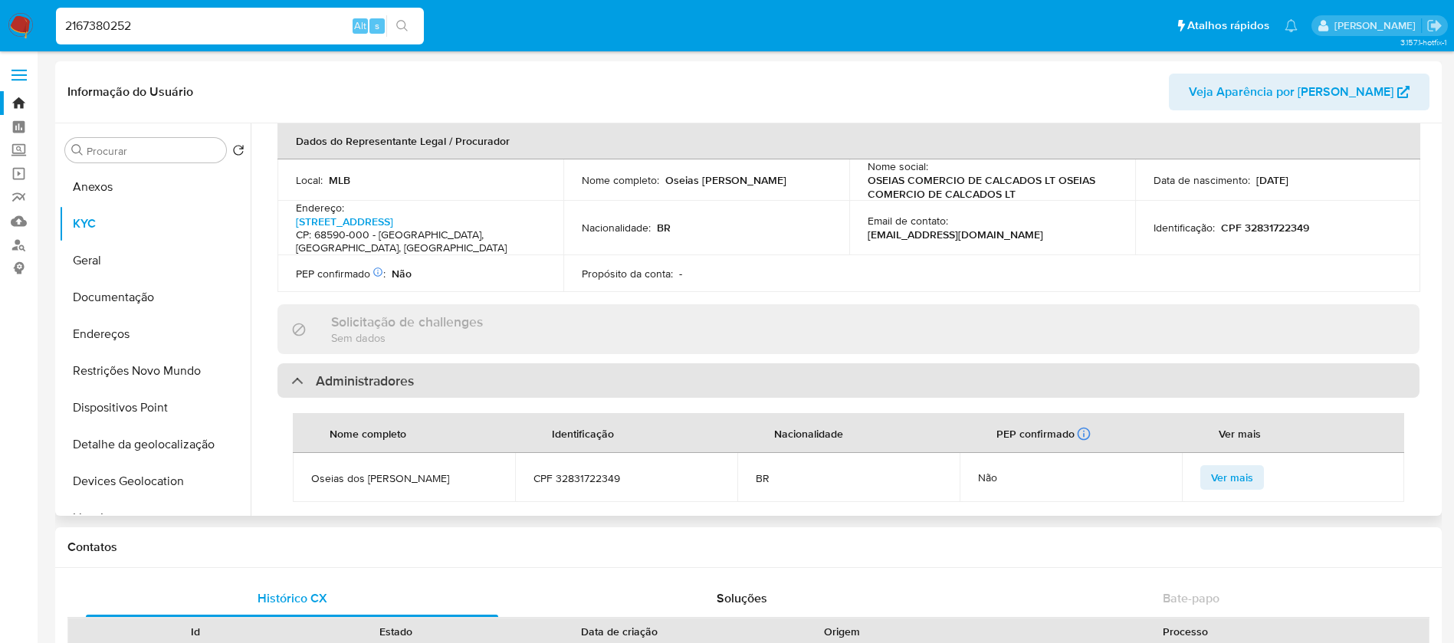
scroll to position [613, 0]
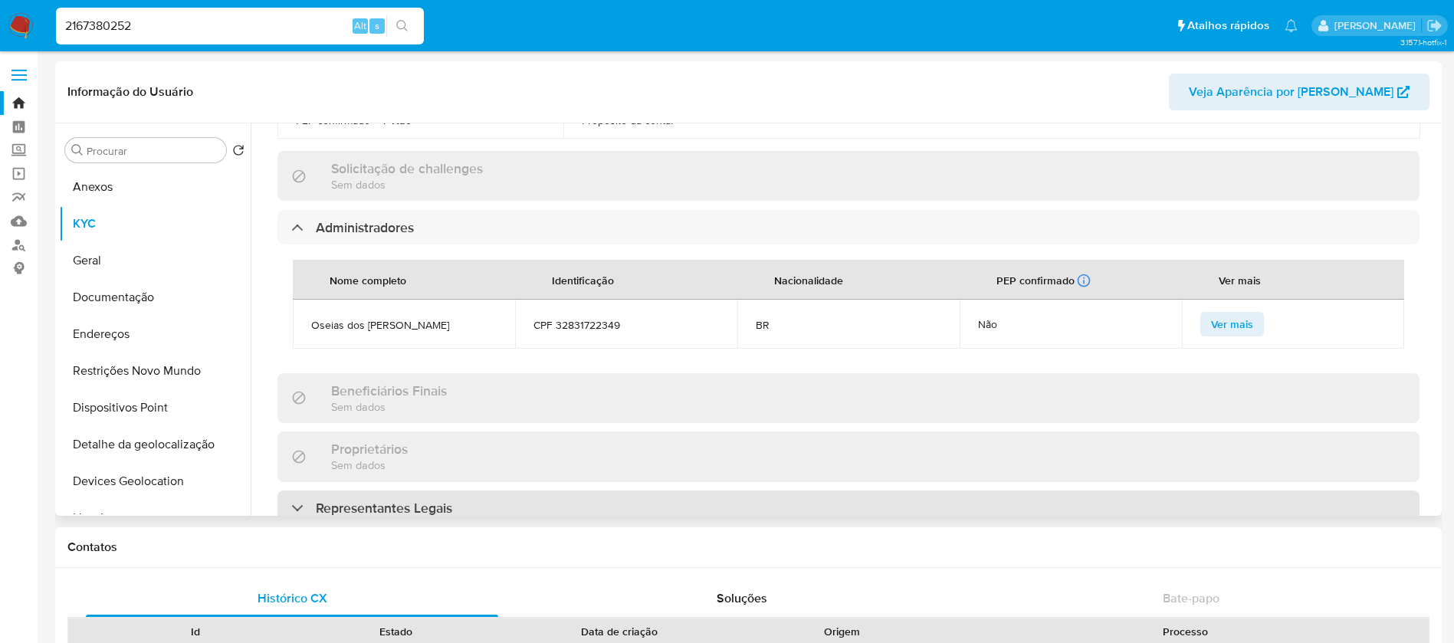
click at [490, 491] on div "Representantes Legais" at bounding box center [849, 508] width 1142 height 35
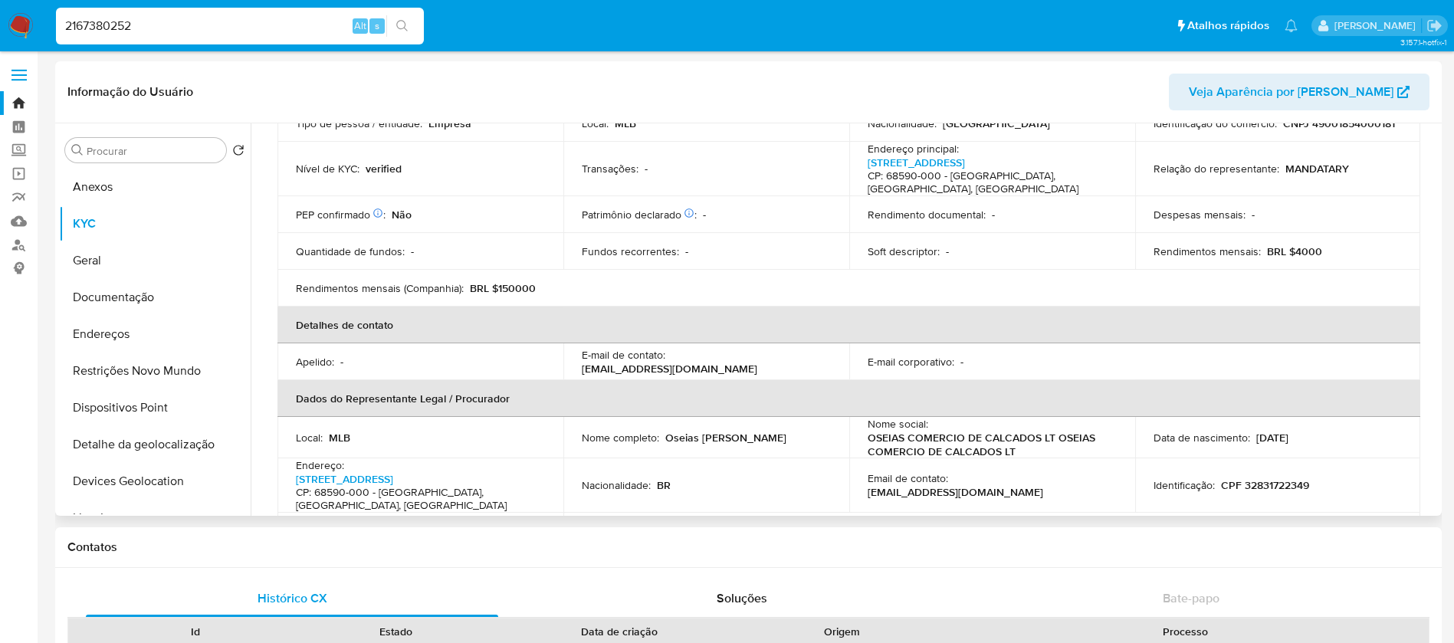
scroll to position [153, 0]
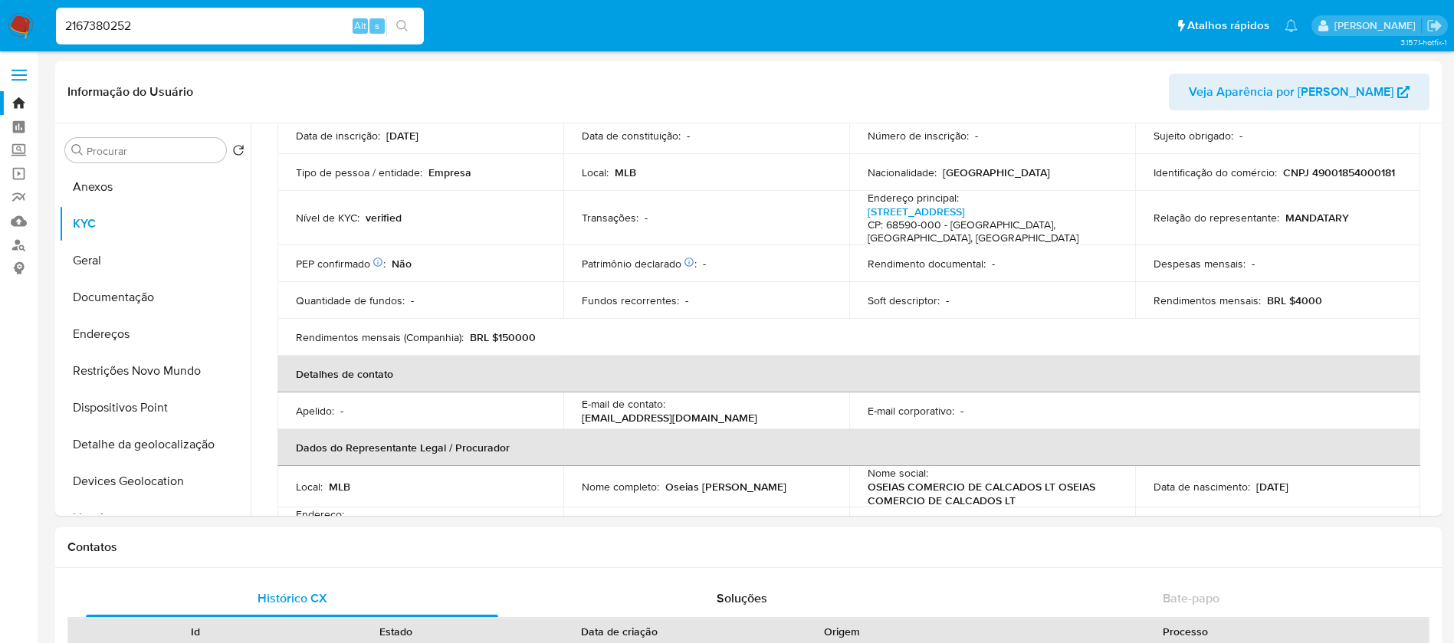
click at [232, 34] on input "2167380252" at bounding box center [240, 26] width 368 height 20
paste input "1167143795"
type input "1167143795"
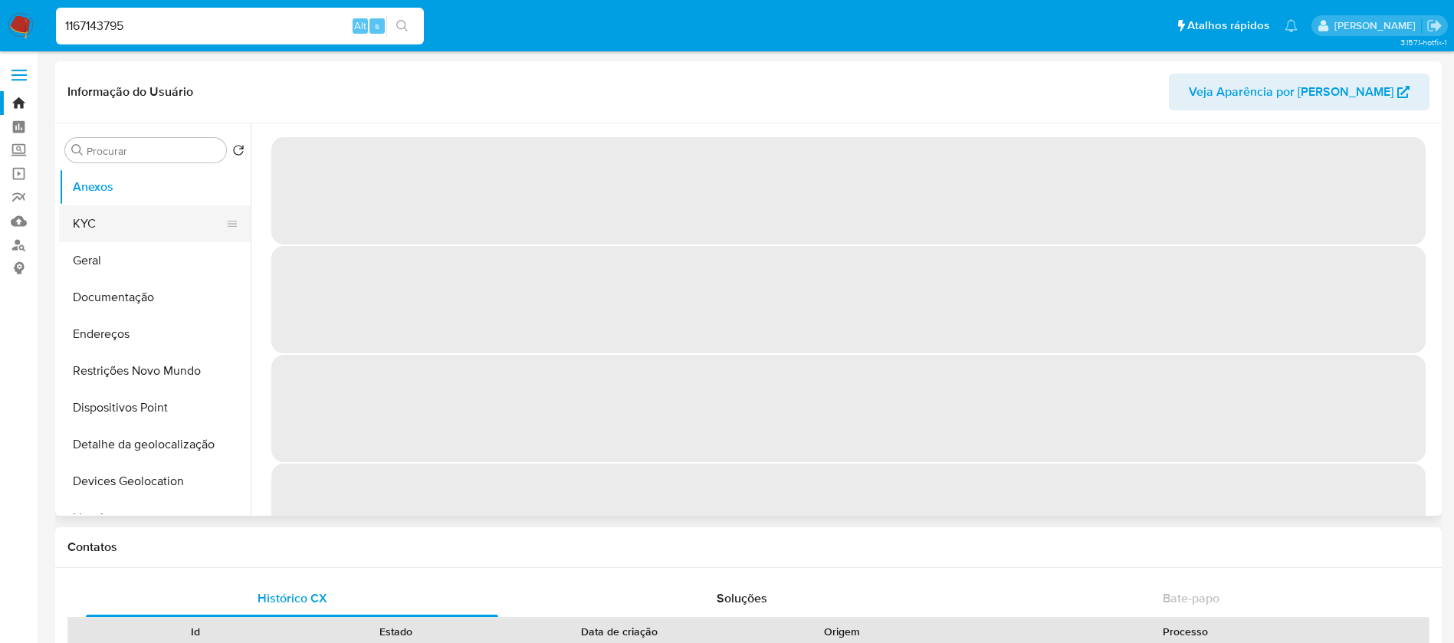
click at [84, 232] on button "KYC" at bounding box center [148, 223] width 179 height 37
select select "10"
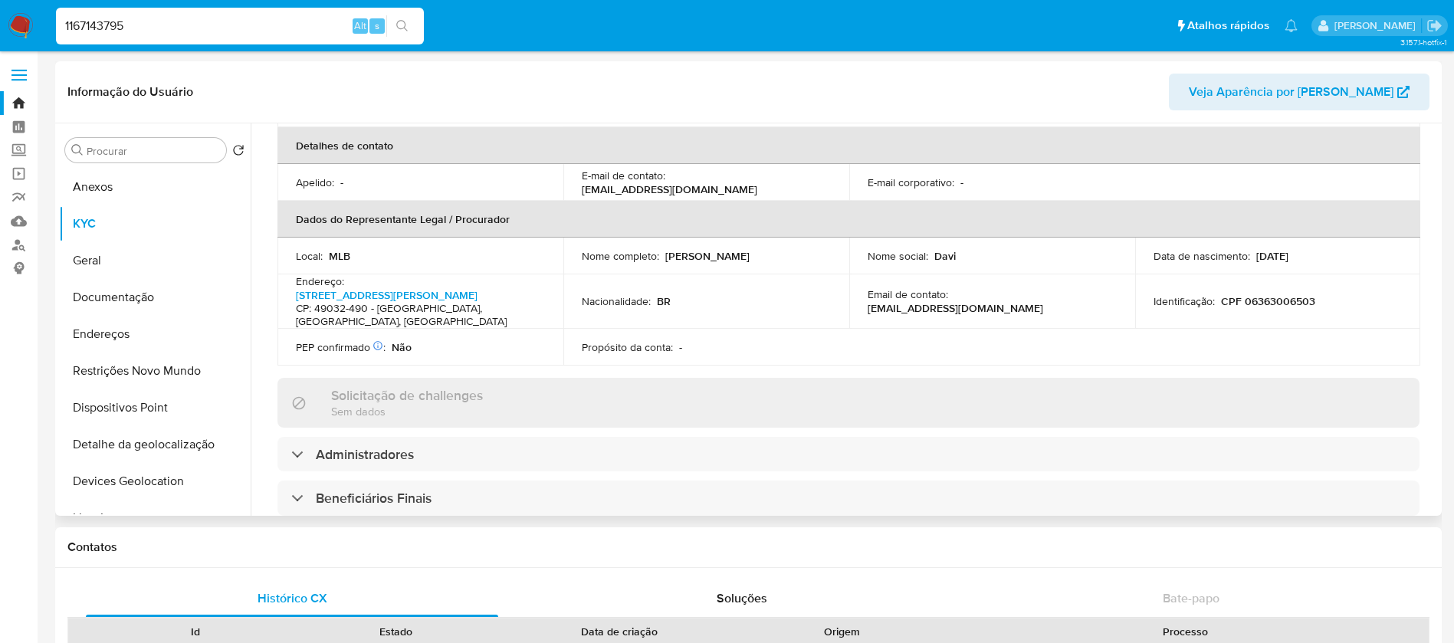
scroll to position [460, 0]
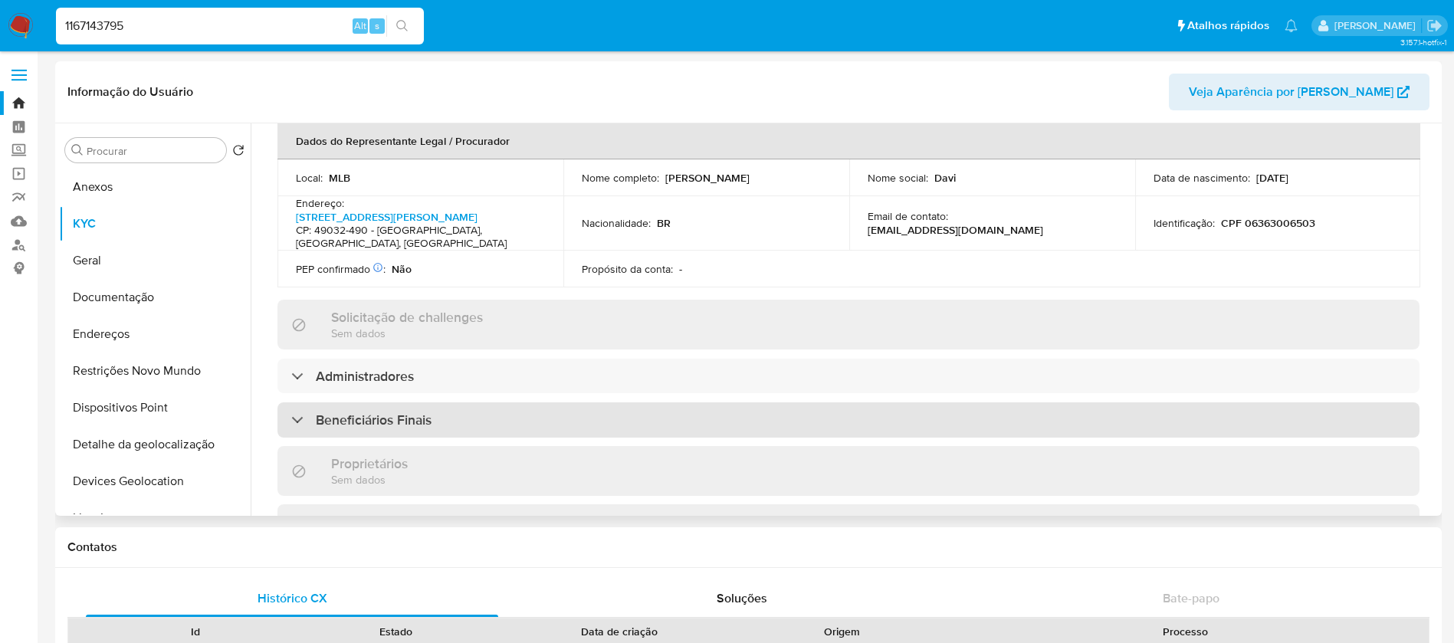
click at [434, 402] on div "Beneficiários Finais" at bounding box center [849, 419] width 1142 height 35
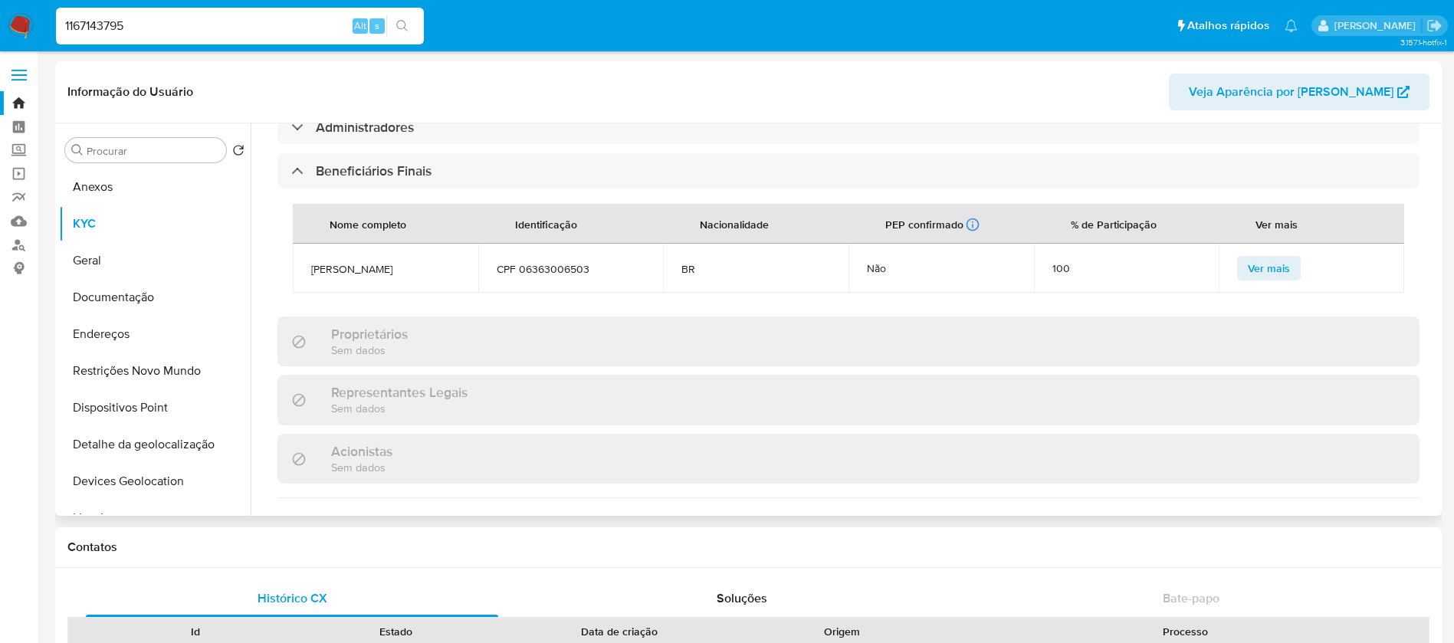
scroll to position [767, 0]
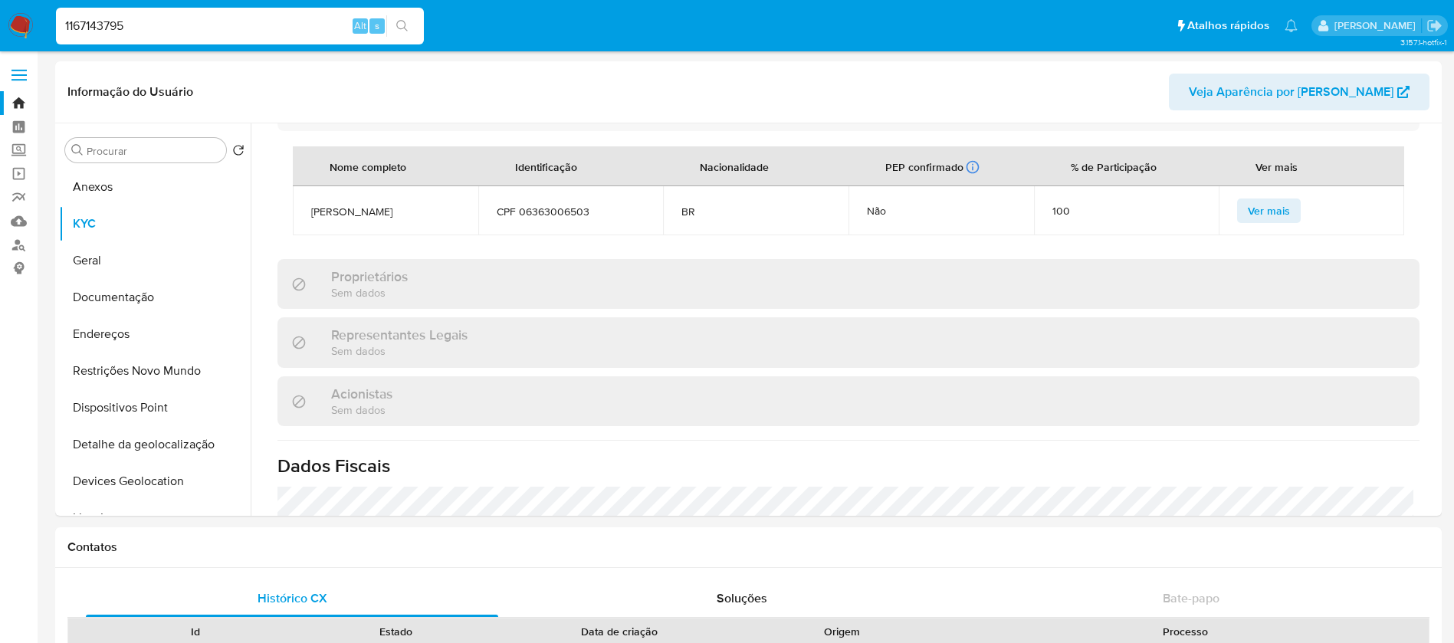
click at [173, 34] on input "1167143795" at bounding box center [240, 26] width 368 height 20
paste input "58402193000197"
click at [207, 25] on input "58402193000197" at bounding box center [240, 26] width 368 height 20
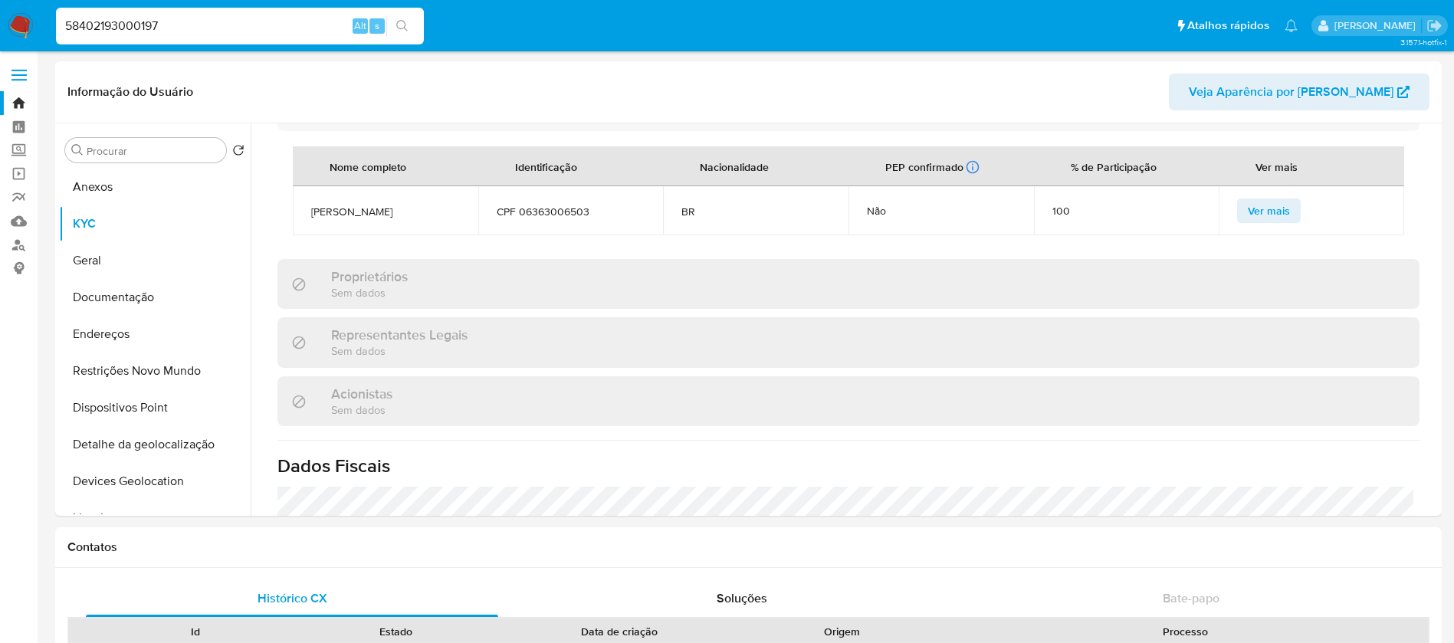
click at [207, 25] on input "58402193000197" at bounding box center [240, 26] width 368 height 20
paste input "2307500563"
type input "2307500563"
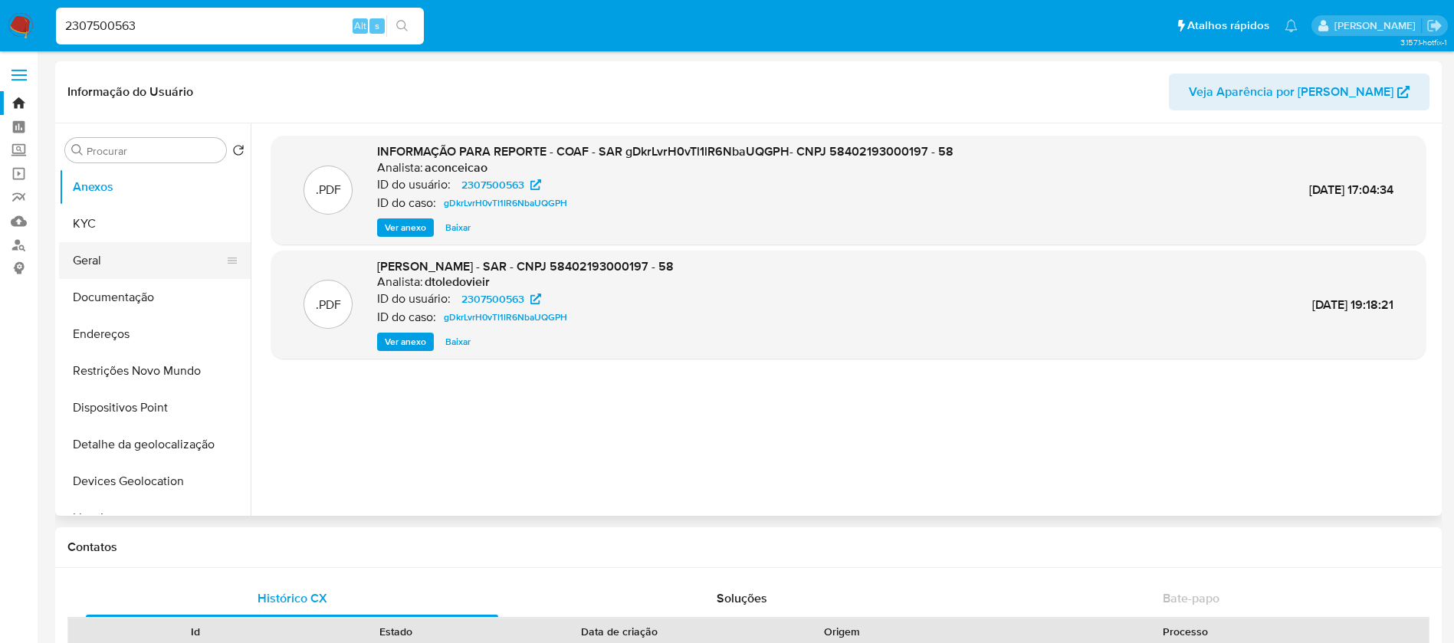
select select "10"
click at [103, 224] on button "KYC" at bounding box center [148, 223] width 179 height 37
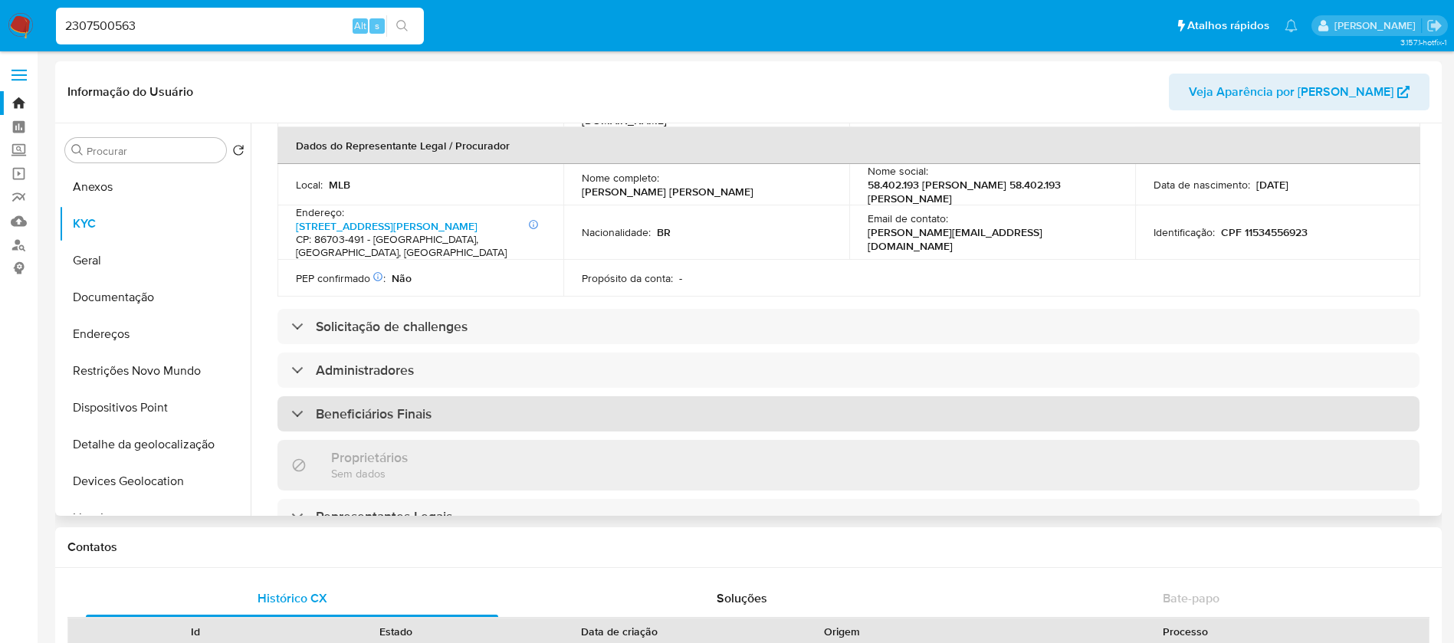
scroll to position [613, 0]
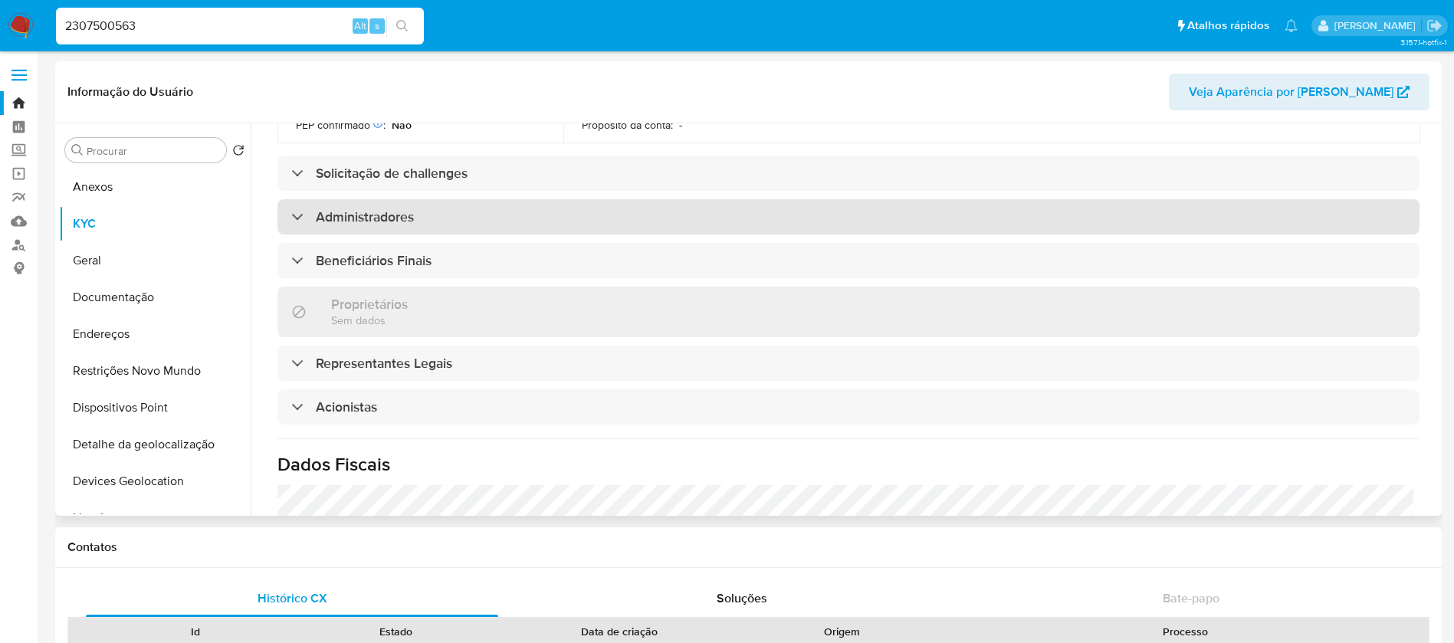
click at [360, 209] on h3 "Administradores" at bounding box center [365, 217] width 98 height 17
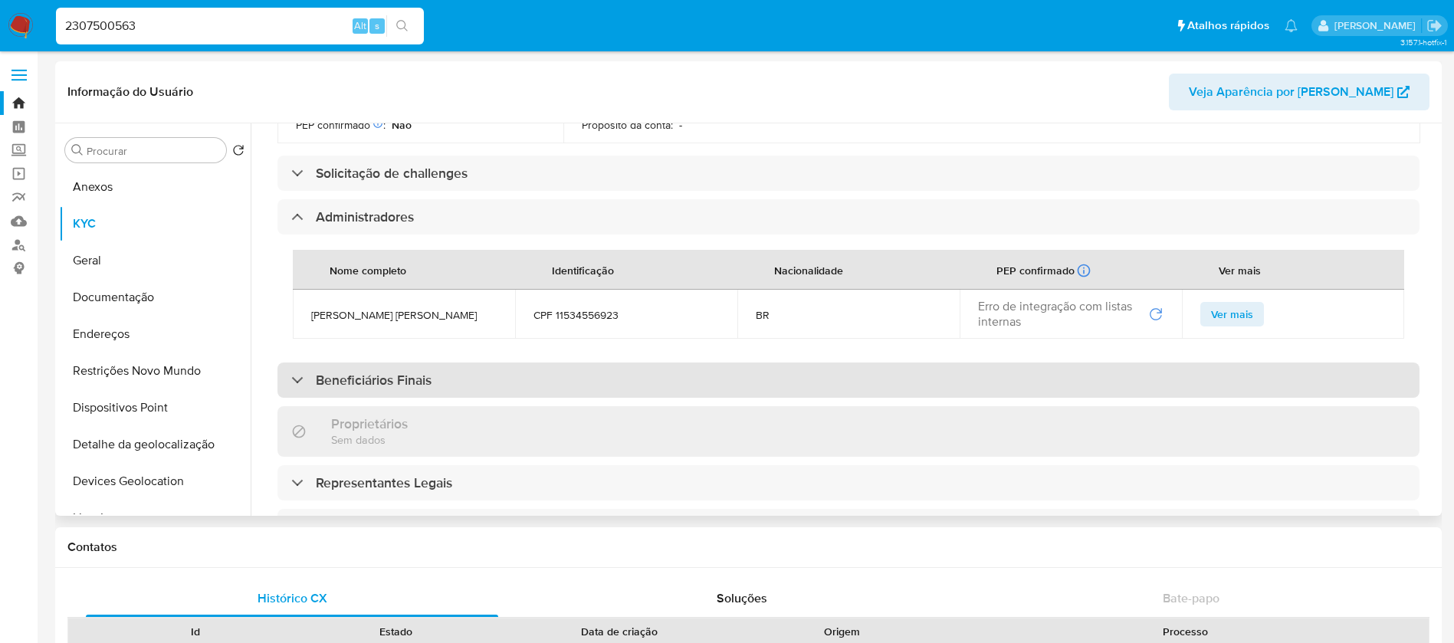
click at [365, 372] on h3 "Beneficiários Finais" at bounding box center [374, 380] width 116 height 17
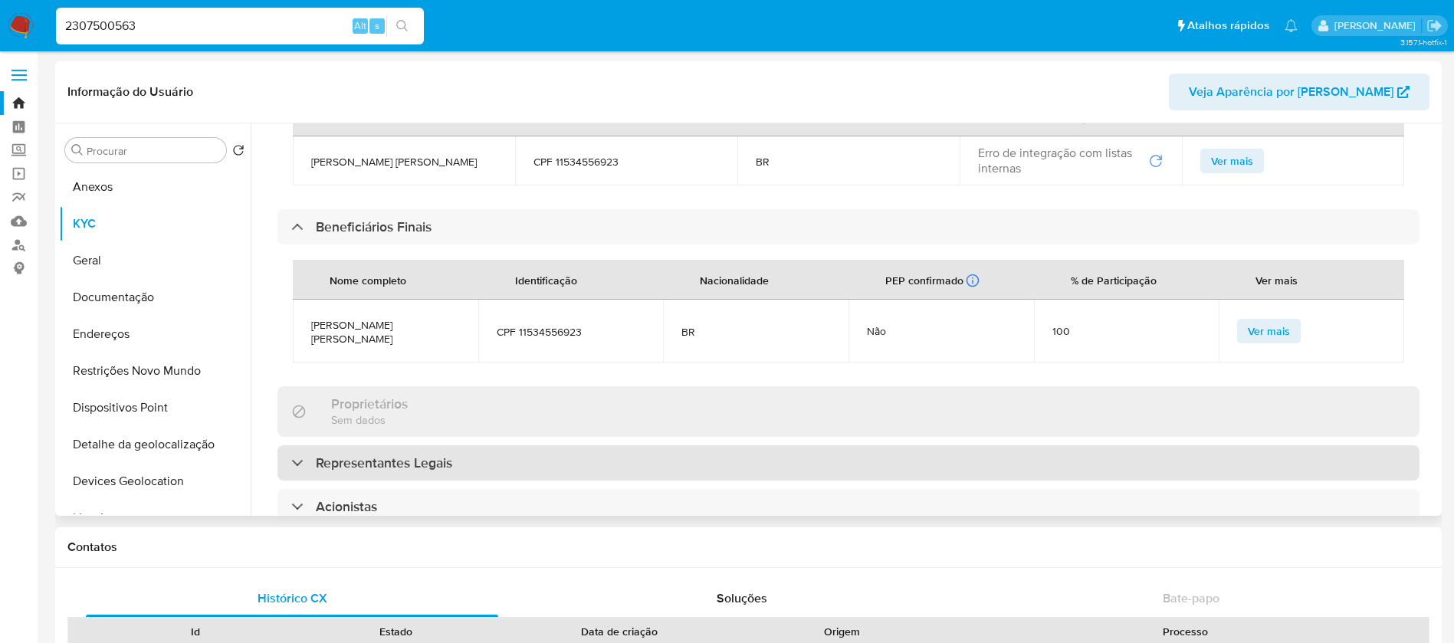
click at [379, 455] on h3 "Representantes Legais" at bounding box center [384, 463] width 136 height 17
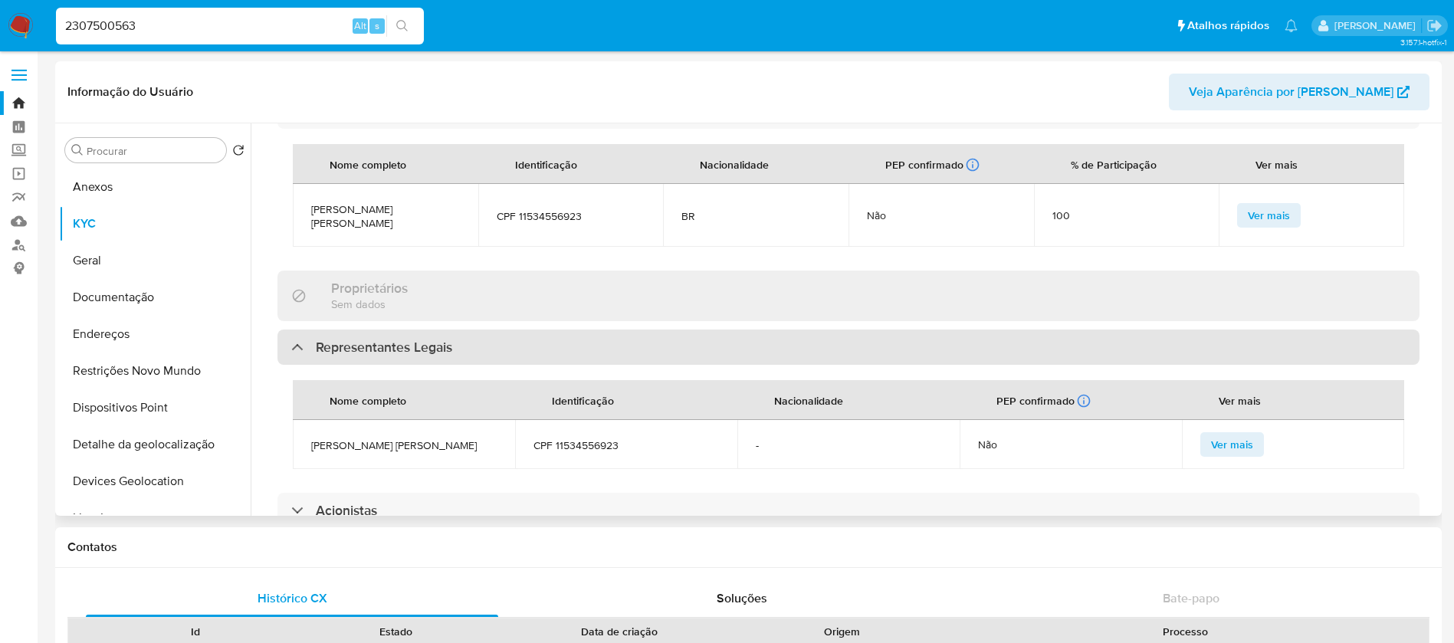
scroll to position [920, 0]
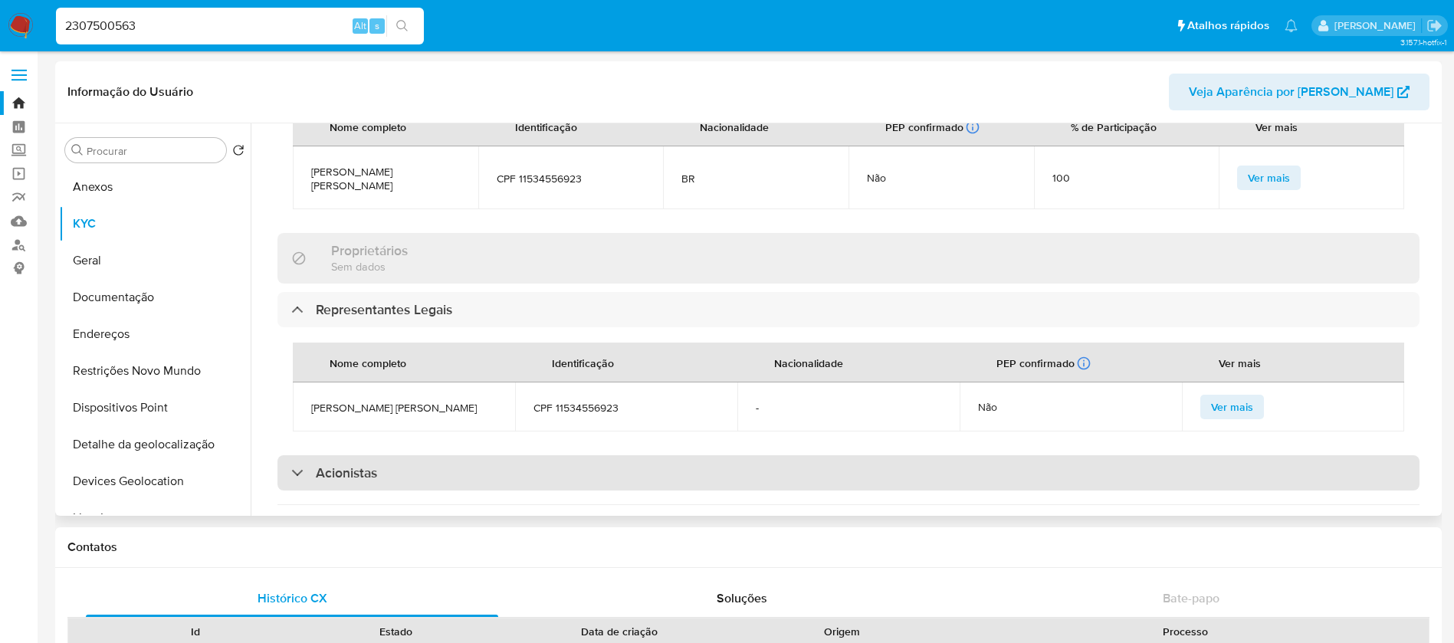
click at [393, 455] on div "Acionistas" at bounding box center [849, 472] width 1142 height 35
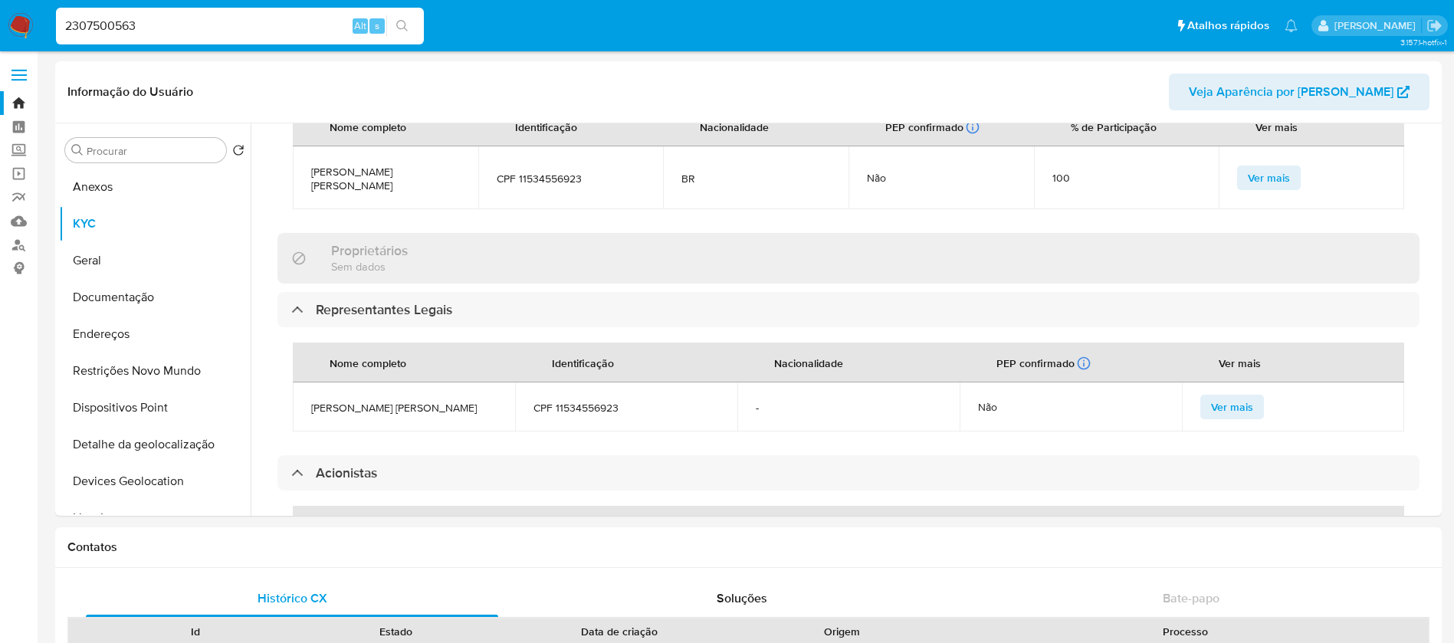
click at [220, 22] on input "2307500563" at bounding box center [240, 26] width 368 height 20
paste input "248535442"
type input "2248535442"
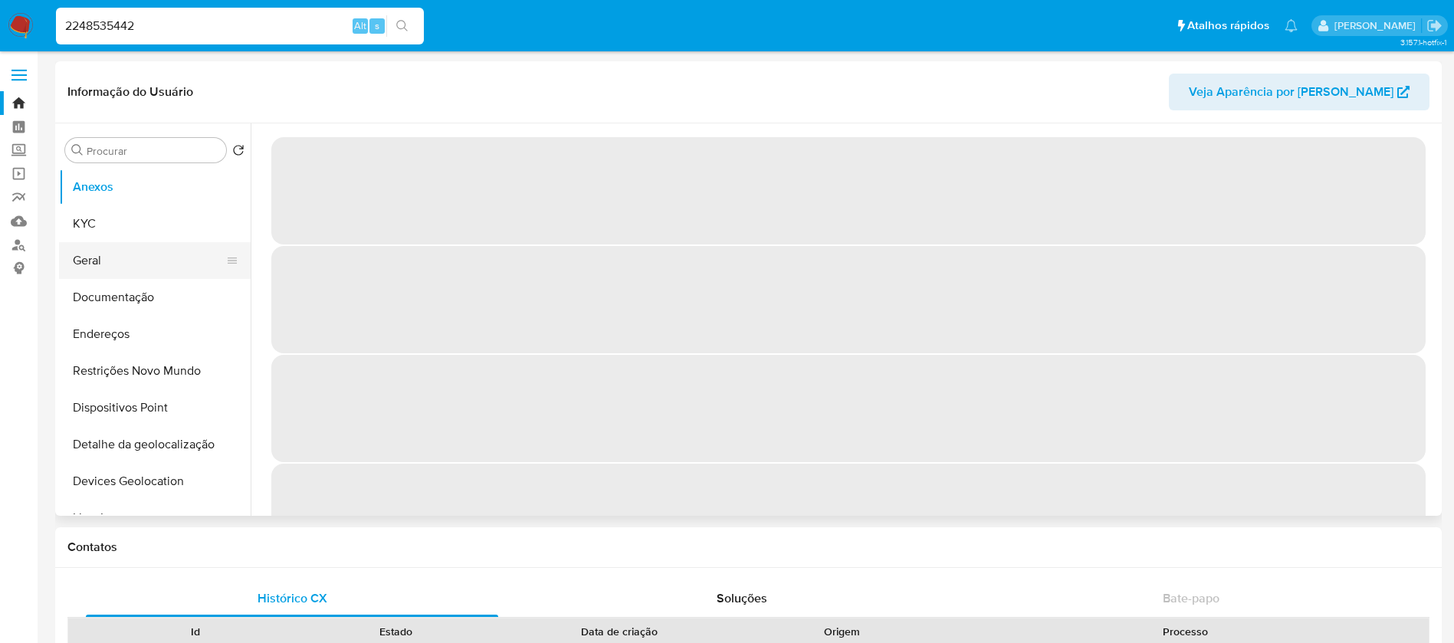
click at [96, 269] on button "Geral" at bounding box center [148, 260] width 179 height 37
select select "10"
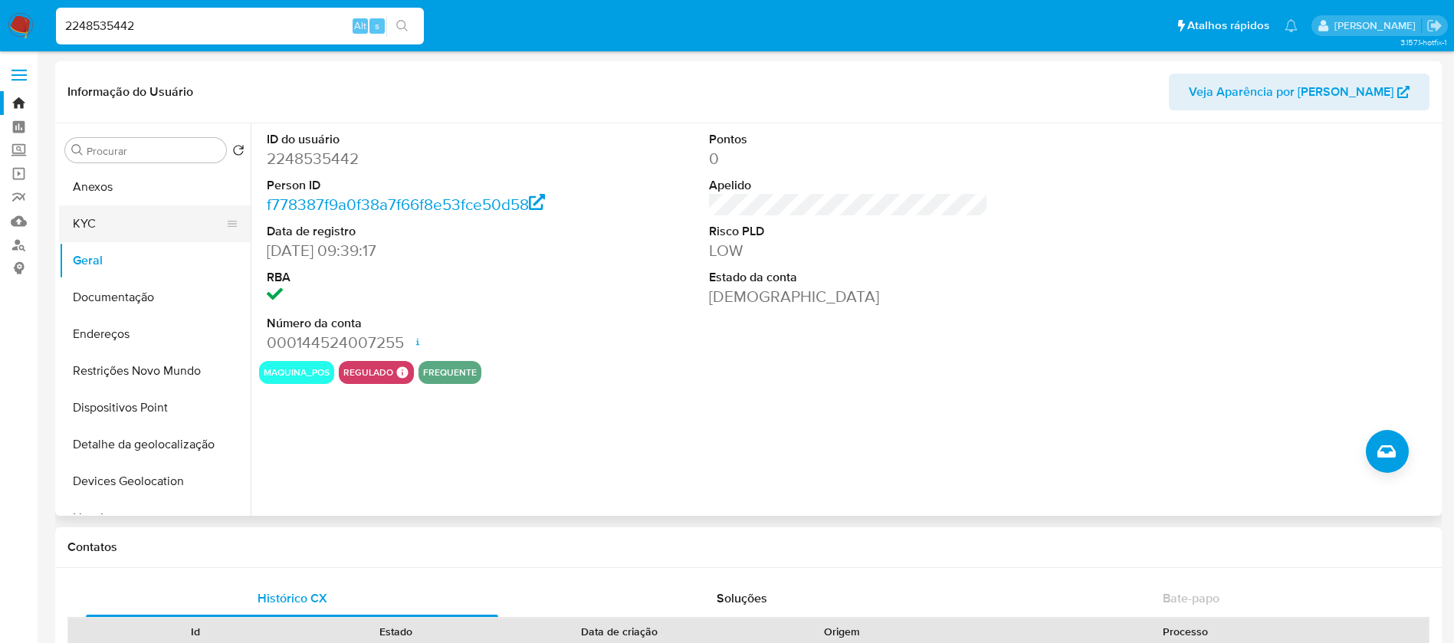
click at [109, 231] on button "KYC" at bounding box center [148, 223] width 179 height 37
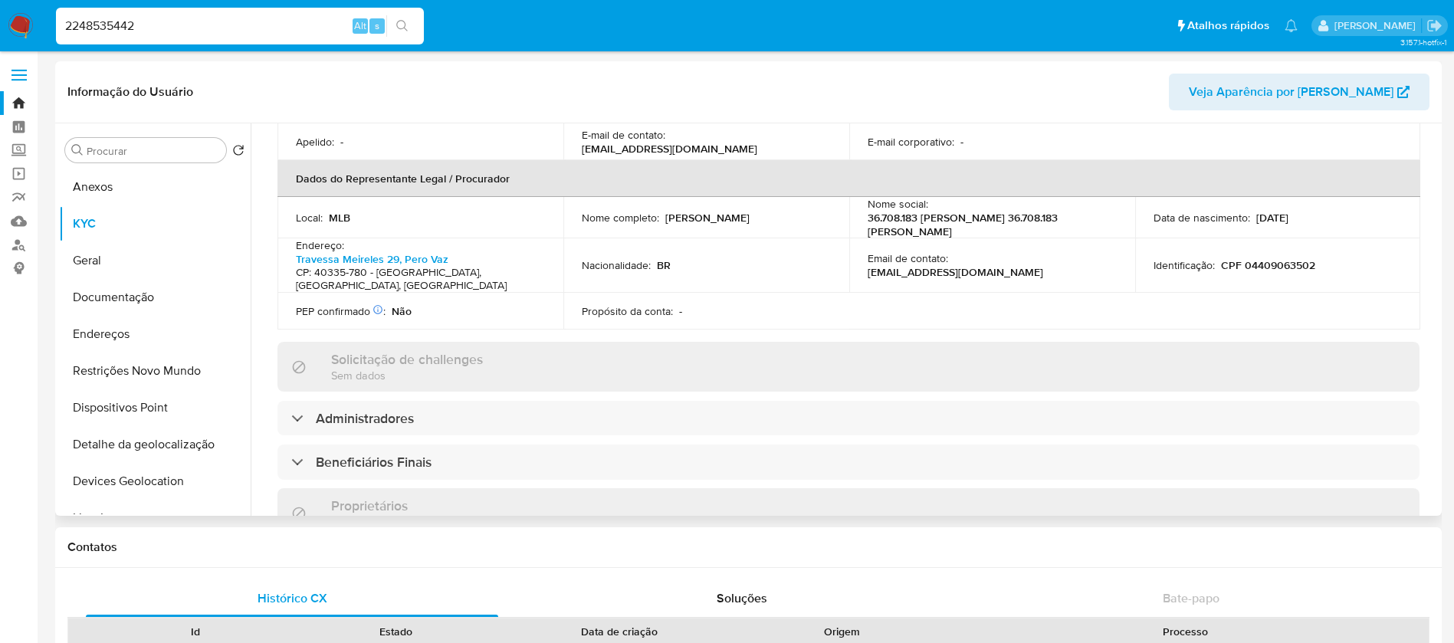
scroll to position [460, 0]
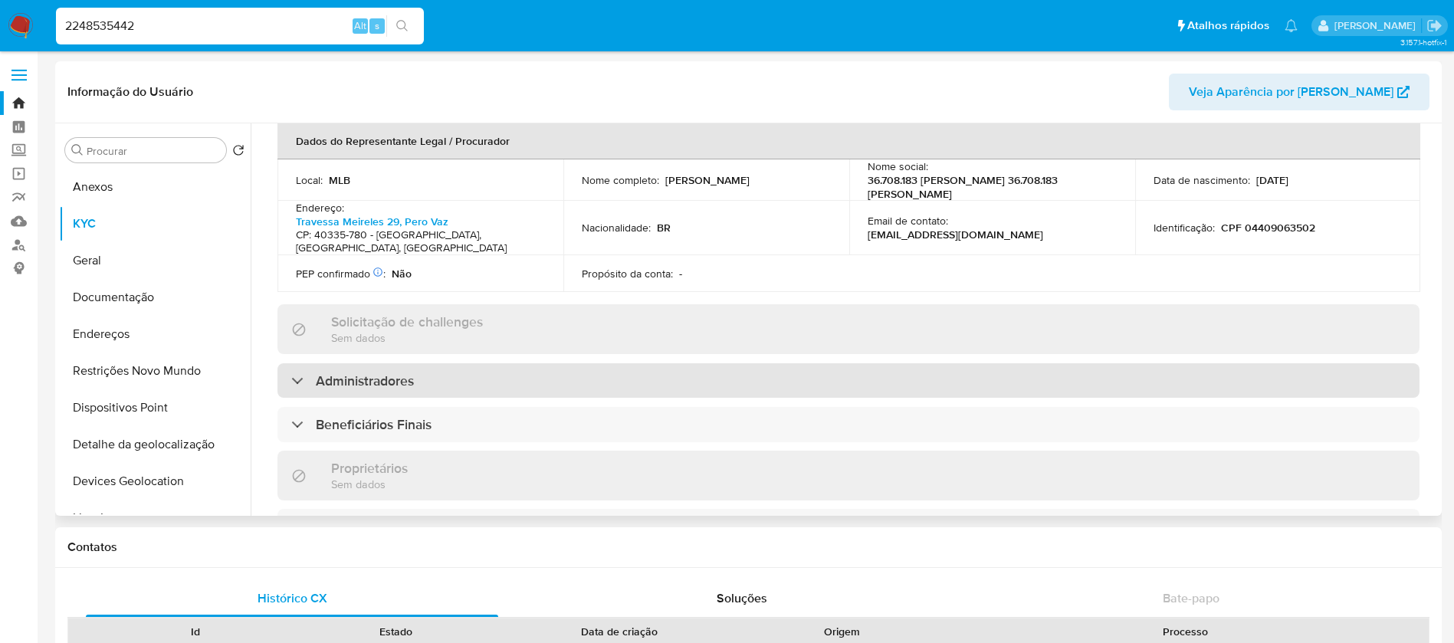
click at [559, 363] on div "Administradores" at bounding box center [849, 380] width 1142 height 35
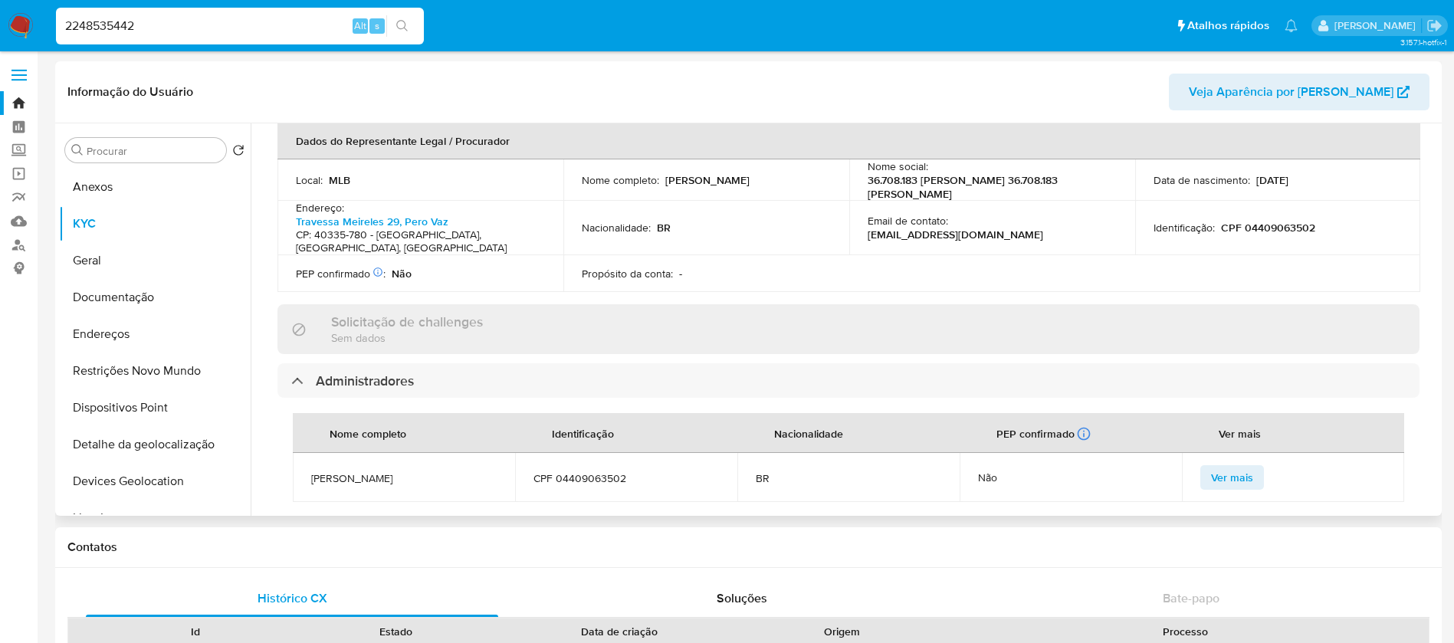
scroll to position [613, 0]
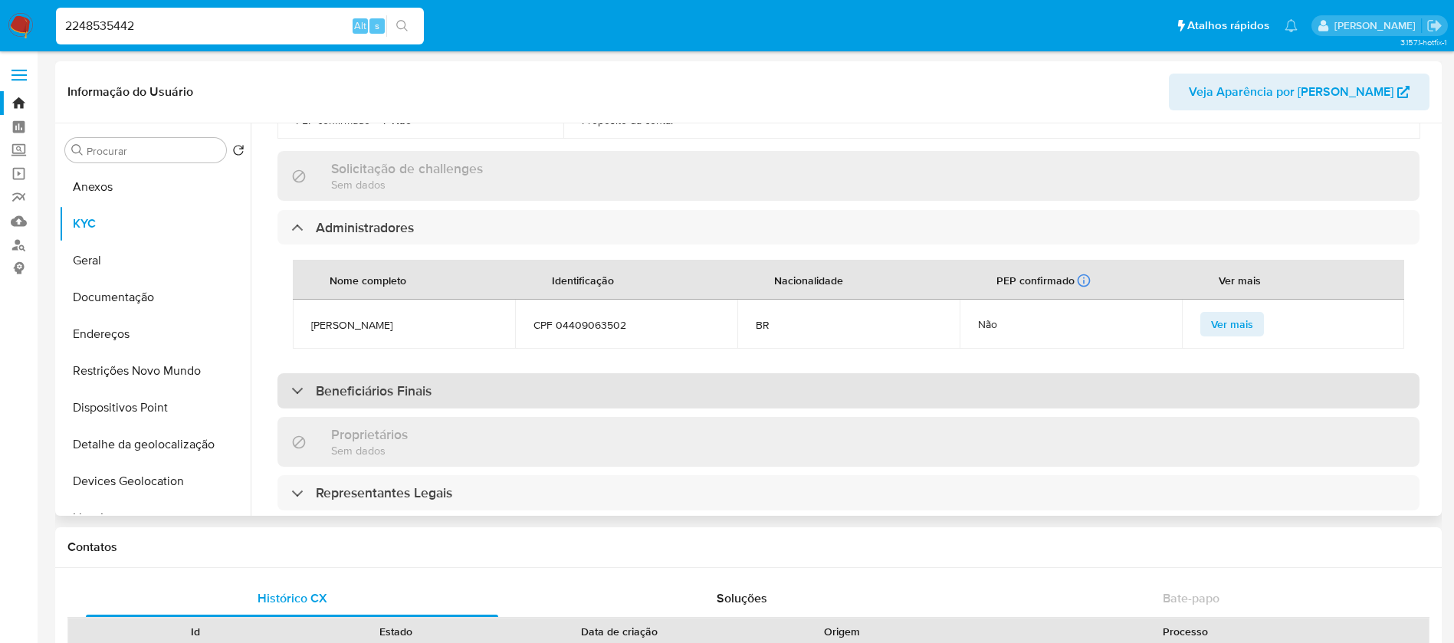
click at [494, 373] on div "Beneficiários Finais" at bounding box center [849, 390] width 1142 height 35
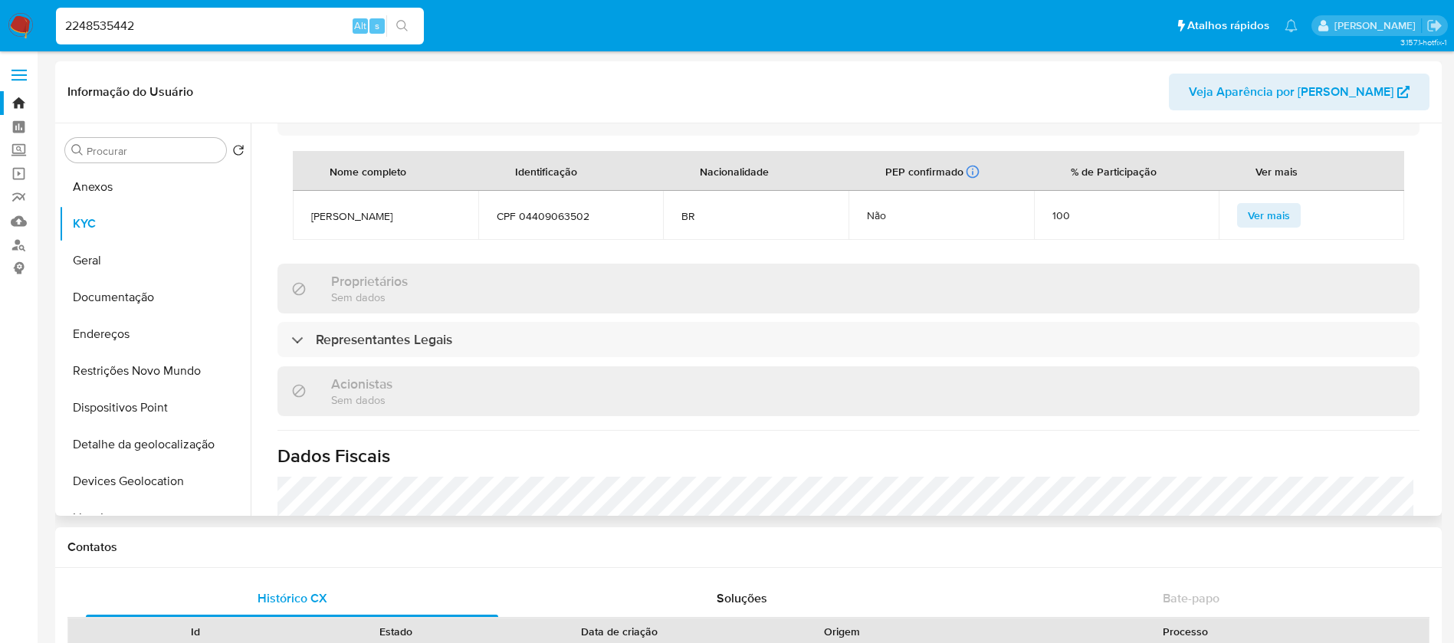
scroll to position [920, 0]
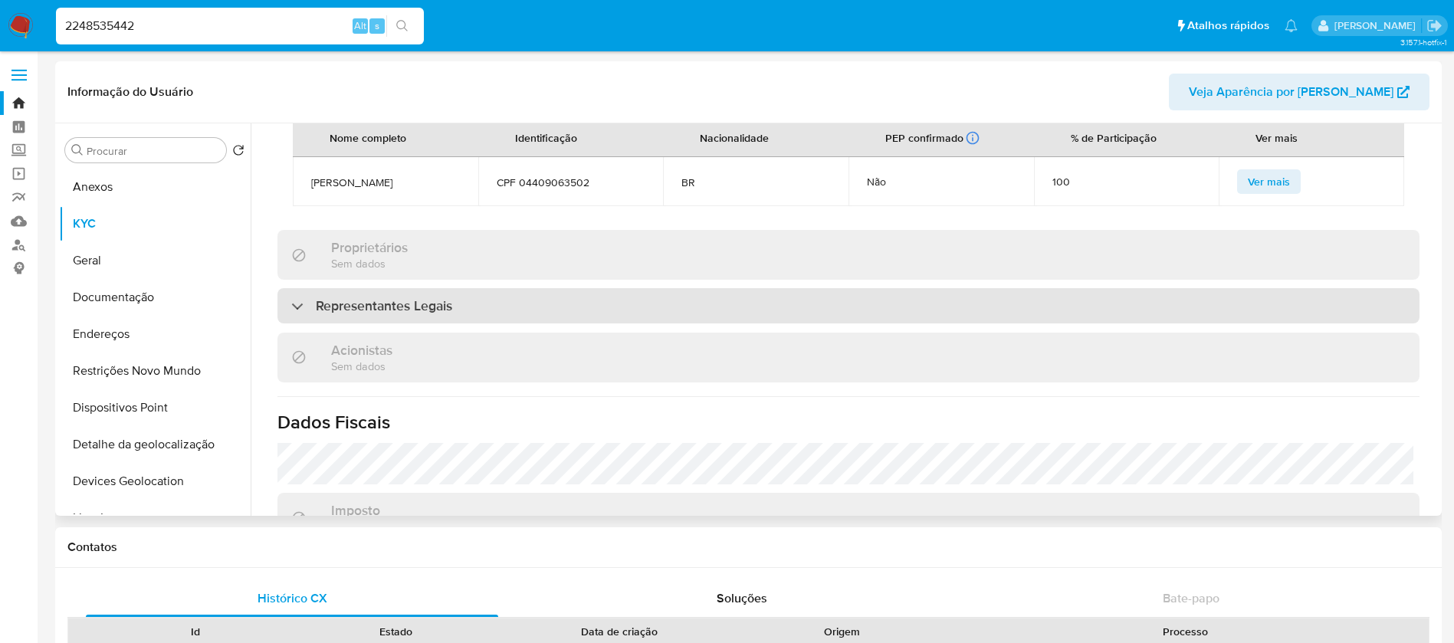
click at [473, 288] on div "Representantes Legais" at bounding box center [849, 305] width 1142 height 35
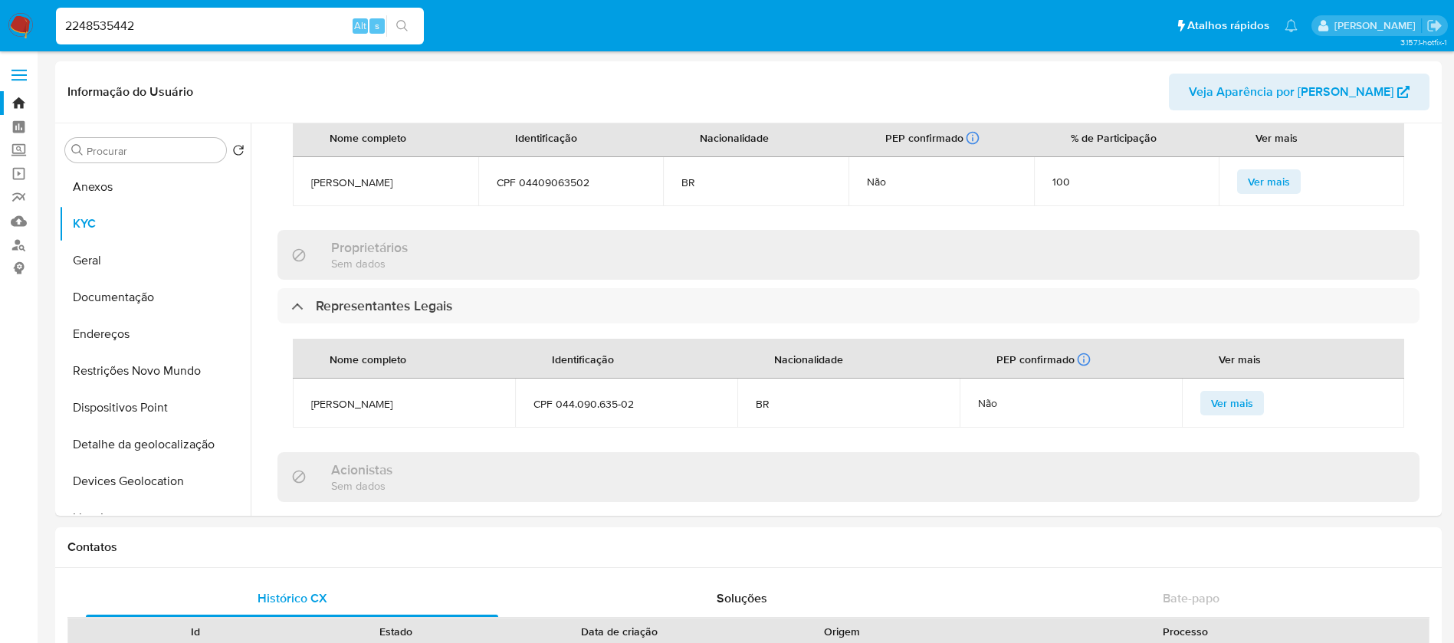
click at [186, 25] on input "2248535442" at bounding box center [240, 26] width 368 height 20
paste input "53781325000115"
click at [212, 28] on input "53781325000115" at bounding box center [240, 26] width 368 height 20
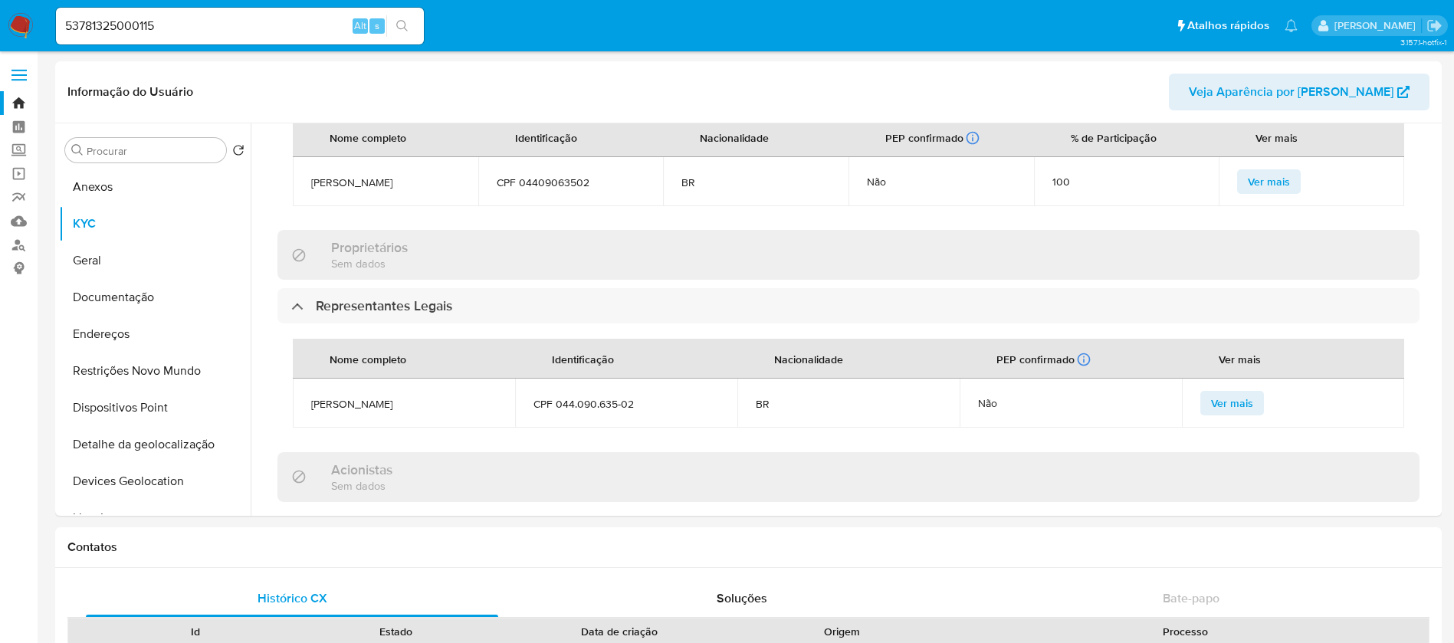
click at [212, 28] on input "53781325000115" at bounding box center [240, 26] width 368 height 20
paste input "261850684"
type input "2618506845"
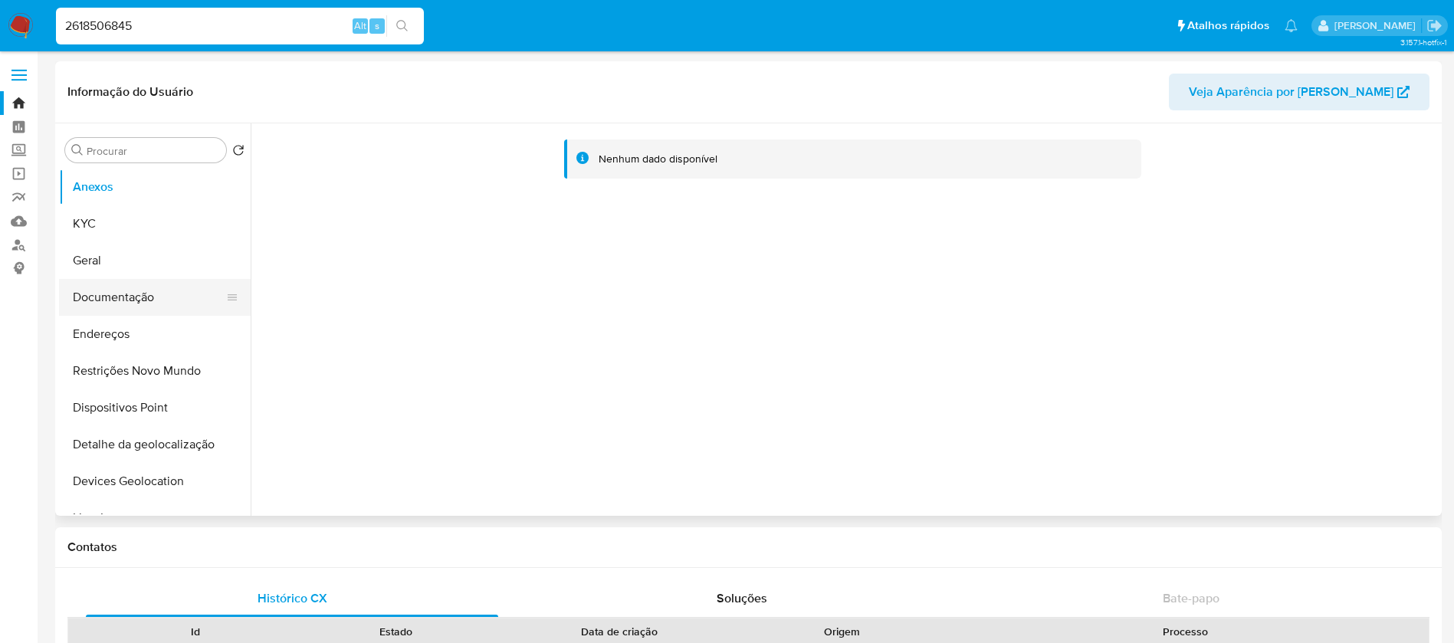
select select "10"
click at [97, 228] on button "KYC" at bounding box center [148, 223] width 179 height 37
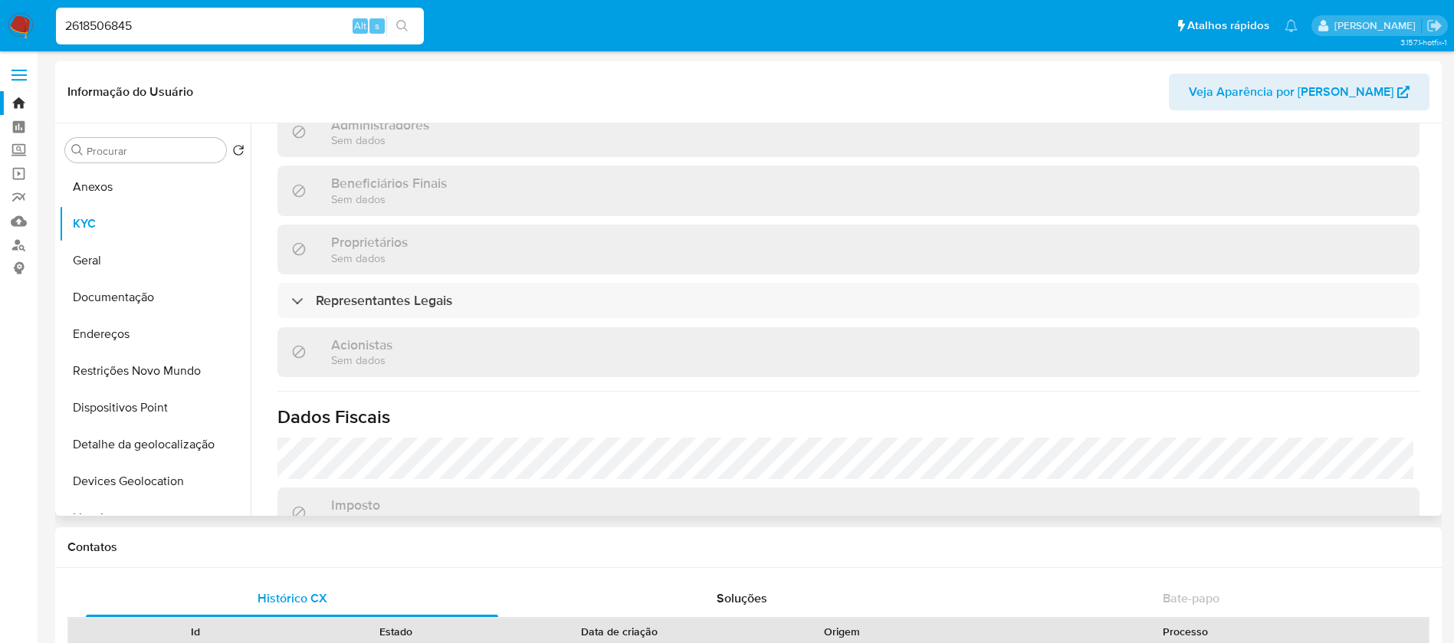
scroll to position [767, 0]
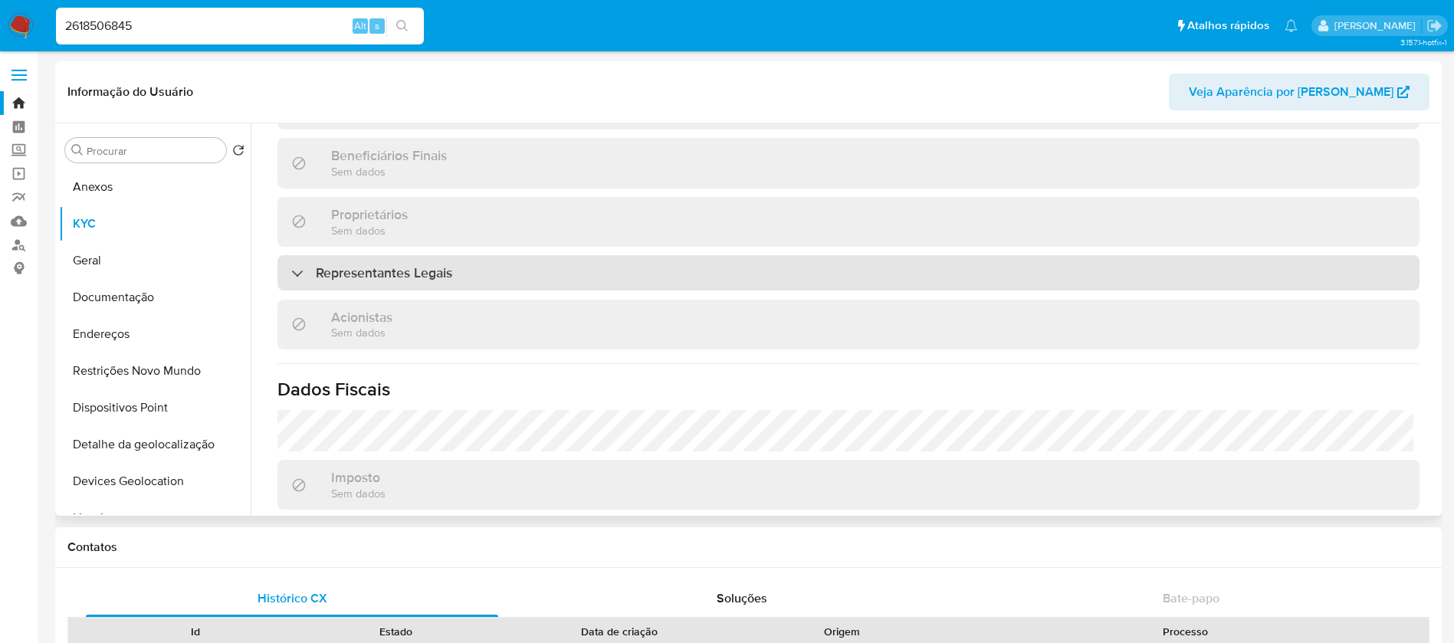
click at [527, 255] on div "Representantes Legais" at bounding box center [849, 272] width 1142 height 35
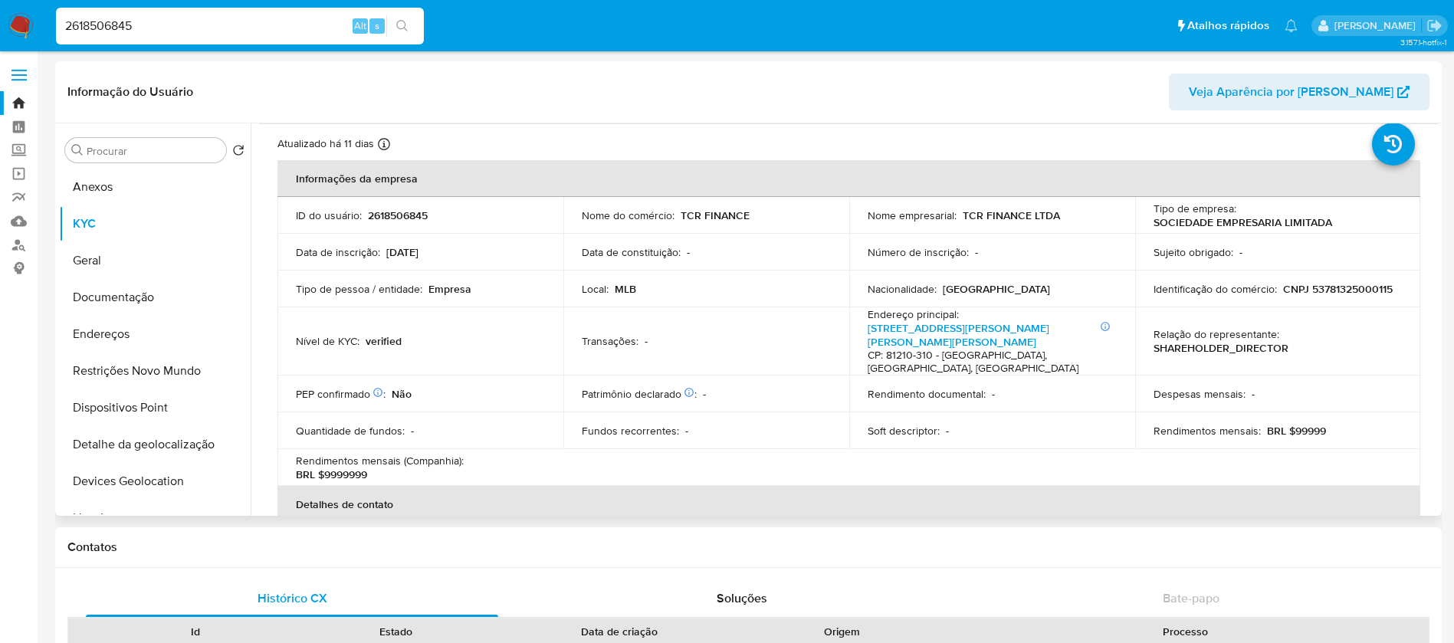
scroll to position [0, 0]
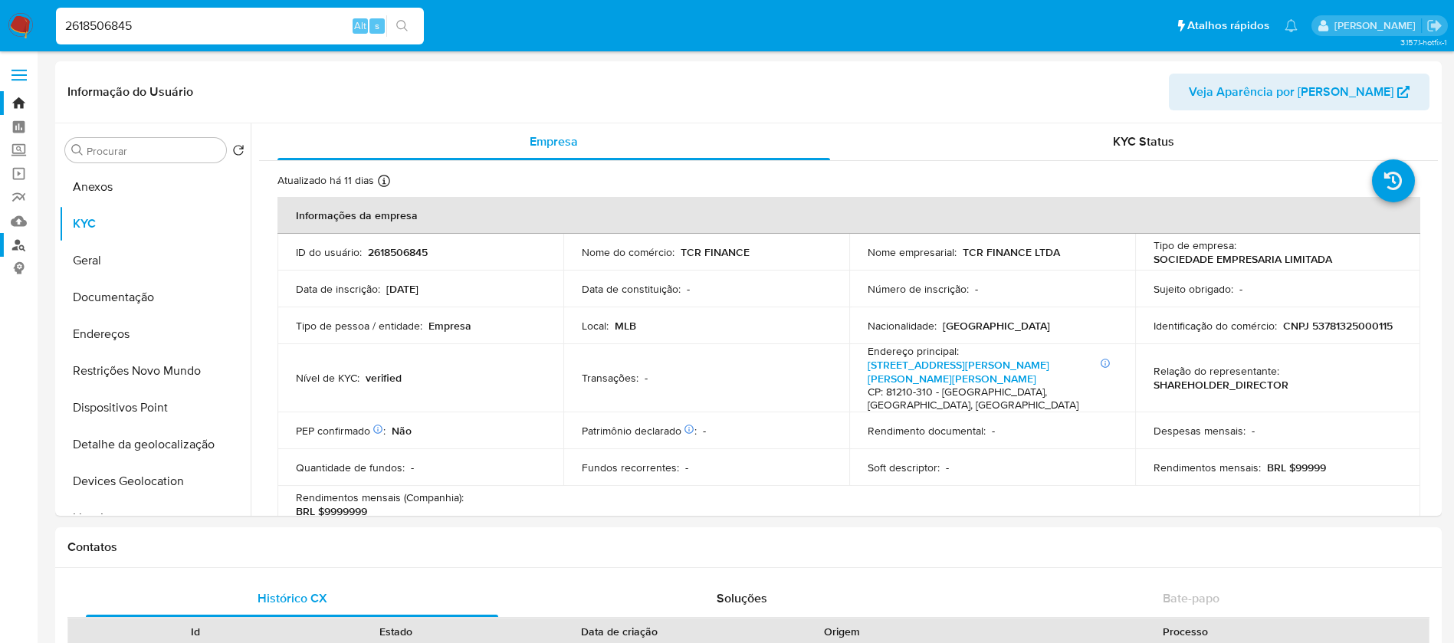
click at [17, 250] on link "Localizador de pessoas" at bounding box center [91, 245] width 182 height 24
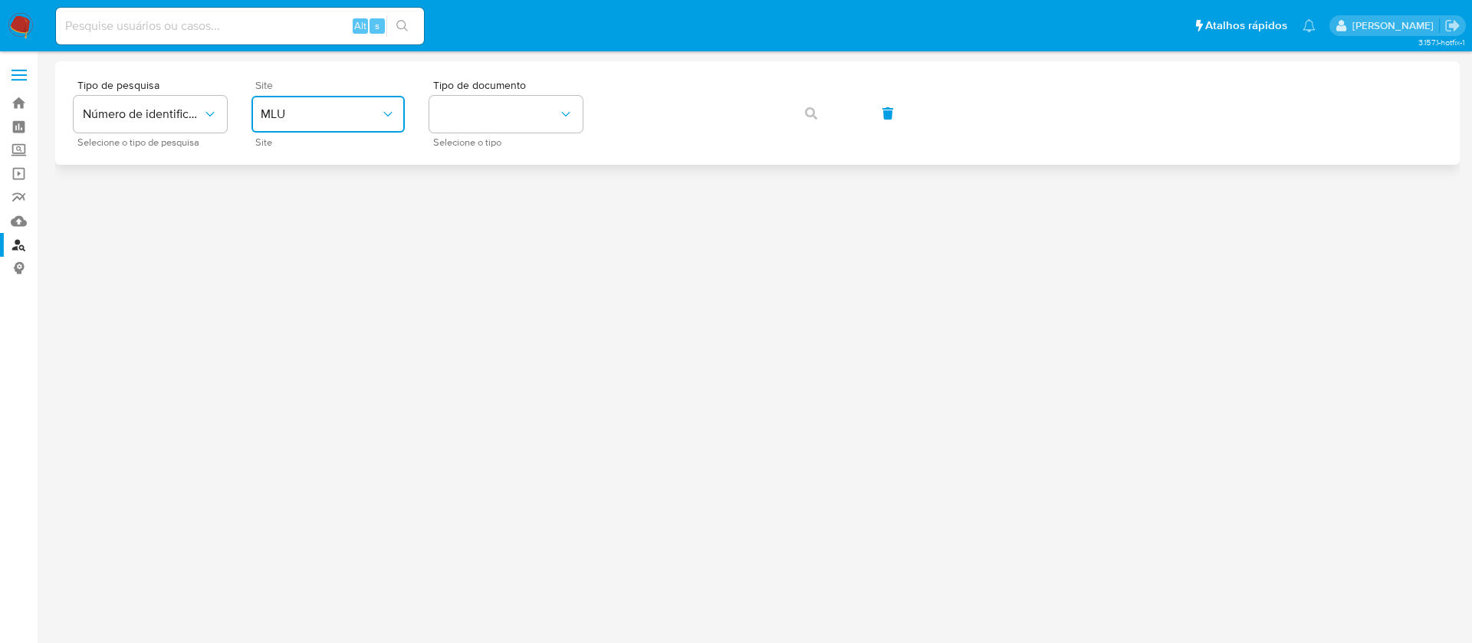
click at [373, 110] on span "MLU" at bounding box center [321, 114] width 120 height 15
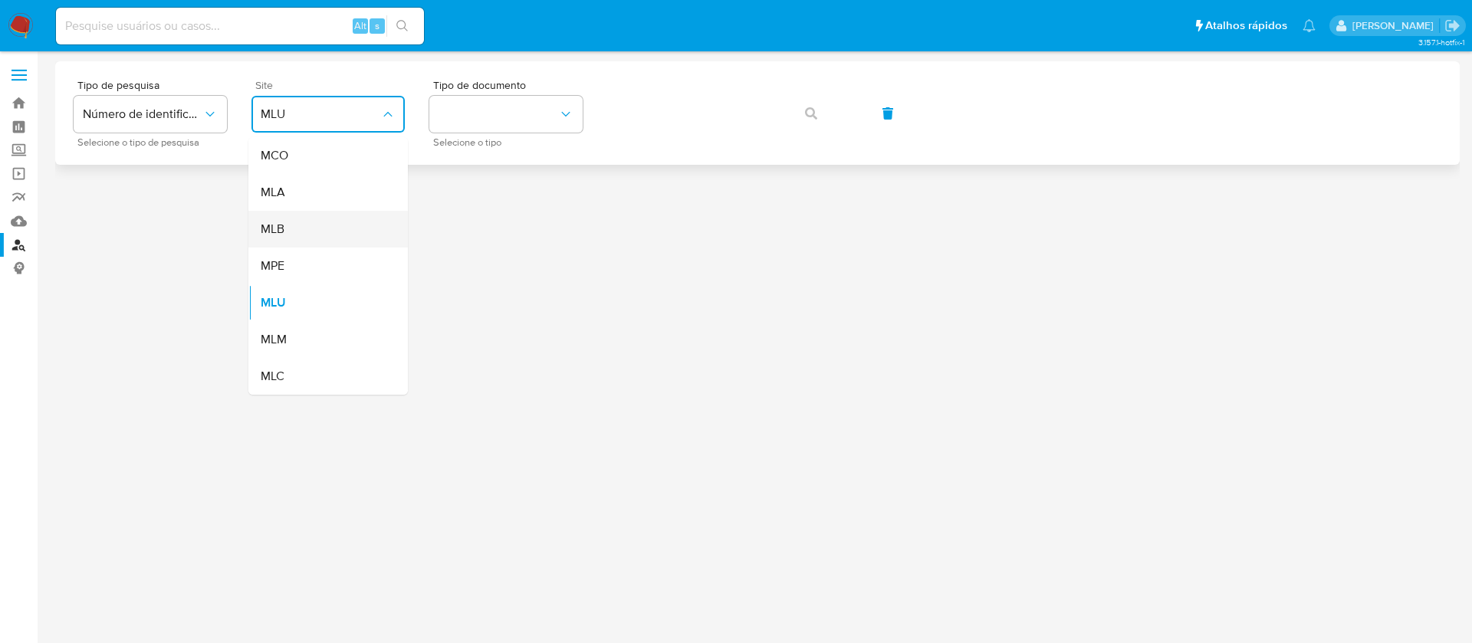
click at [287, 225] on div "MLB" at bounding box center [324, 229] width 126 height 37
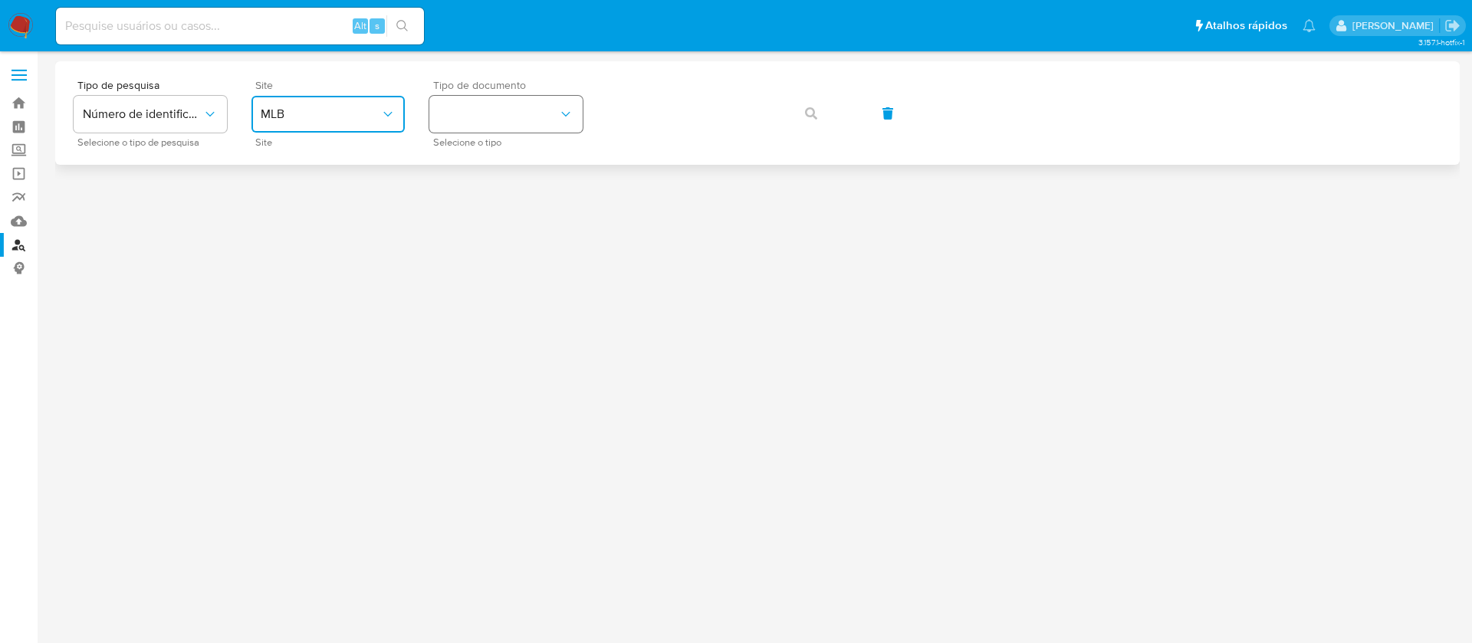
click at [468, 119] on button "identificationType" at bounding box center [505, 114] width 153 height 37
click at [457, 208] on span "CPF" at bounding box center [450, 207] width 22 height 15
click at [551, 114] on span "CPF" at bounding box center [499, 114] width 120 height 15
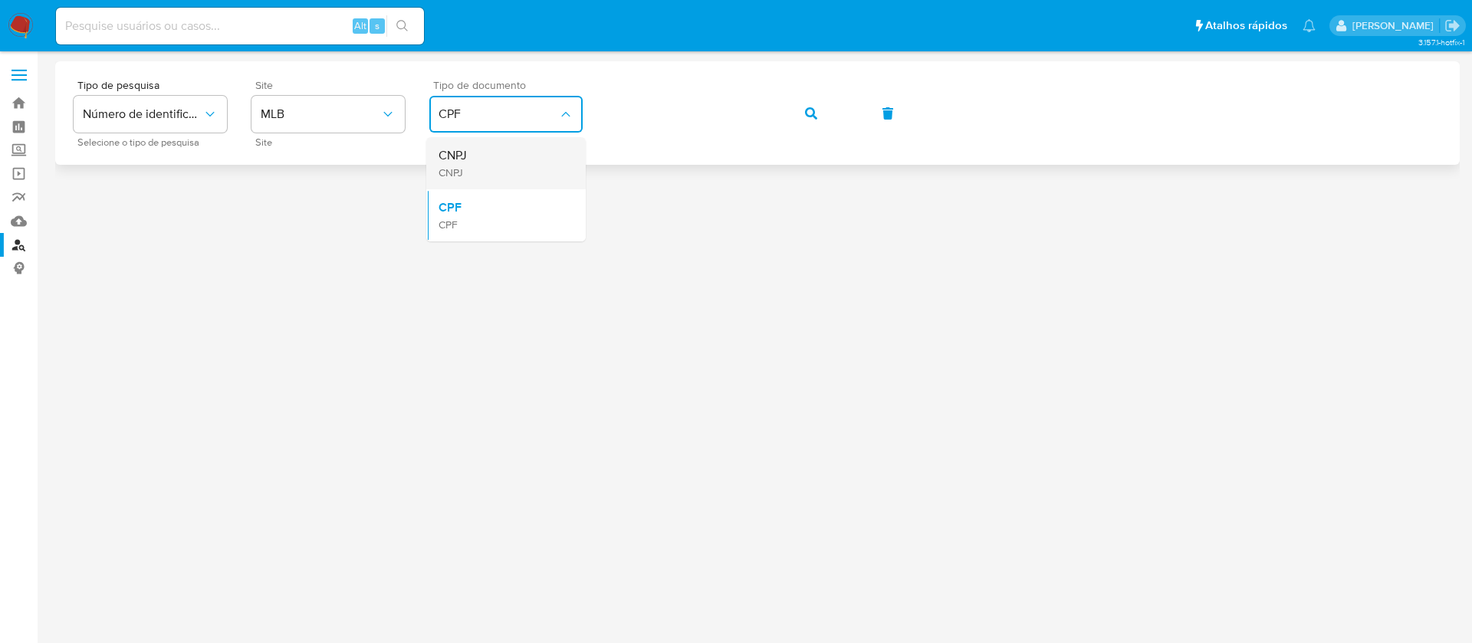
click at [474, 161] on div "CNPJ CNPJ" at bounding box center [502, 163] width 126 height 52
click at [799, 113] on button "button" at bounding box center [811, 113] width 52 height 37
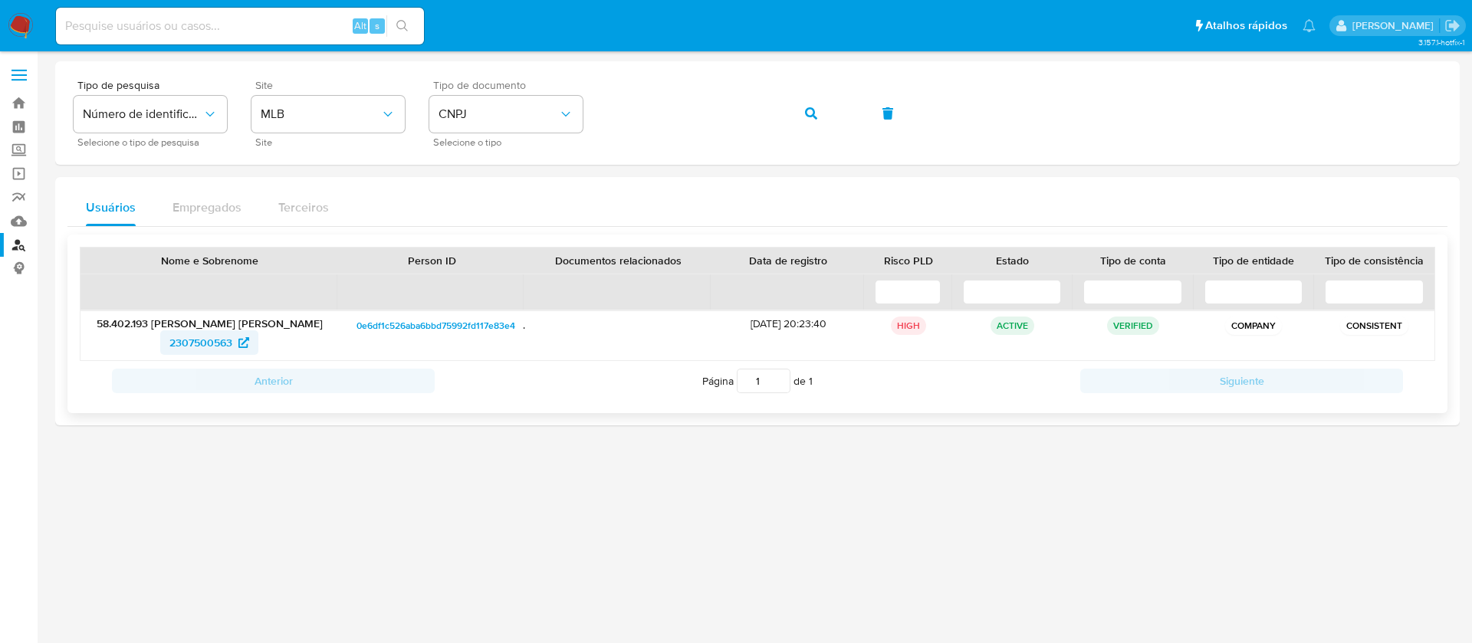
click at [183, 344] on span "2307500563" at bounding box center [200, 342] width 63 height 25
click at [812, 113] on icon "button" at bounding box center [811, 113] width 12 height 12
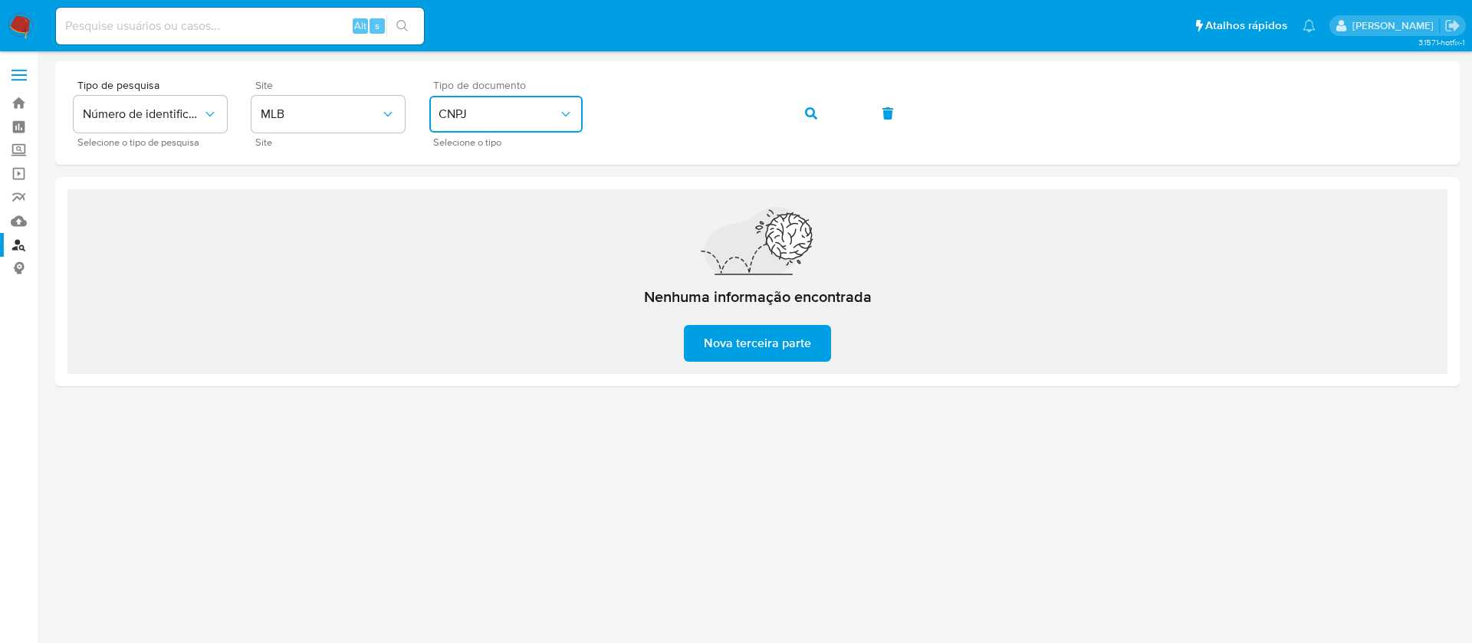
click at [548, 102] on button "CNPJ" at bounding box center [505, 114] width 153 height 37
click at [478, 176] on div "CNPJ CNPJ" at bounding box center [502, 163] width 126 height 52
click at [474, 112] on span "CNPJ" at bounding box center [499, 114] width 120 height 15
click at [464, 206] on div "CPF CPF" at bounding box center [502, 215] width 126 height 52
click at [801, 111] on button "button" at bounding box center [811, 113] width 52 height 37
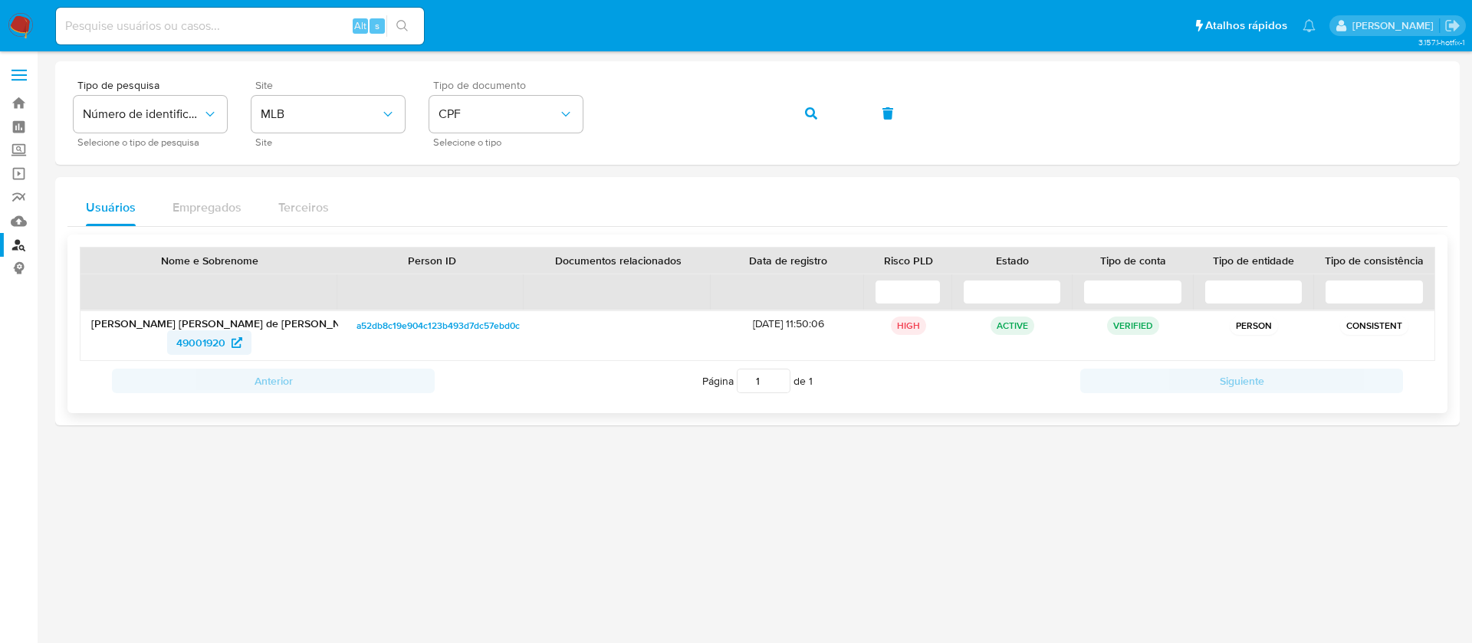
click at [188, 346] on span "49001920" at bounding box center [200, 342] width 49 height 25
click at [815, 119] on span "button" at bounding box center [811, 114] width 12 height 34
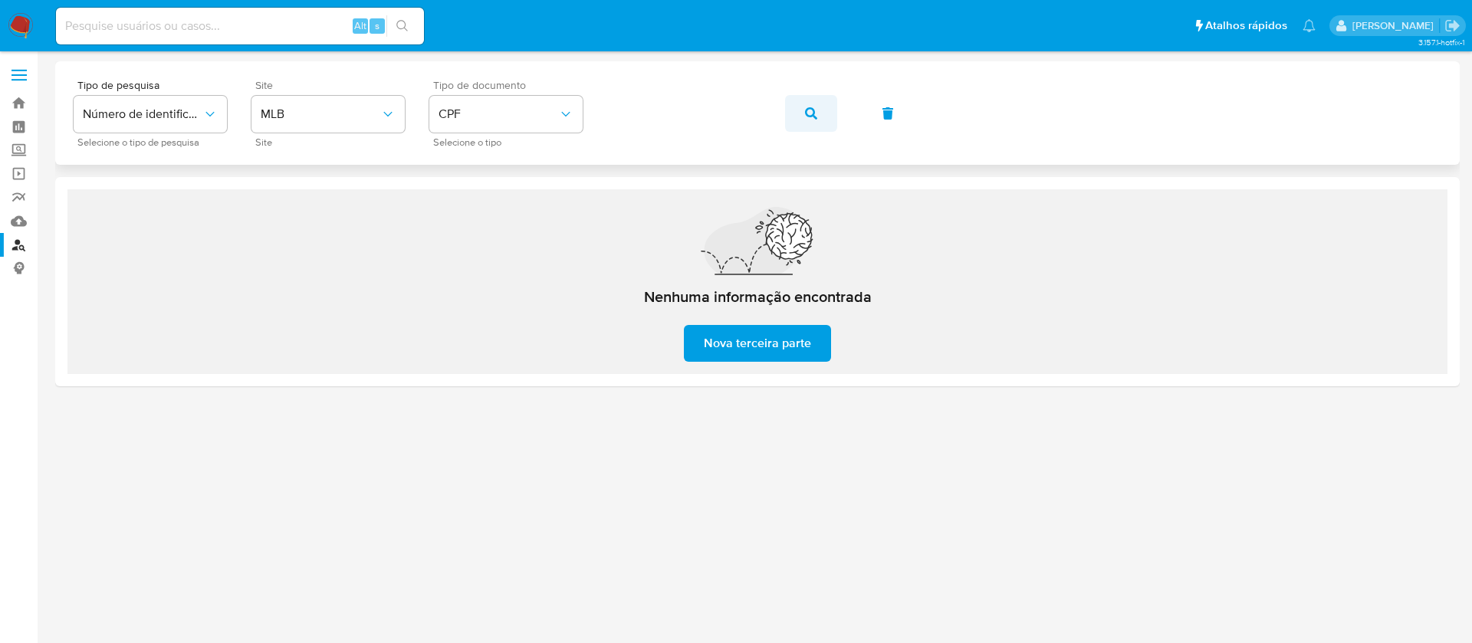
click at [810, 110] on icon "button" at bounding box center [811, 113] width 12 height 12
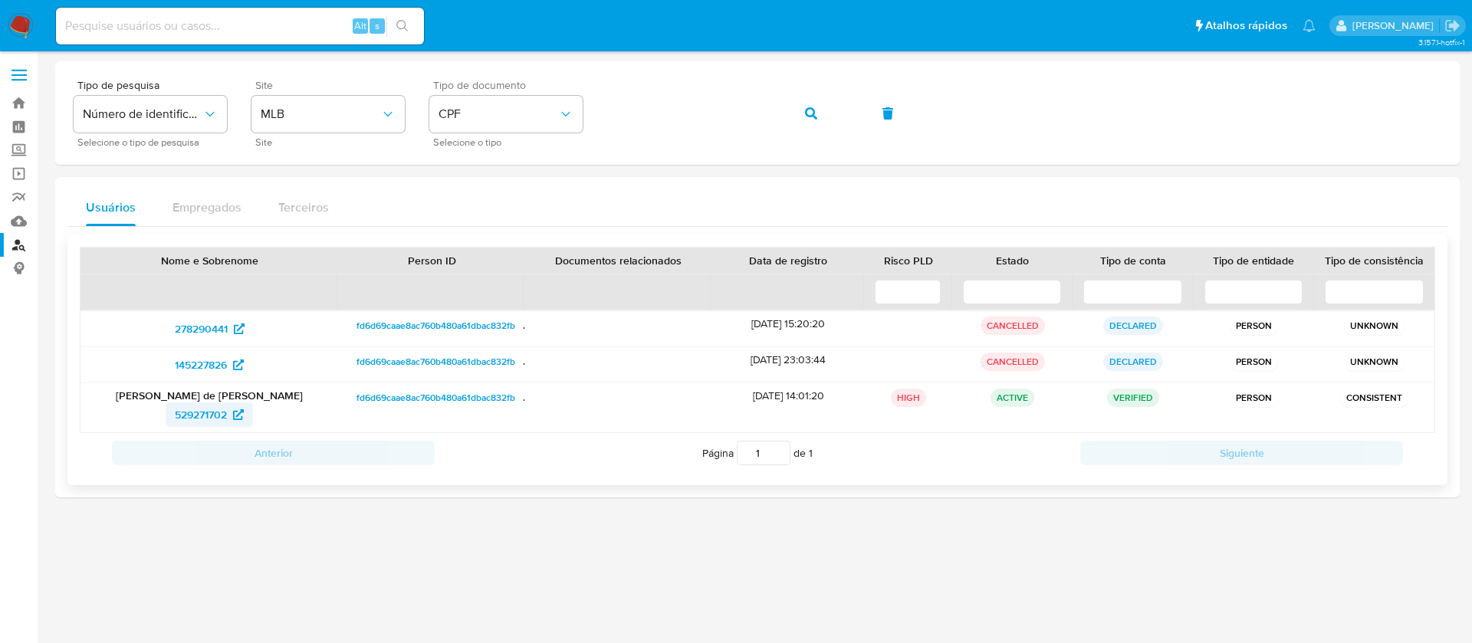
click at [207, 414] on span "529271702" at bounding box center [201, 414] width 52 height 25
click at [810, 114] on icon "button" at bounding box center [811, 113] width 12 height 12
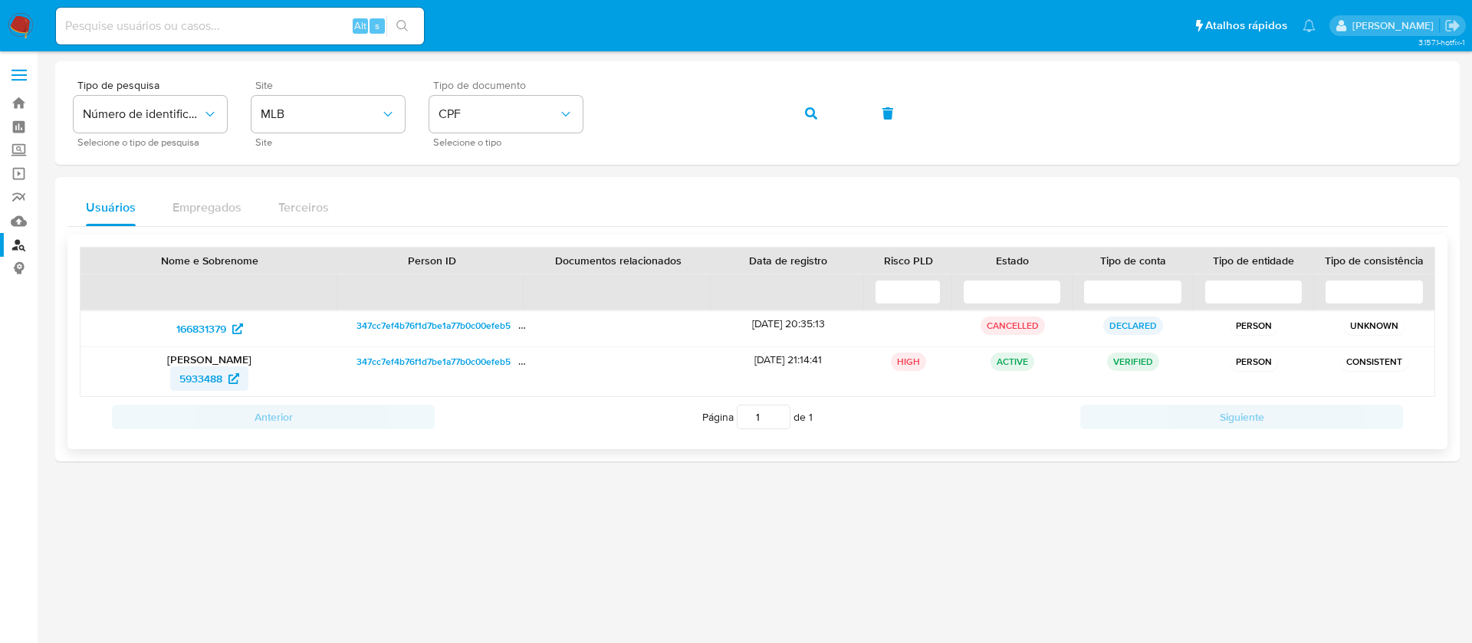
click at [187, 384] on span "5933488" at bounding box center [200, 378] width 43 height 25
click at [816, 117] on icon "button" at bounding box center [811, 113] width 12 height 12
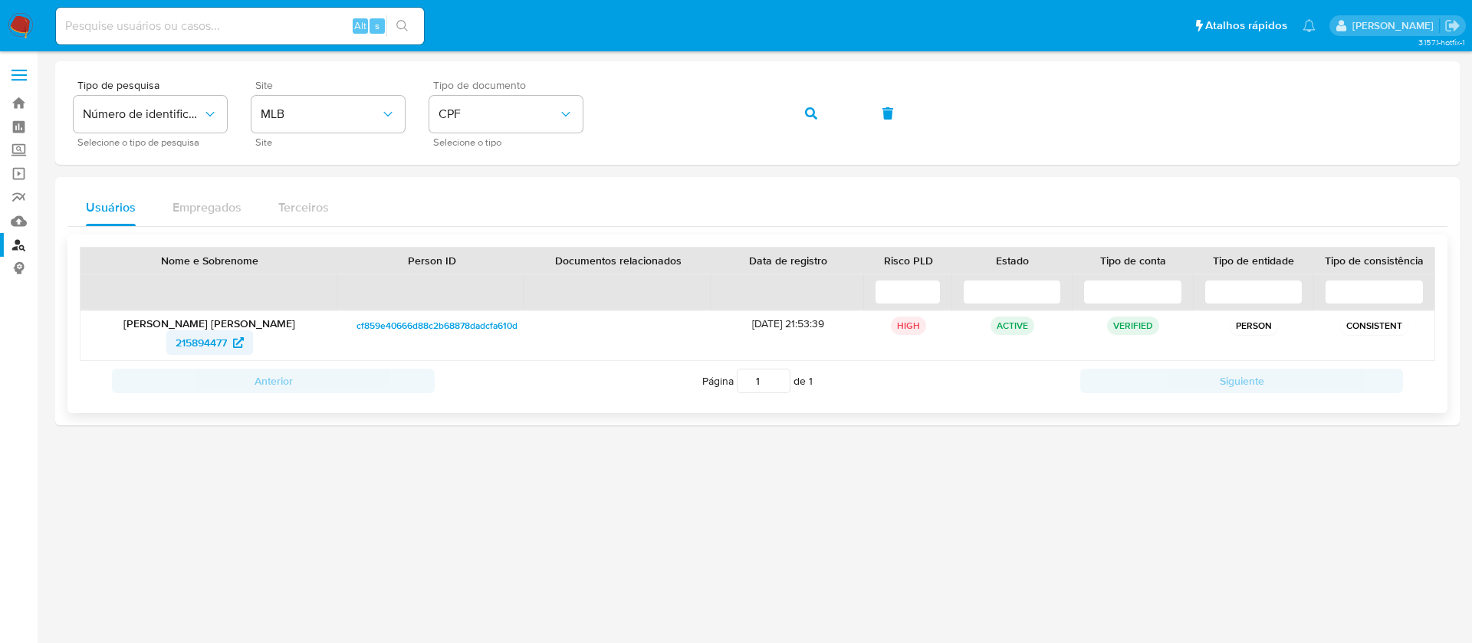
click at [206, 339] on span "215894477" at bounding box center [201, 342] width 51 height 25
click at [817, 110] on button "button" at bounding box center [811, 113] width 52 height 37
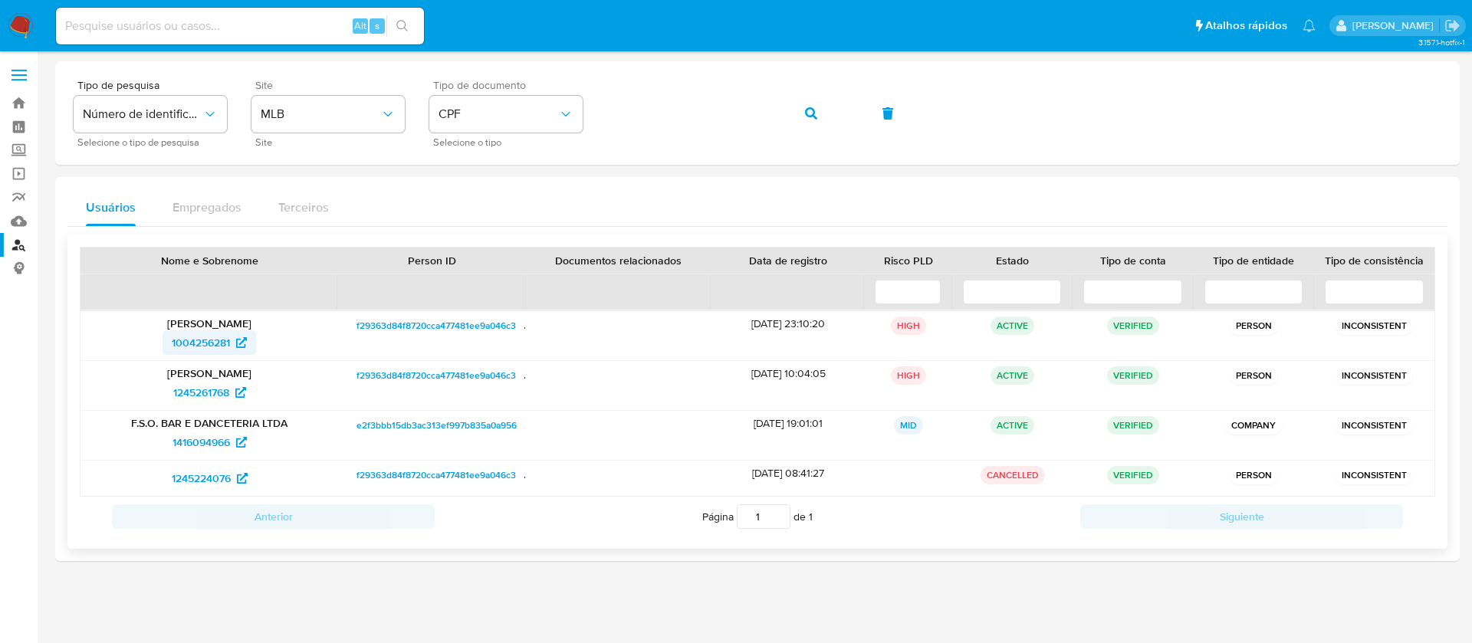
click at [184, 353] on span "1004256281" at bounding box center [201, 342] width 58 height 25
click at [187, 393] on span "1245261768" at bounding box center [201, 392] width 56 height 25
click at [205, 444] on span "1416094966" at bounding box center [200, 442] width 57 height 25
click at [808, 116] on icon "button" at bounding box center [811, 113] width 12 height 12
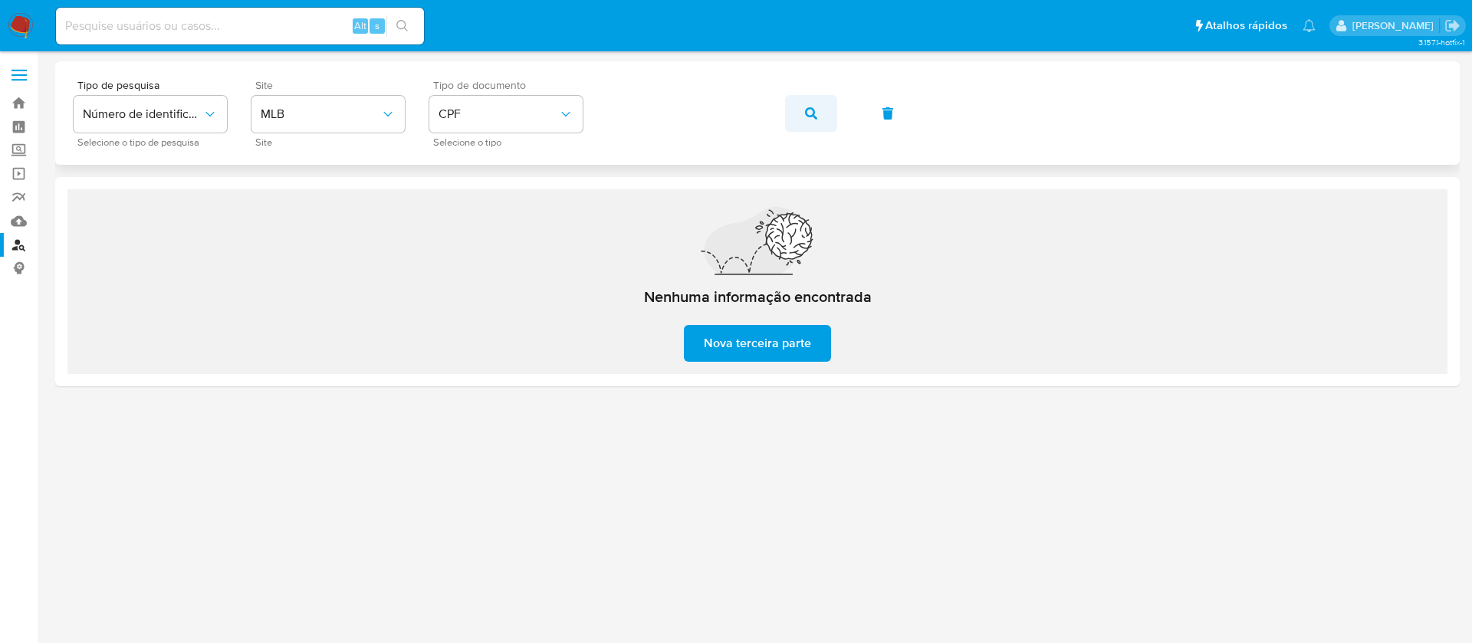
click at [801, 112] on button "button" at bounding box center [811, 113] width 52 height 37
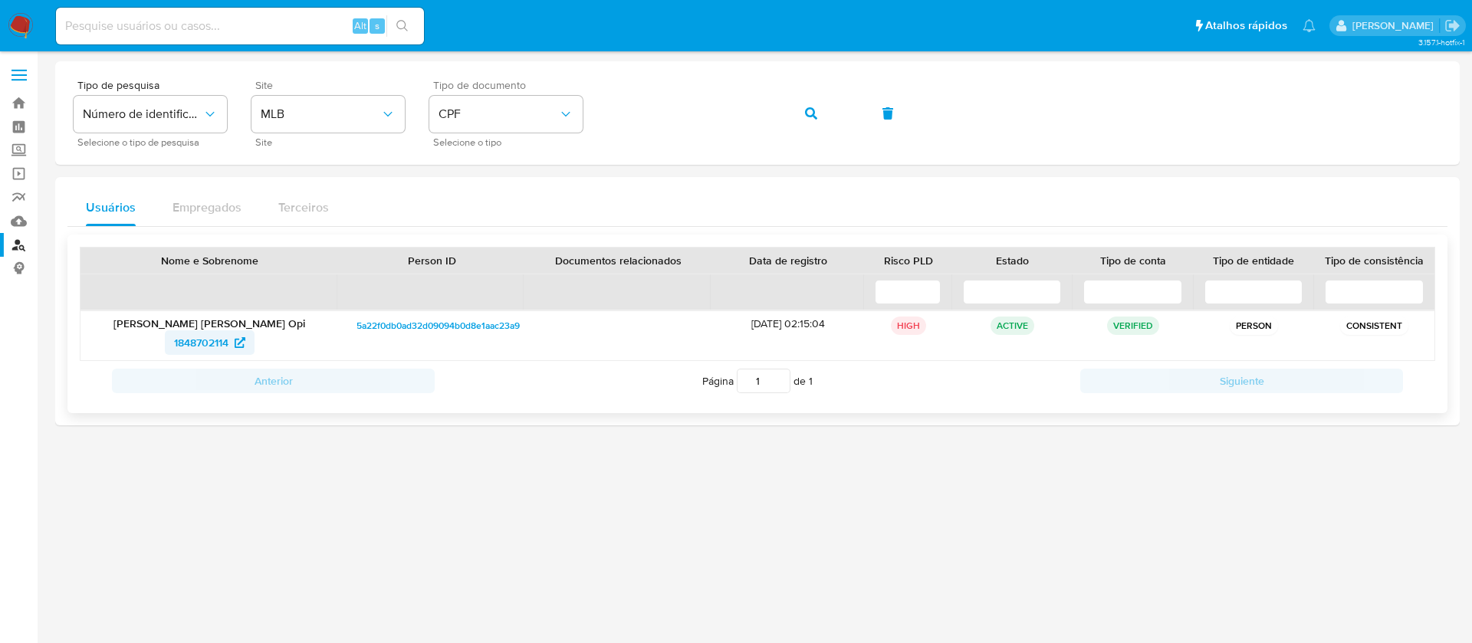
click at [186, 338] on span "1848702114" at bounding box center [201, 342] width 54 height 25
click at [820, 111] on button "button" at bounding box center [811, 113] width 52 height 37
click at [192, 343] on span "1111470143" at bounding box center [201, 342] width 50 height 25
click at [812, 115] on icon "button" at bounding box center [811, 113] width 12 height 12
click at [181, 349] on span "276893686" at bounding box center [201, 342] width 54 height 25
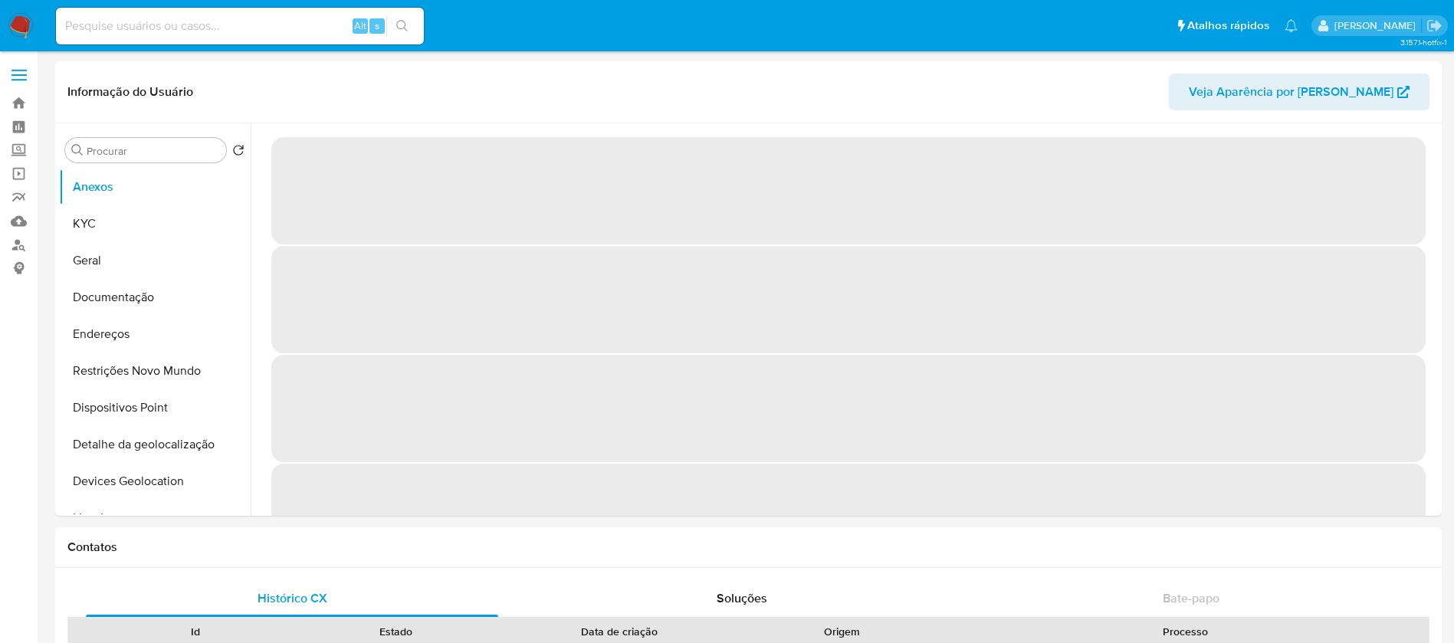
select select "10"
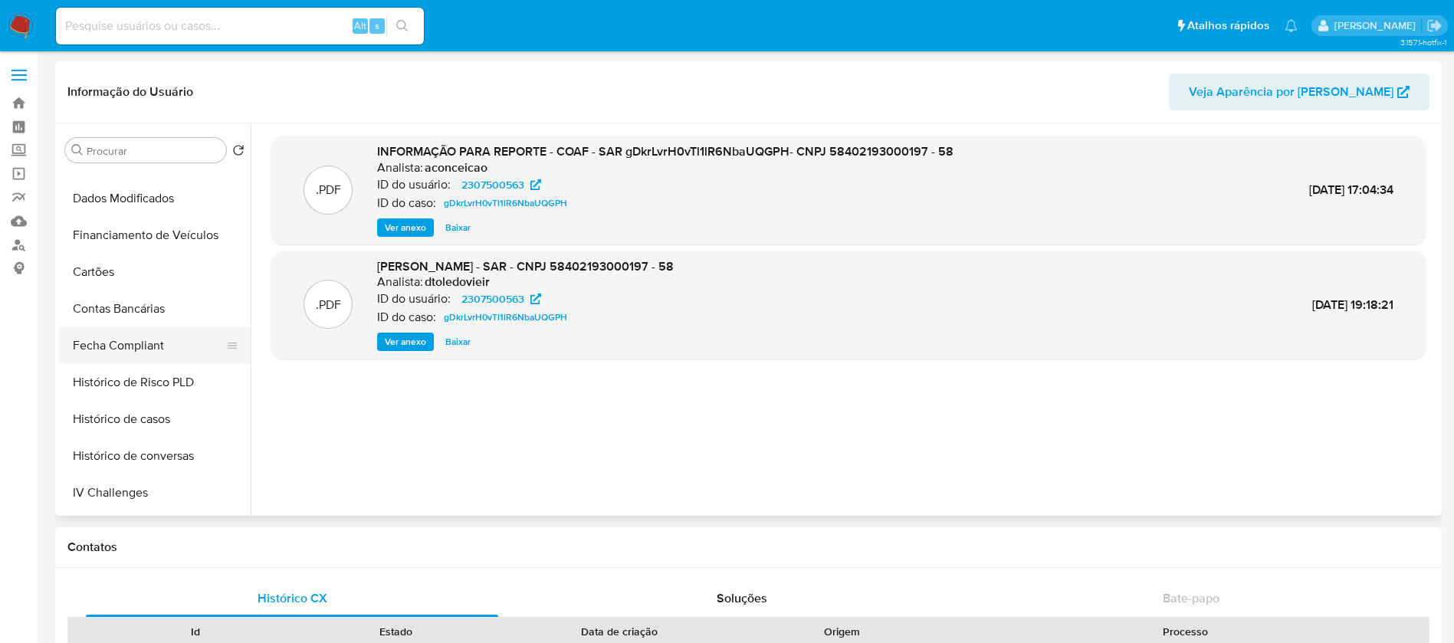
scroll to position [685, 0]
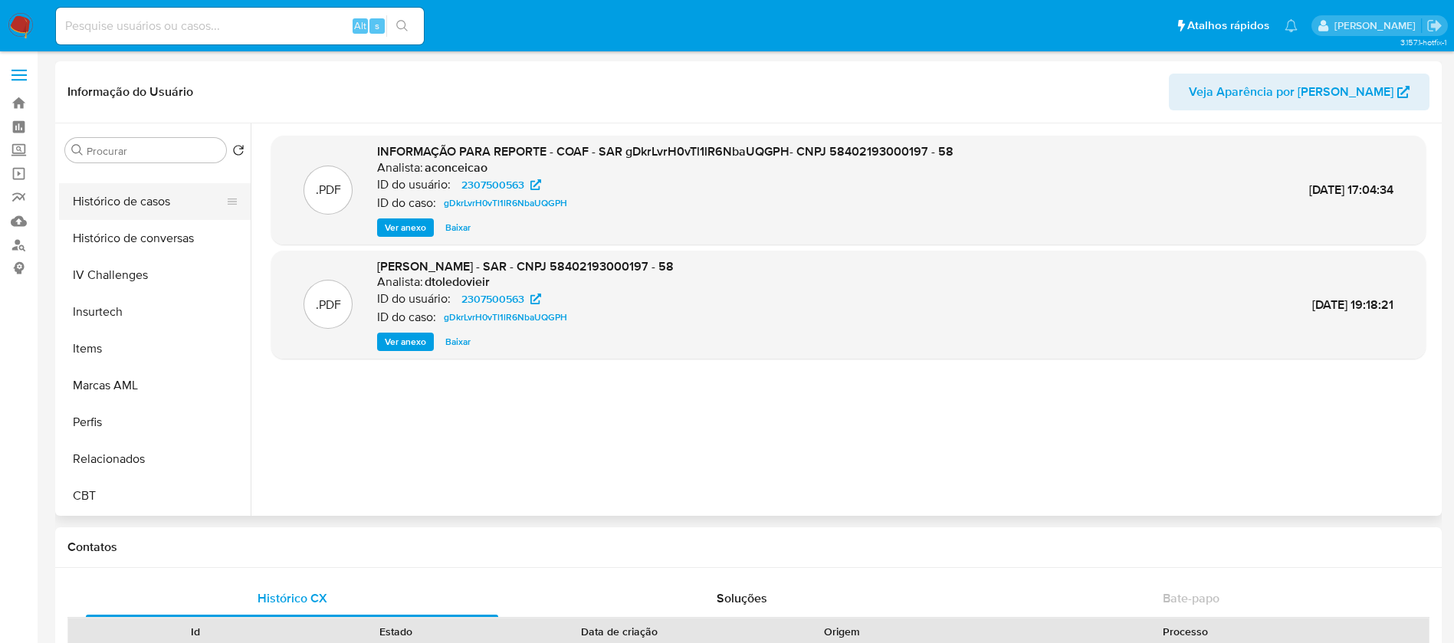
click at [116, 213] on button "Histórico de casos" at bounding box center [148, 201] width 179 height 37
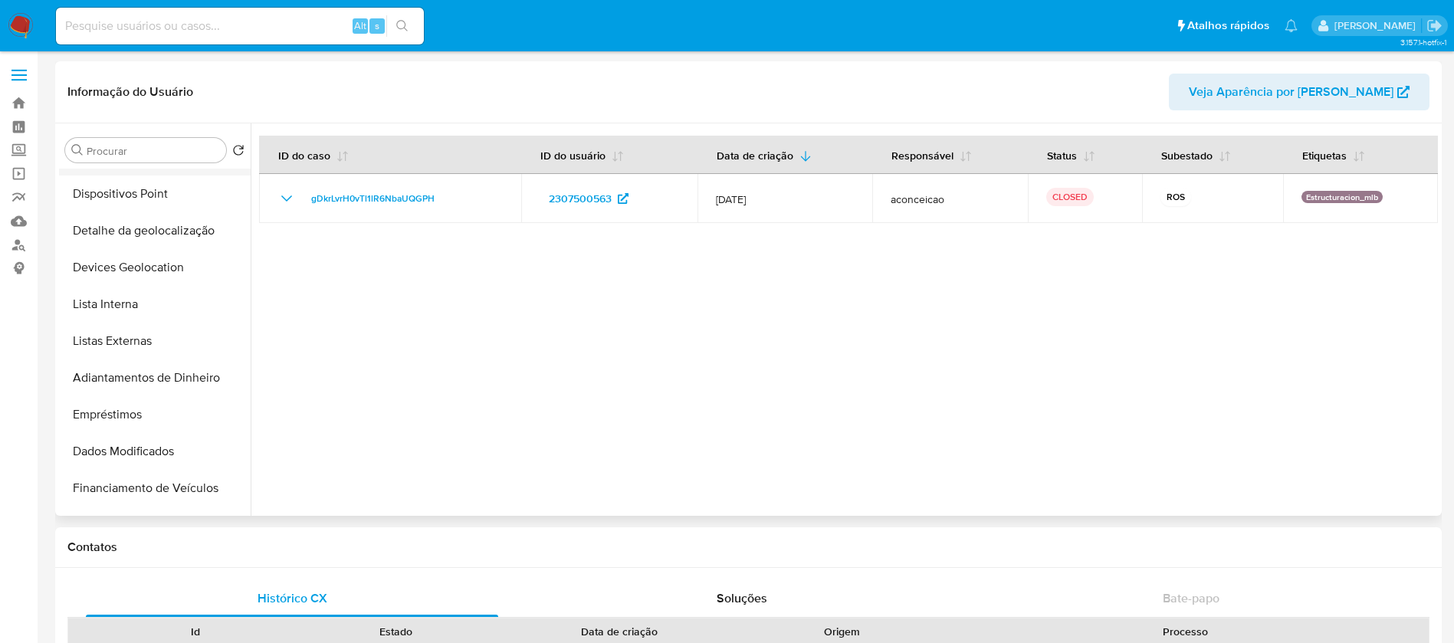
scroll to position [0, 0]
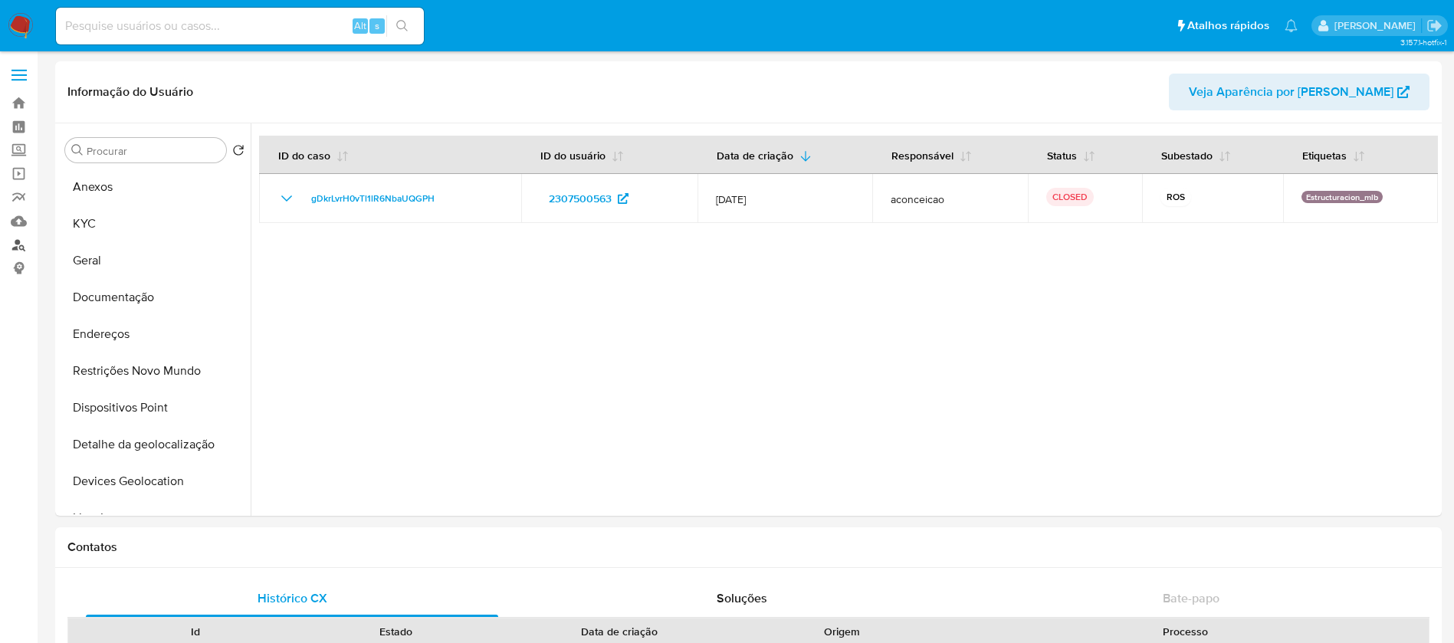
click at [23, 246] on link "Localizador de pessoas" at bounding box center [91, 245] width 182 height 24
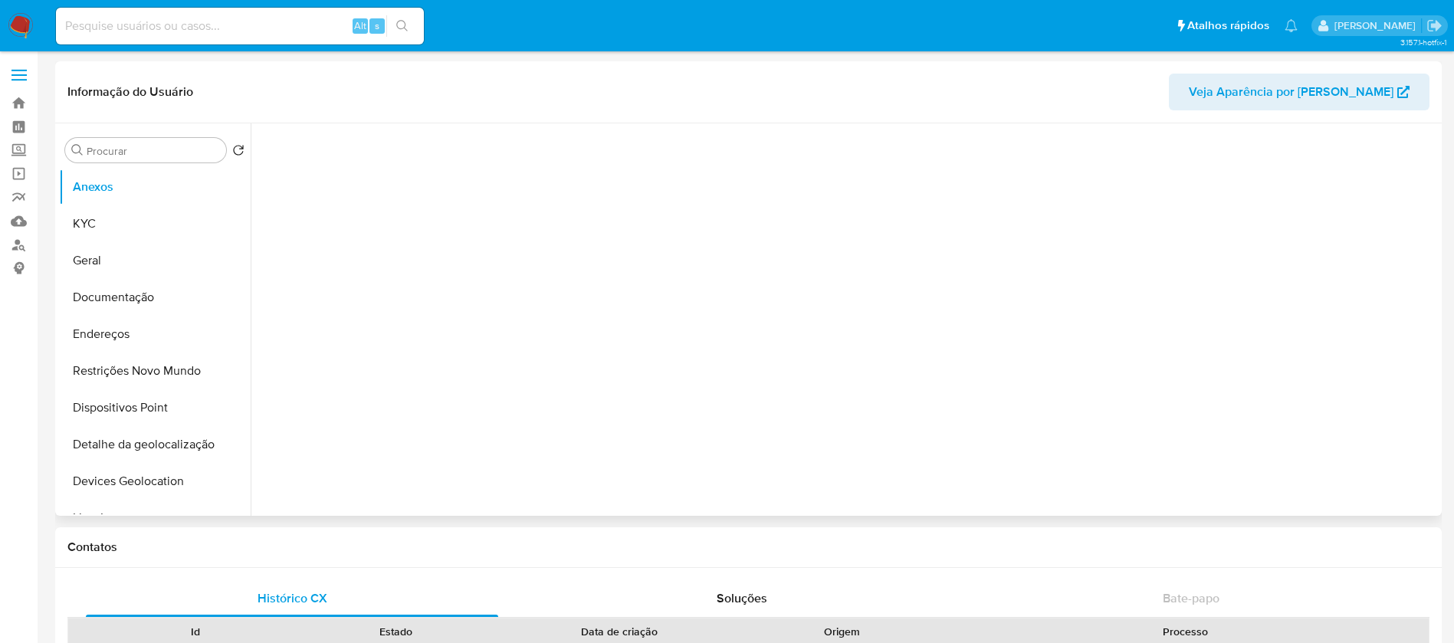
scroll to position [685, 0]
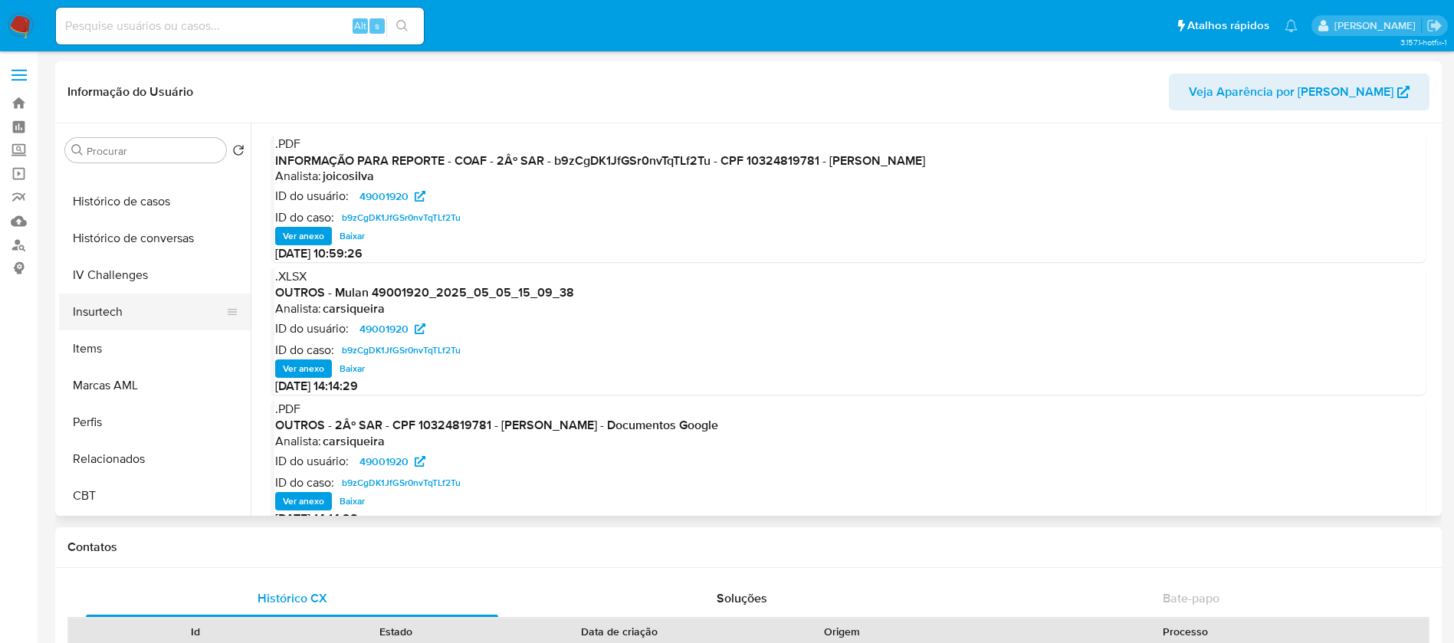
select select "10"
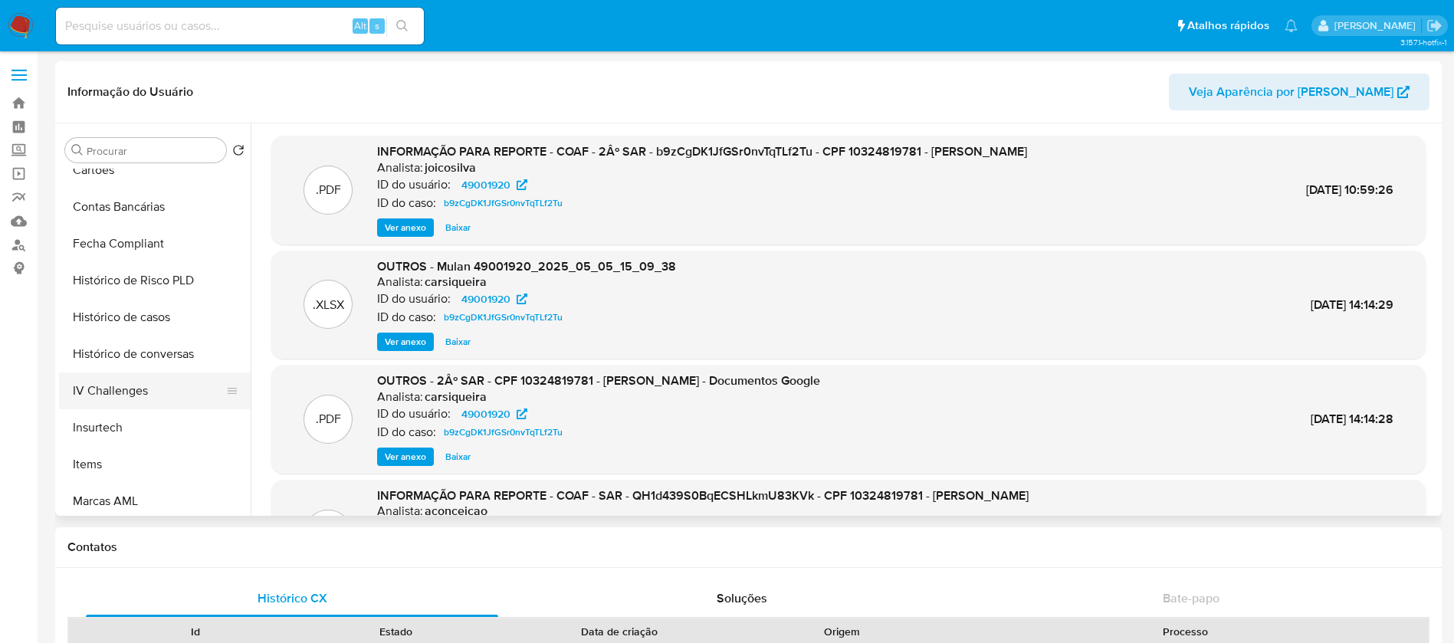
scroll to position [531, 0]
click at [104, 358] on button "Histórico de casos" at bounding box center [148, 355] width 179 height 37
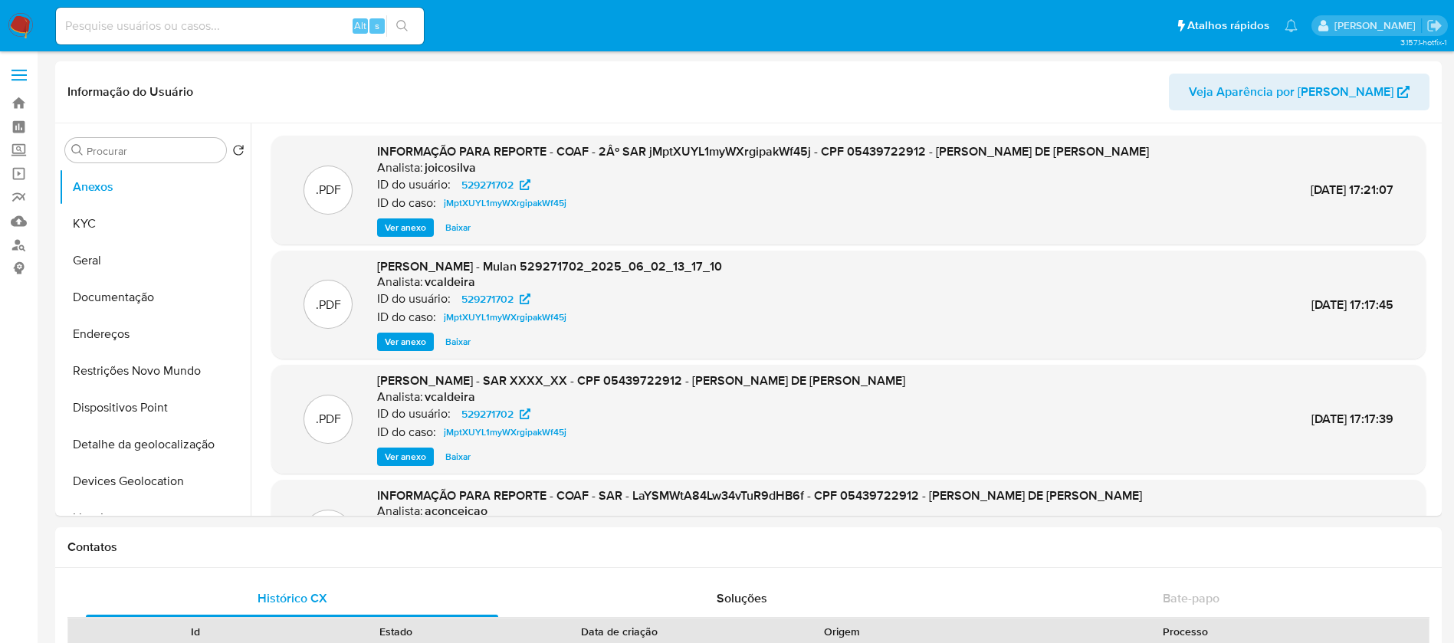
select select "10"
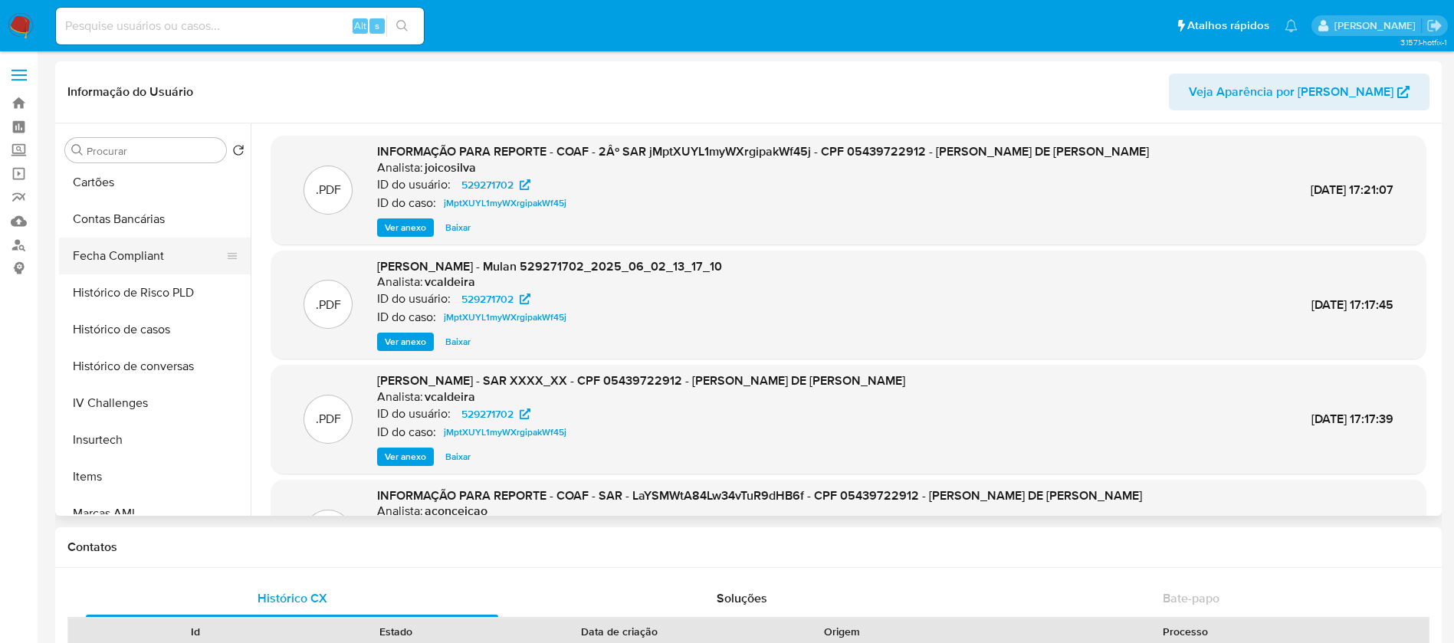
scroll to position [685, 0]
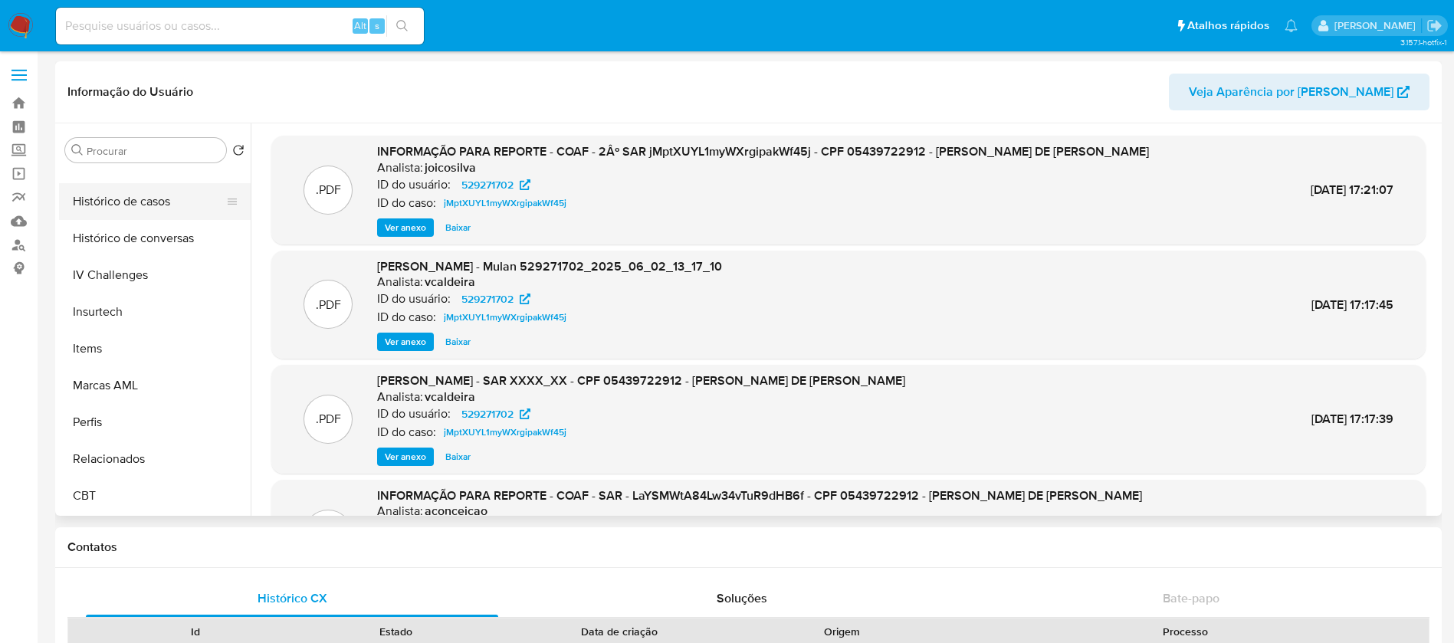
click at [120, 207] on button "Histórico de casos" at bounding box center [148, 201] width 179 height 37
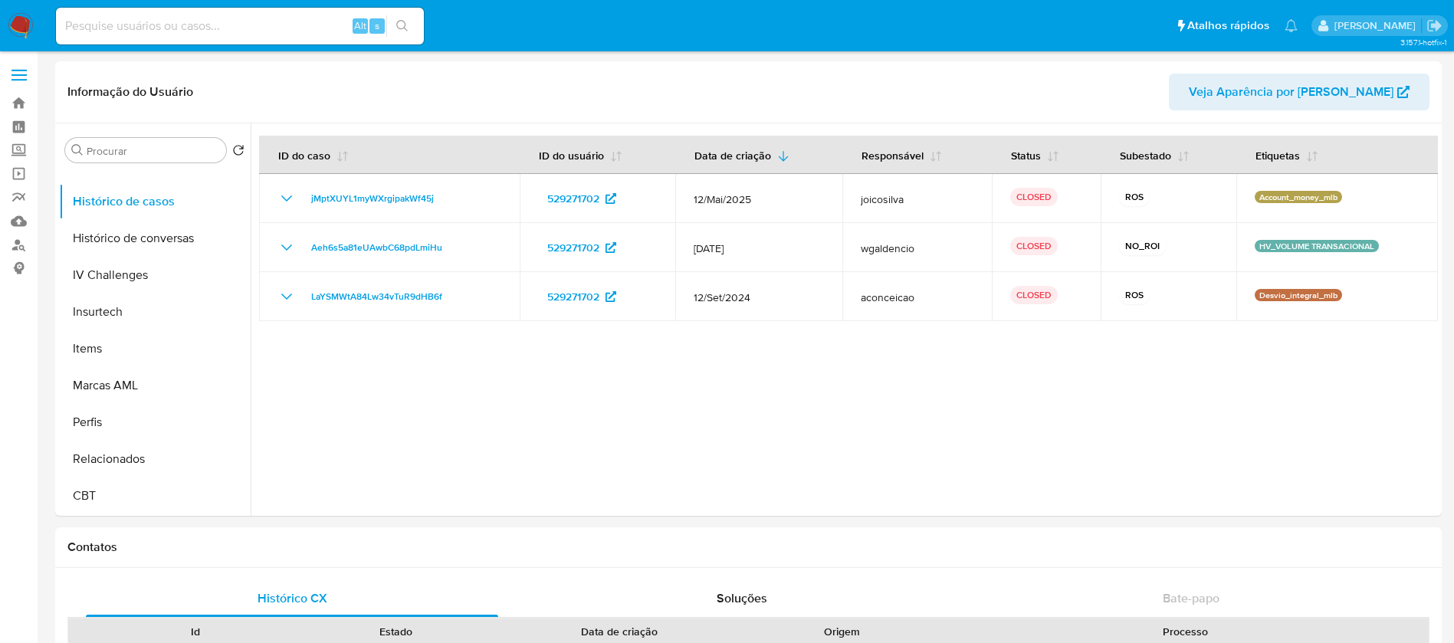
click at [236, 32] on input at bounding box center [240, 26] width 368 height 20
paste input "11763314855"
type input "11763314855"
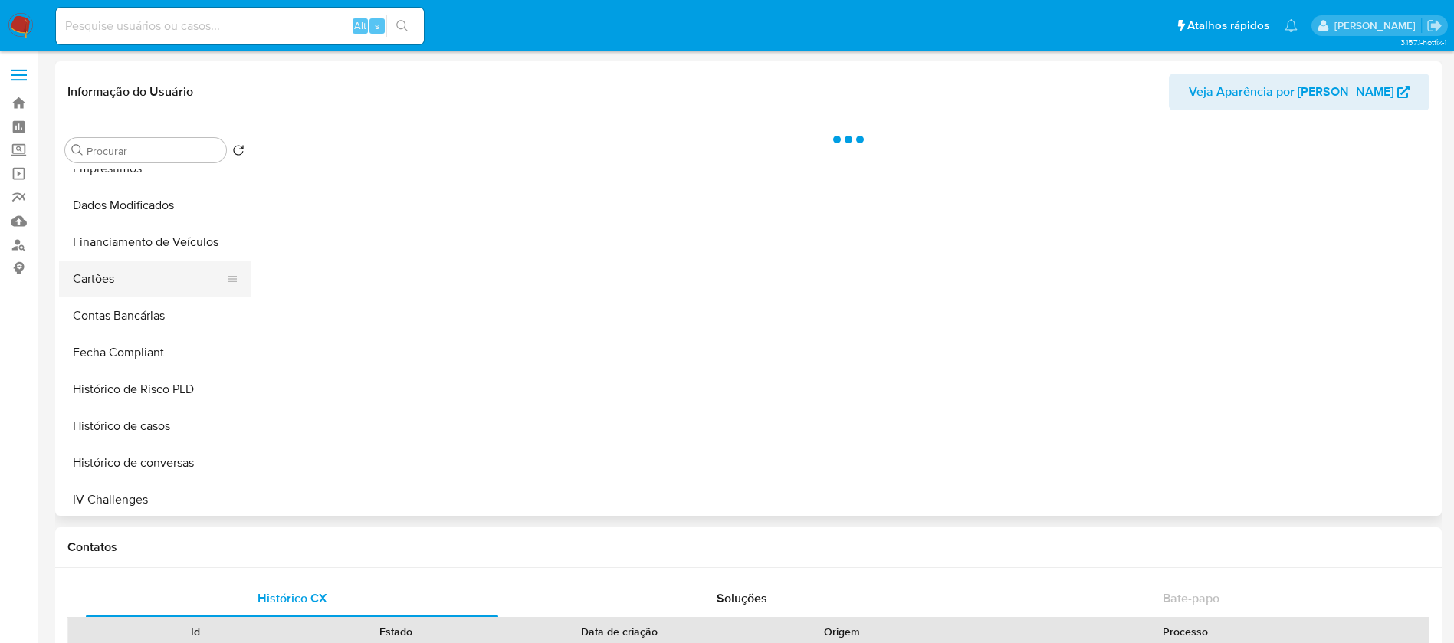
scroll to position [685, 0]
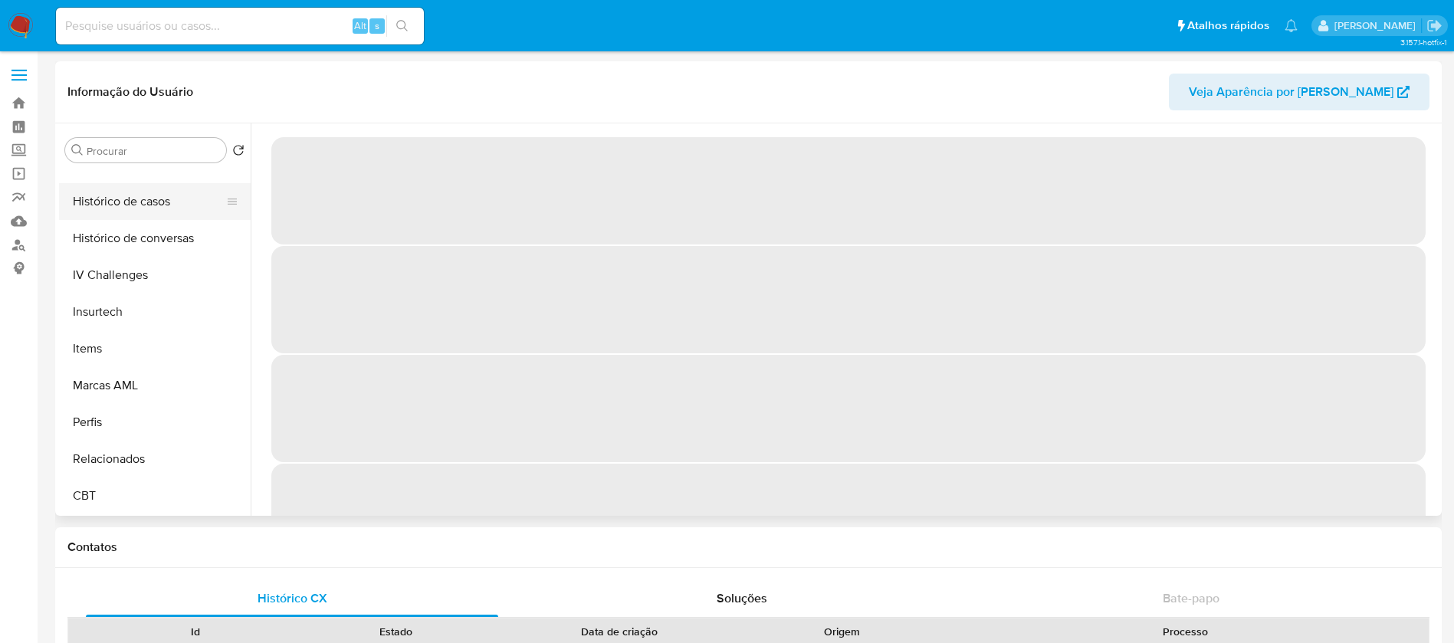
click at [110, 208] on button "Histórico de casos" at bounding box center [148, 201] width 179 height 37
select select "10"
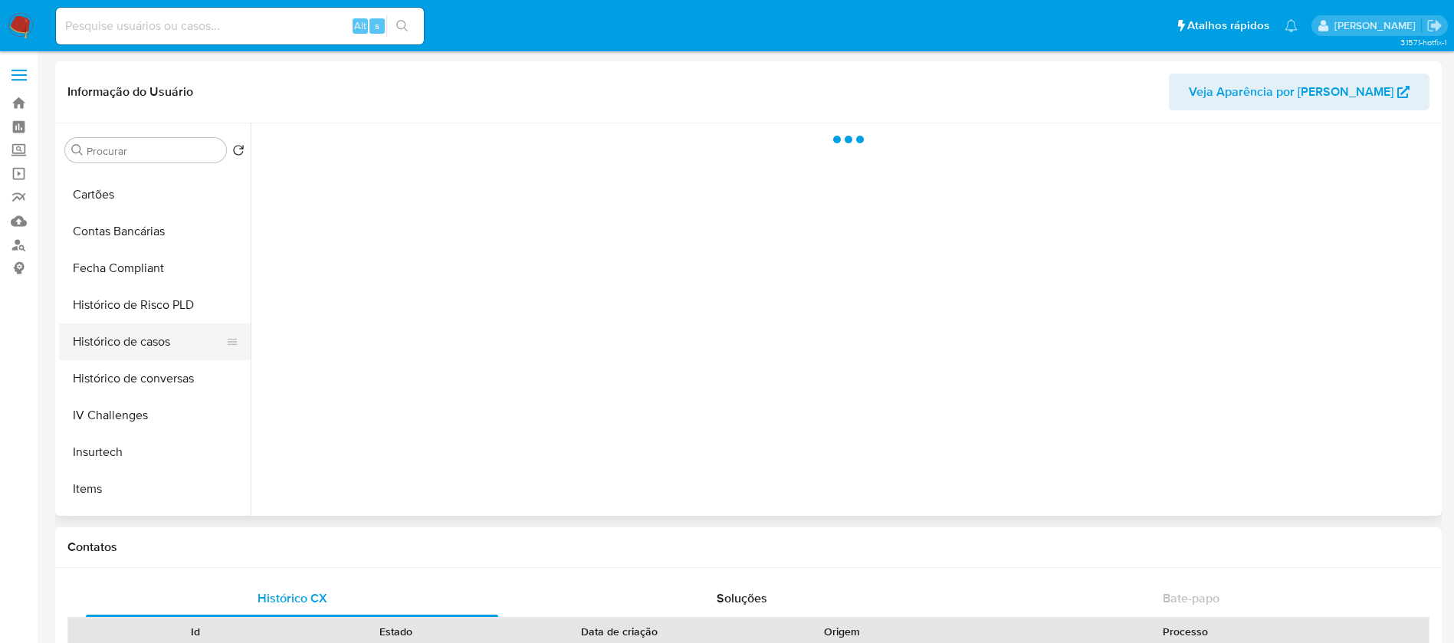
scroll to position [685, 0]
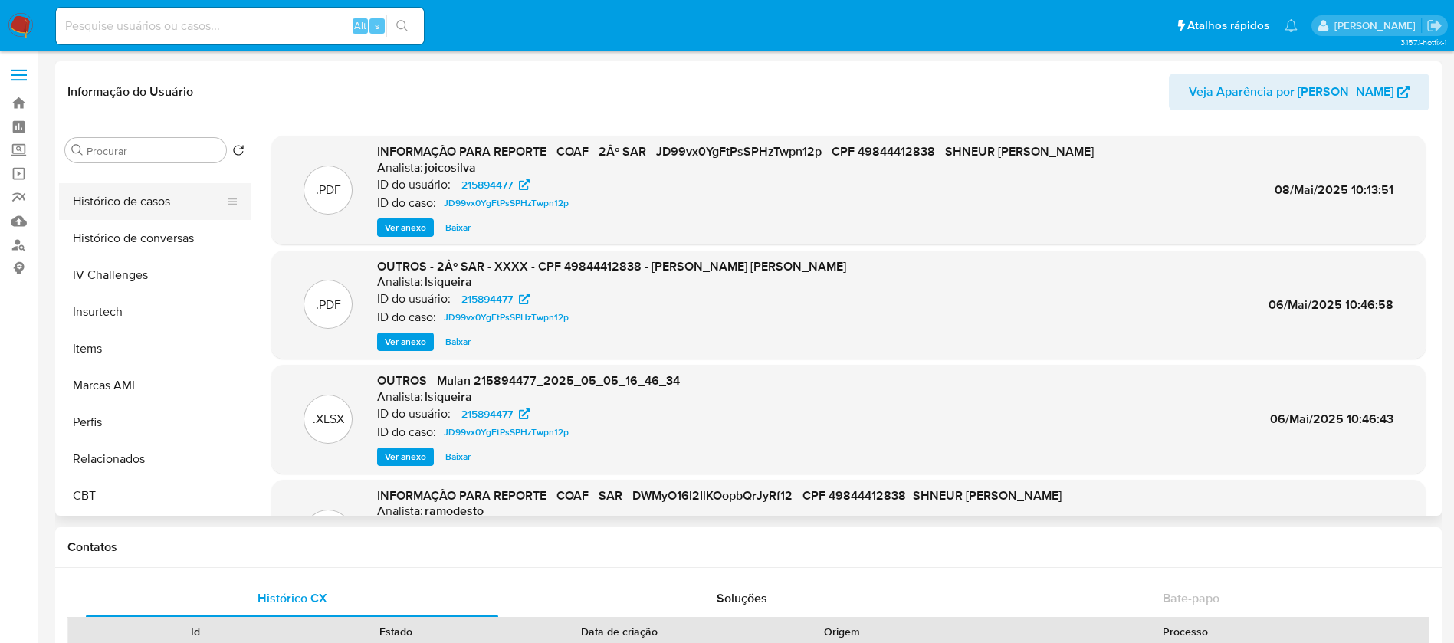
click at [100, 208] on button "Histórico de casos" at bounding box center [148, 201] width 179 height 37
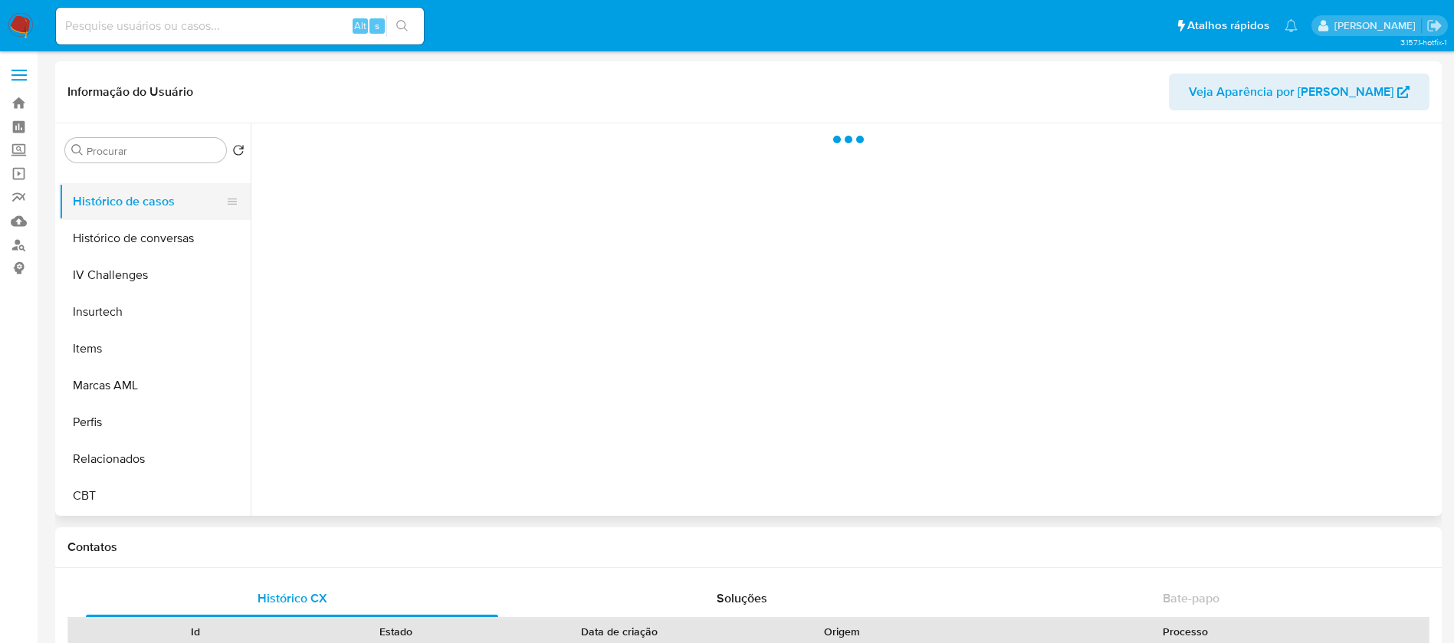
select select "10"
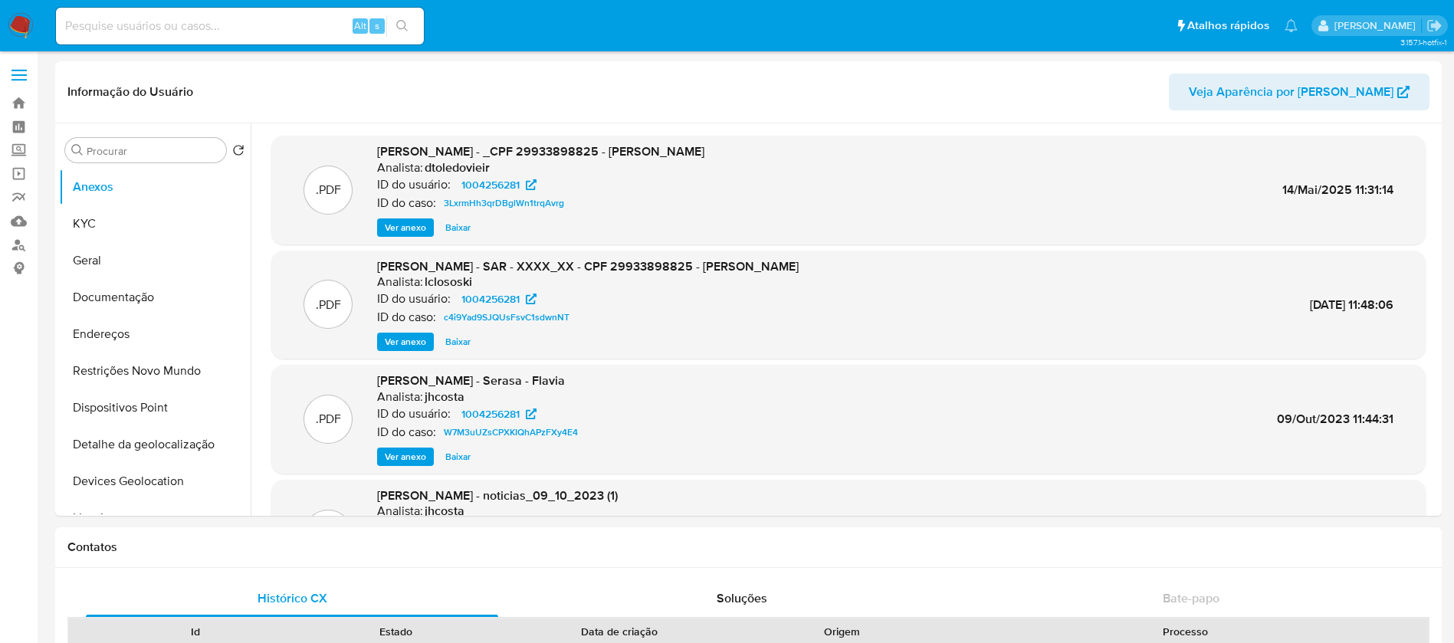
select select "10"
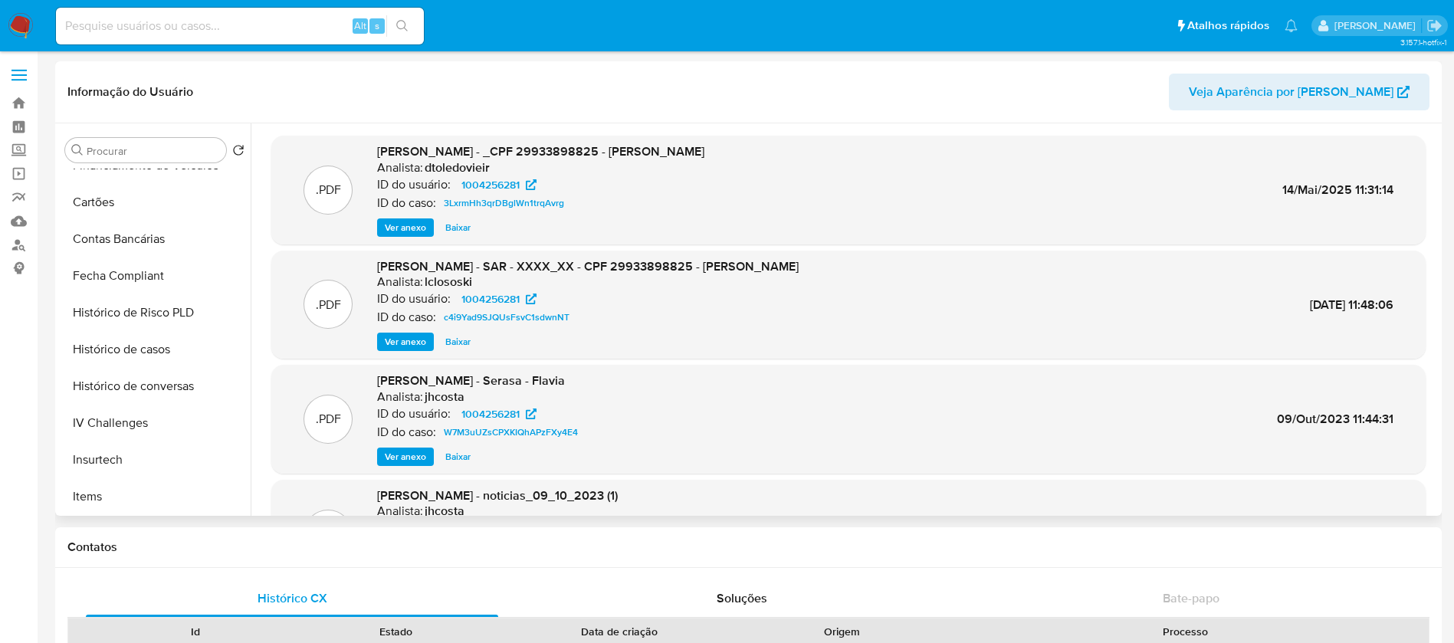
scroll to position [685, 0]
click at [97, 208] on button "Histórico de casos" at bounding box center [148, 201] width 179 height 37
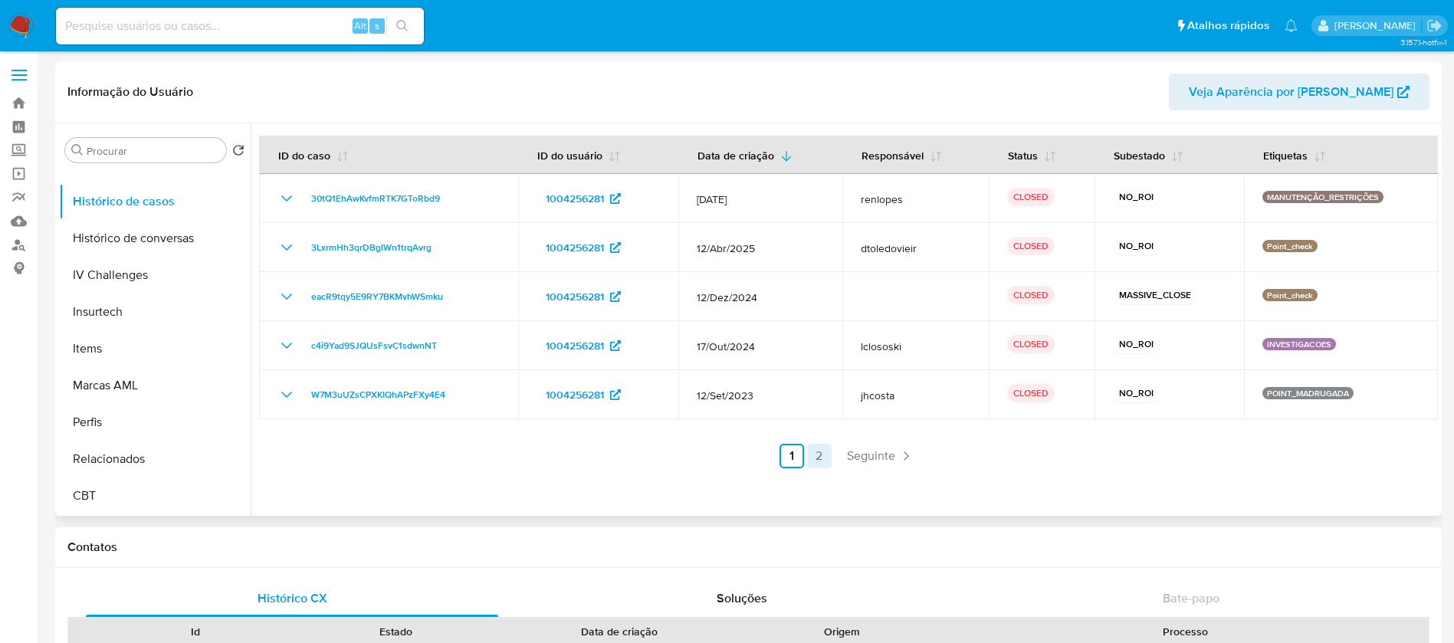
click at [826, 459] on link "2" at bounding box center [819, 456] width 25 height 25
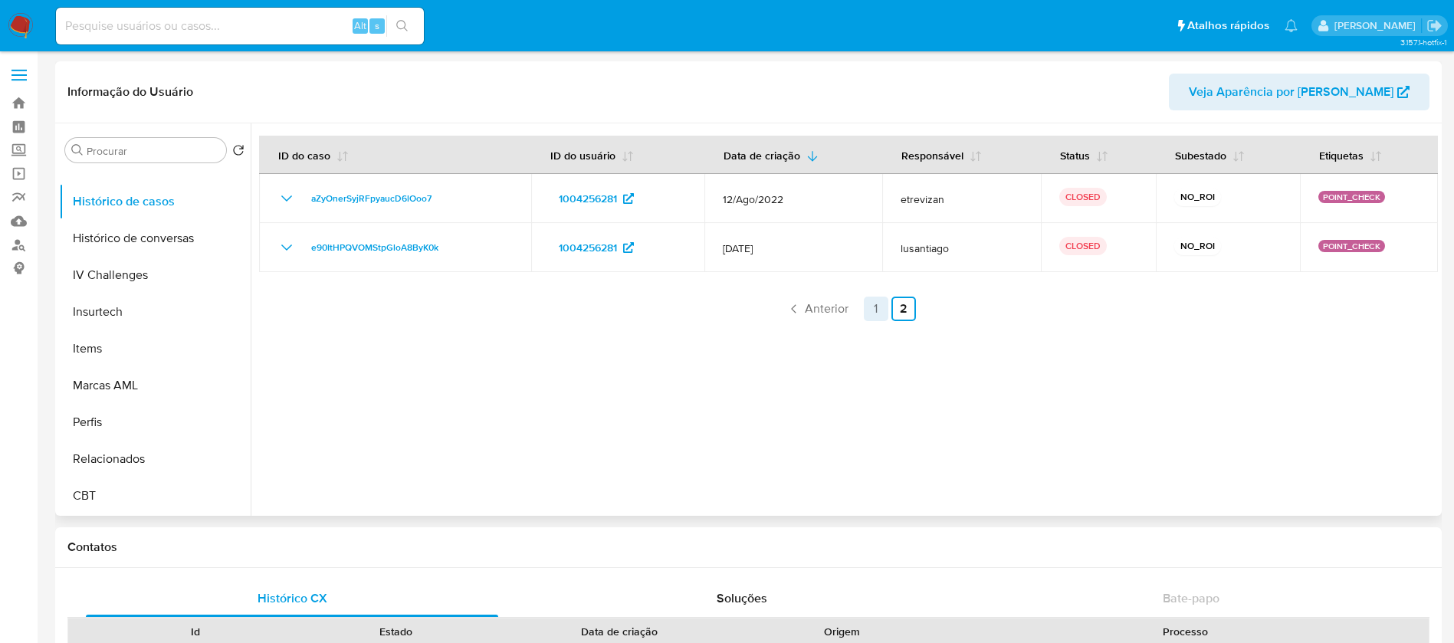
click at [866, 310] on link "1" at bounding box center [876, 309] width 25 height 25
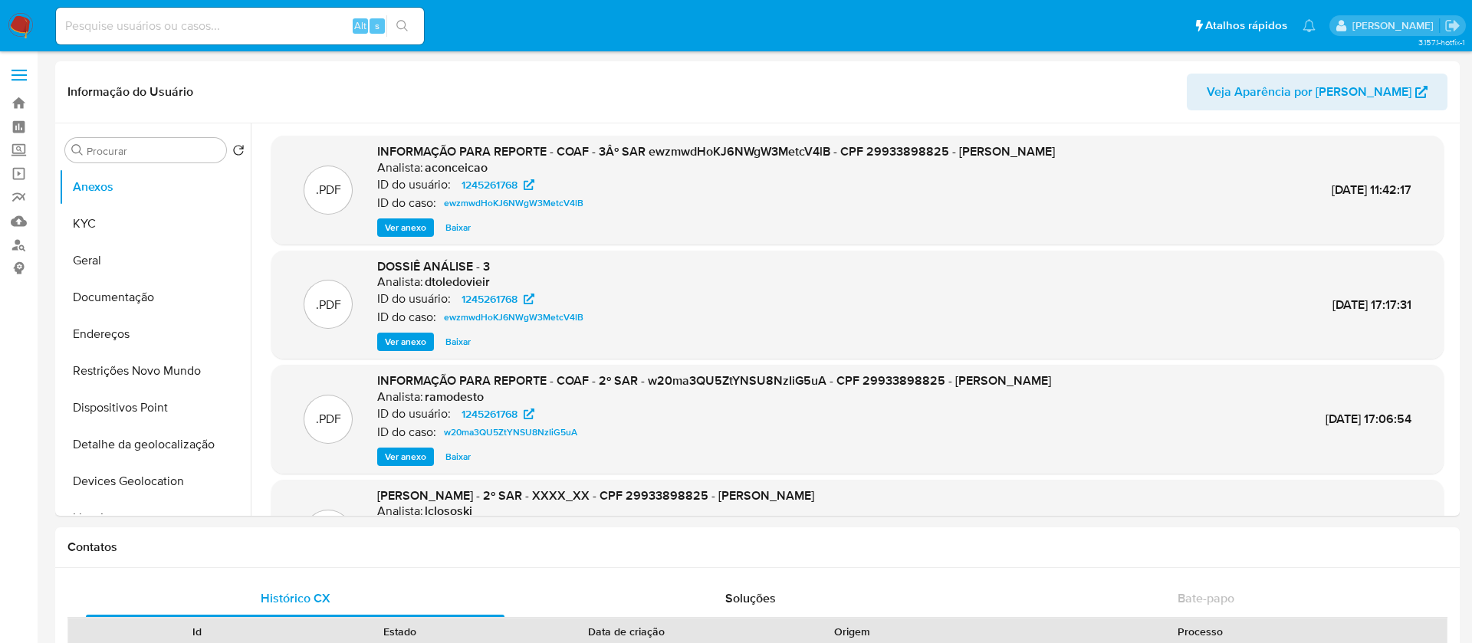
select select "10"
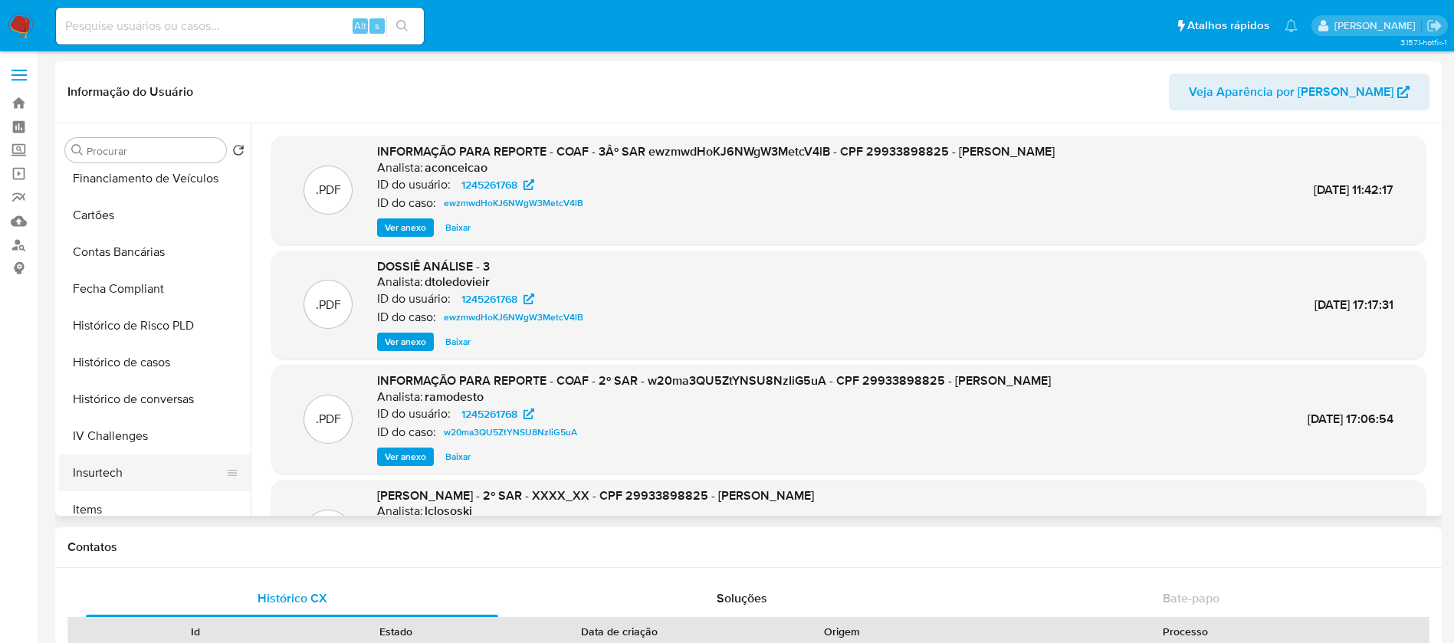
scroll to position [685, 0]
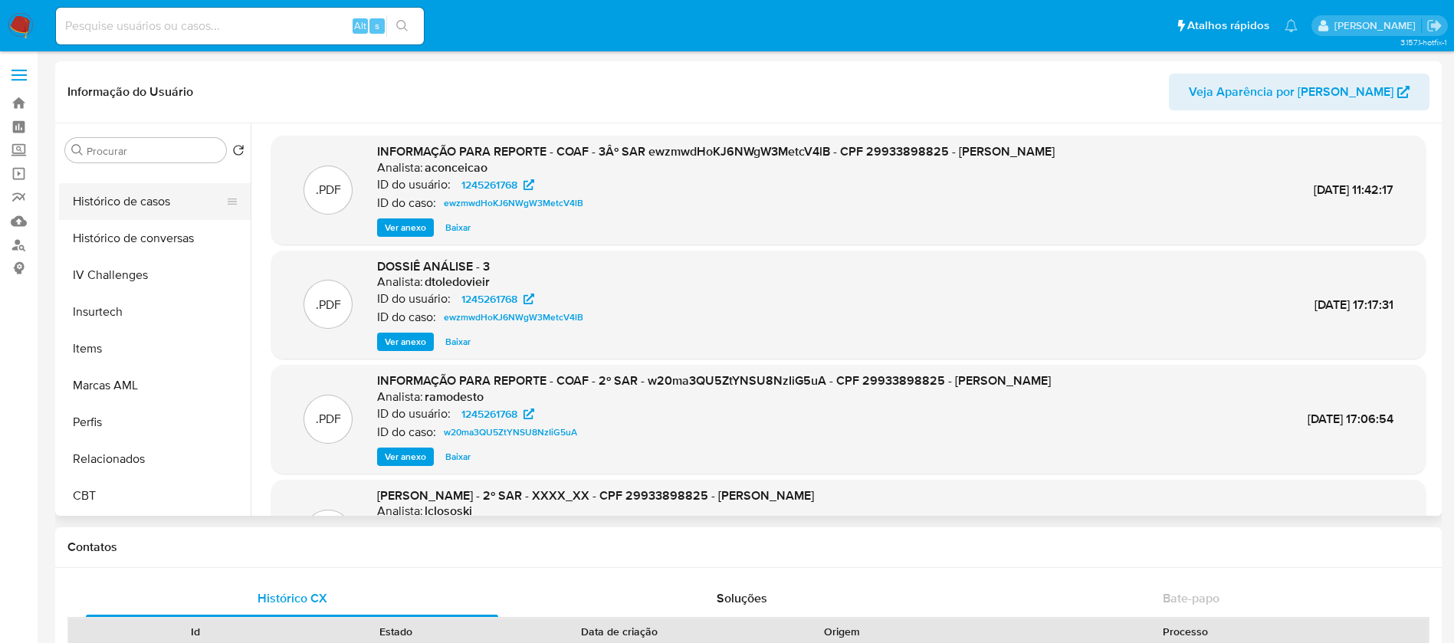
click at [102, 207] on button "Histórico de casos" at bounding box center [148, 201] width 179 height 37
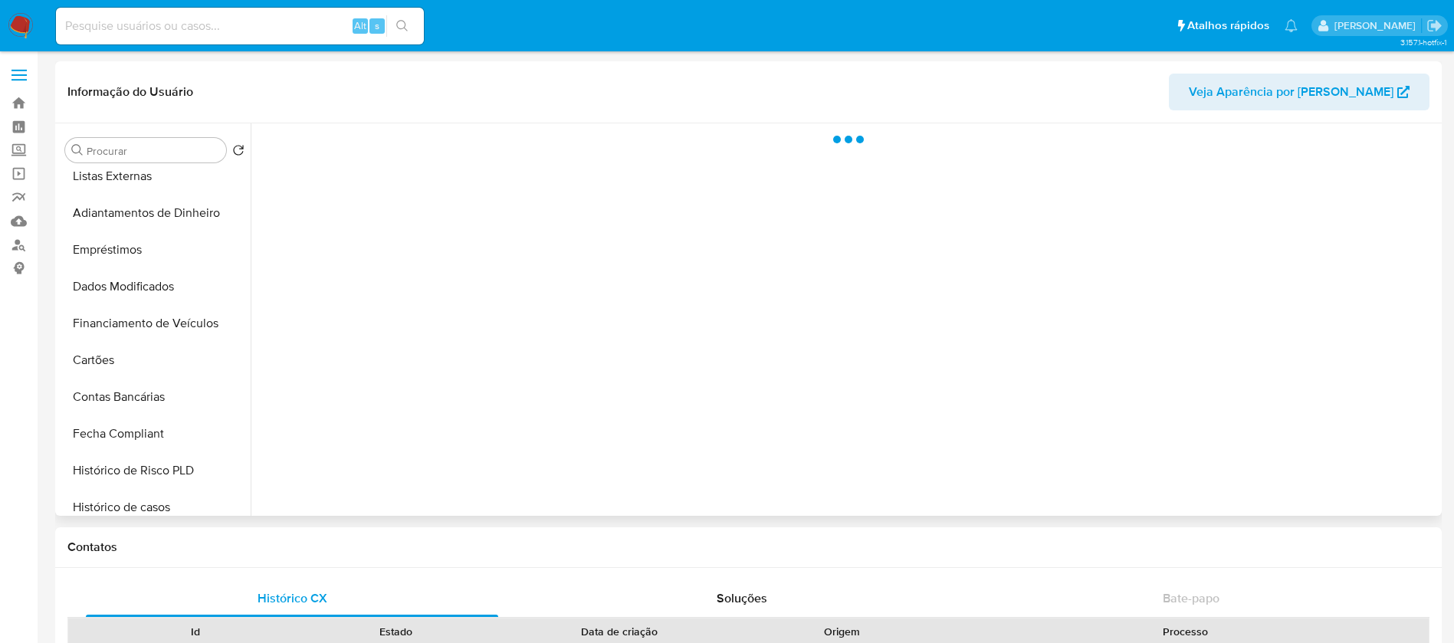
scroll to position [685, 0]
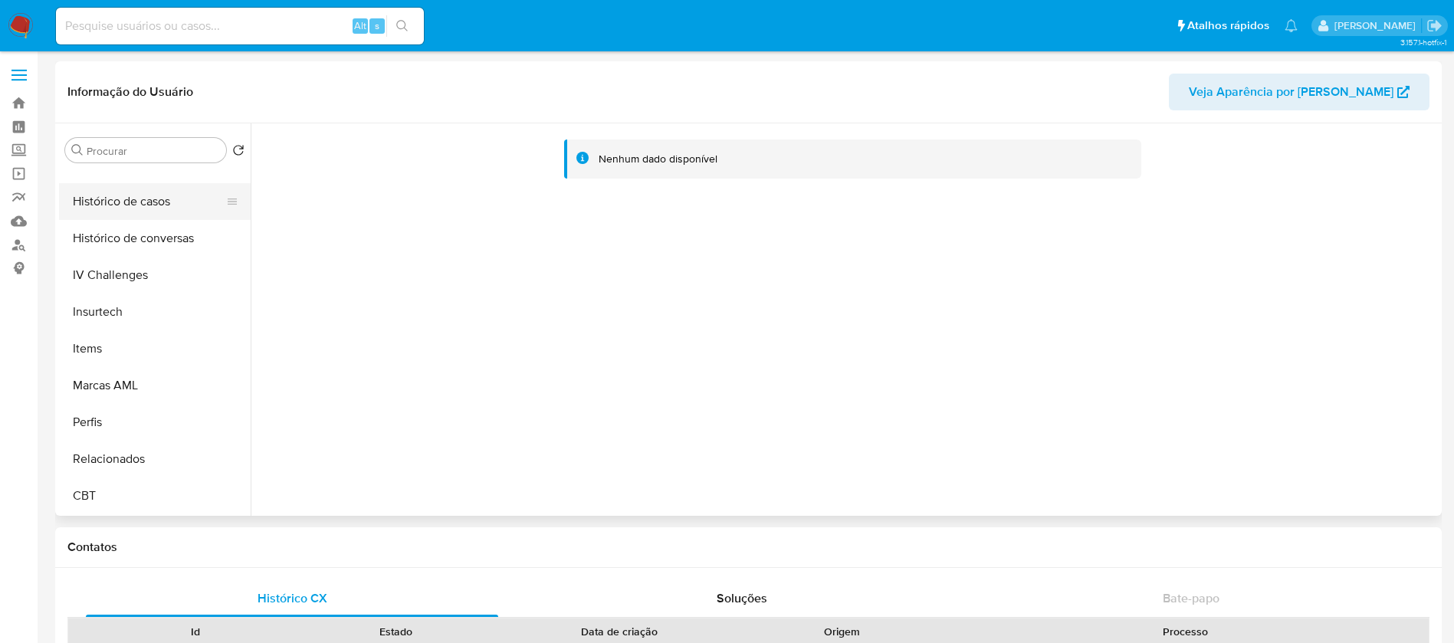
click at [112, 206] on button "Histórico de casos" at bounding box center [148, 201] width 179 height 37
select select "10"
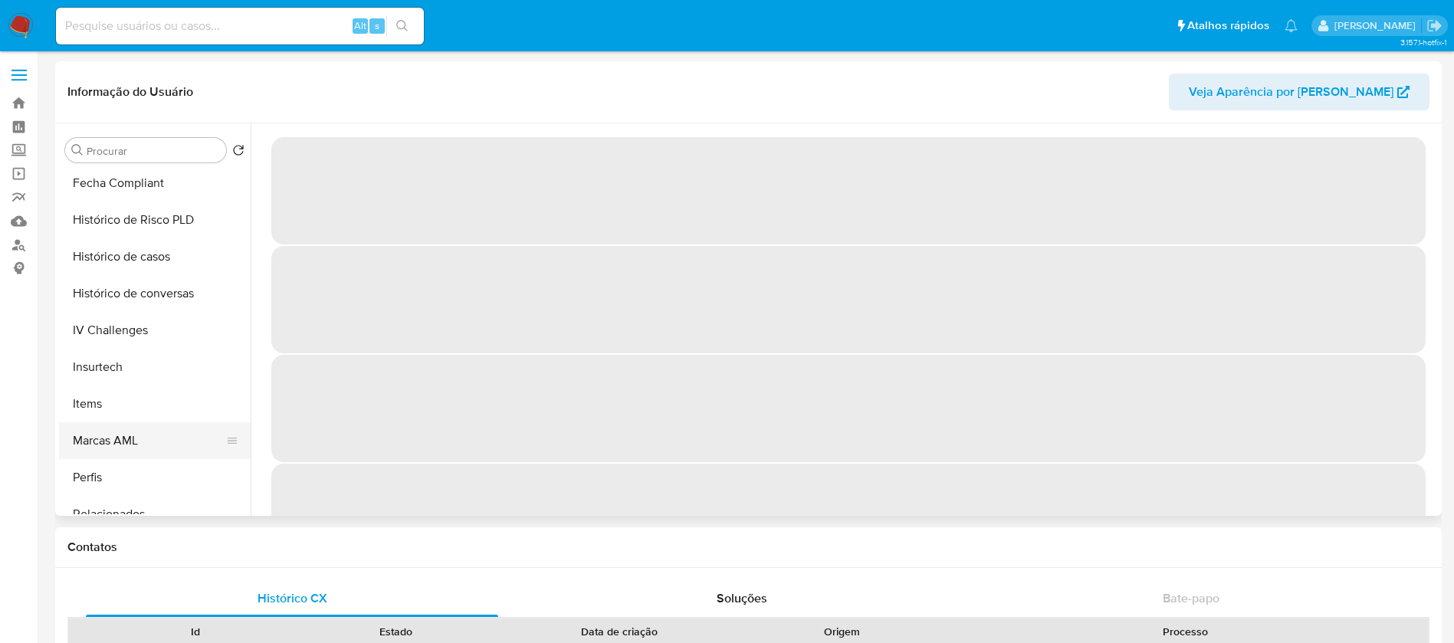
scroll to position [685, 0]
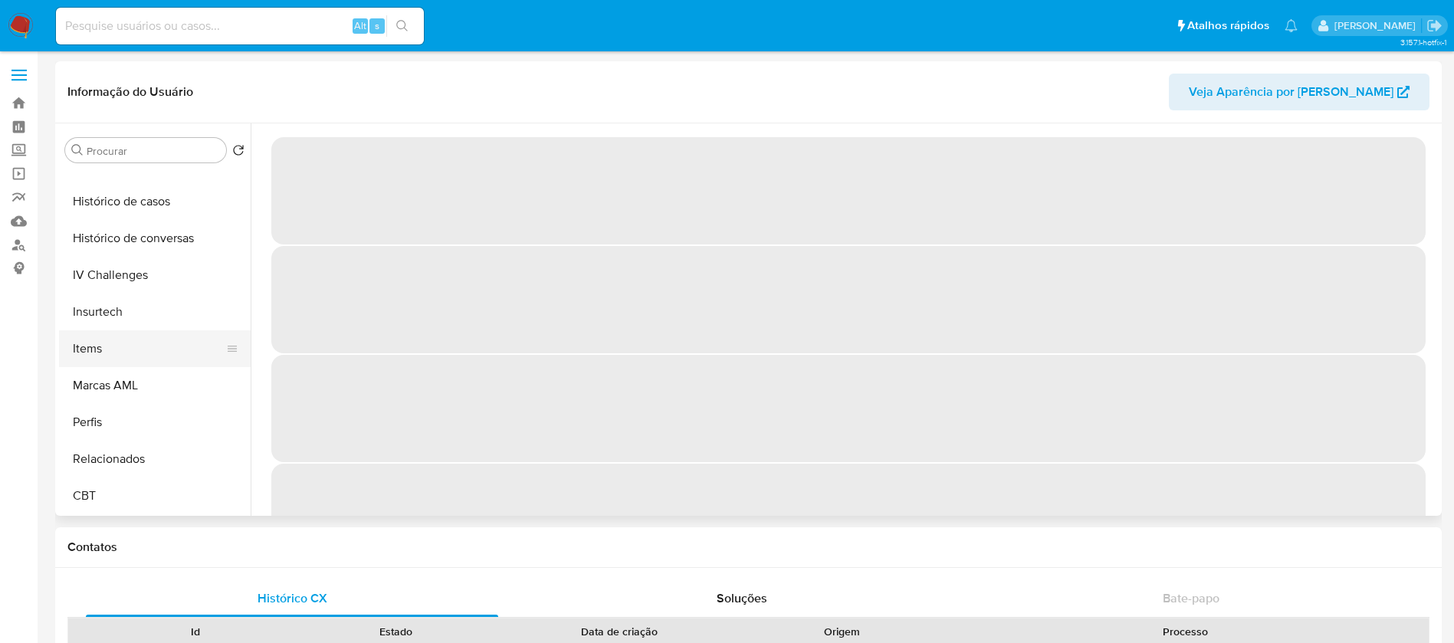
select select "10"
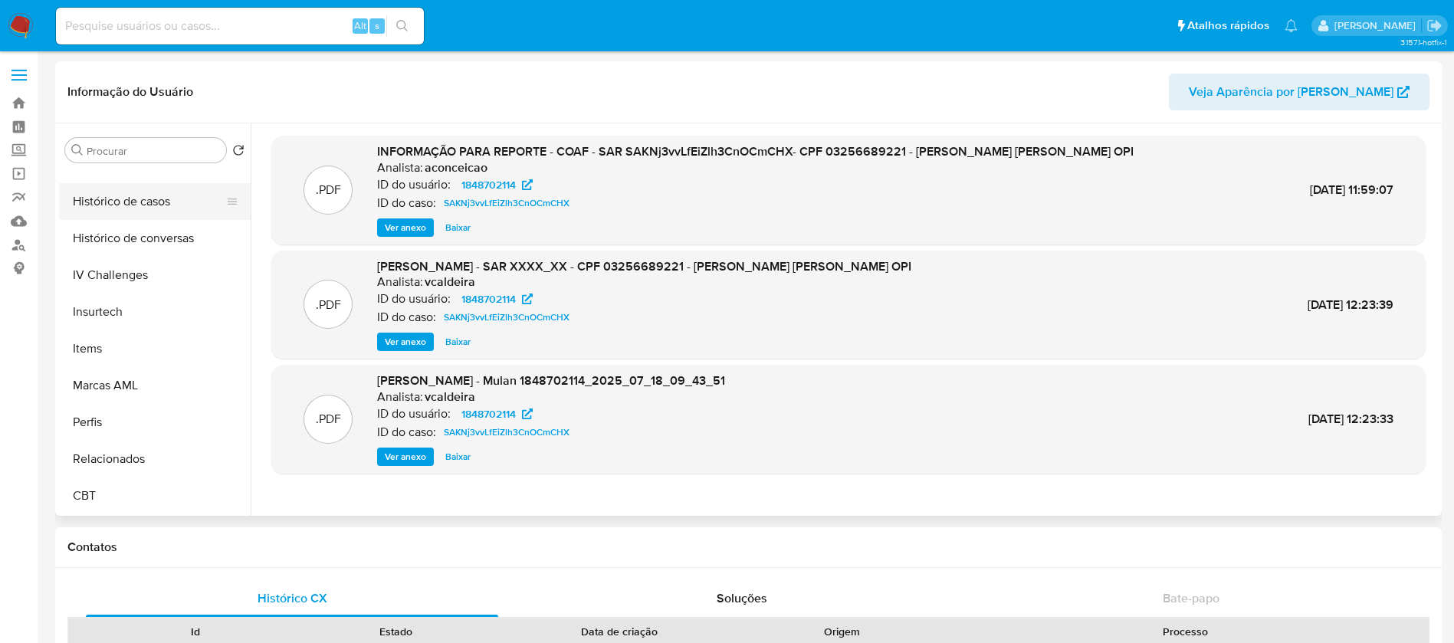
click at [104, 205] on button "Histórico de casos" at bounding box center [148, 201] width 179 height 37
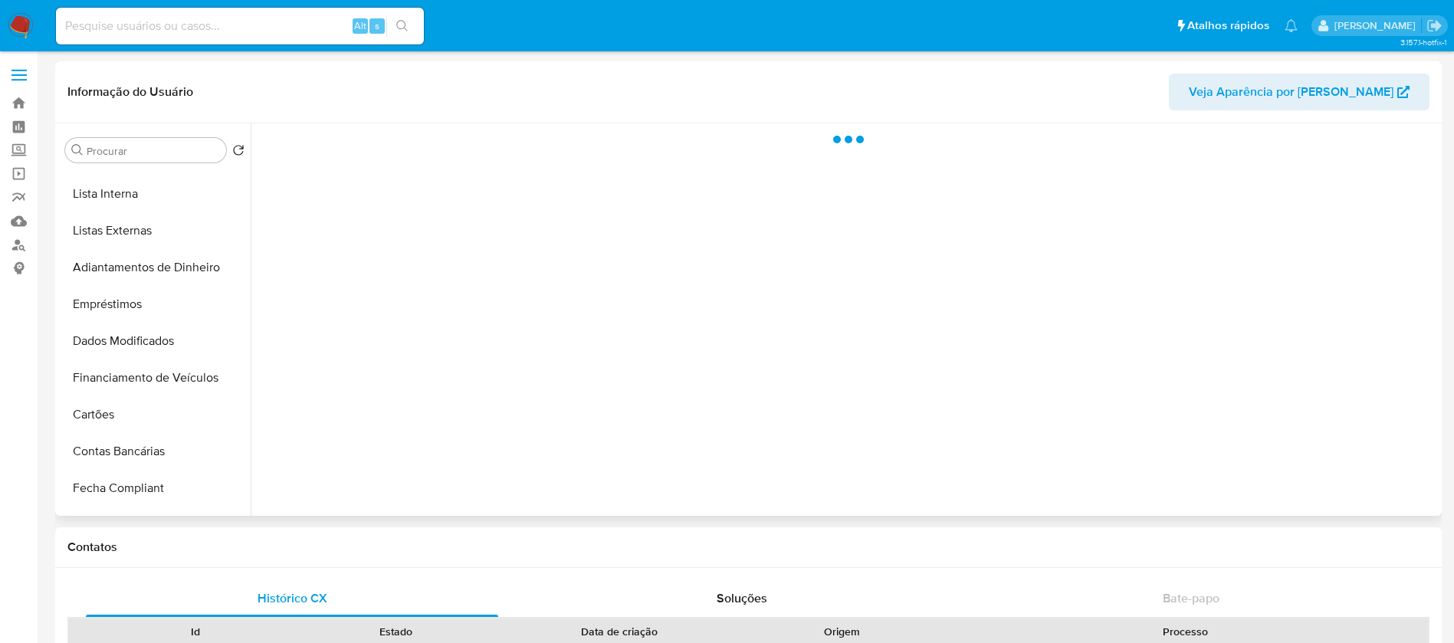
scroll to position [685, 0]
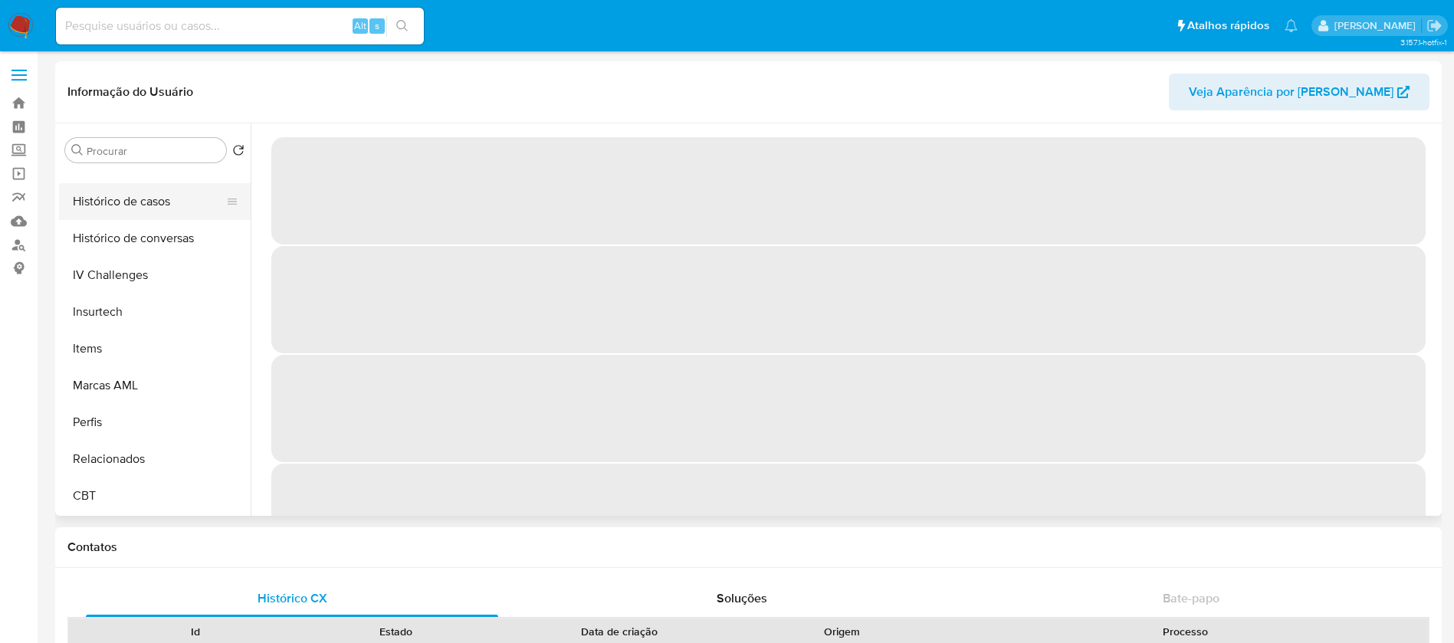
select select "10"
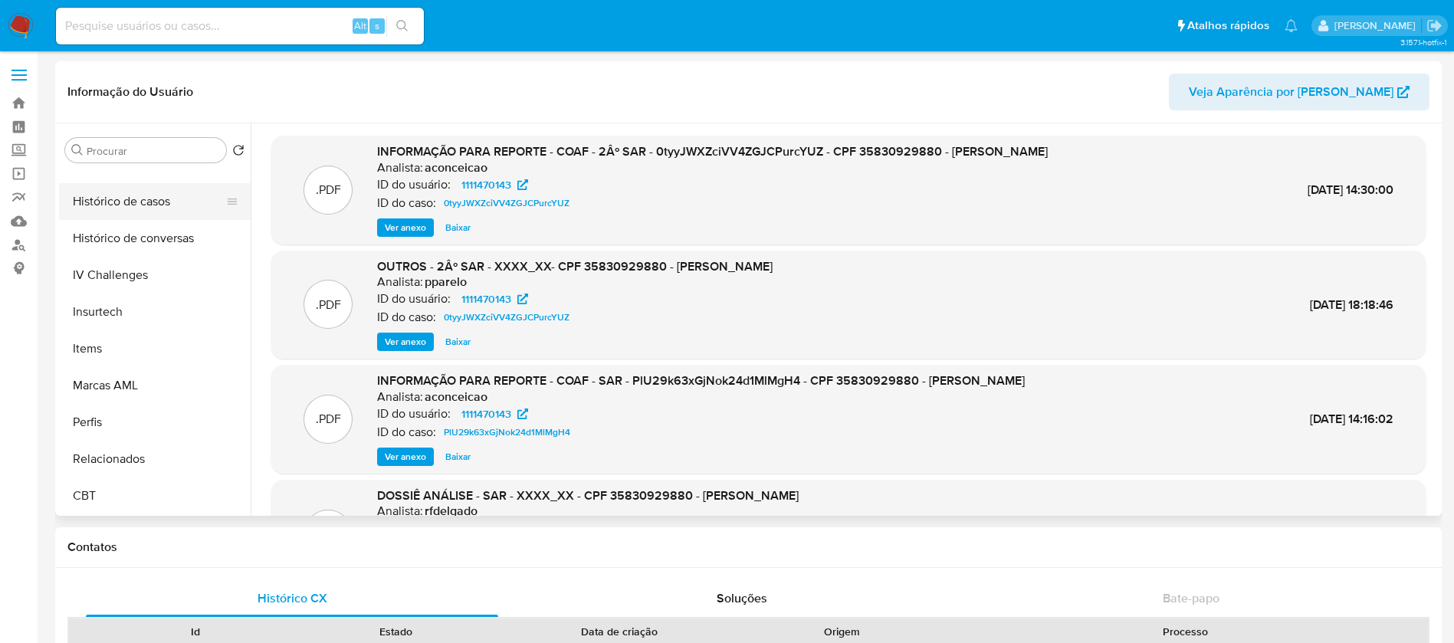
click at [111, 207] on button "Histórico de casos" at bounding box center [148, 201] width 179 height 37
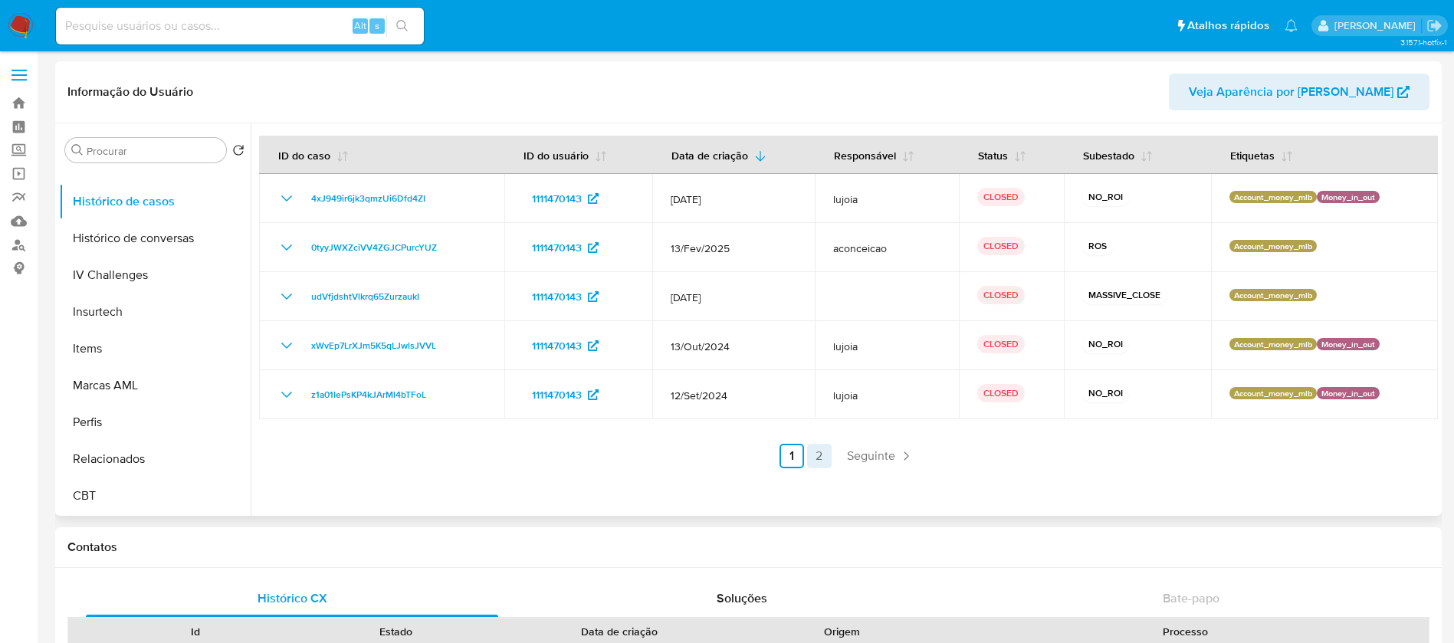
click at [819, 455] on link "2" at bounding box center [819, 456] width 25 height 25
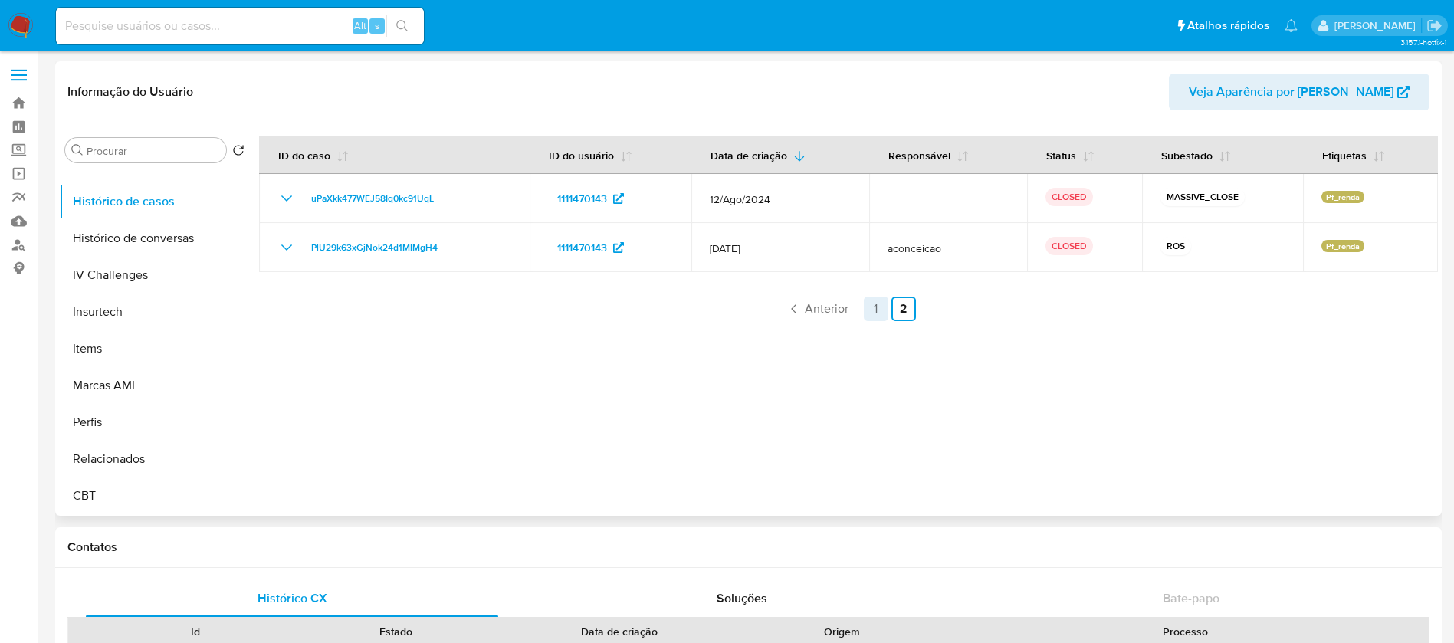
click at [865, 305] on link "1" at bounding box center [876, 309] width 25 height 25
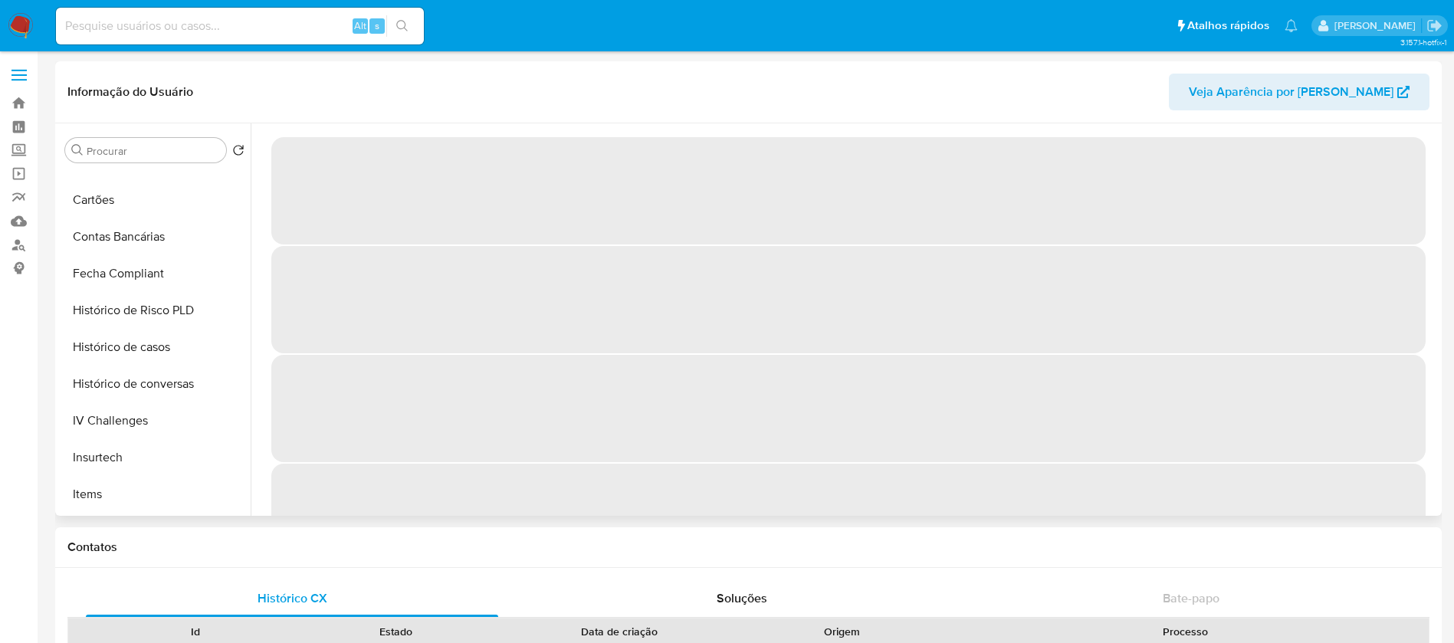
select select "10"
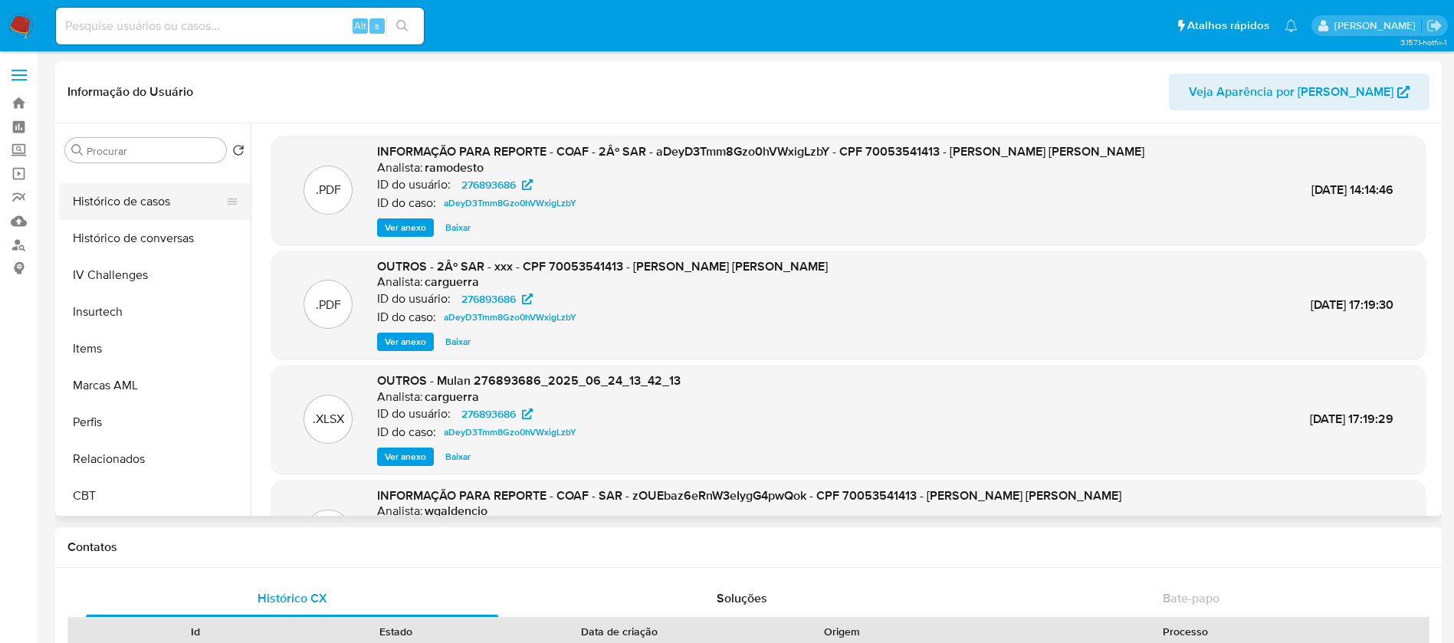
click at [96, 208] on button "Histórico de casos" at bounding box center [148, 201] width 179 height 37
